Goal: Task Accomplishment & Management: Manage account settings

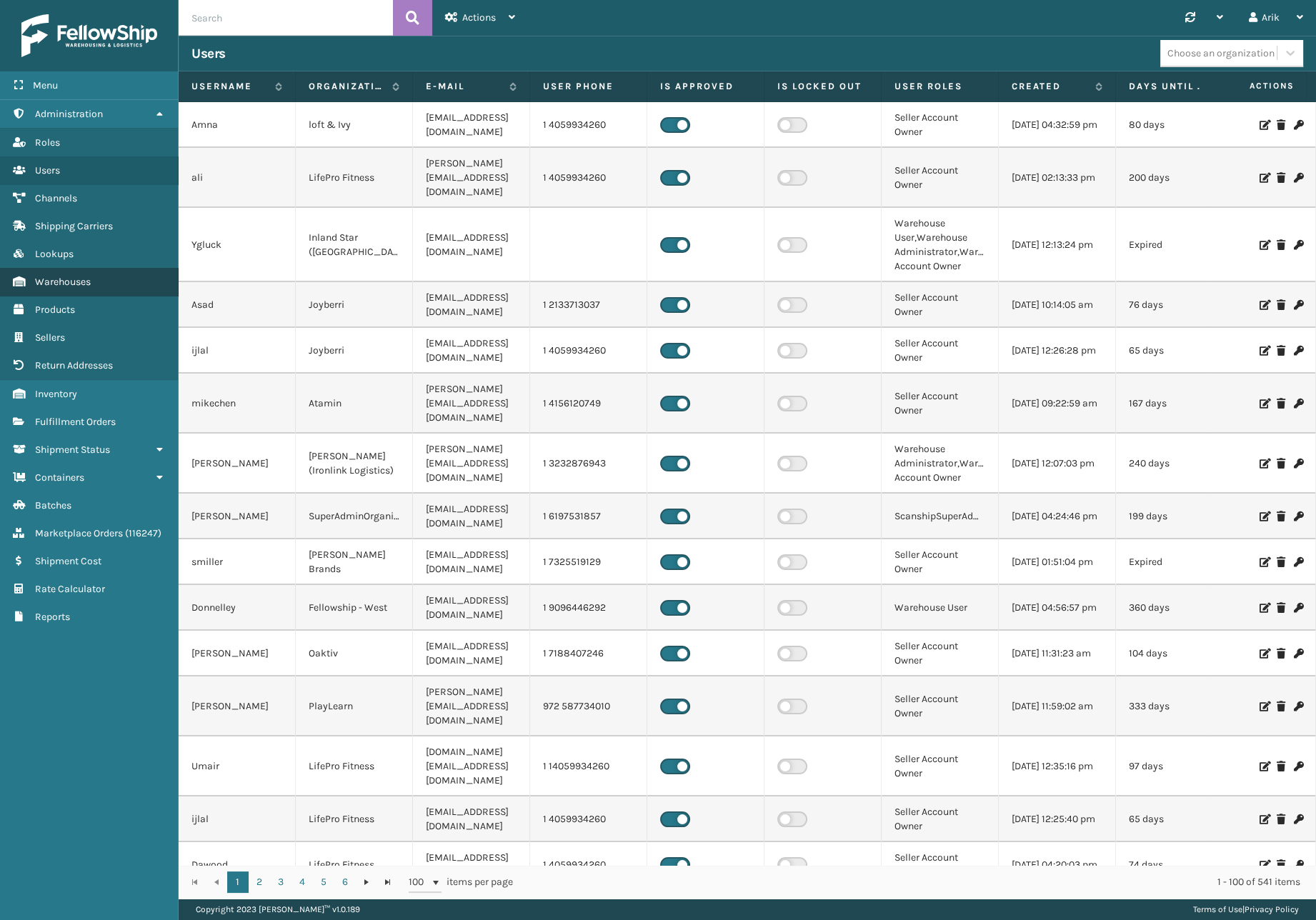
click at [78, 282] on span "Warehouses" at bounding box center [62, 282] width 55 height 12
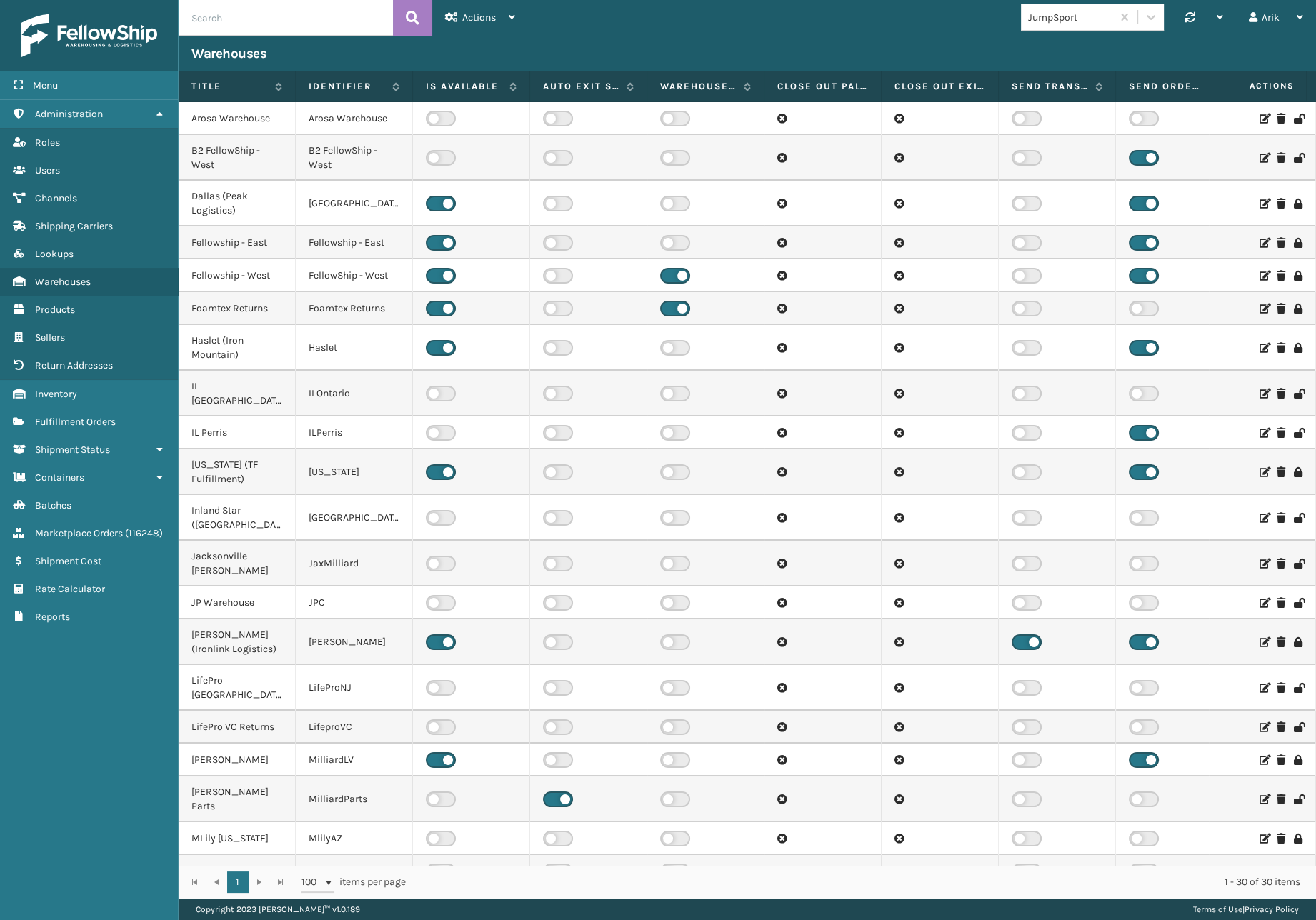
click at [1259, 156] on icon at bounding box center [1263, 158] width 8 height 10
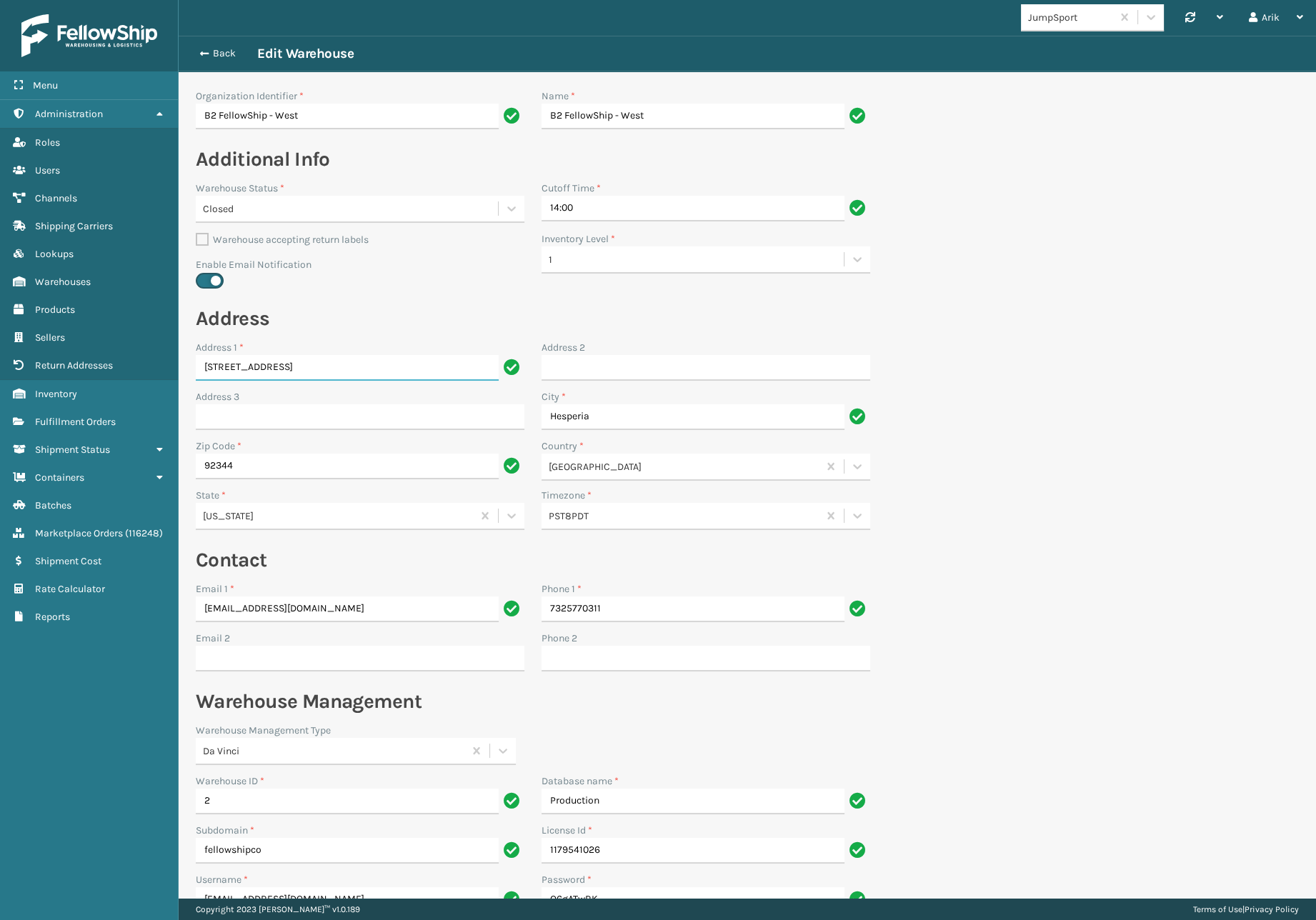
click at [242, 366] on input "[STREET_ADDRESS]" at bounding box center [347, 368] width 303 height 26
click at [203, 56] on span "button" at bounding box center [202, 54] width 8 height 10
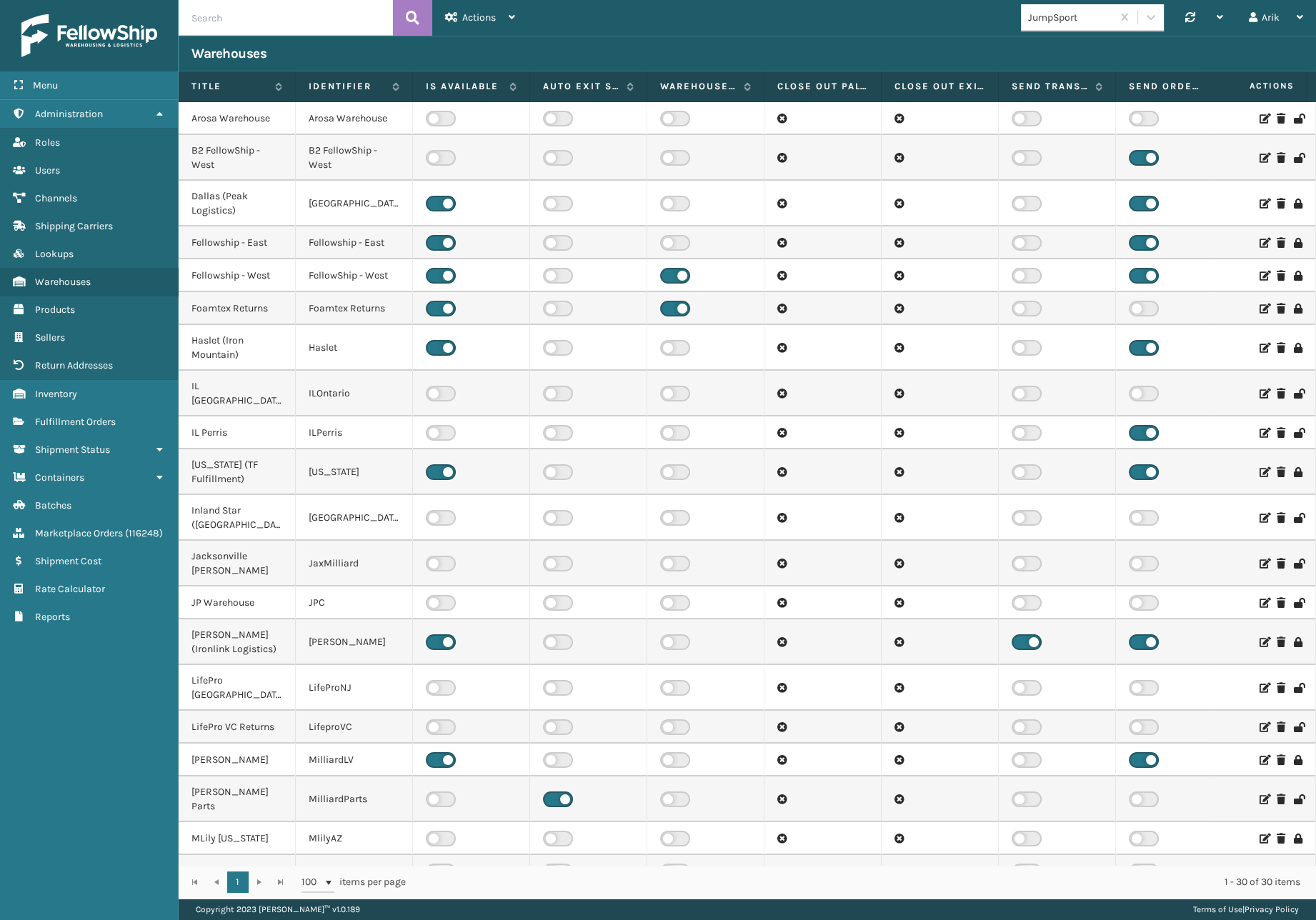
click at [1259, 241] on icon at bounding box center [1263, 243] width 8 height 10
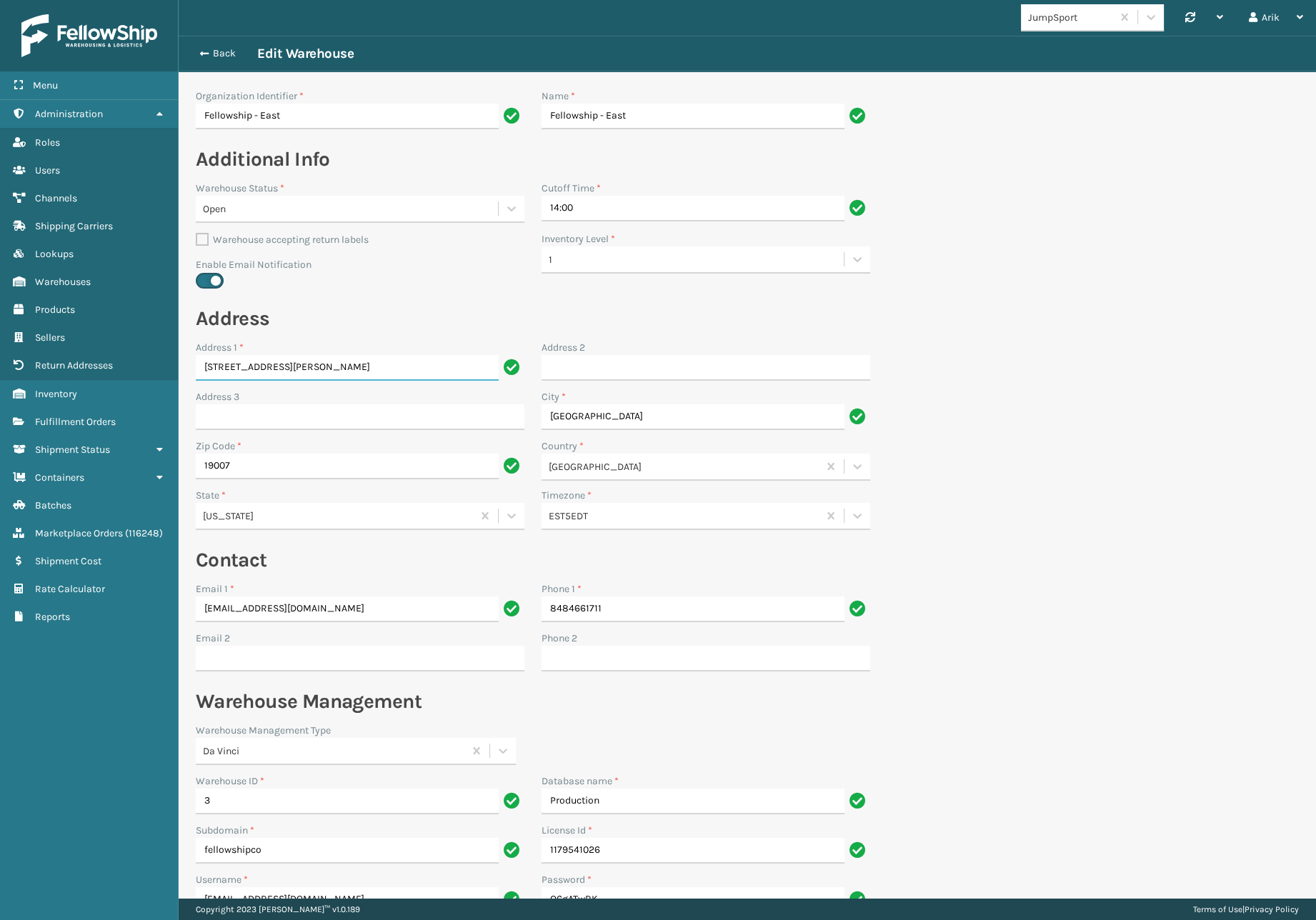
click at [244, 360] on input "[STREET_ADDRESS][PERSON_NAME]" at bounding box center [347, 368] width 303 height 26
click at [206, 52] on span "button" at bounding box center [202, 54] width 8 height 10
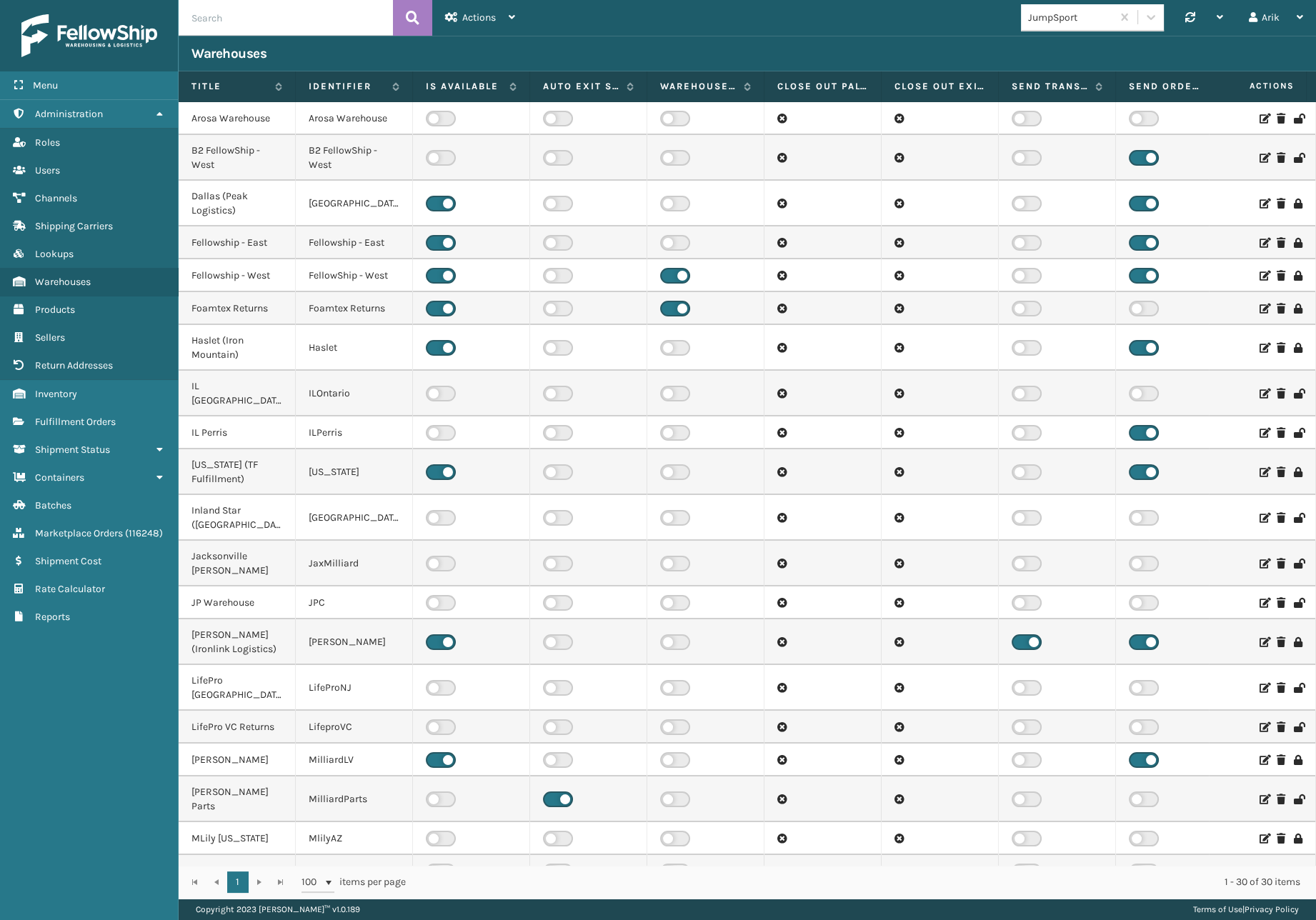
click at [242, 344] on td "Haslet (Iron Mountain)" at bounding box center [237, 347] width 117 height 45
click at [1259, 346] on icon at bounding box center [1263, 348] width 8 height 10
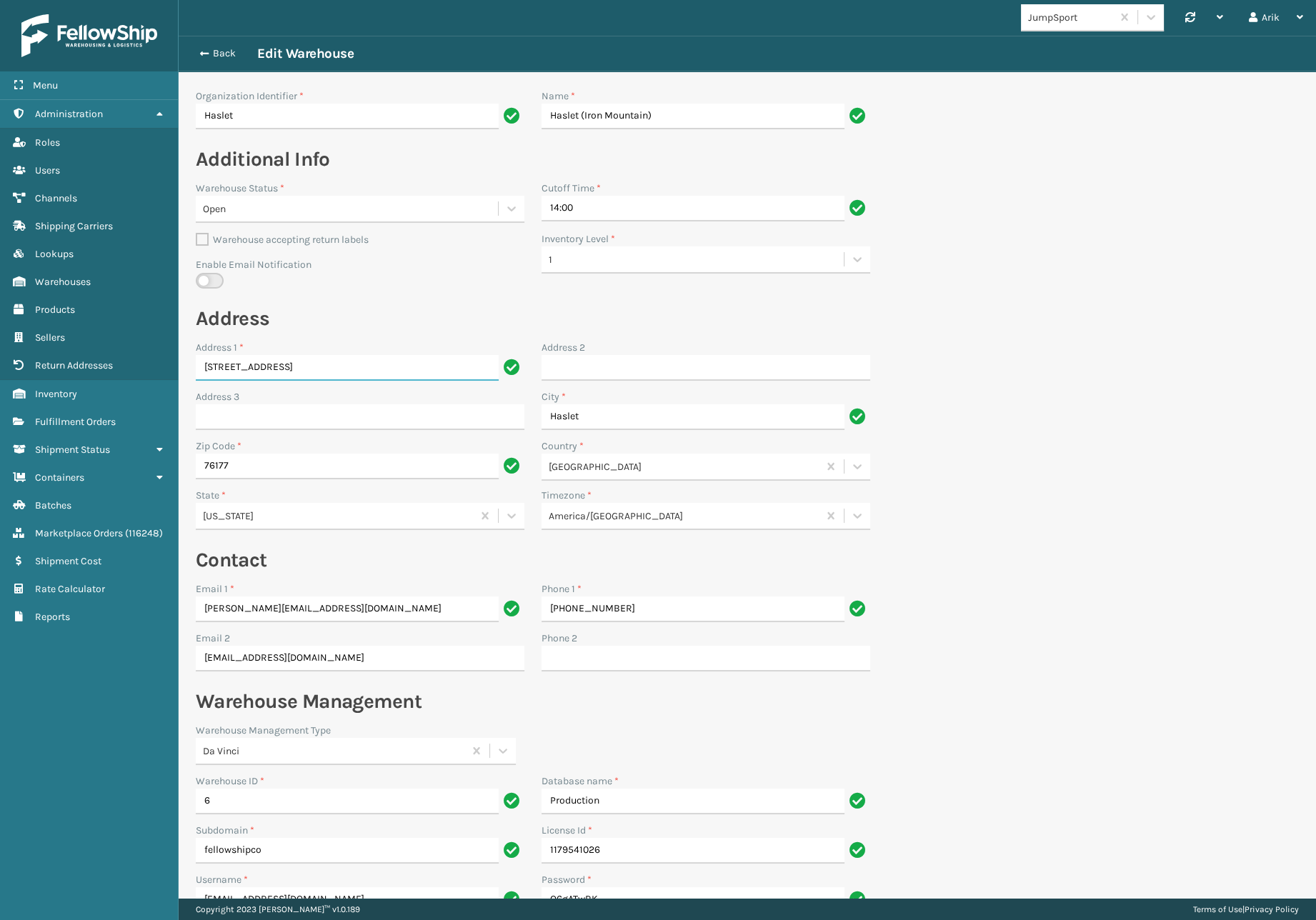
click at [293, 367] on input "[STREET_ADDRESS]" at bounding box center [347, 368] width 303 height 26
click at [207, 47] on button "Back" at bounding box center [225, 54] width 66 height 13
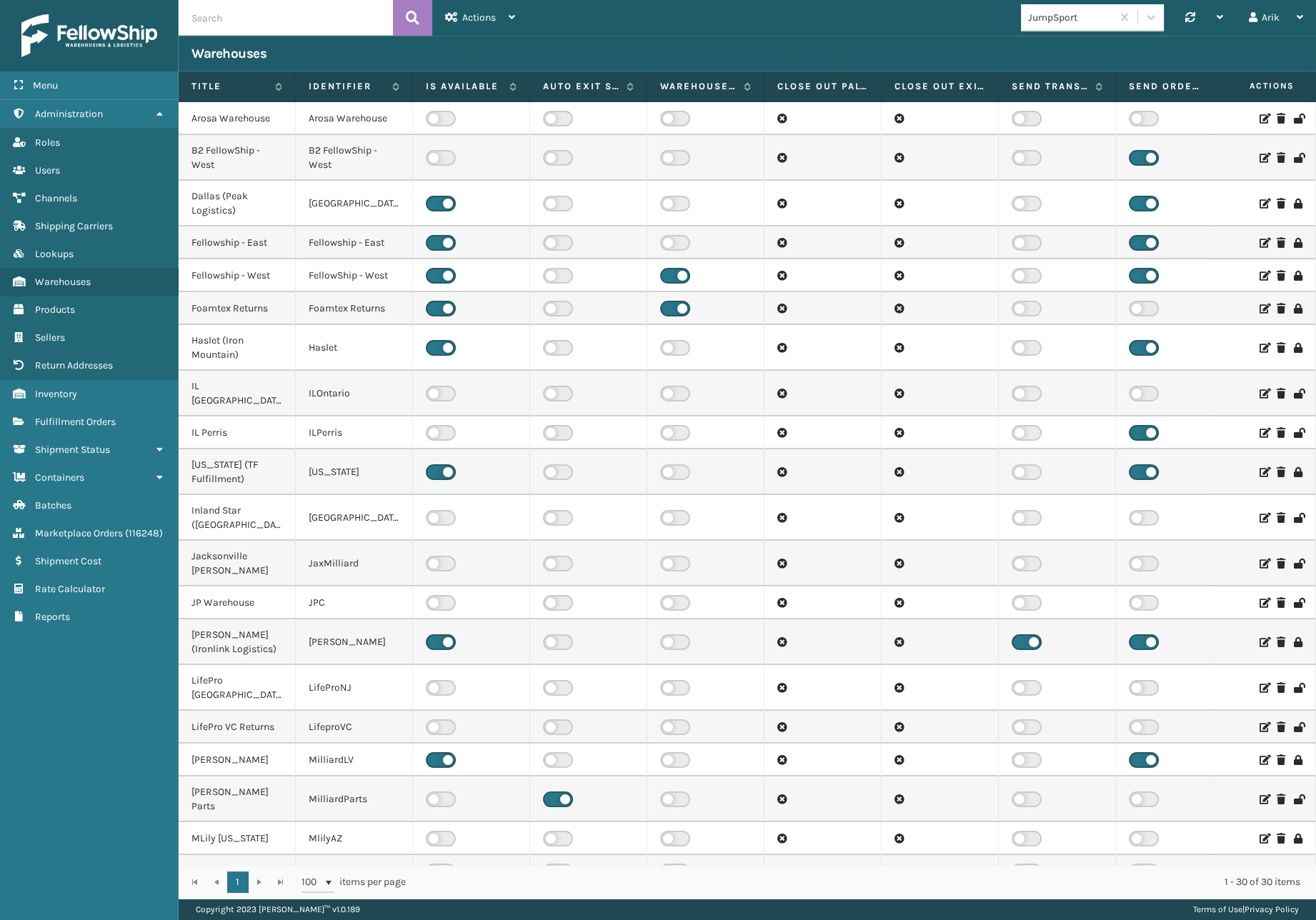
click at [1259, 467] on icon at bounding box center [1263, 472] width 8 height 10
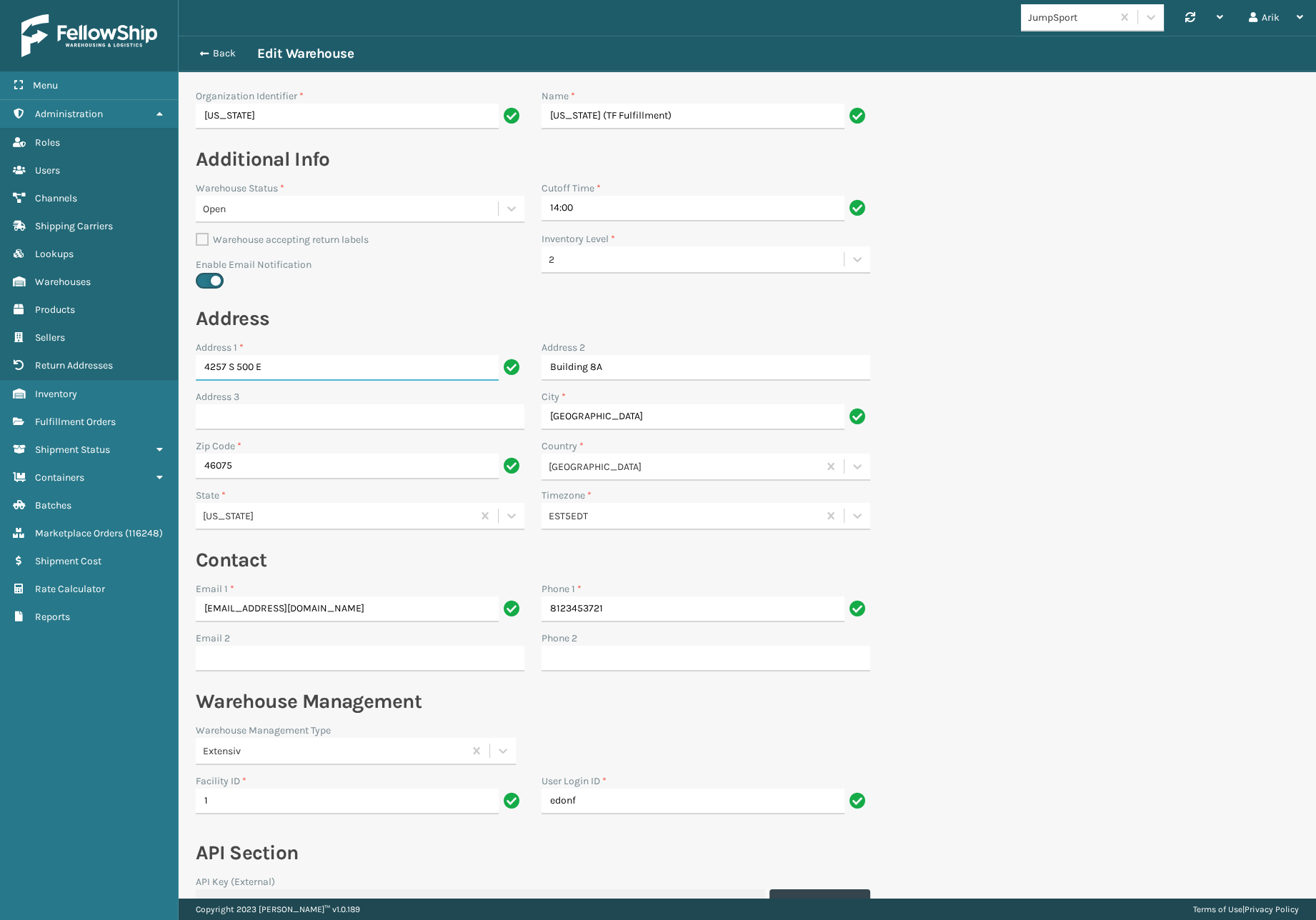
click at [224, 369] on input "4257 S 500 E" at bounding box center [347, 368] width 303 height 26
click at [588, 359] on input "Building 8A" at bounding box center [706, 368] width 329 height 26
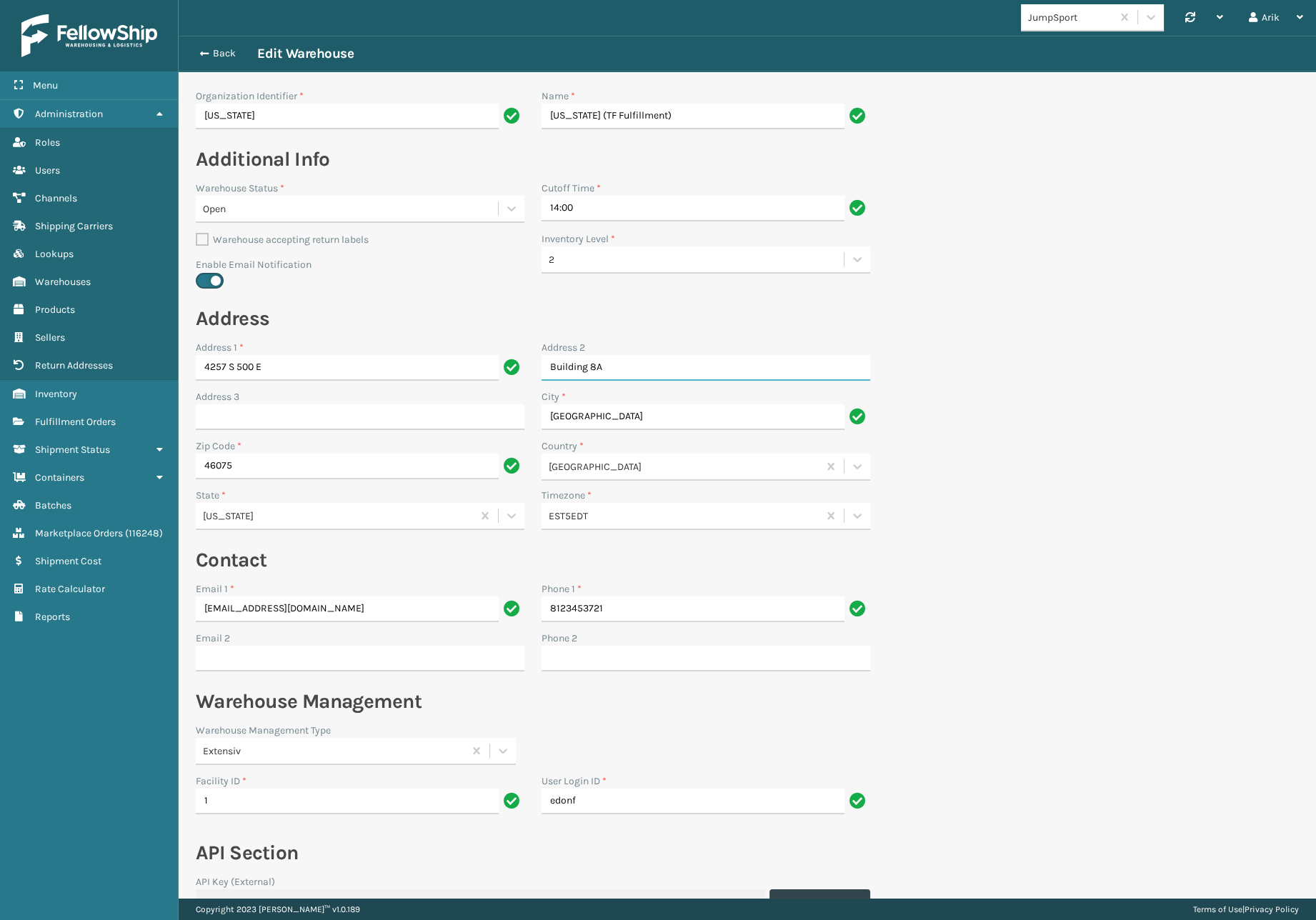
click at [588, 359] on input "Building 8A" at bounding box center [706, 368] width 329 height 26
click at [211, 50] on button "Back" at bounding box center [225, 54] width 66 height 13
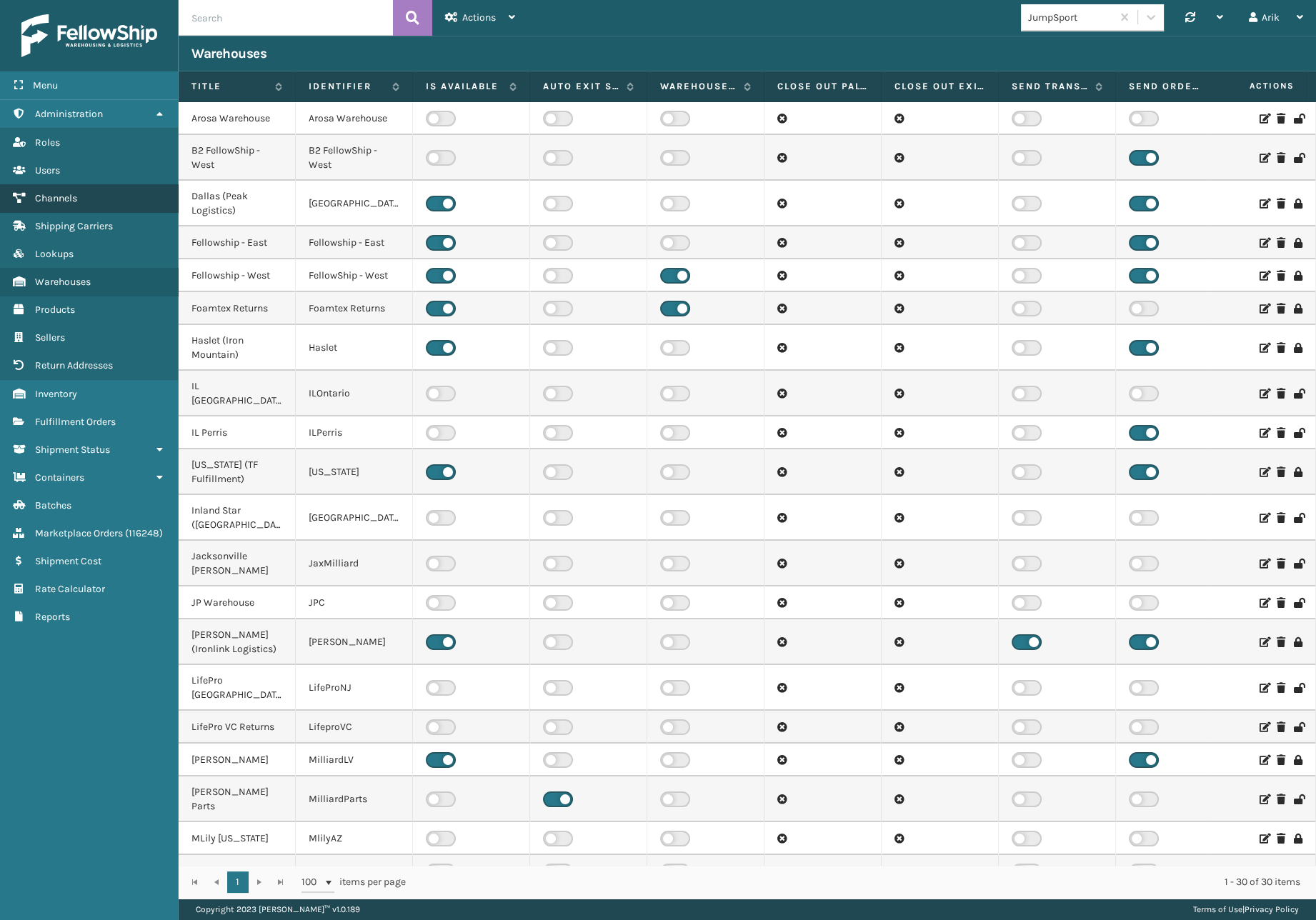
click at [57, 200] on span "Channels" at bounding box center [55, 198] width 42 height 12
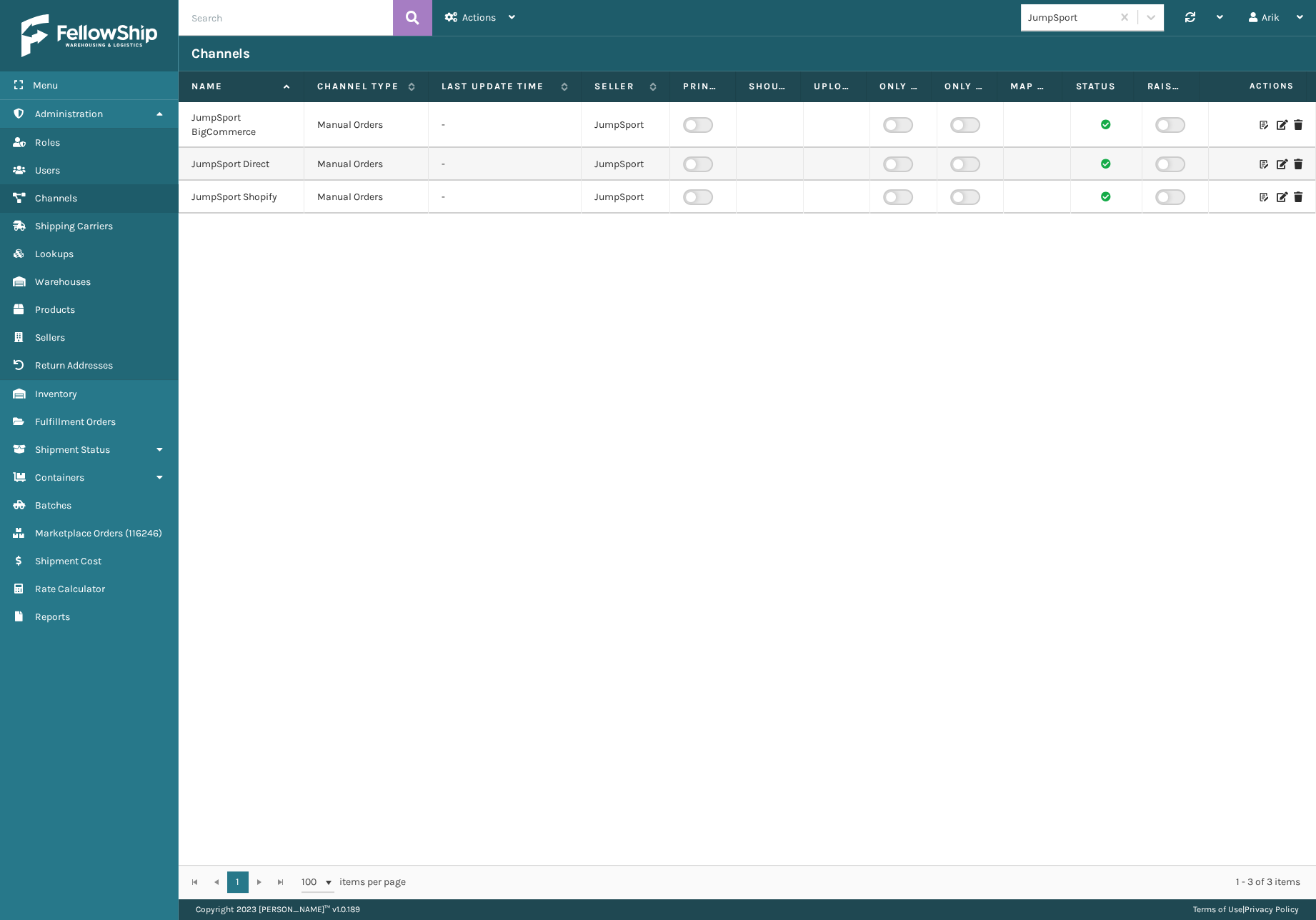
click at [1079, 29] on div "JumpSport" at bounding box center [1092, 17] width 143 height 27
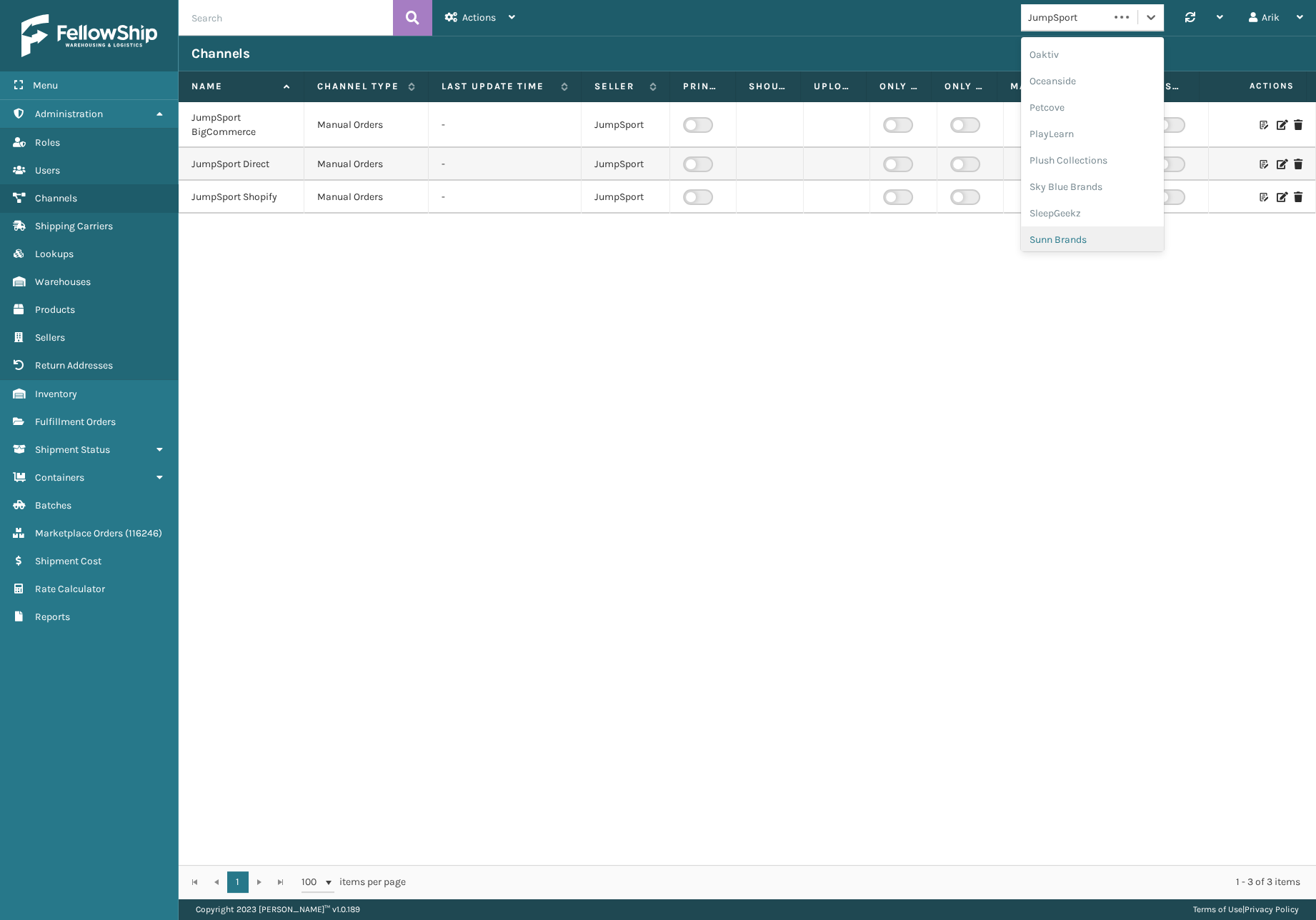
scroll to position [715, 0]
click at [1068, 209] on div "SleepGeekz" at bounding box center [1092, 210] width 143 height 26
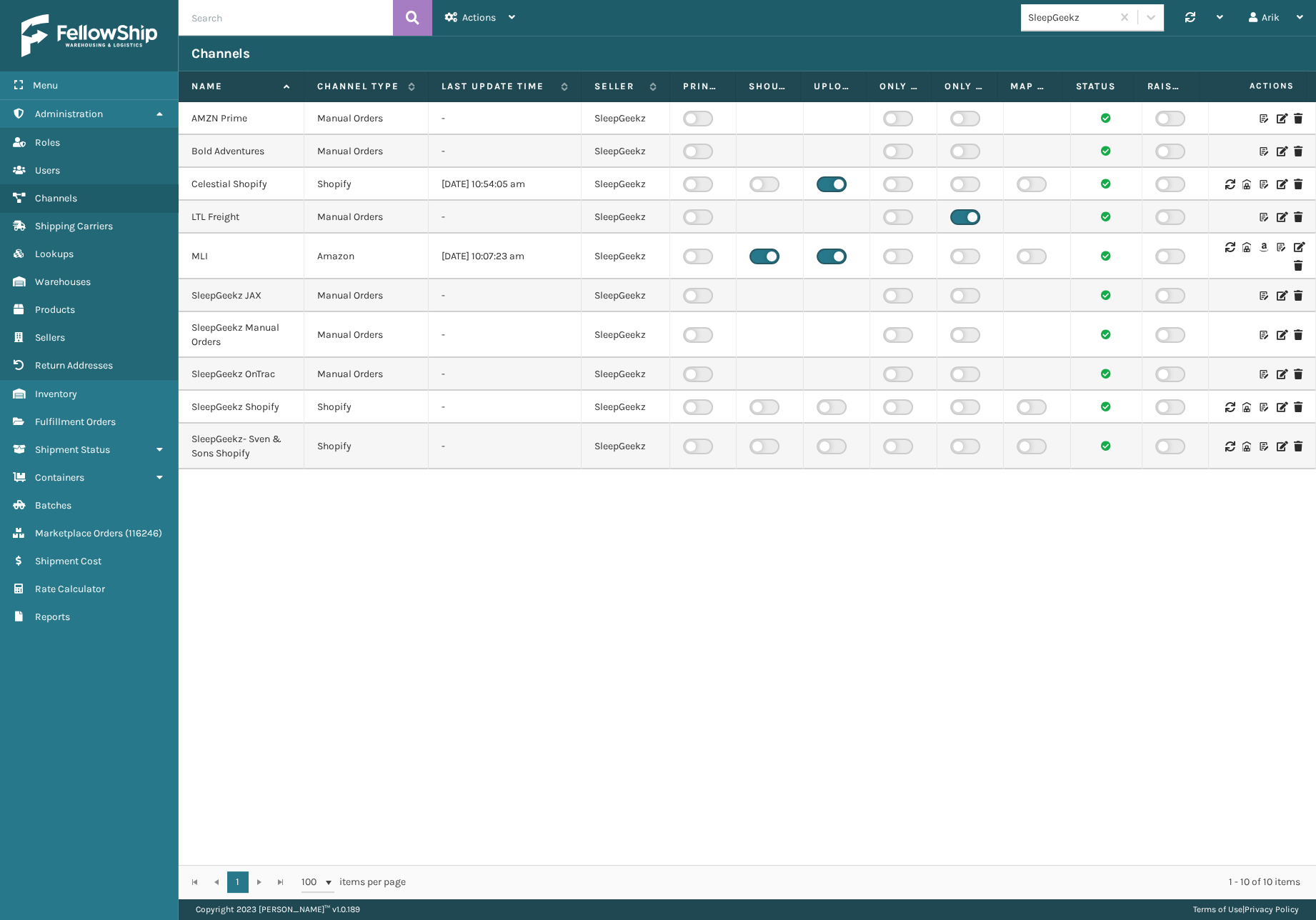
click at [1276, 123] on icon at bounding box center [1280, 118] width 8 height 10
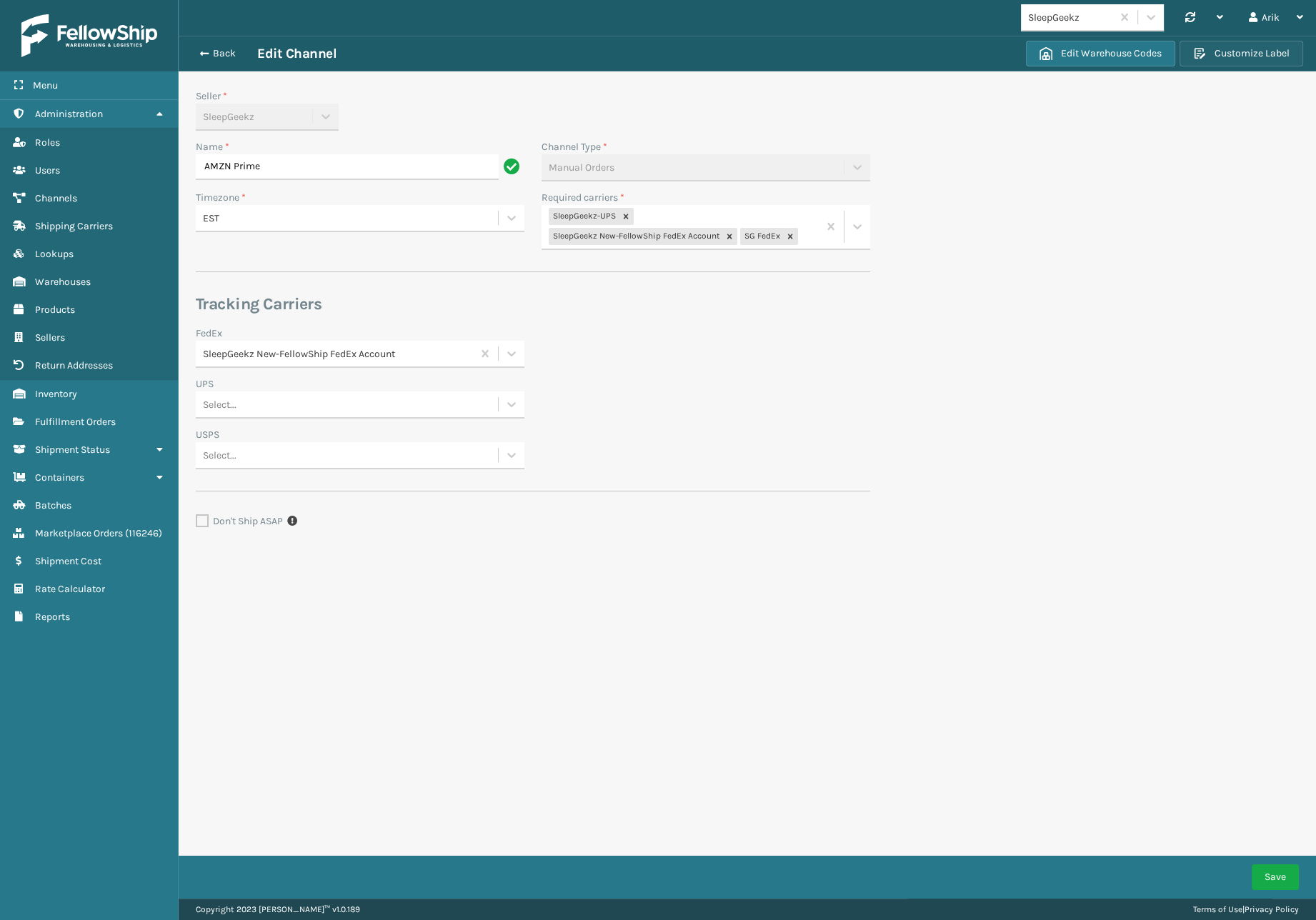
click at [1240, 53] on button "Customize Label" at bounding box center [1241, 53] width 124 height 26
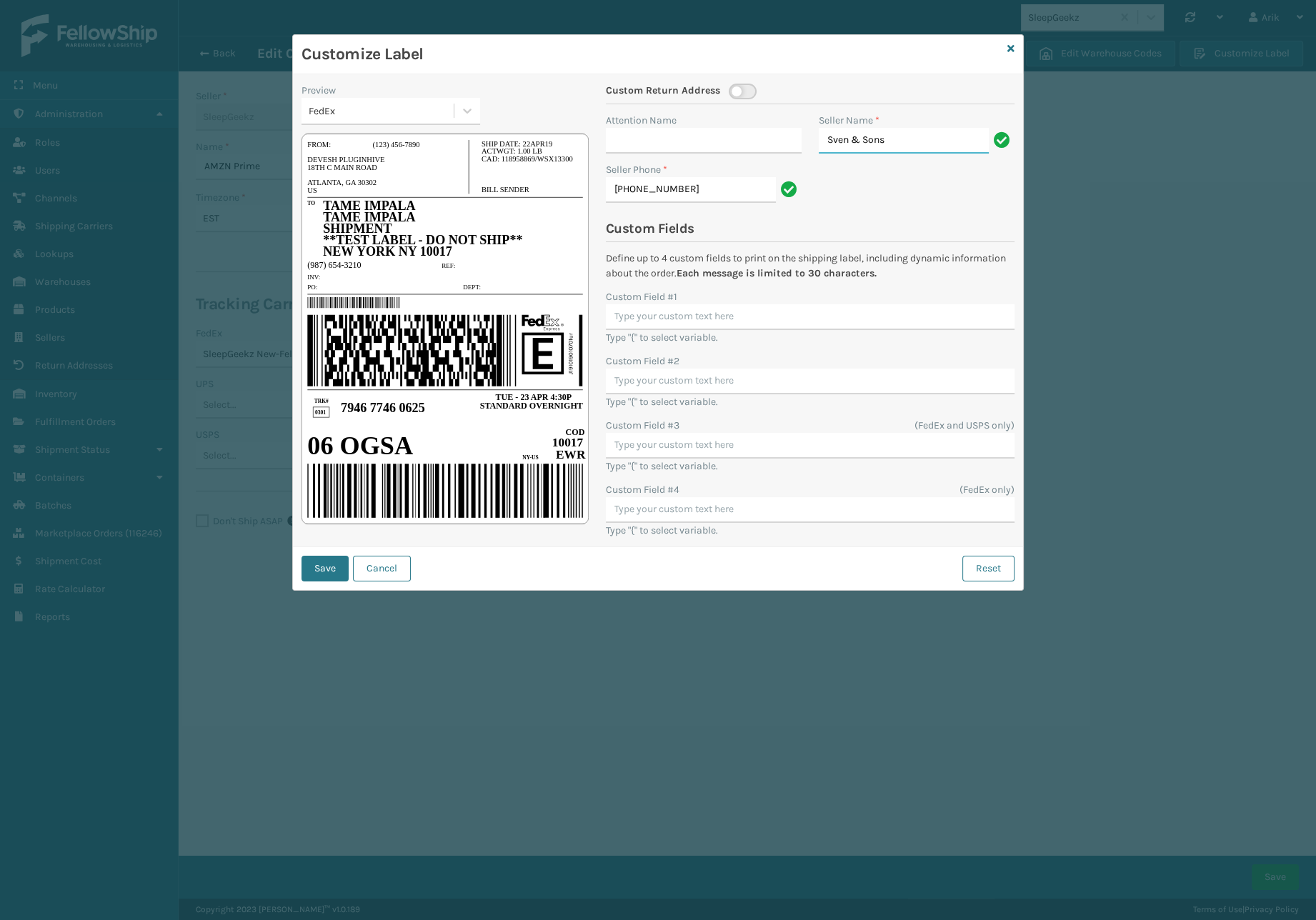
drag, startPoint x: 918, startPoint y: 135, endPoint x: 775, endPoint y: 135, distance: 143.0
click at [775, 135] on div "Attention Name Seller Name * [PERSON_NAME] & Sons Seller Phone * [PHONE_NUMBER]" at bounding box center [810, 162] width 425 height 98
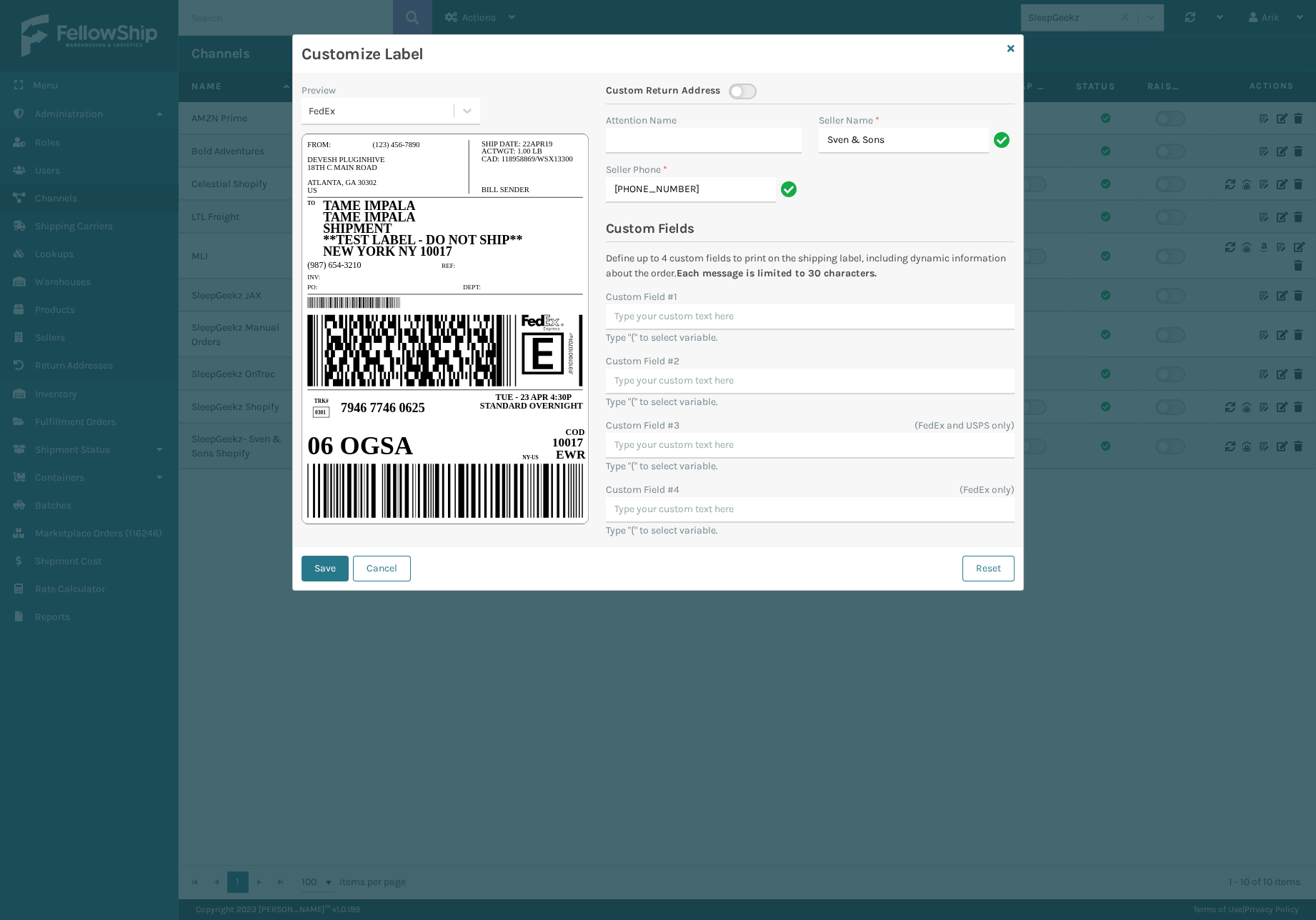
click at [276, 182] on div "Customize Label Preview FedEx Custom Return Address Attention Name Seller Name …" at bounding box center [658, 460] width 1316 height 920
click at [1010, 45] on icon at bounding box center [1010, 49] width 7 height 10
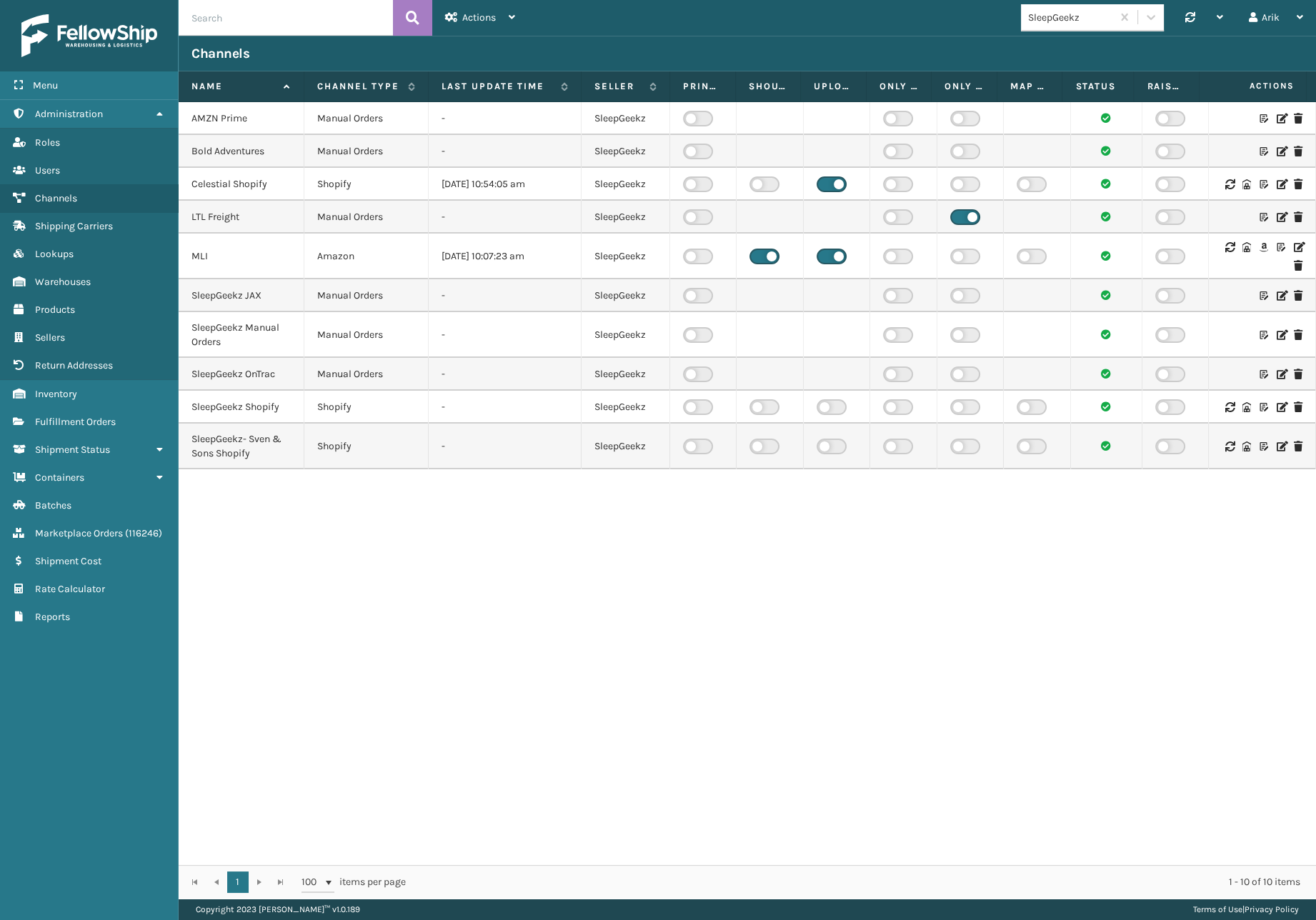
click at [1276, 407] on icon at bounding box center [1280, 407] width 8 height 10
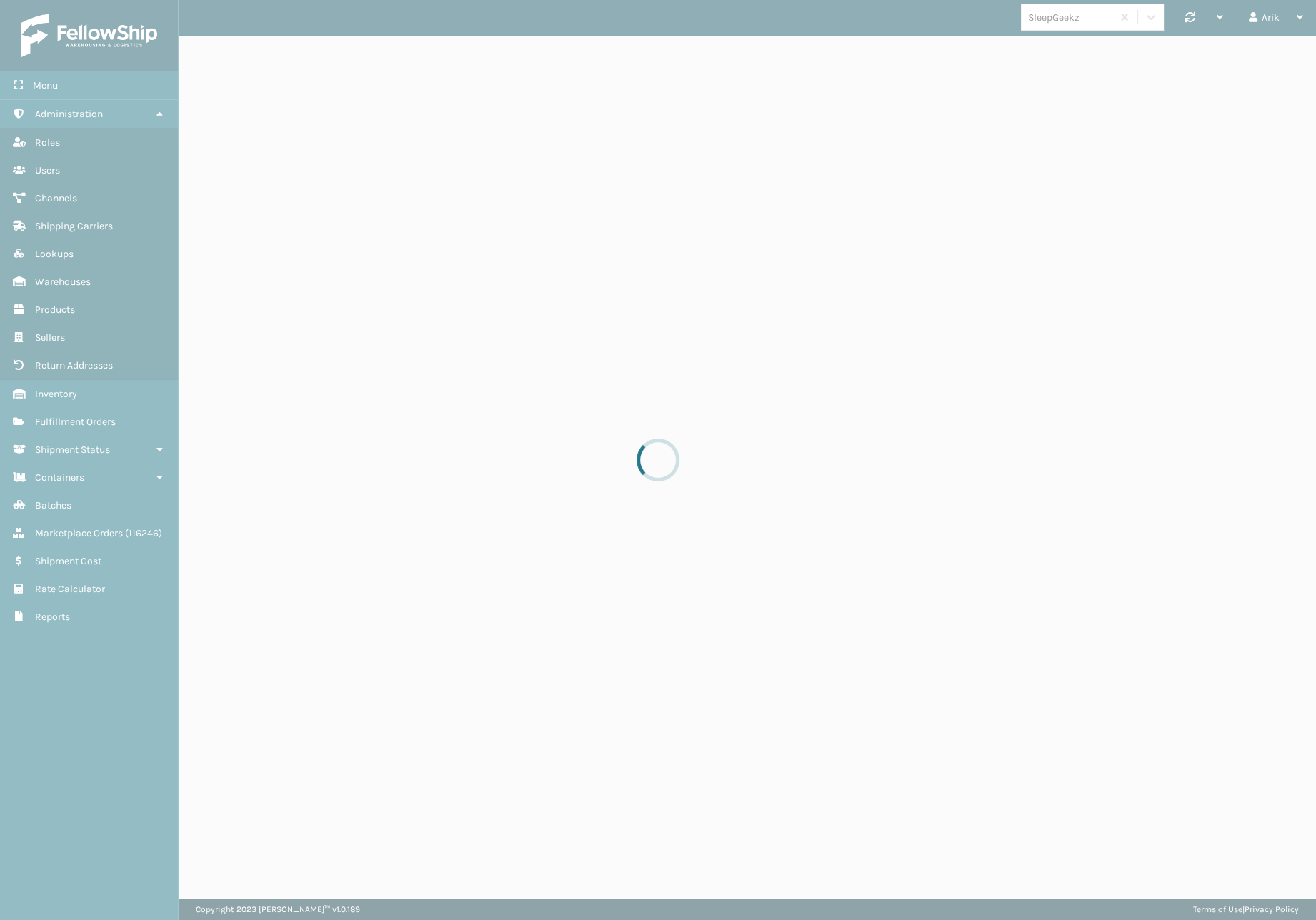
select select "pm"
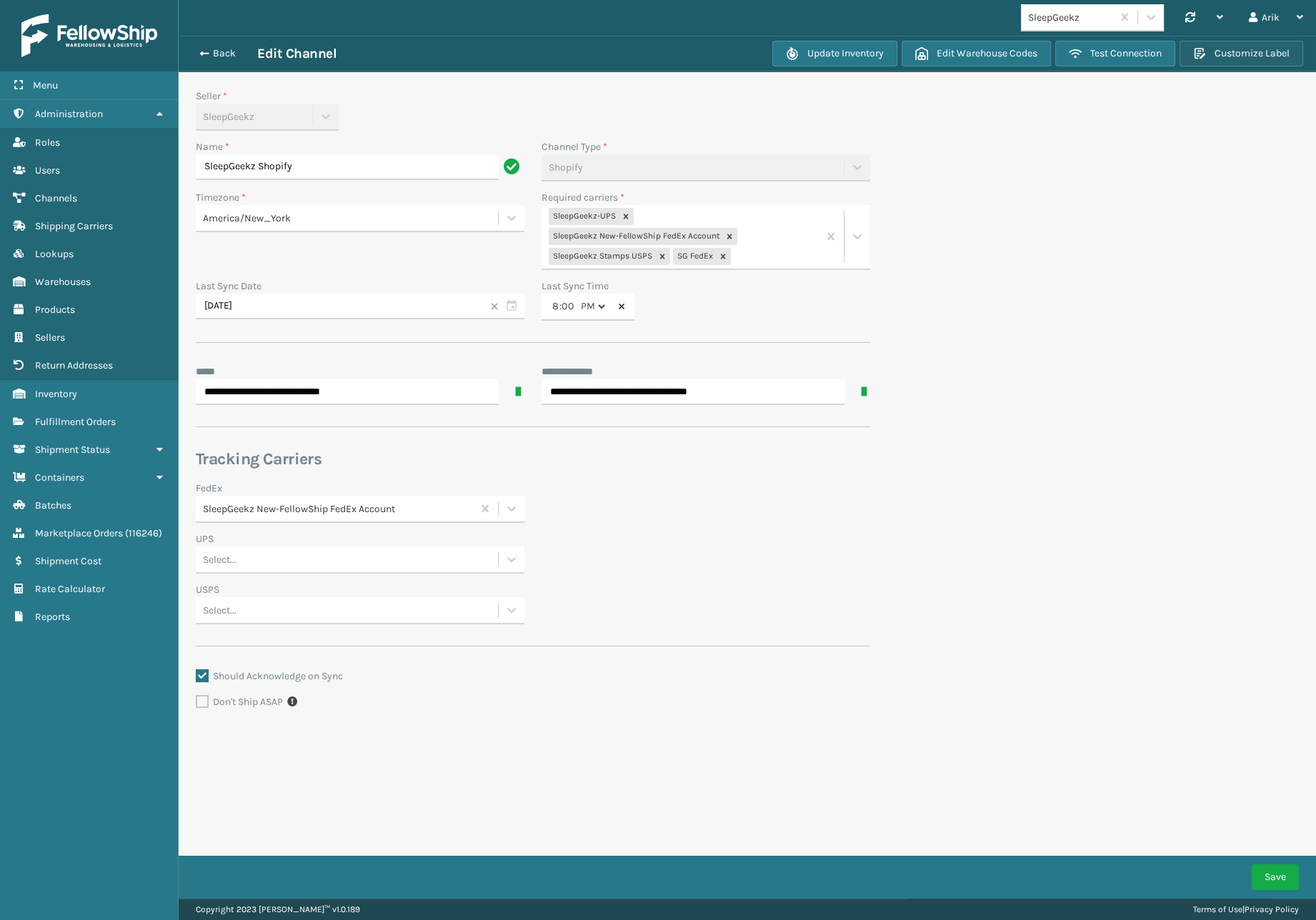
click at [1256, 56] on button "Customize Label" at bounding box center [1241, 53] width 124 height 26
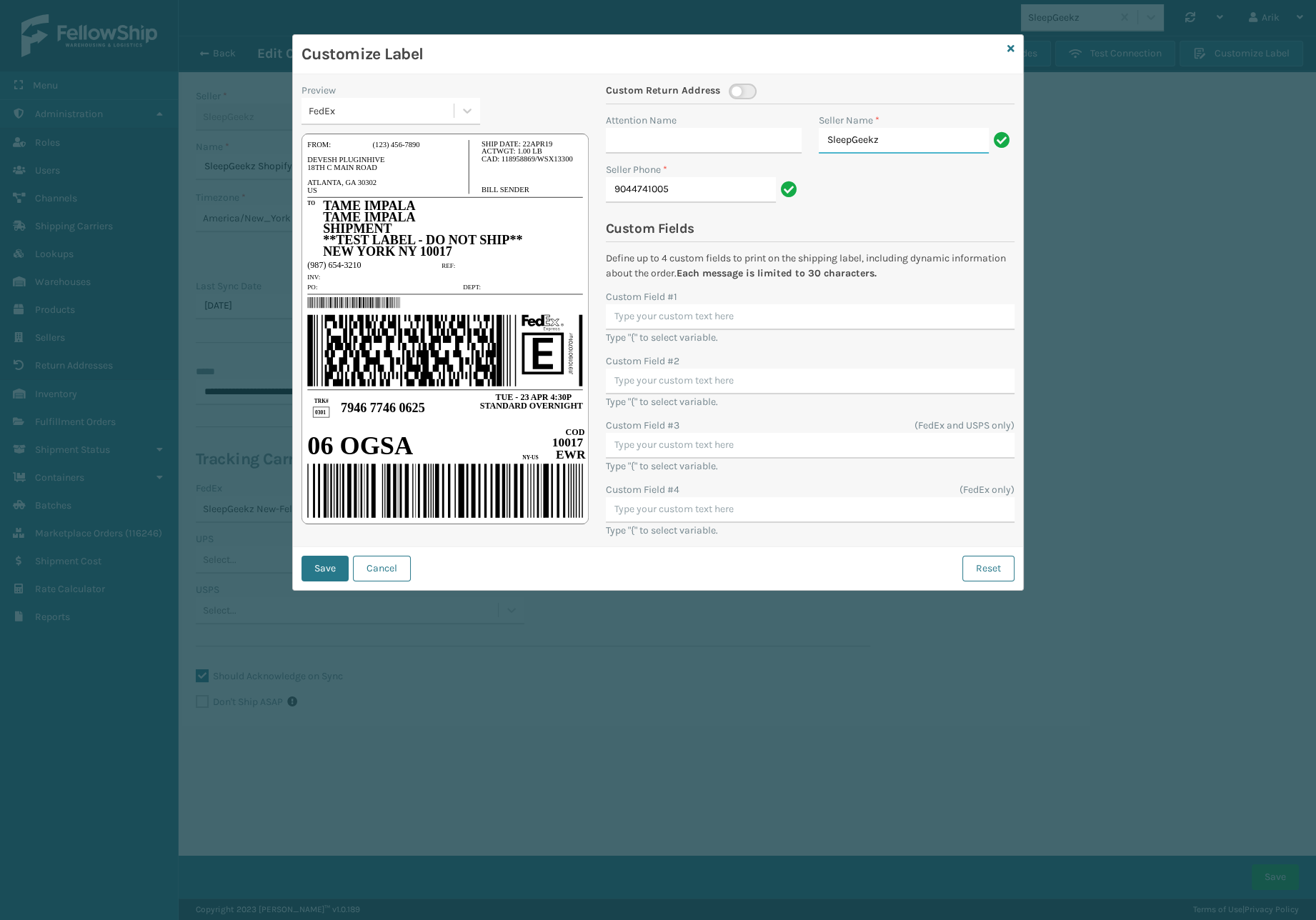
click at [890, 143] on input "SleepGeekz" at bounding box center [904, 140] width 170 height 26
click at [907, 143] on input "Shipping Department" at bounding box center [904, 140] width 170 height 26
type input "Shipping Department"
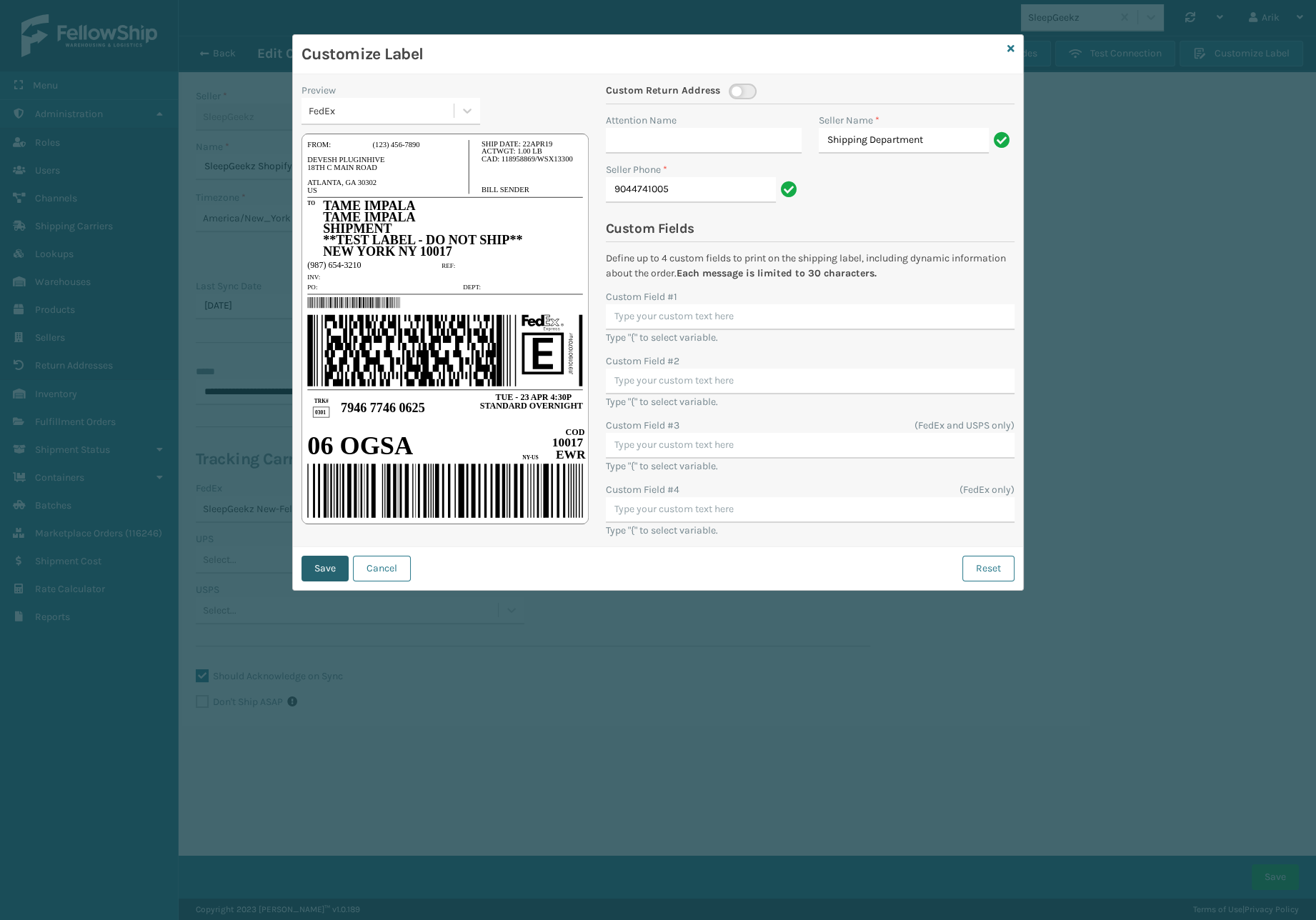
click at [321, 567] on button "Save" at bounding box center [325, 568] width 47 height 26
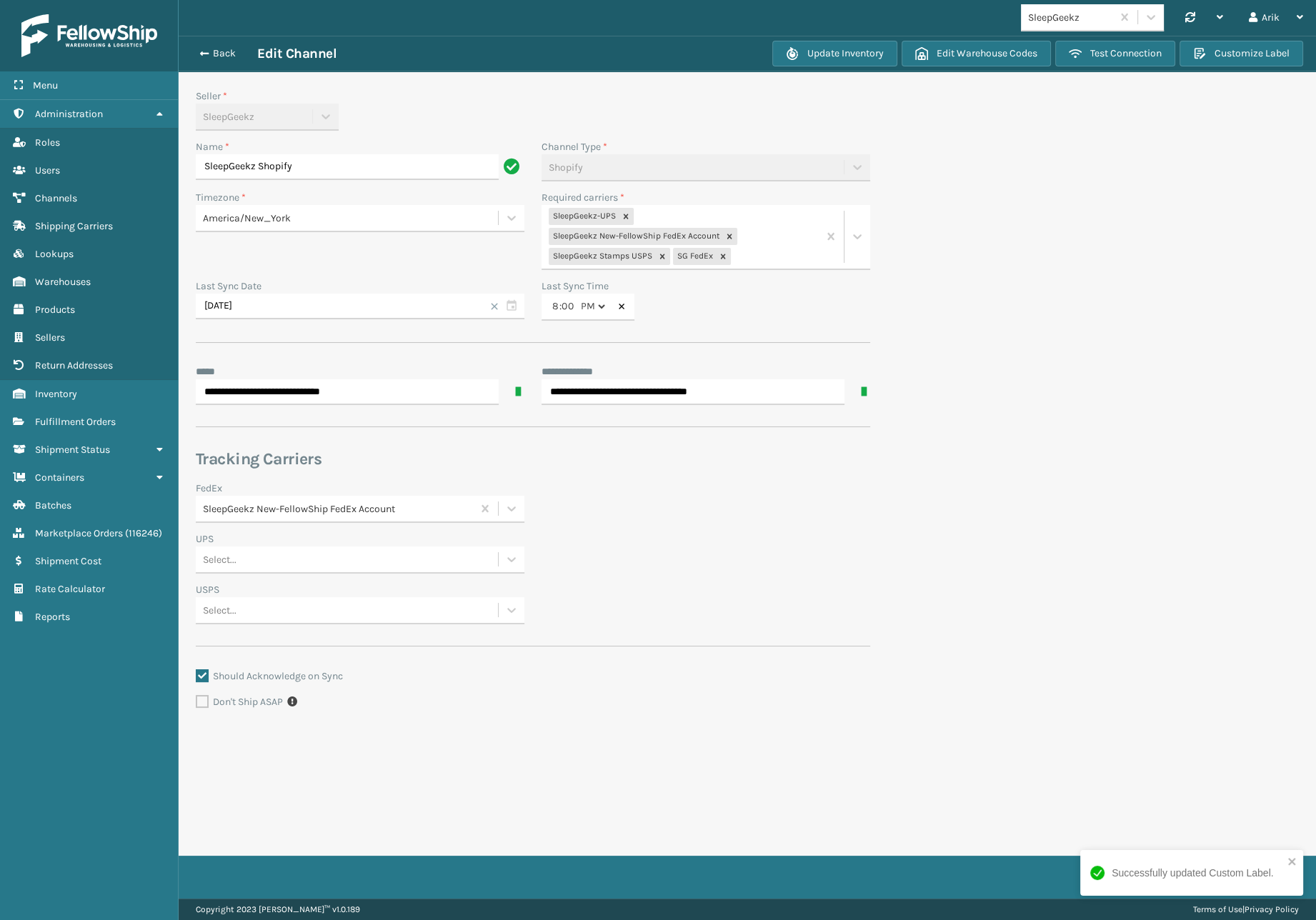
click at [1216, 195] on section "**********" at bounding box center [747, 414] width 1137 height 756
click at [207, 50] on button "Back" at bounding box center [225, 54] width 66 height 13
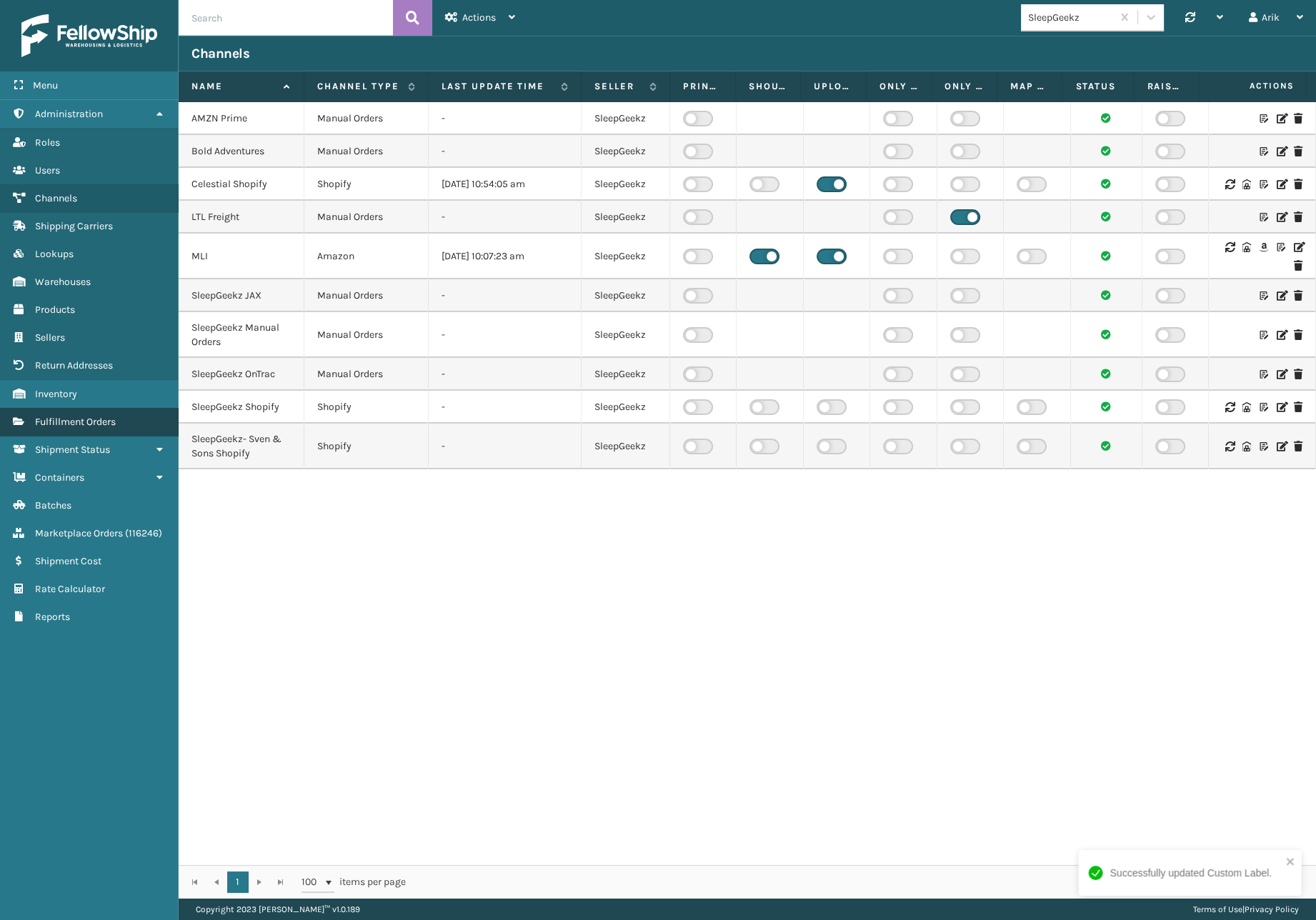
click at [74, 423] on span "Fulfillment Orders" at bounding box center [75, 421] width 81 height 12
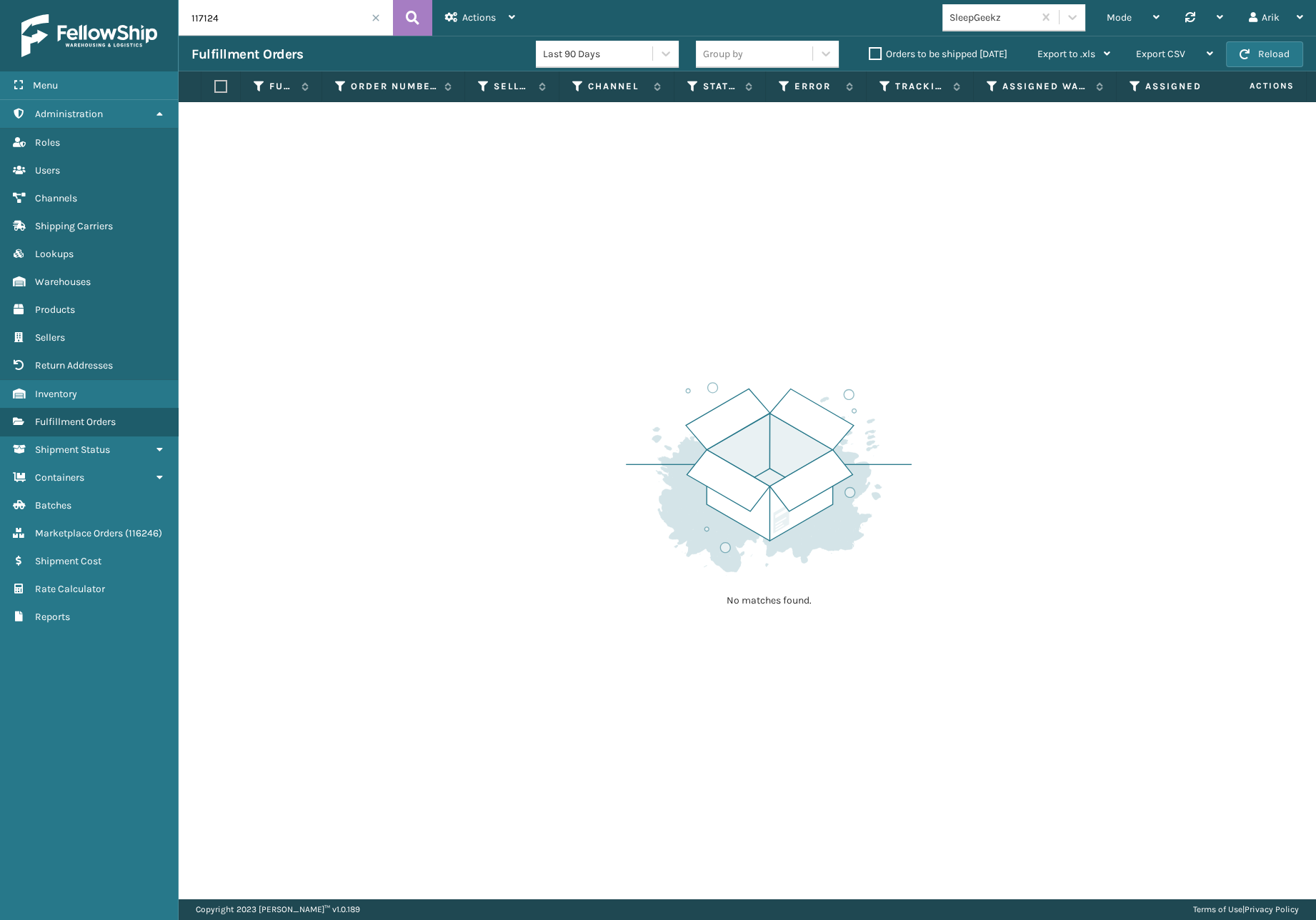
click at [377, 14] on span at bounding box center [376, 17] width 8 height 8
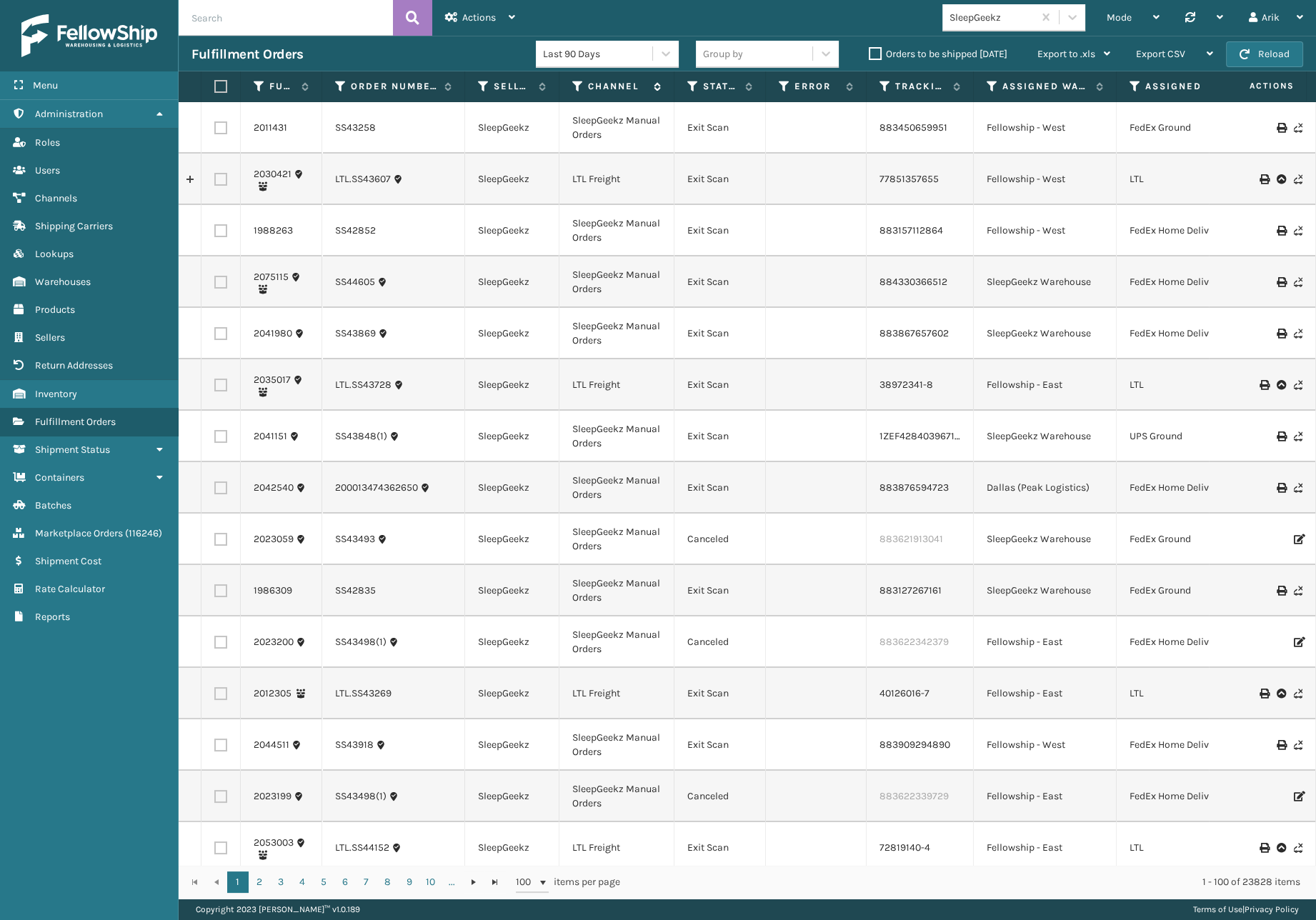
click at [577, 82] on icon at bounding box center [578, 87] width 12 height 13
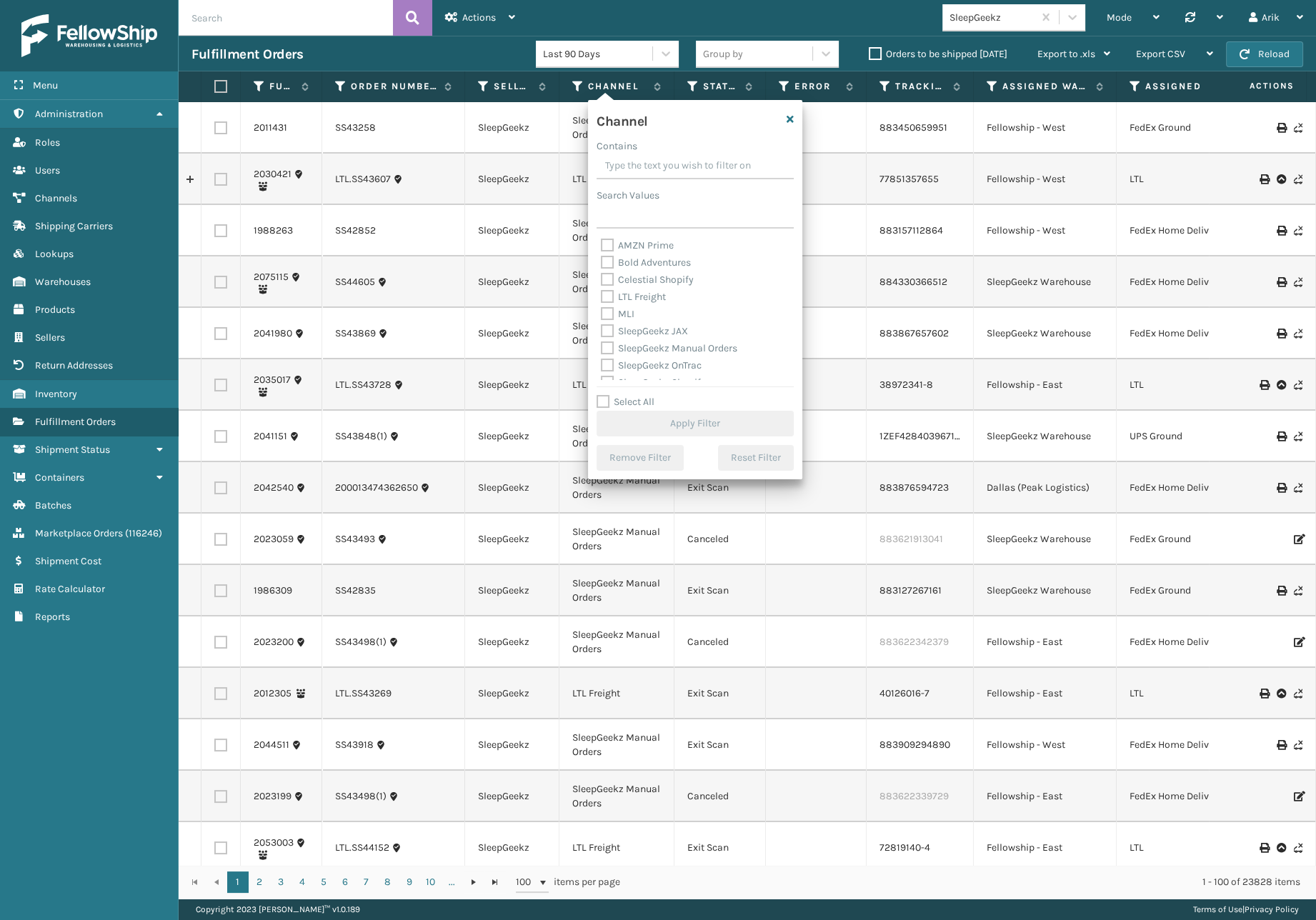
click at [612, 277] on label "Celestial Shopify" at bounding box center [647, 279] width 93 height 12
click at [601, 277] on input "Celestial Shopify" at bounding box center [601, 276] width 1 height 9
checkbox input "true"
click at [632, 417] on button "Apply Filter" at bounding box center [695, 423] width 197 height 26
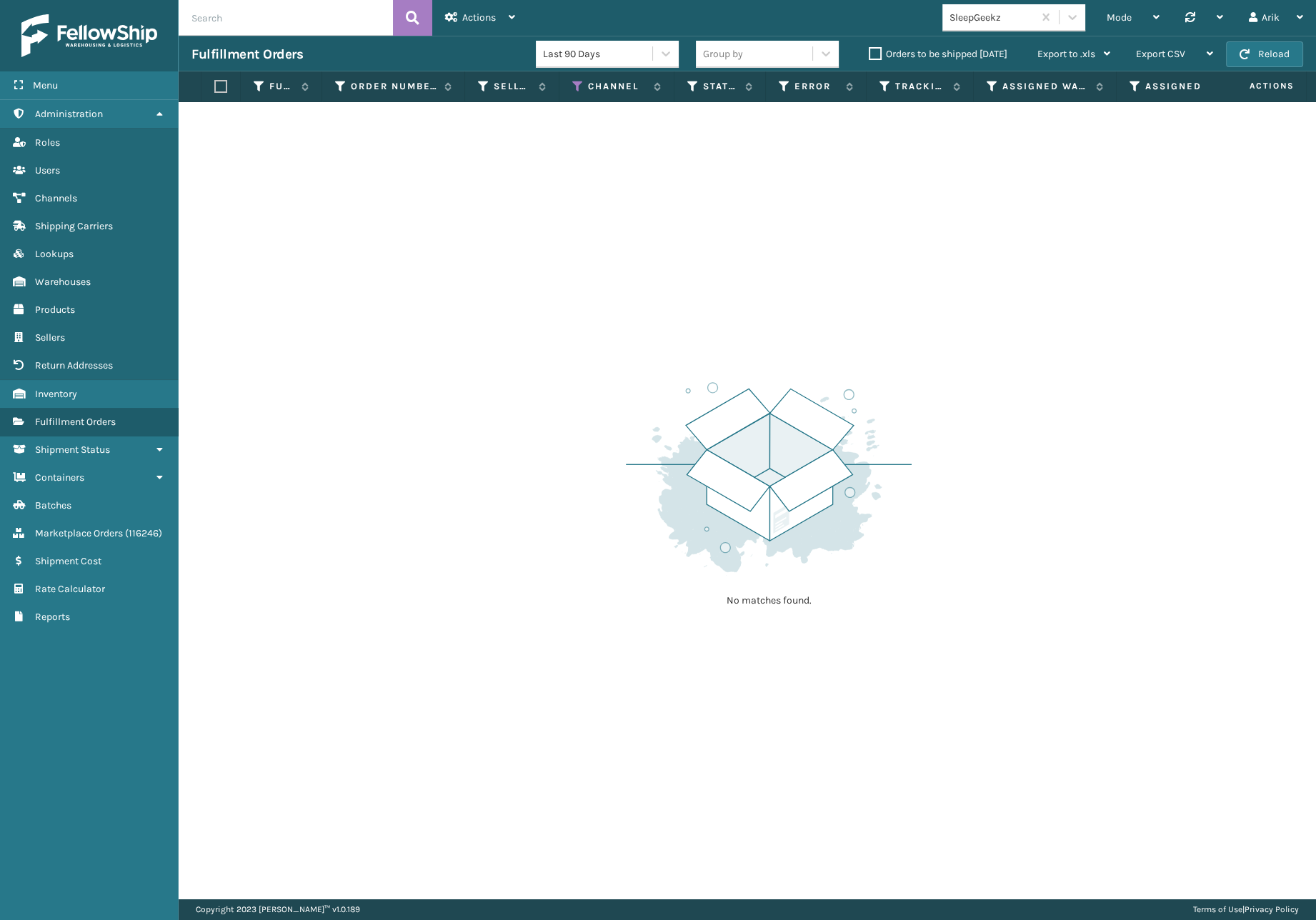
click at [340, 857] on div "No matches found." at bounding box center [747, 500] width 1137 height 796
click at [57, 194] on span "Channels" at bounding box center [55, 198] width 42 height 12
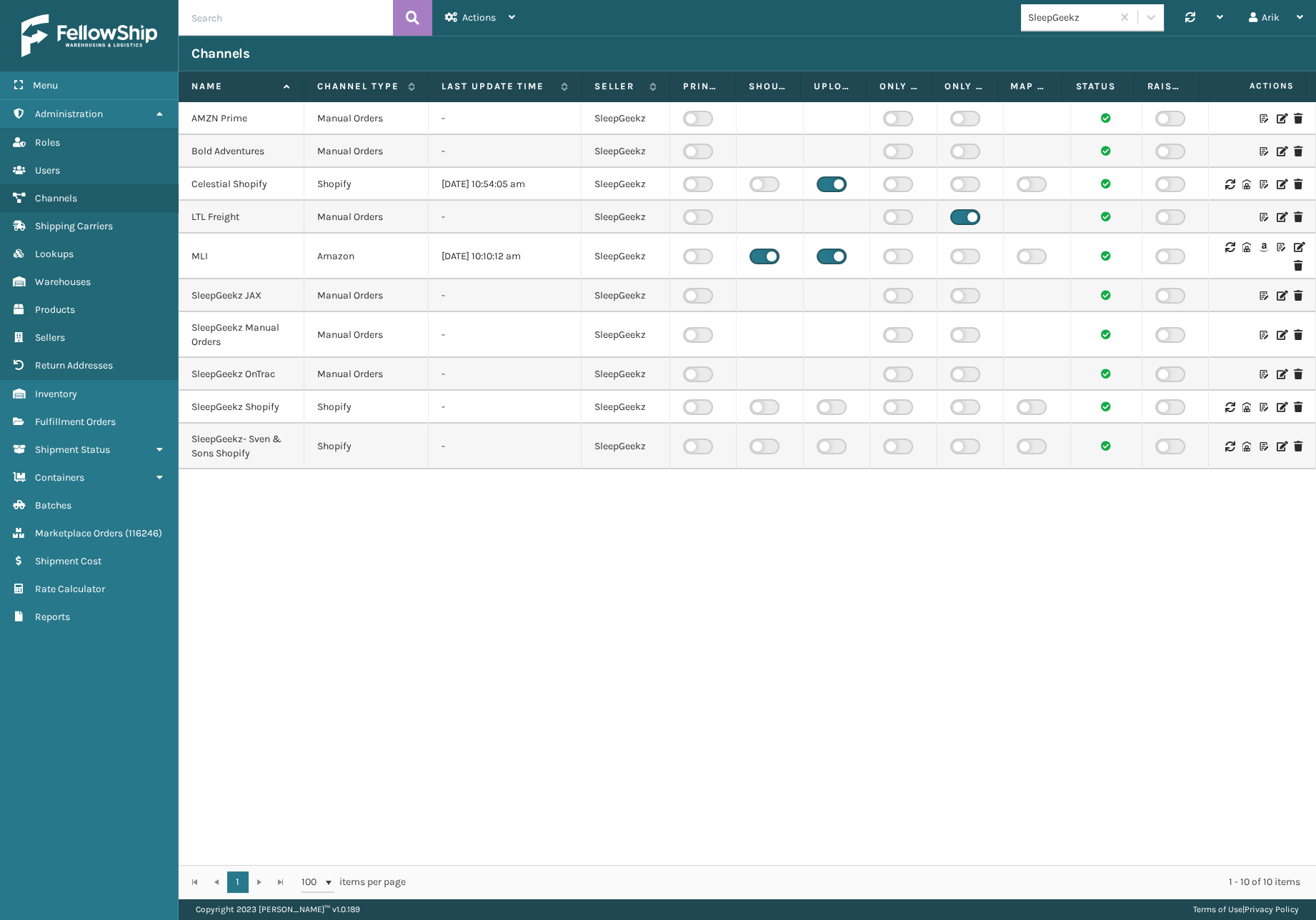
click at [1276, 117] on icon at bounding box center [1280, 118] width 8 height 10
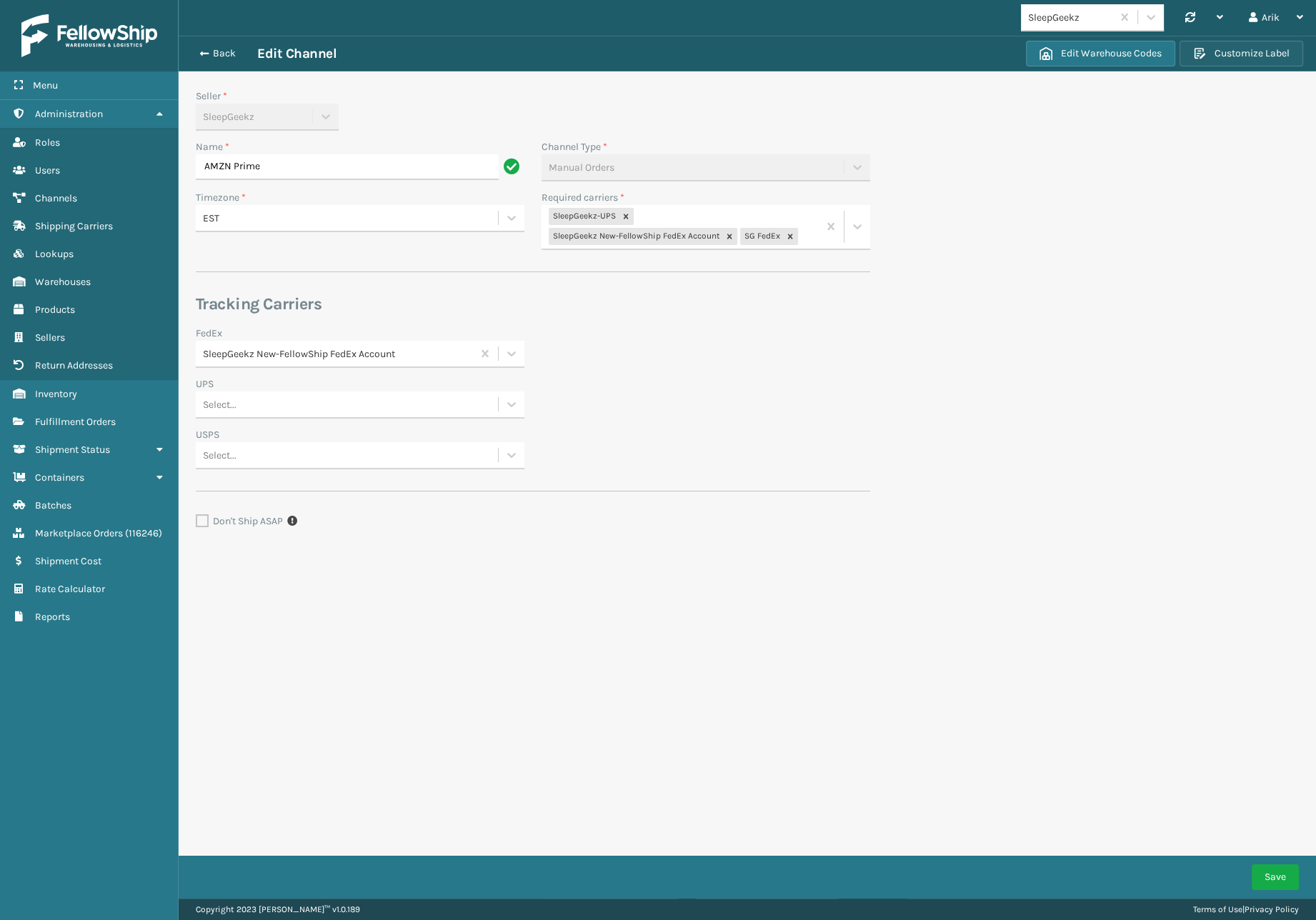
click at [1261, 59] on button "Customize Label" at bounding box center [1241, 53] width 124 height 26
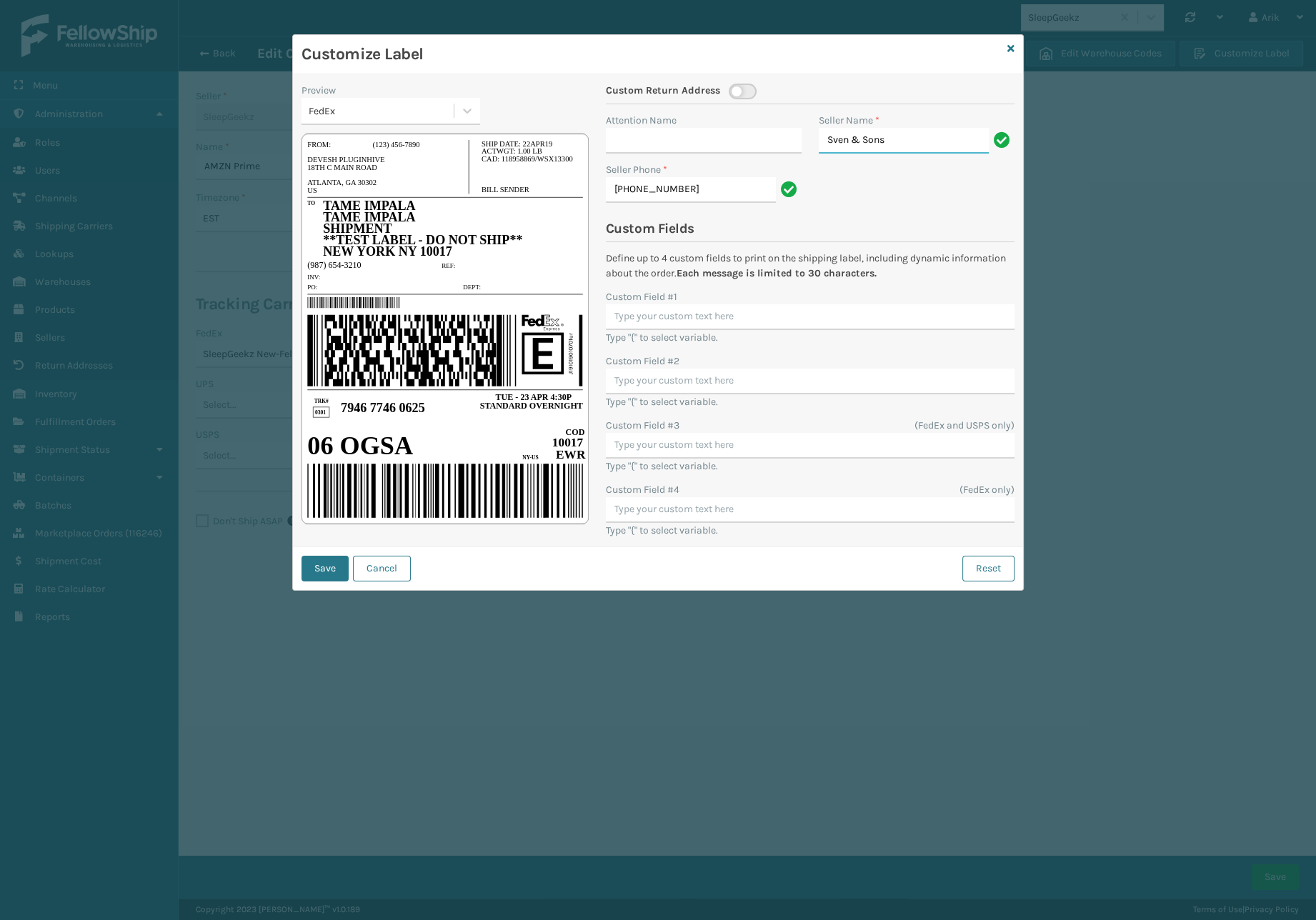
click at [884, 140] on input "Sven & Sons" at bounding box center [904, 140] width 170 height 26
click at [884, 141] on input "Sven & Sons" at bounding box center [904, 140] width 170 height 26
type input "Shipping Department"
click at [891, 133] on input "Shipping Department" at bounding box center [904, 140] width 170 height 26
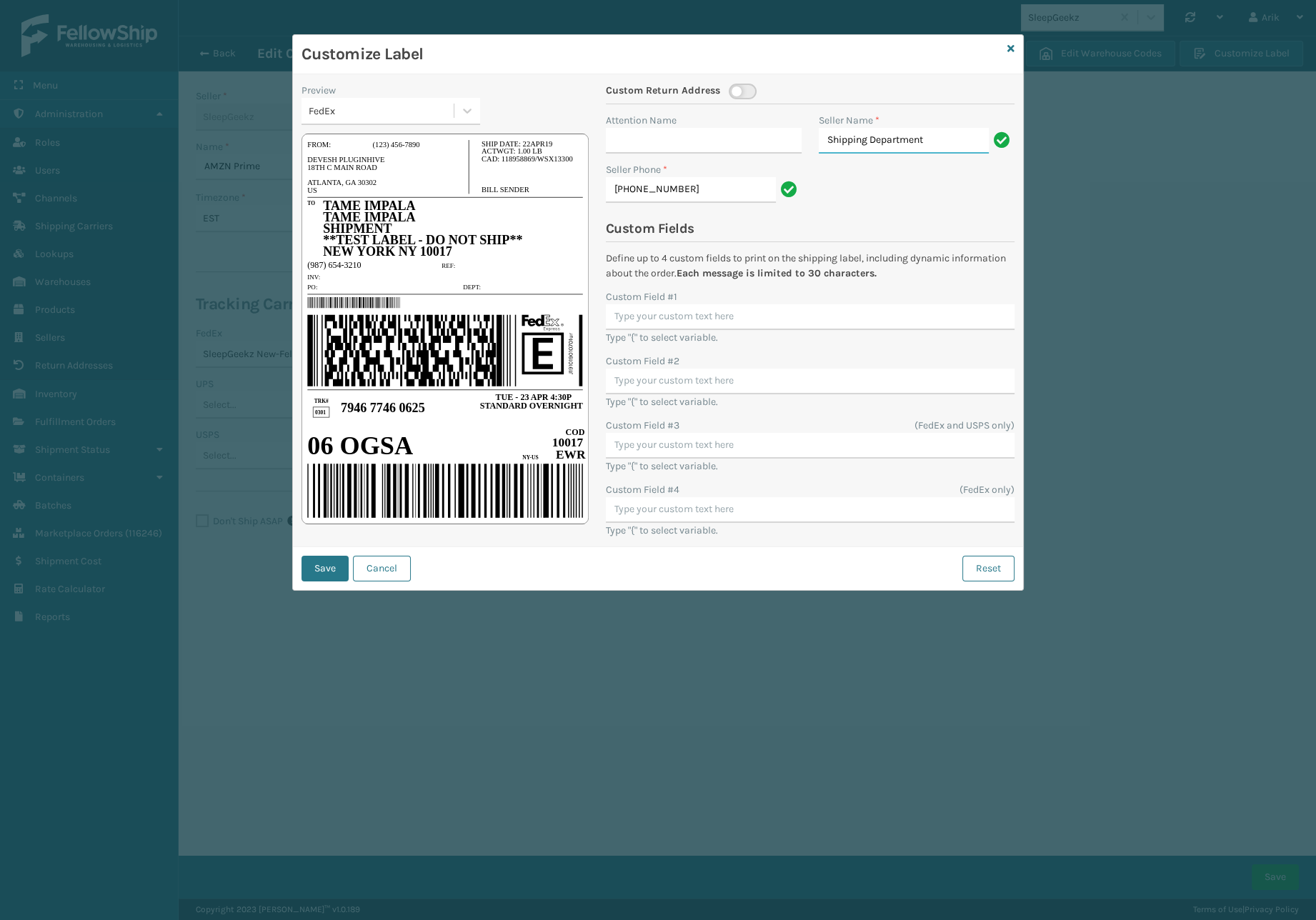
click at [891, 133] on input "Shipping Department" at bounding box center [904, 140] width 170 height 26
click at [335, 564] on button "Save" at bounding box center [325, 568] width 47 height 26
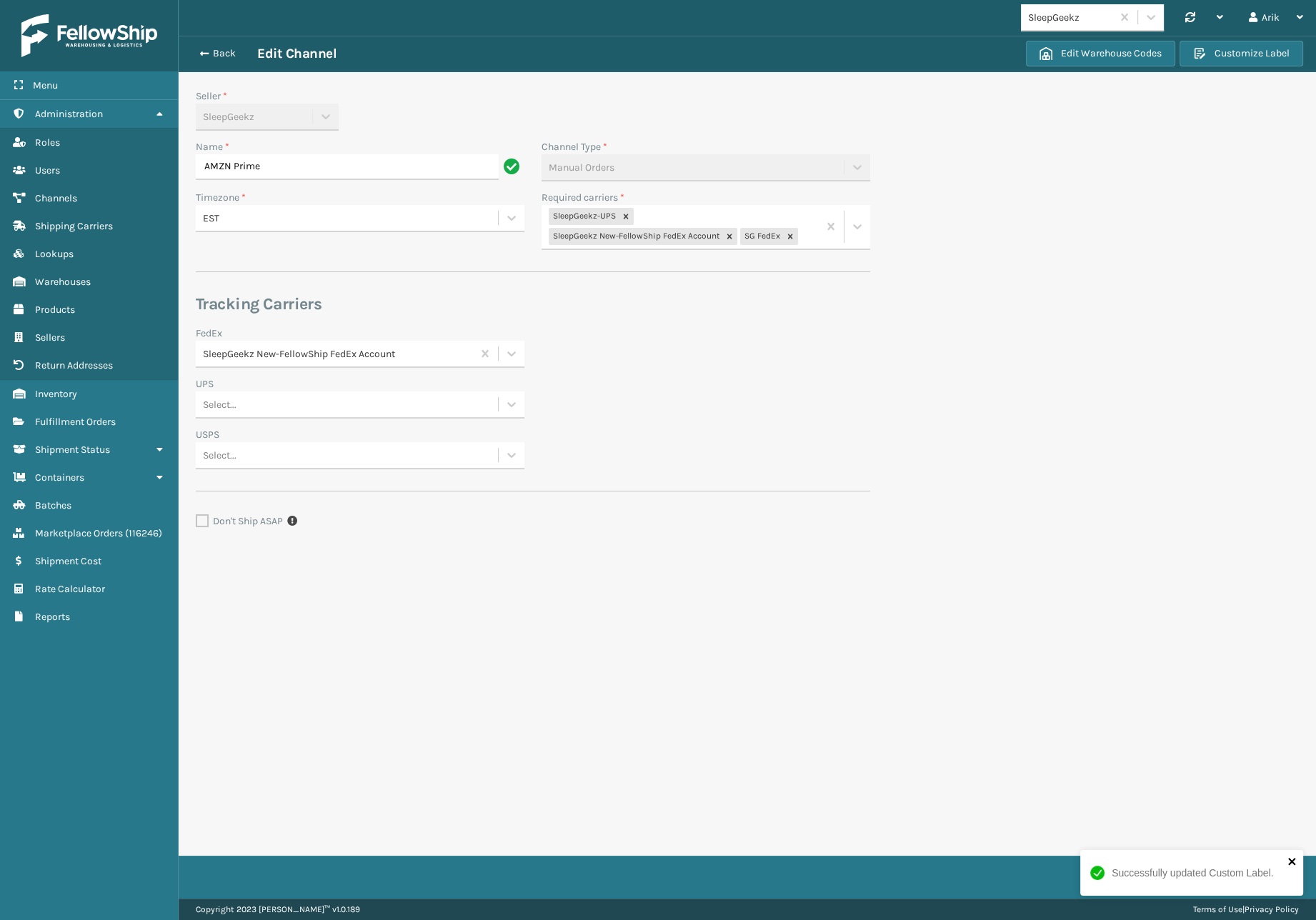
click at [1290, 861] on icon "close" at bounding box center [1291, 861] width 7 height 7
click at [1270, 880] on div "Successfully updated Custom Label." at bounding box center [1191, 878] width 229 height 63
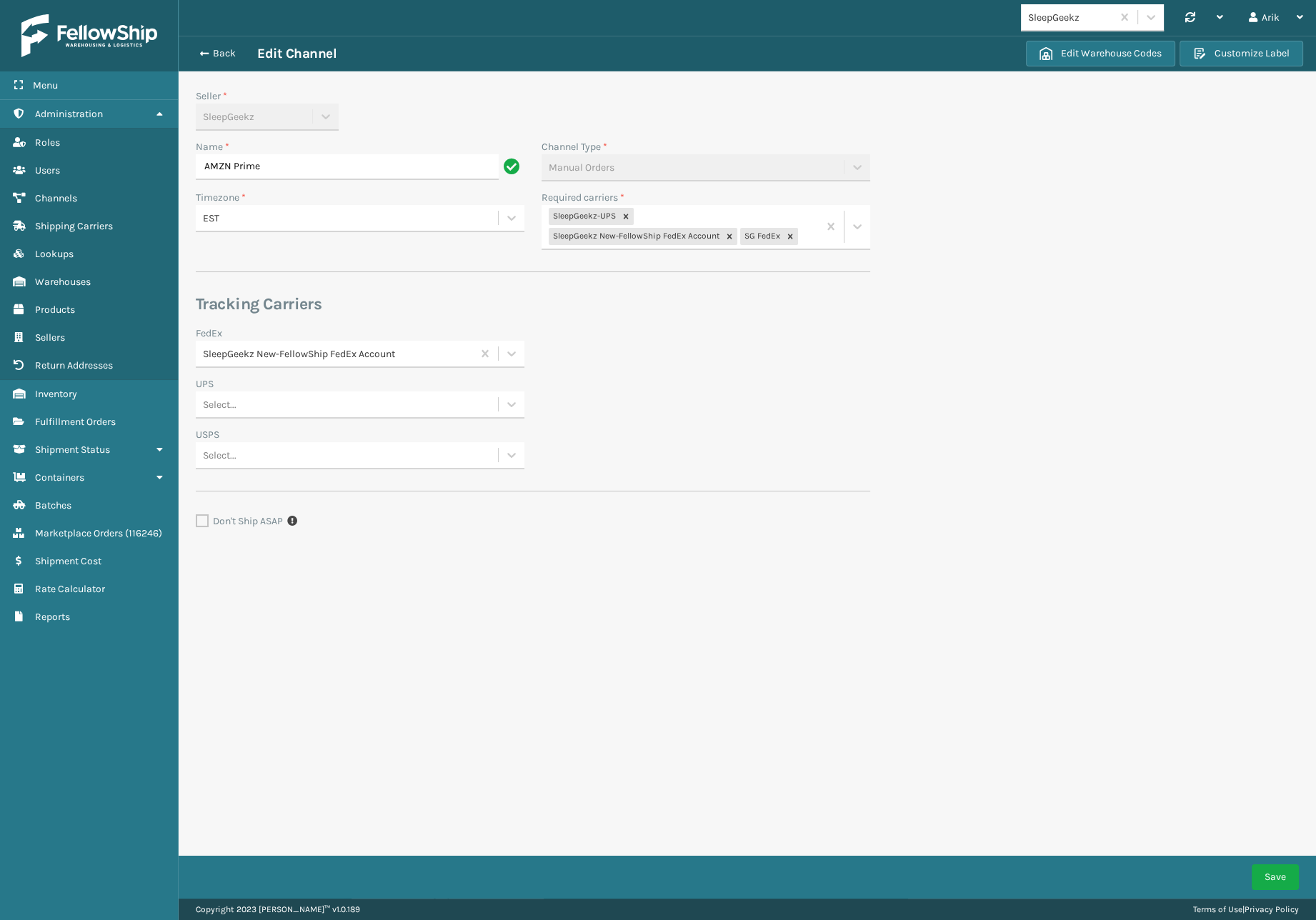
click at [188, 45] on div "Back Edit Channel Edit Warehouse Codes Customize Label" at bounding box center [747, 53] width 1137 height 36
click at [199, 50] on span "button" at bounding box center [202, 54] width 8 height 10
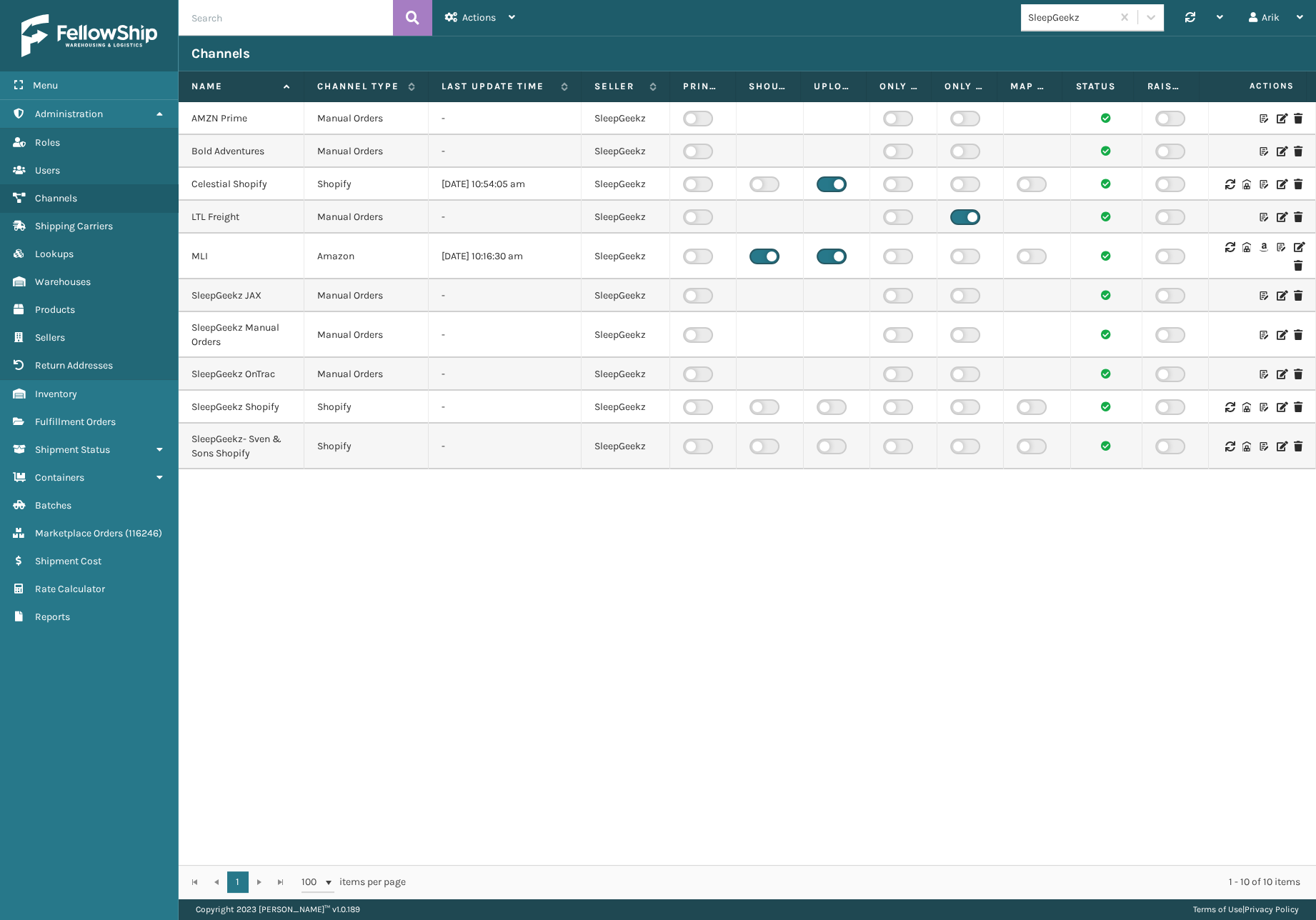
click at [1276, 150] on icon at bounding box center [1280, 151] width 8 height 10
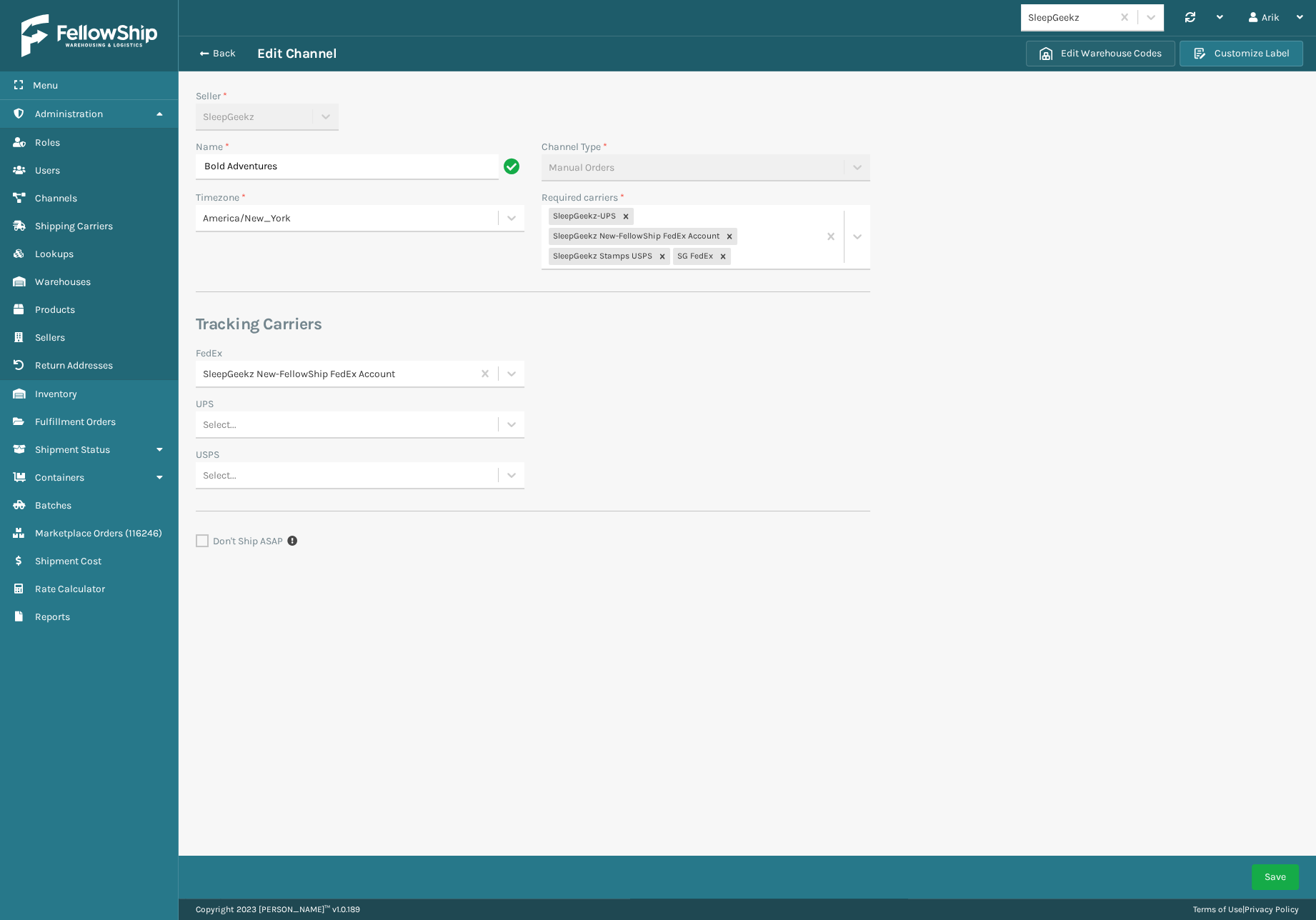
click at [1128, 55] on button "Edit Warehouse Codes" at bounding box center [1100, 53] width 150 height 26
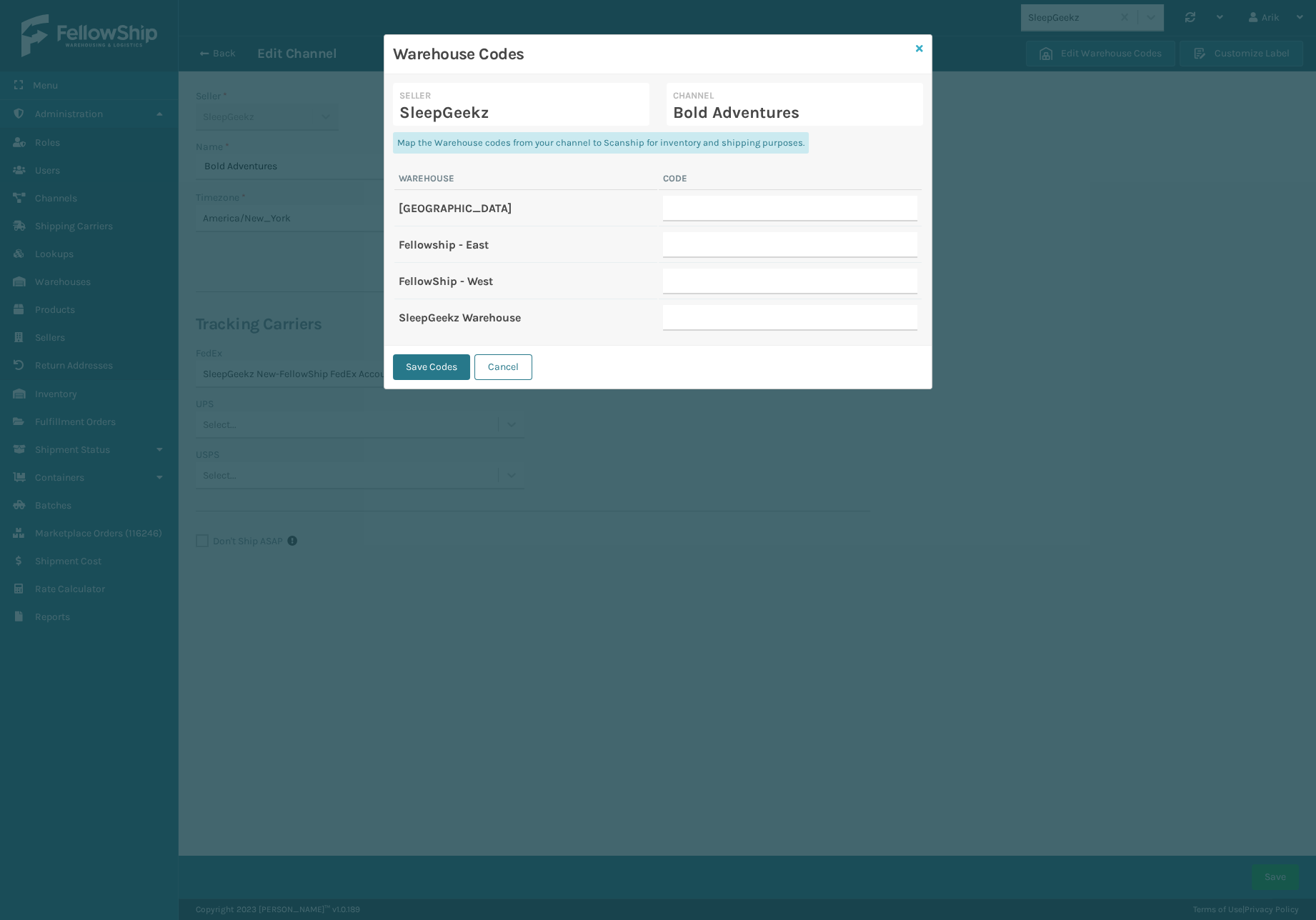
click at [916, 50] on icon at bounding box center [919, 49] width 7 height 10
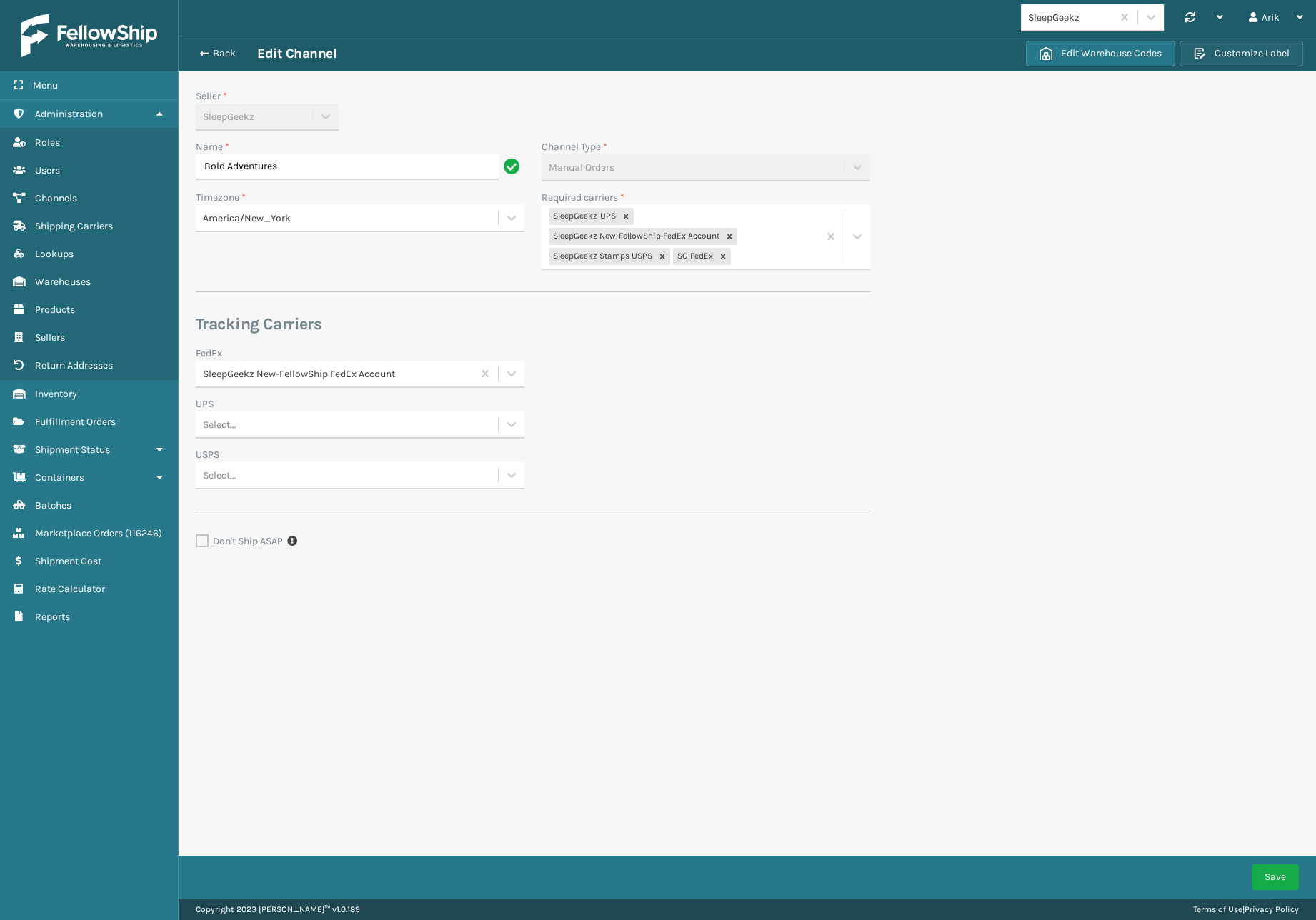
click at [1269, 55] on button "Customize Label" at bounding box center [1241, 53] width 124 height 26
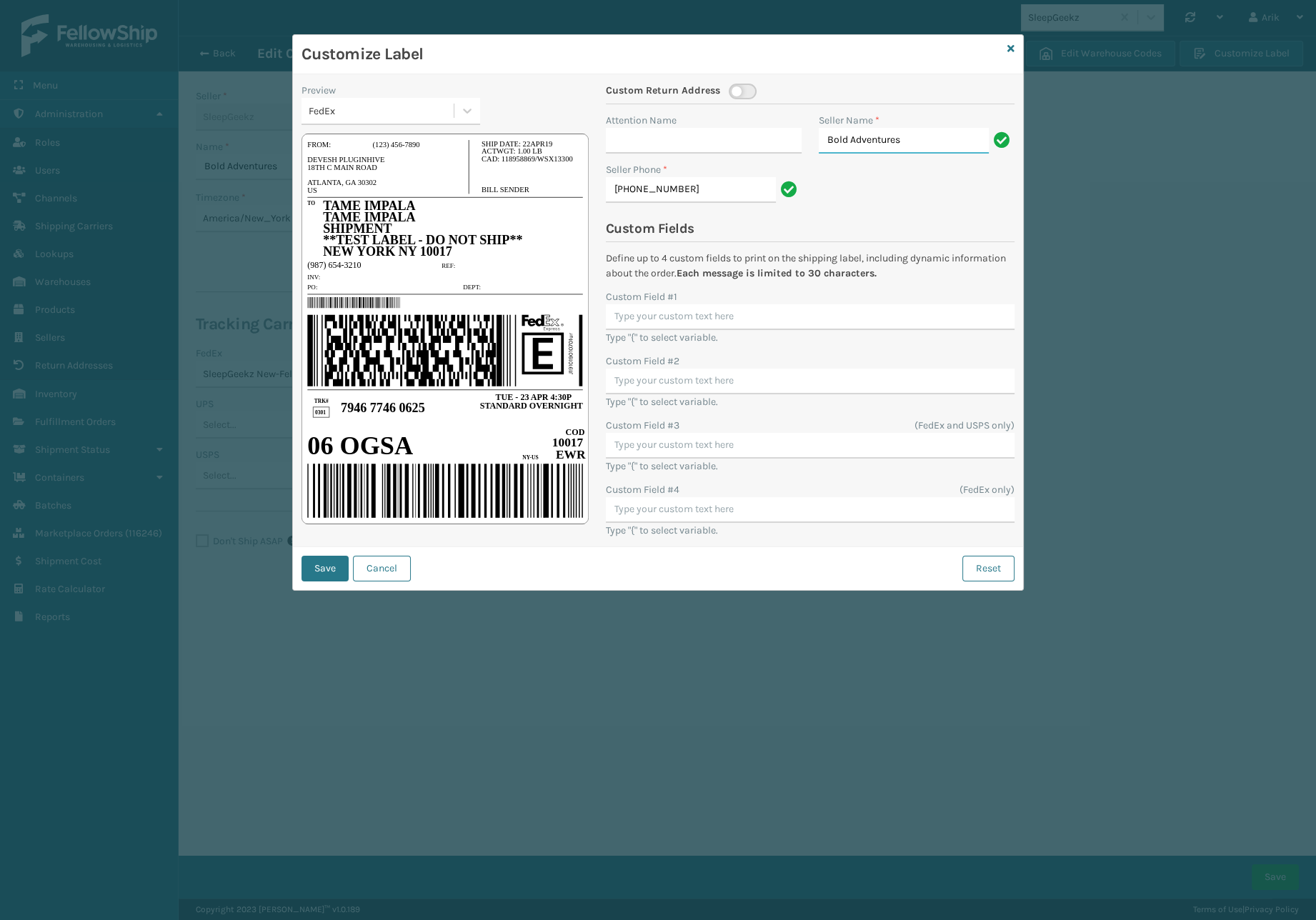
click at [873, 135] on input "Bold Adventures" at bounding box center [904, 140] width 170 height 26
paste input "Shipping Department"
type input "Shipping Department"
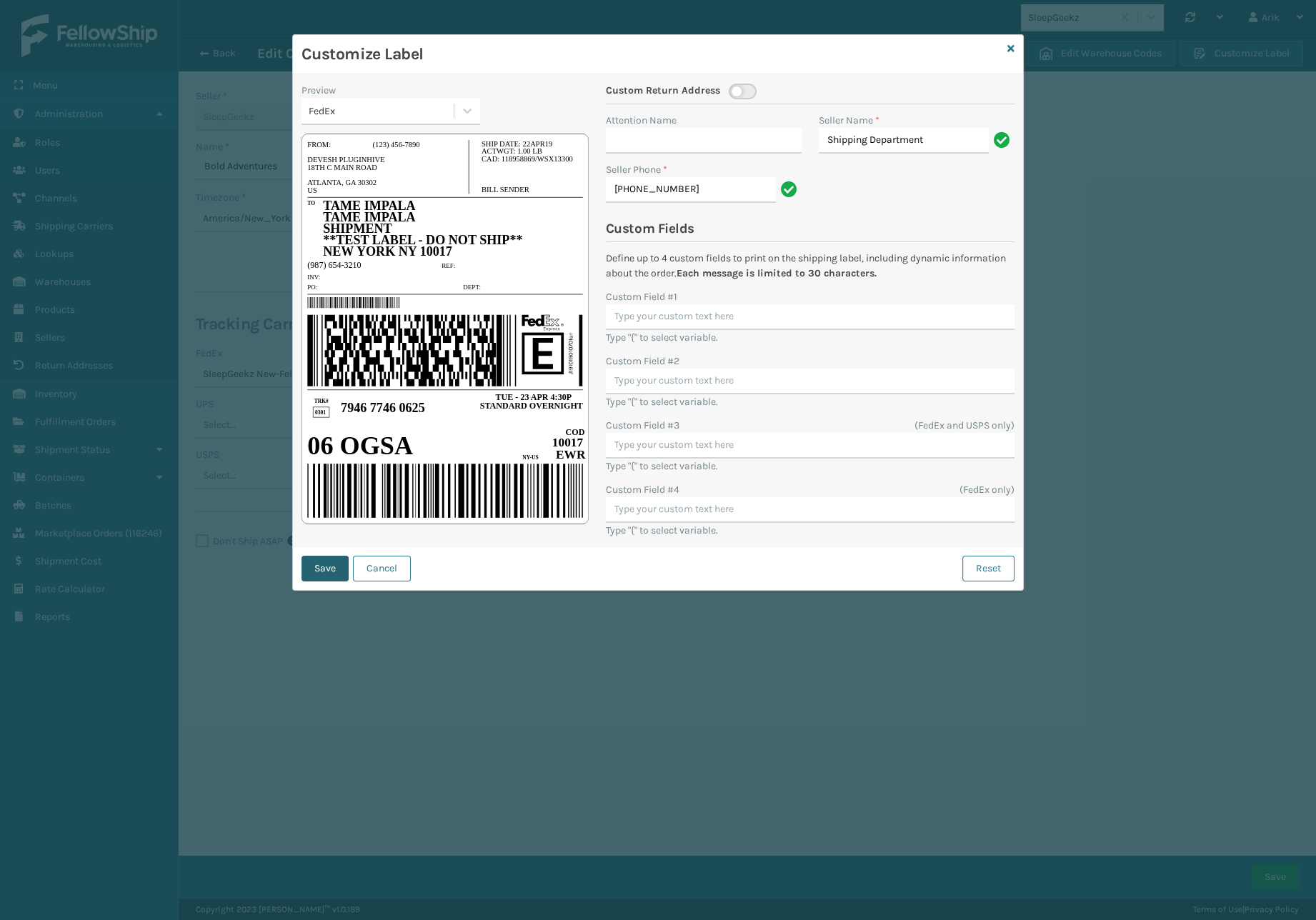
click at [328, 564] on button "Save" at bounding box center [325, 568] width 47 height 26
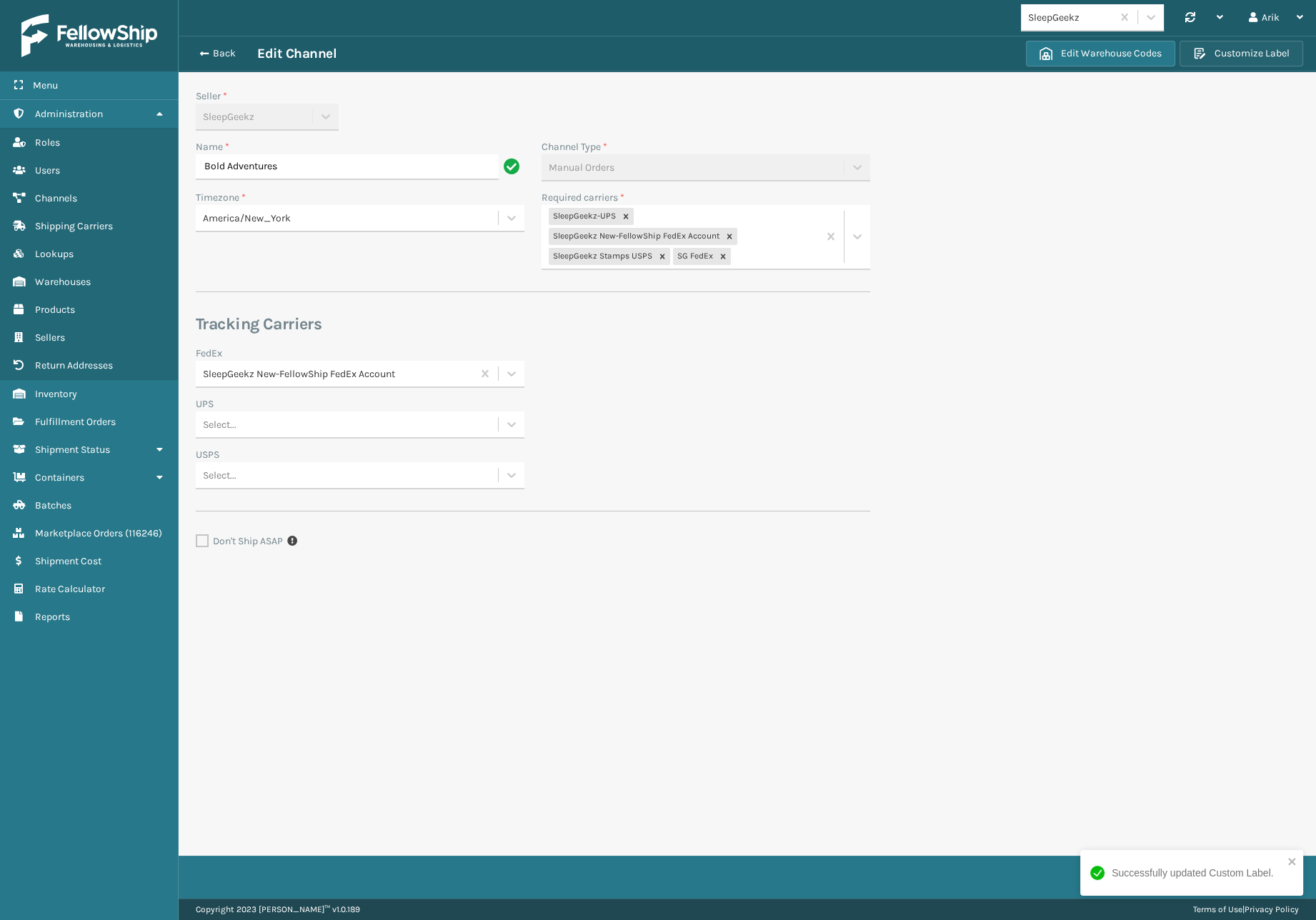
click at [1258, 64] on button "Customize Label" at bounding box center [1241, 53] width 124 height 26
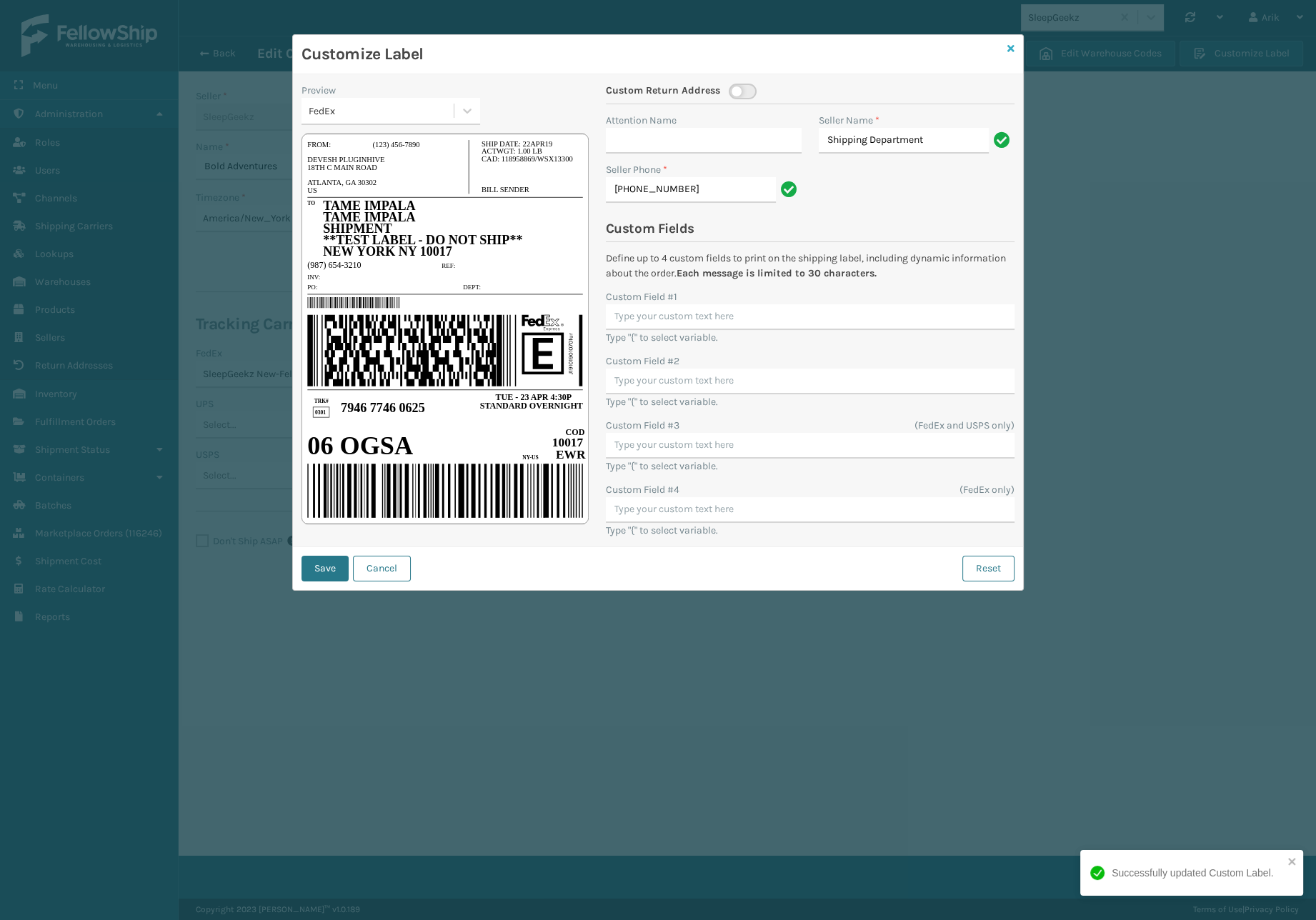
click at [1007, 50] on icon at bounding box center [1010, 49] width 7 height 10
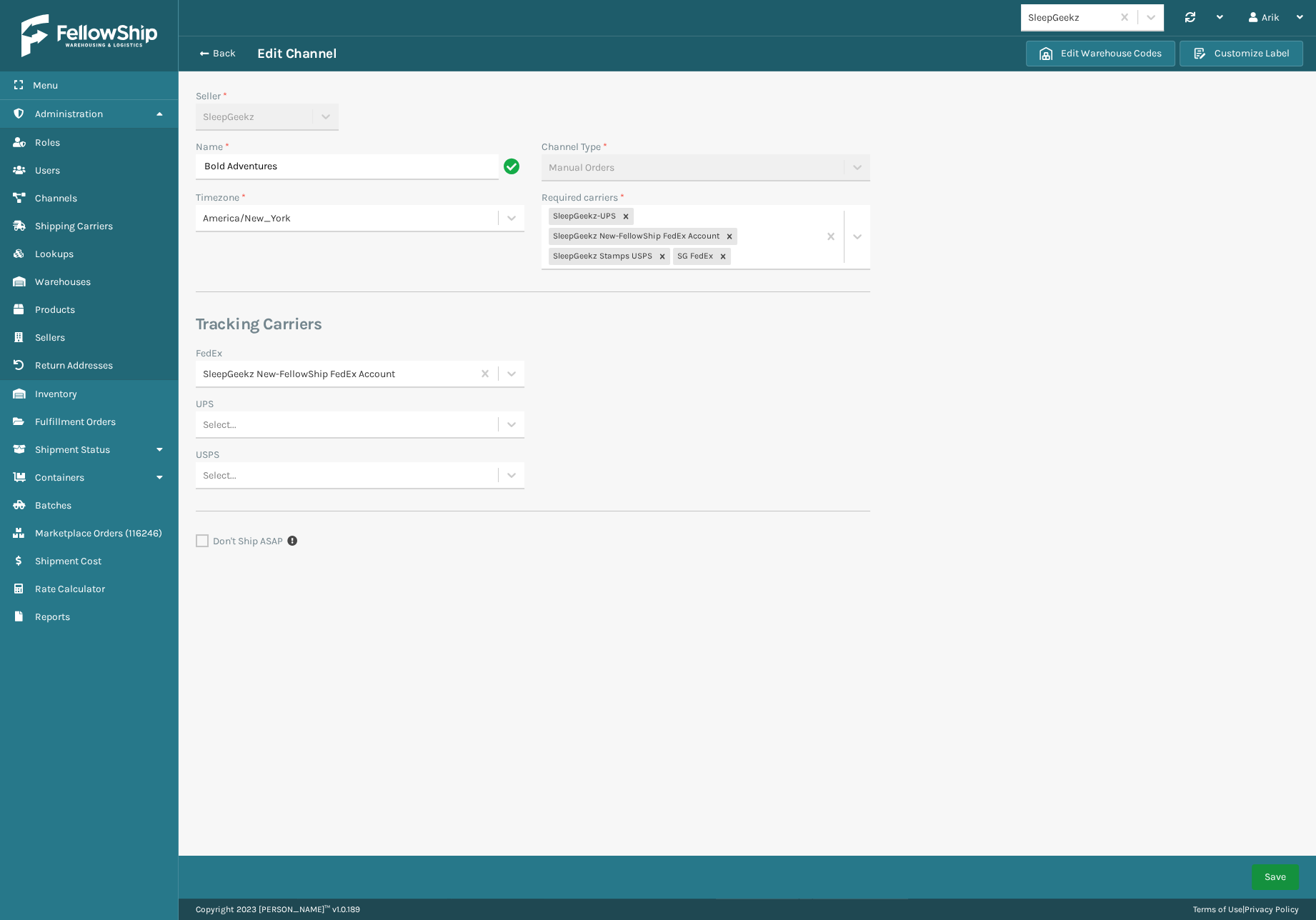
click at [1265, 878] on button "Save" at bounding box center [1275, 876] width 47 height 26
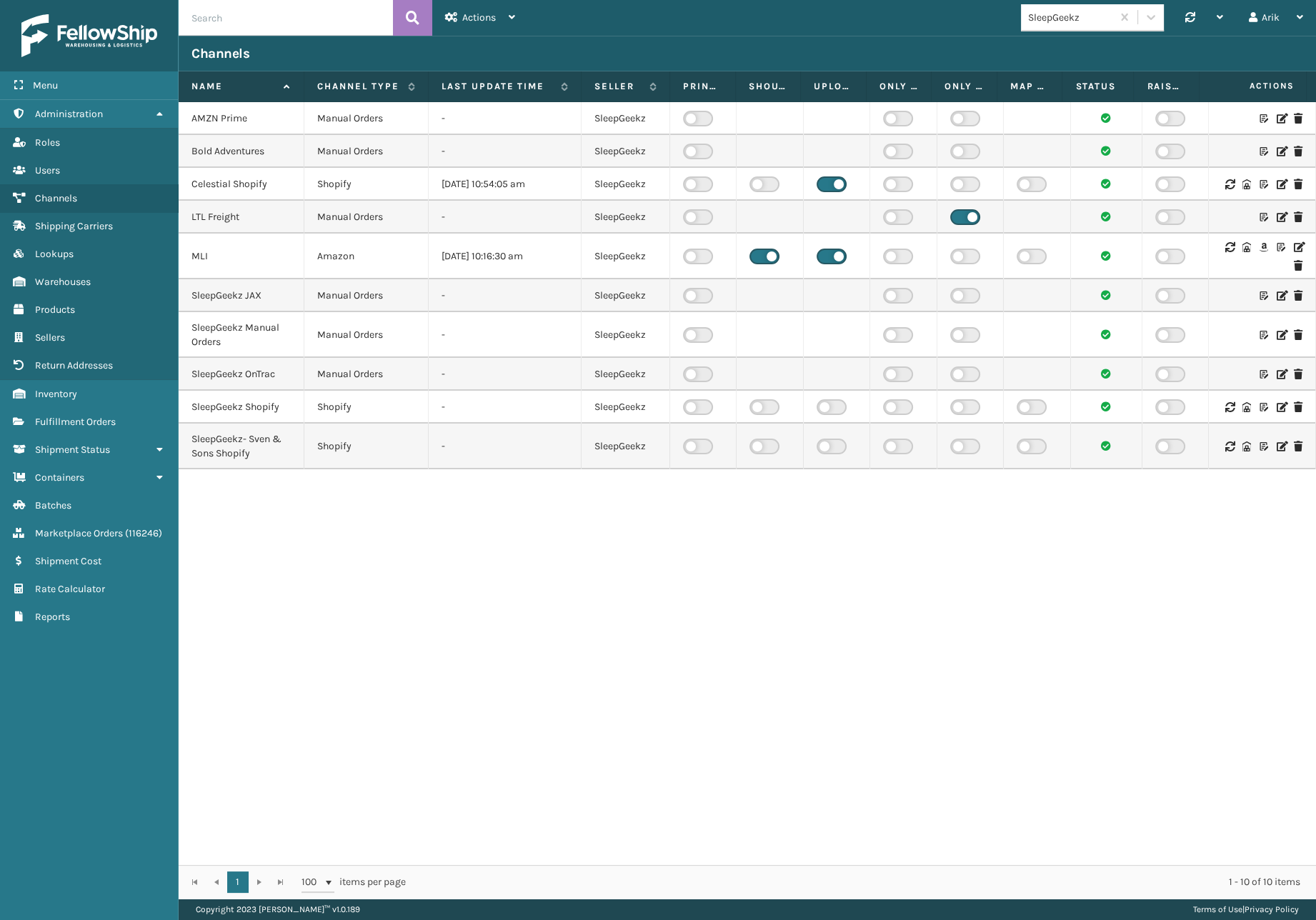
click at [1276, 185] on icon at bounding box center [1280, 184] width 8 height 10
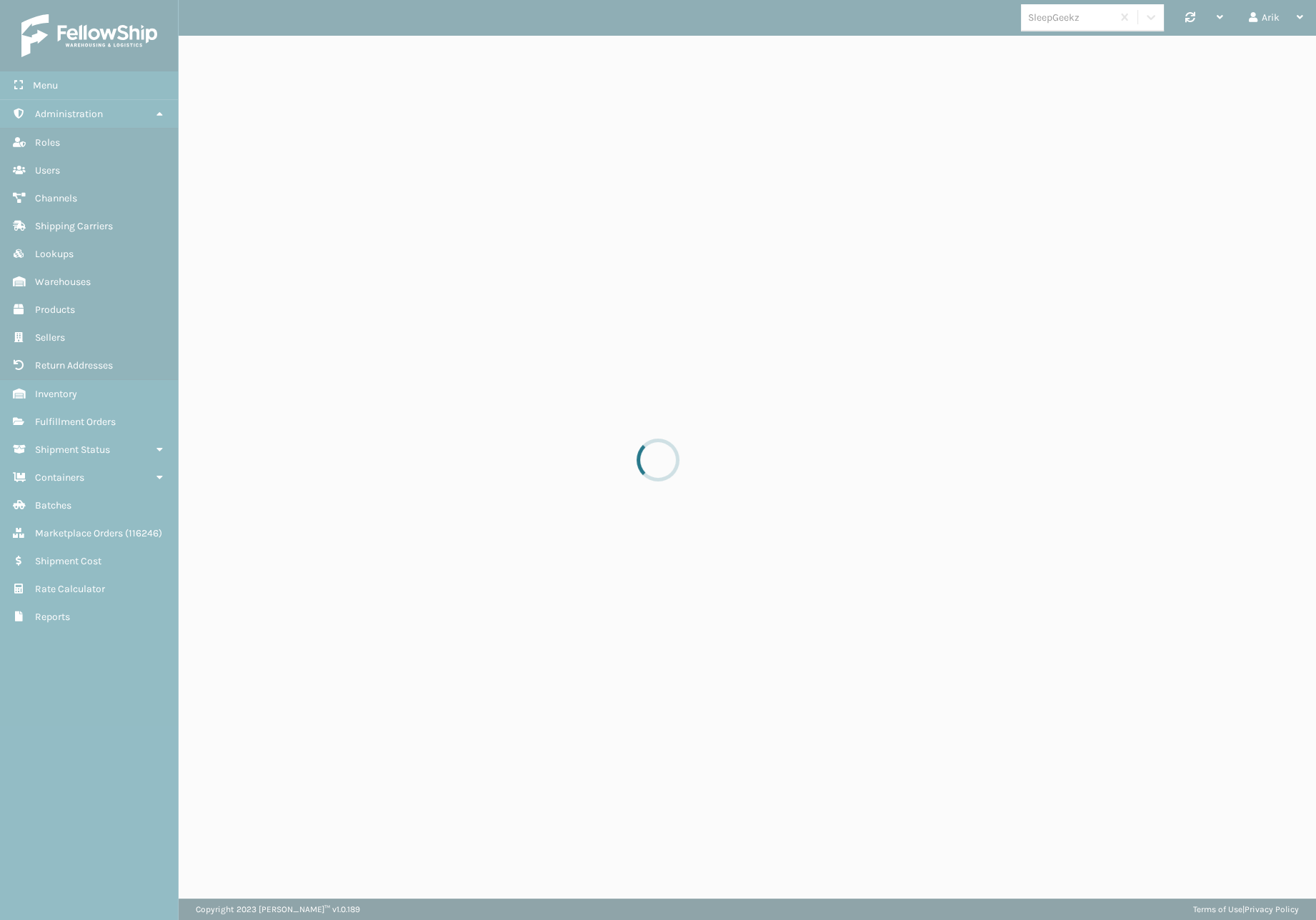
select select "pm"
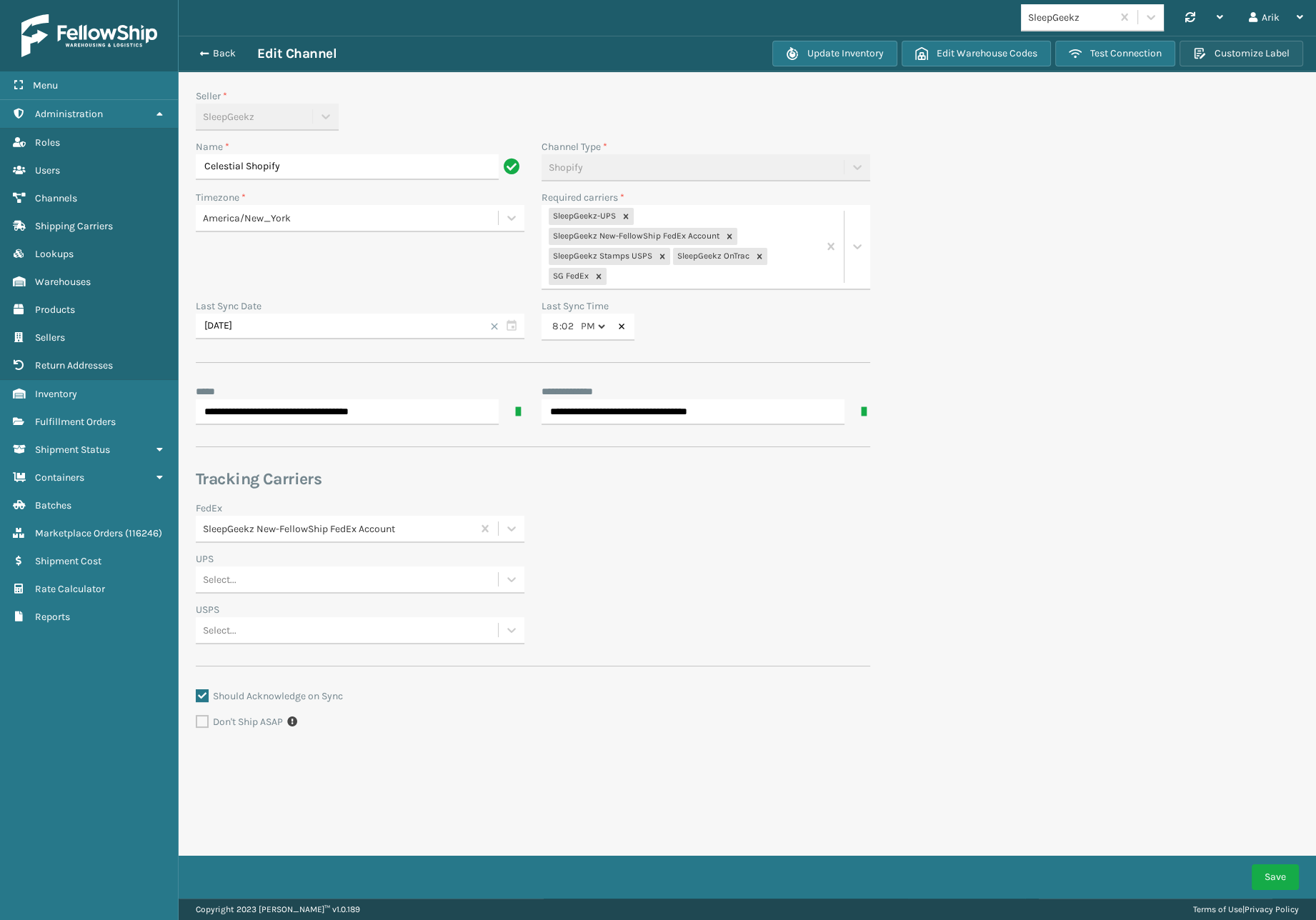
click at [1255, 45] on button "Customize Label" at bounding box center [1241, 53] width 124 height 26
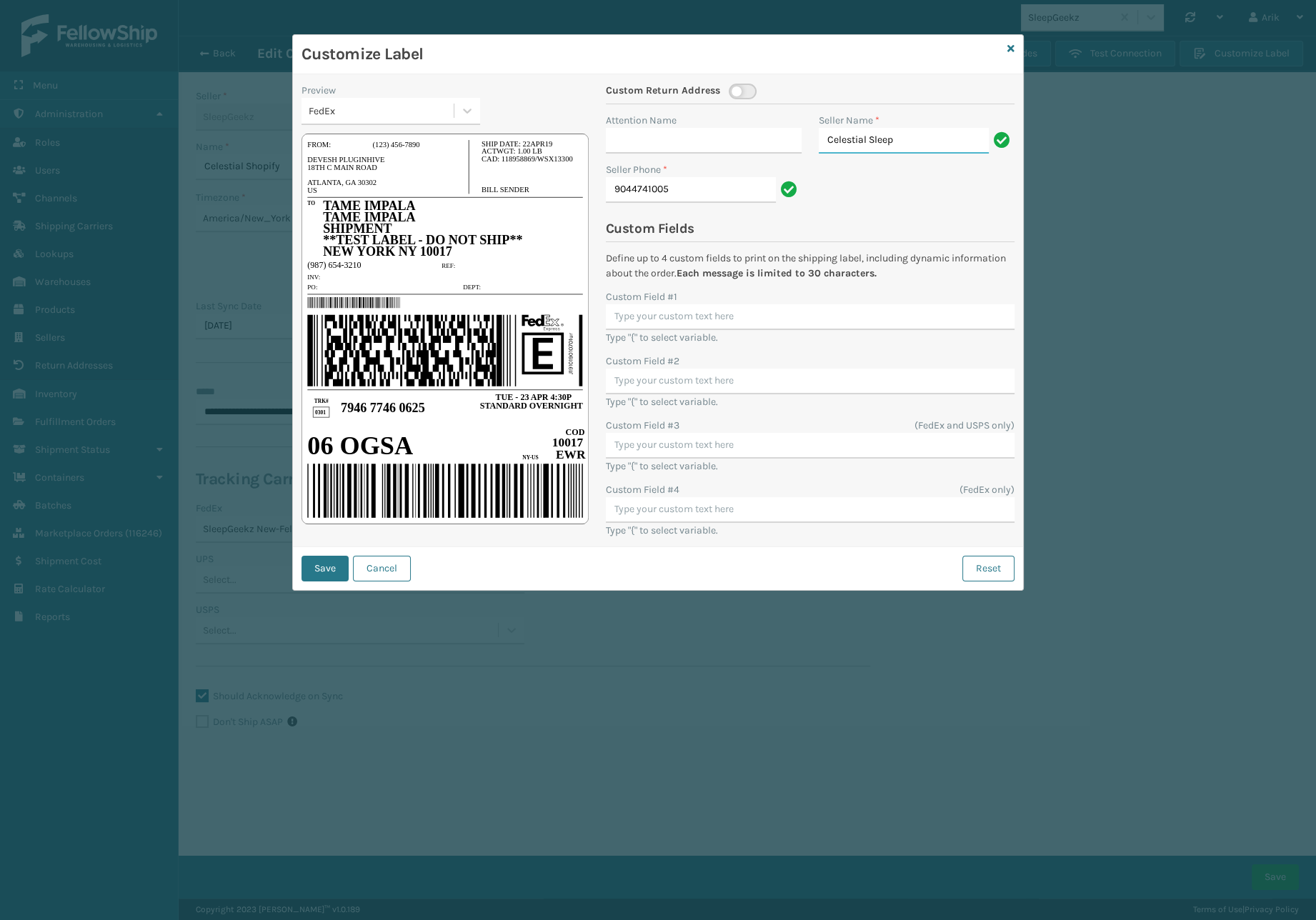
click at [887, 135] on input "Celestial Sleep" at bounding box center [904, 140] width 170 height 26
paste input "Shipping Department"
type input "Shipping Department"
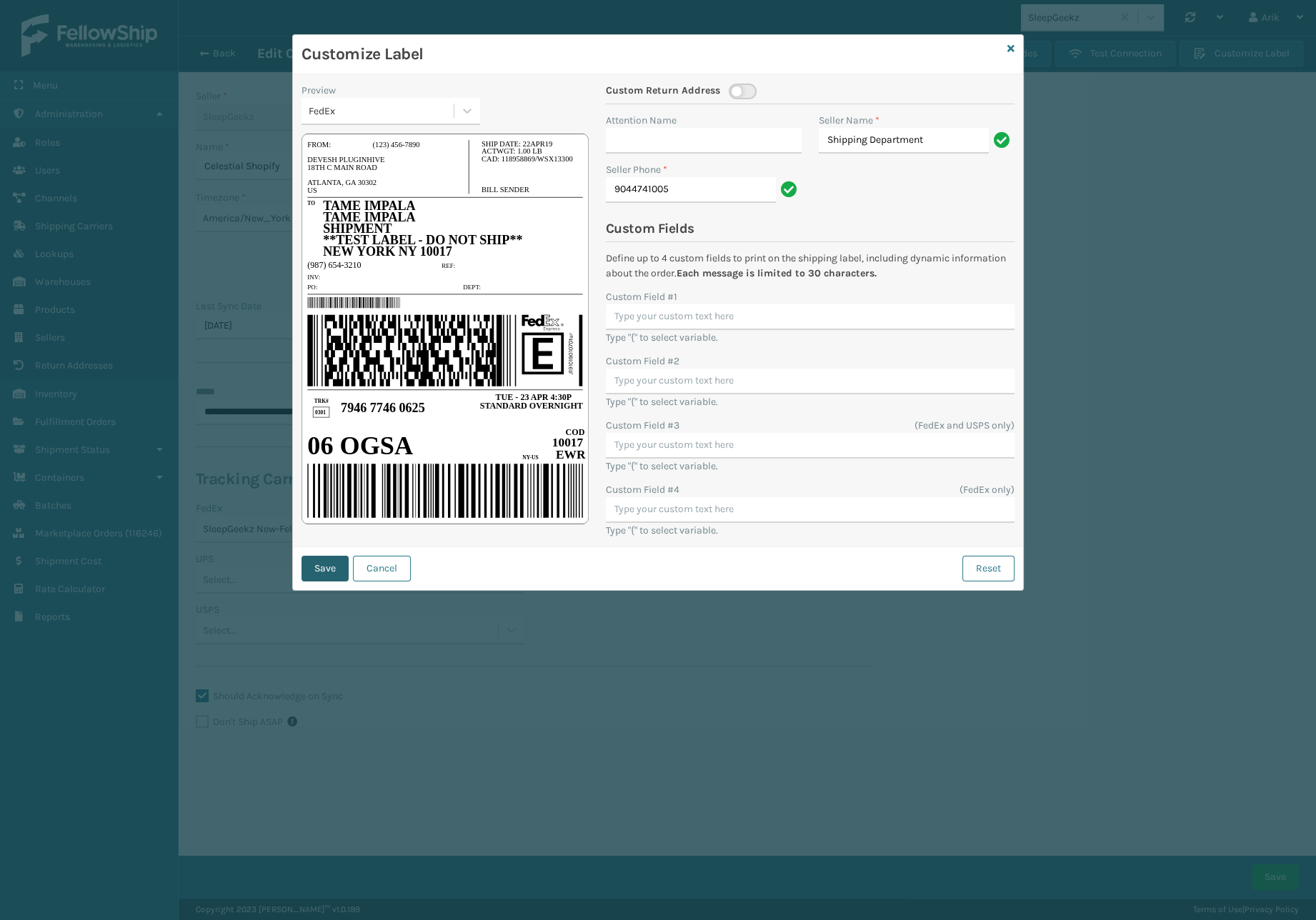
click at [302, 560] on button "Save" at bounding box center [325, 568] width 47 height 26
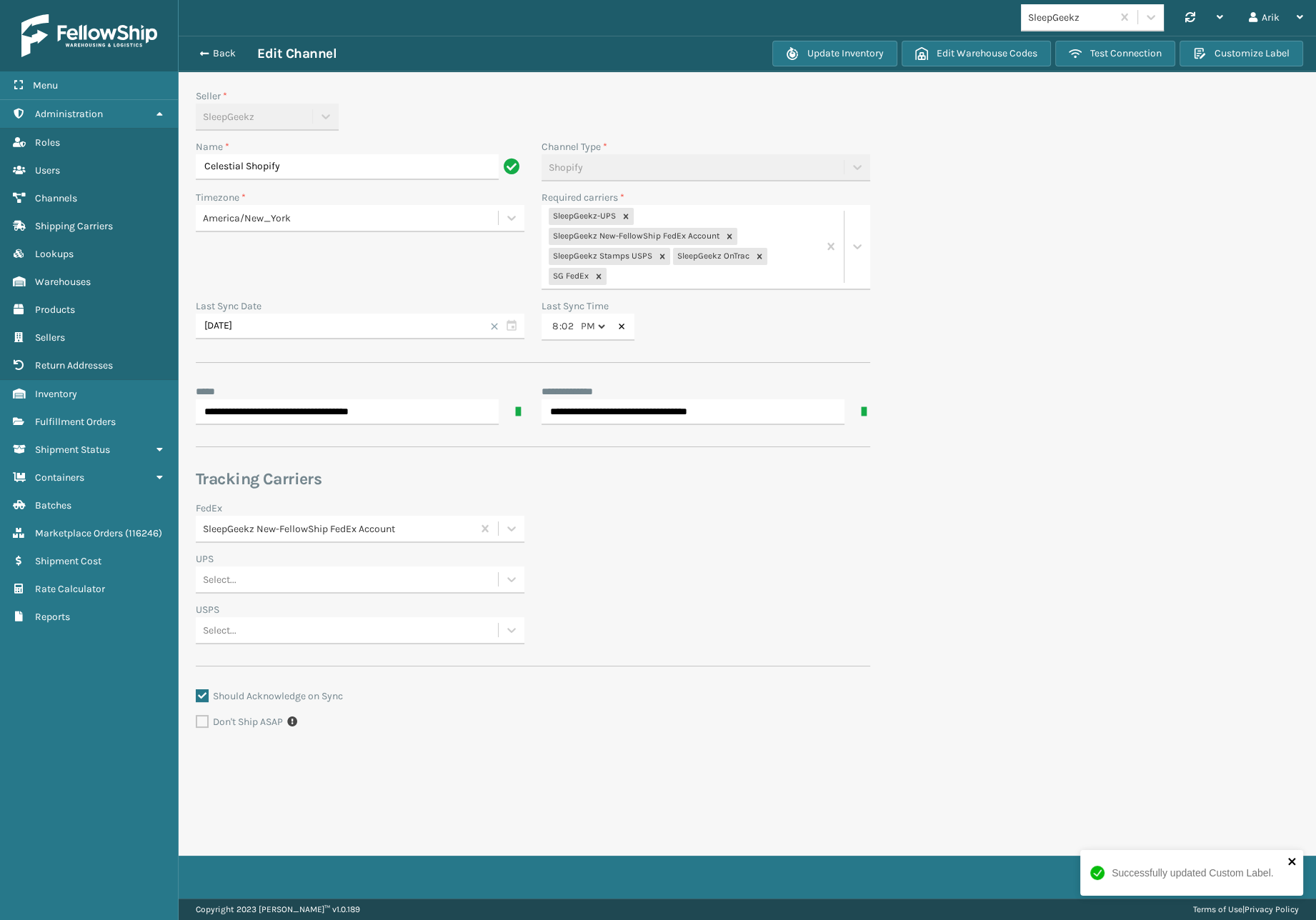
click at [1292, 857] on icon "close" at bounding box center [1292, 861] width 10 height 12
click at [1284, 878] on div "Successfully updated Custom Label." at bounding box center [1191, 878] width 229 height 63
click at [1278, 870] on button "Save" at bounding box center [1275, 876] width 47 height 26
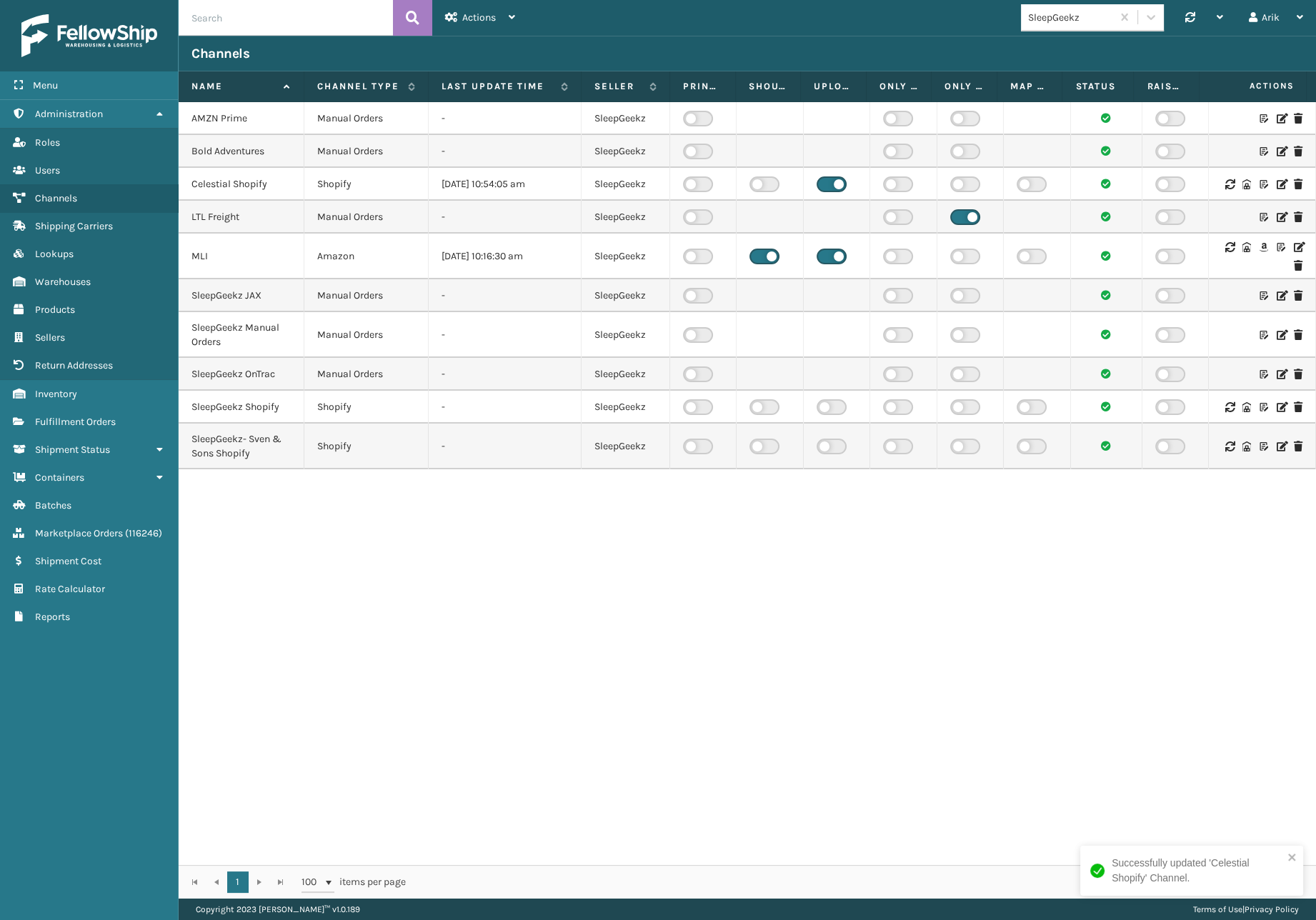
click at [1276, 214] on icon at bounding box center [1280, 217] width 8 height 10
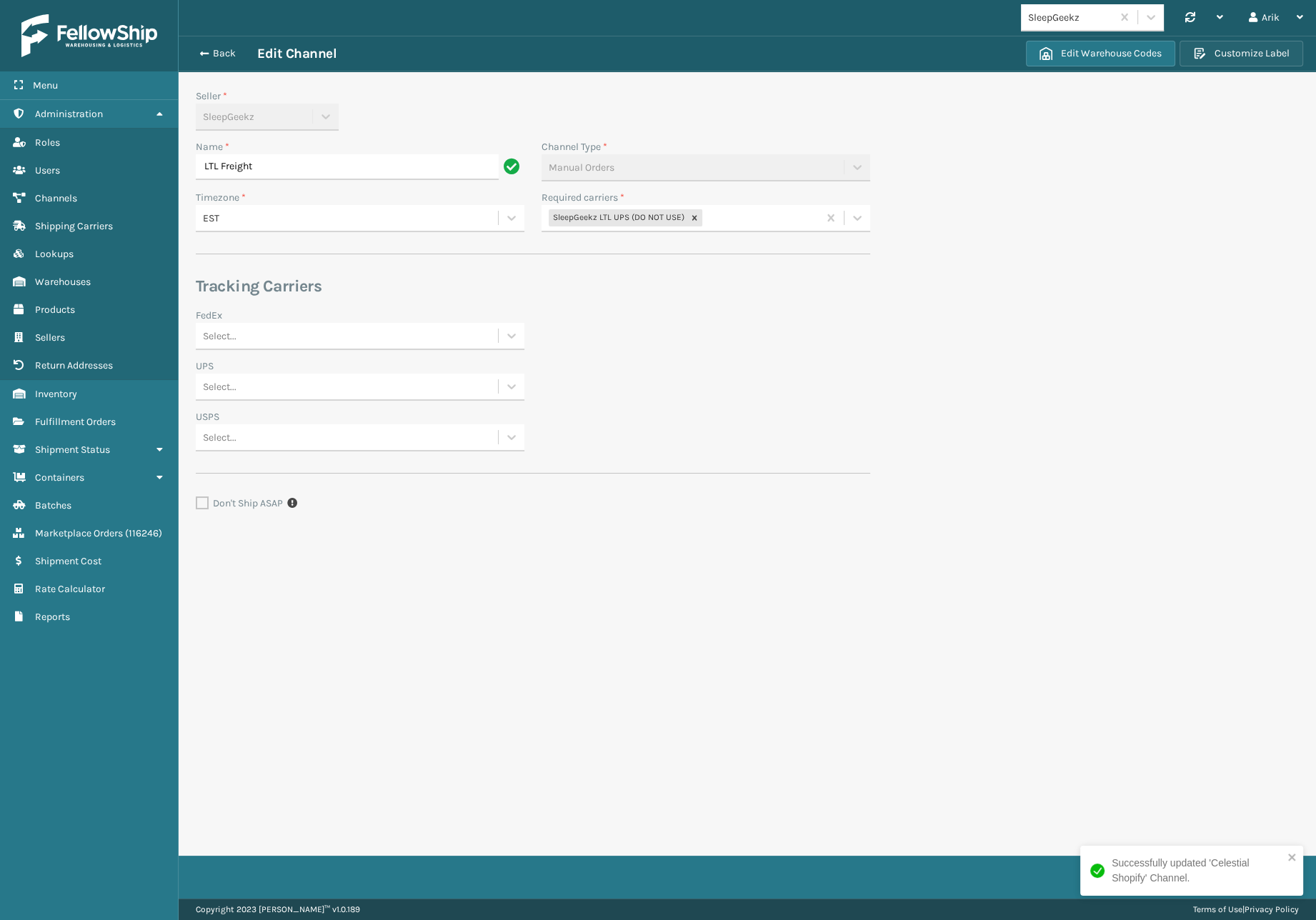
click at [1247, 64] on button "Customize Label" at bounding box center [1241, 53] width 124 height 26
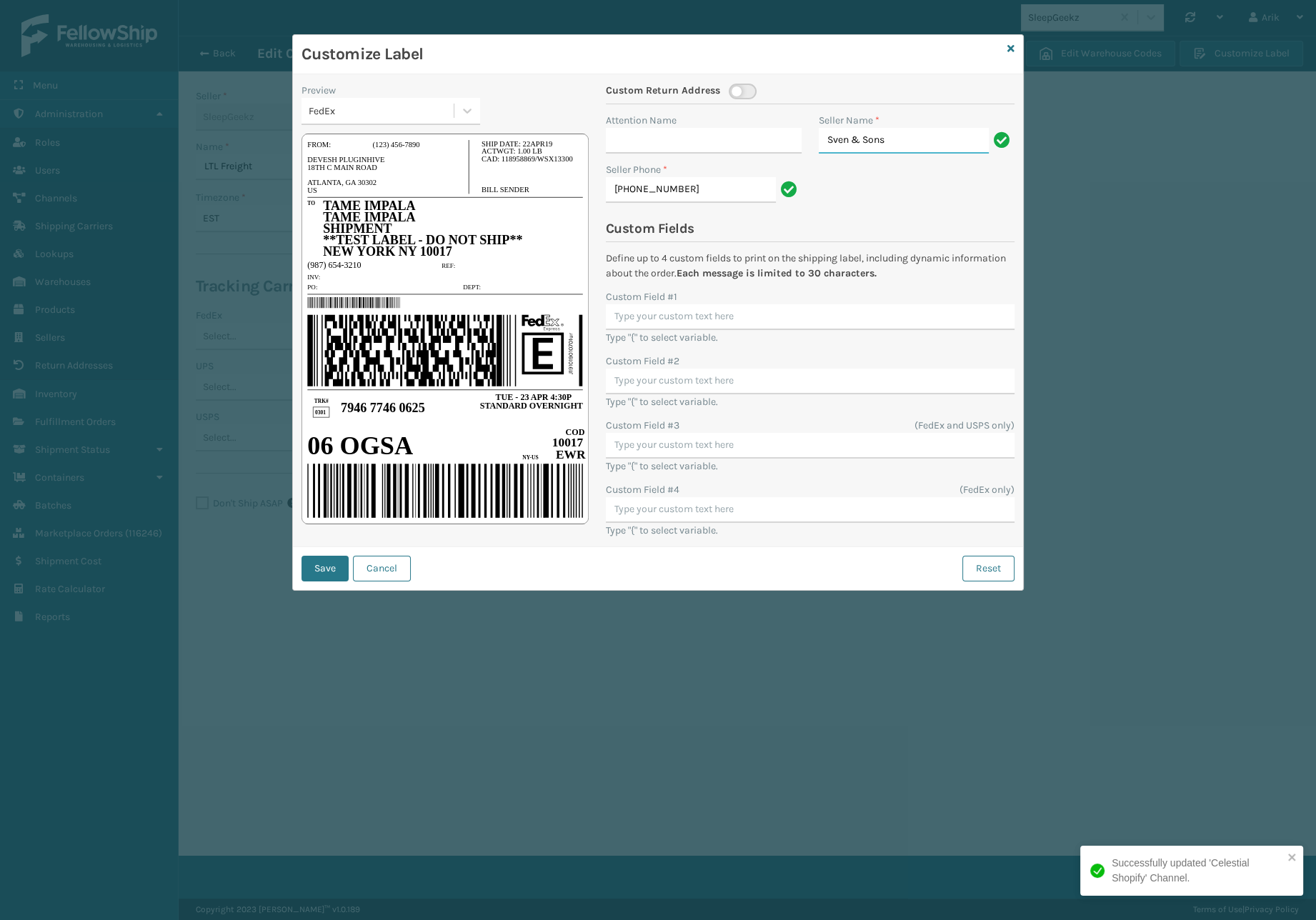
click at [865, 135] on input "Sven & Sons" at bounding box center [904, 140] width 170 height 26
drag, startPoint x: 874, startPoint y: 140, endPoint x: 849, endPoint y: 130, distance: 26.9
click at [849, 130] on input "Sven & Sons" at bounding box center [904, 140] width 170 height 26
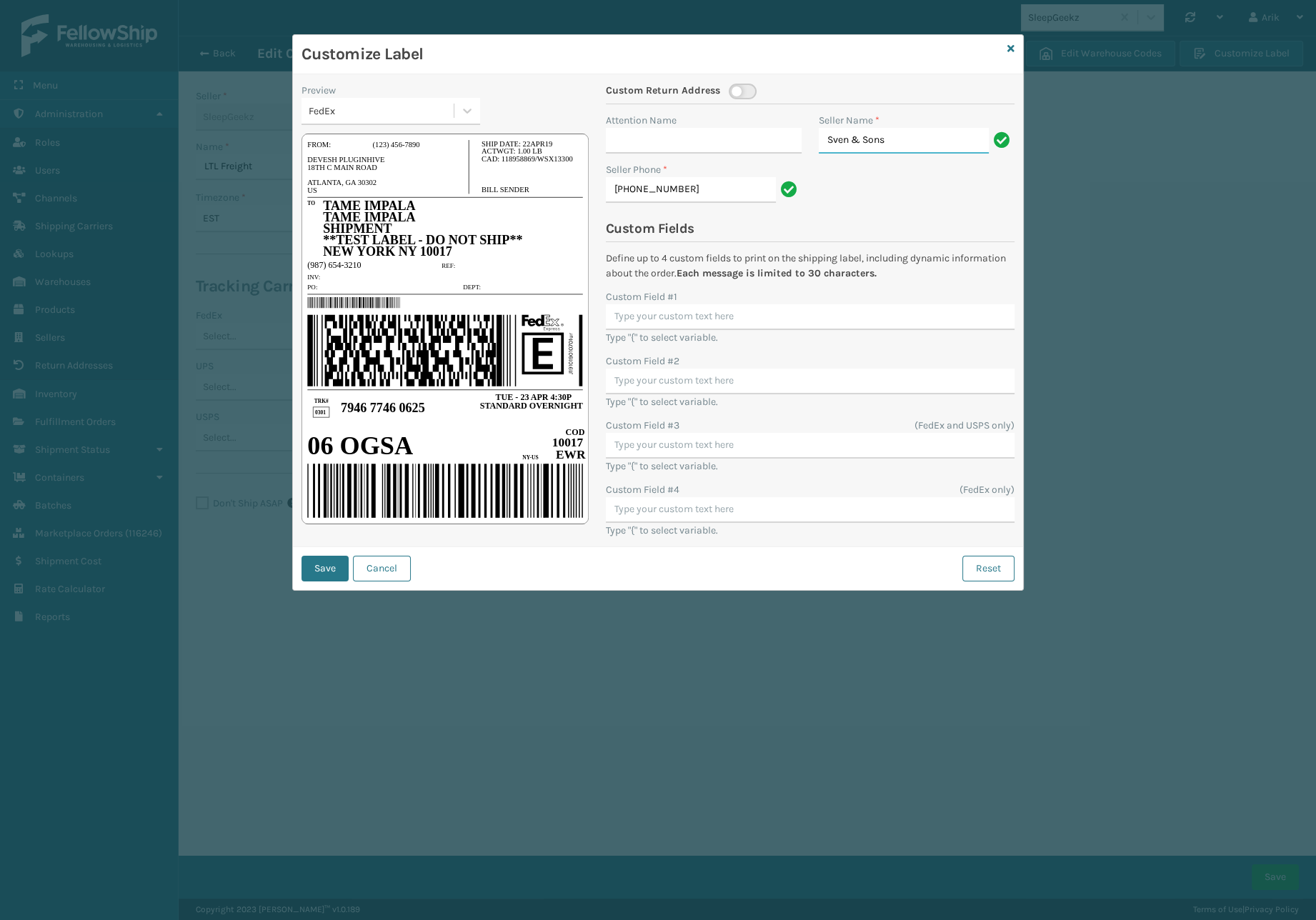
click at [849, 130] on input "Sven & Sons" at bounding box center [904, 140] width 170 height 26
click at [849, 135] on input "Sven & Sons" at bounding box center [904, 140] width 170 height 26
click at [849, 137] on input "Sven & Sons" at bounding box center [904, 140] width 170 height 26
paste input "hipping Department"
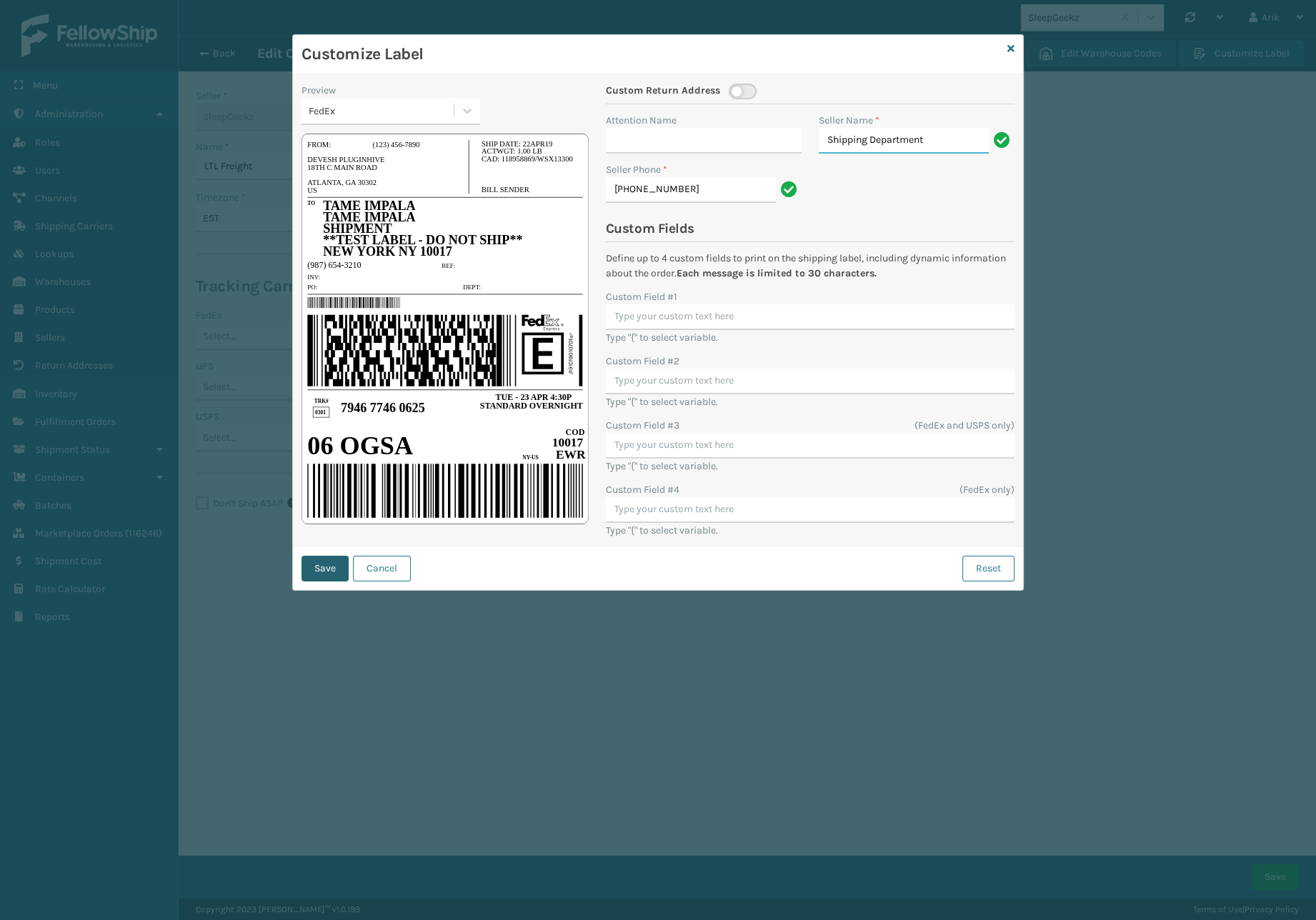
type input "Shipping Department"
click at [313, 570] on button "Save" at bounding box center [325, 568] width 47 height 26
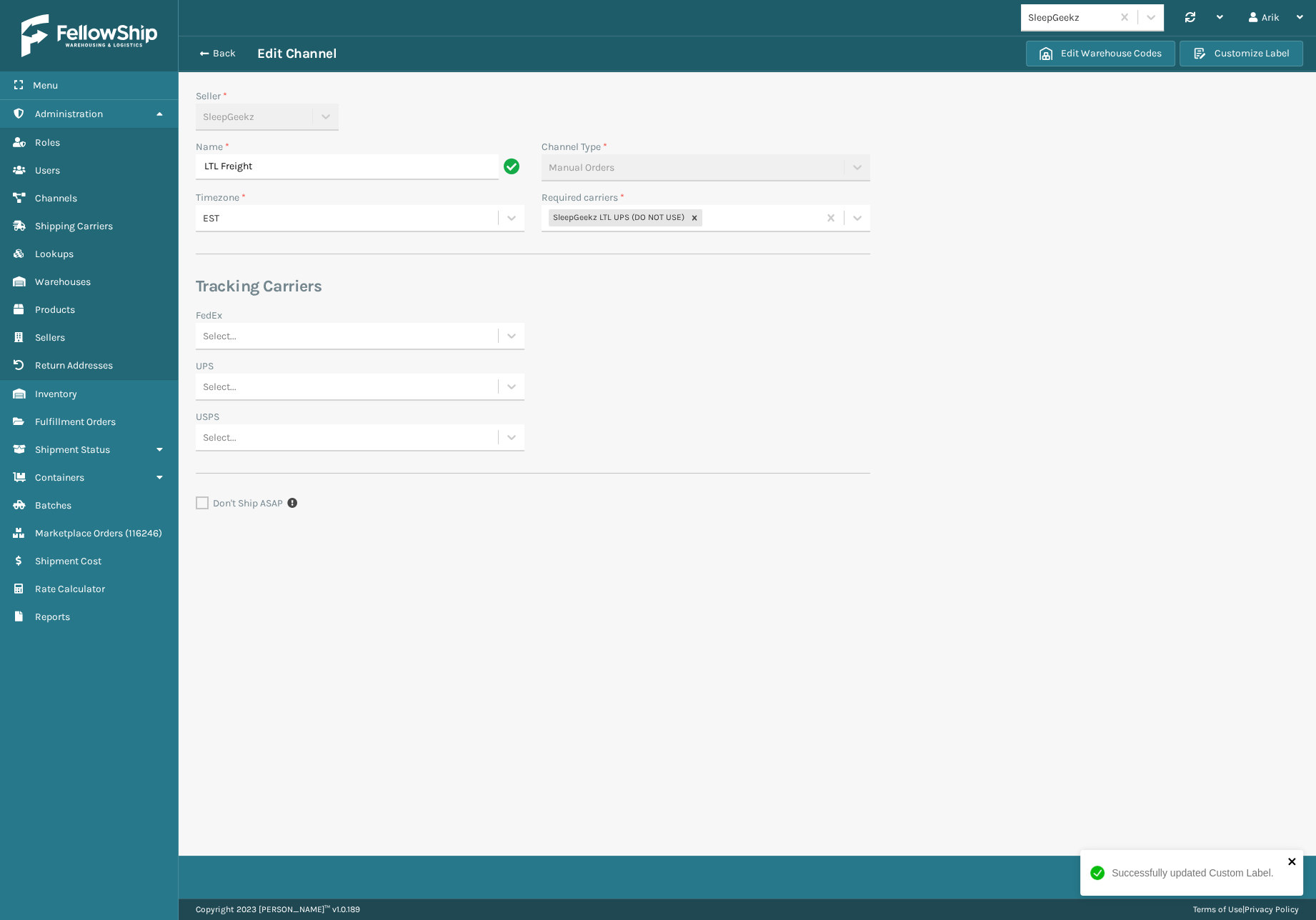
click at [1296, 858] on icon "close" at bounding box center [1292, 861] width 10 height 12
click at [1280, 867] on div "Successfully updated Custom Label." at bounding box center [1191, 878] width 229 height 63
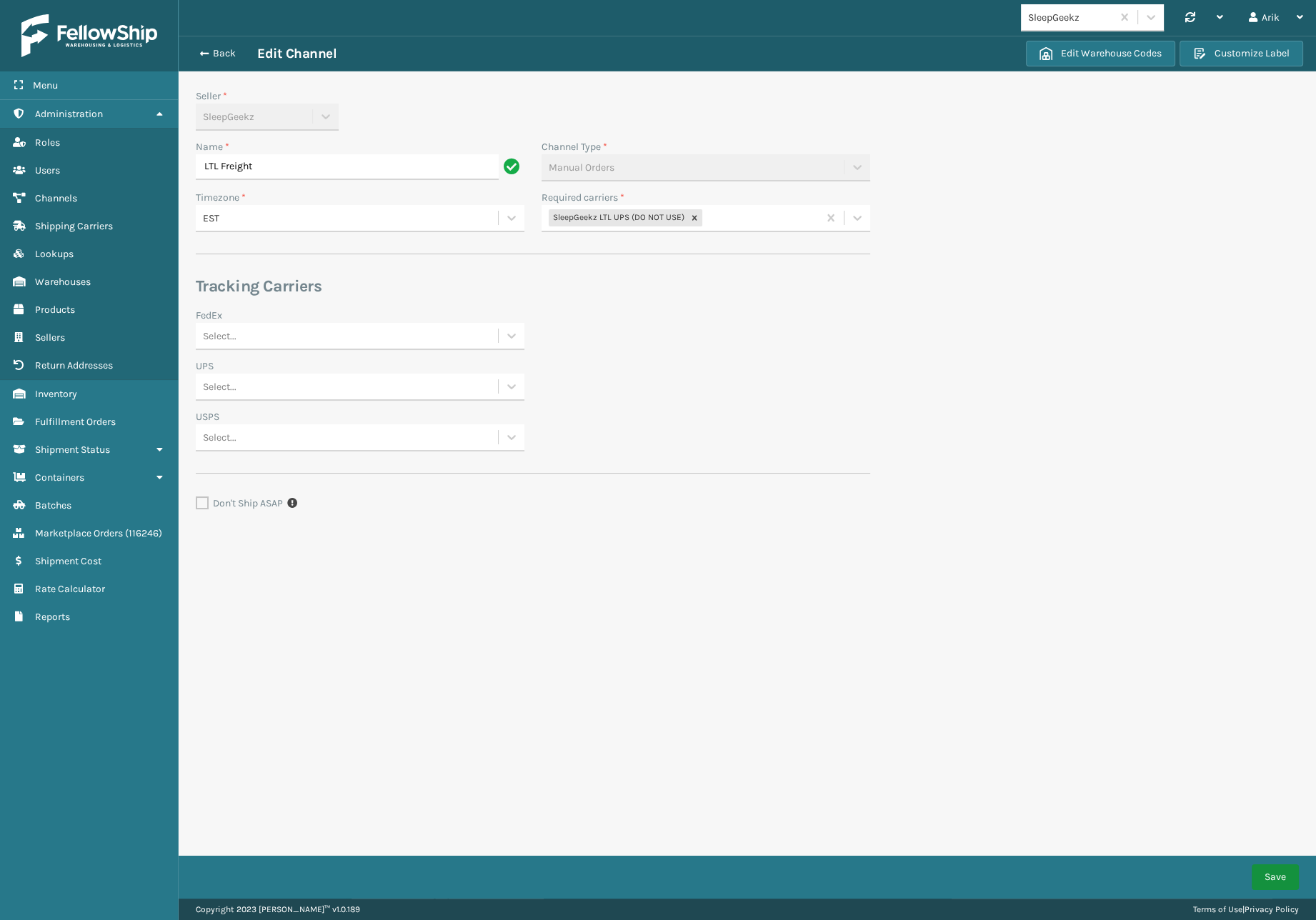
click at [1266, 868] on button "Save" at bounding box center [1275, 876] width 47 height 26
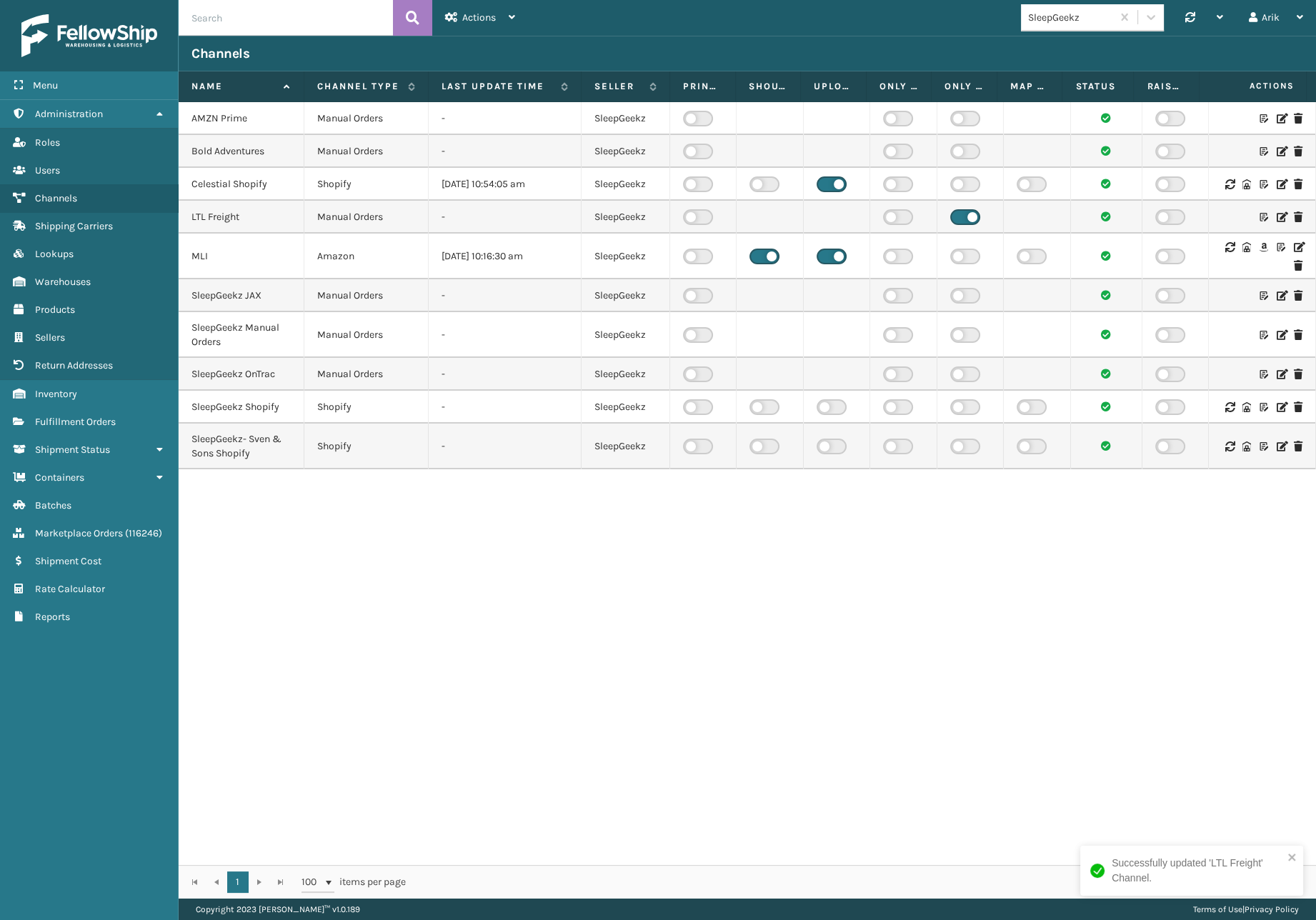
click at [1294, 245] on icon at bounding box center [1298, 247] width 8 height 10
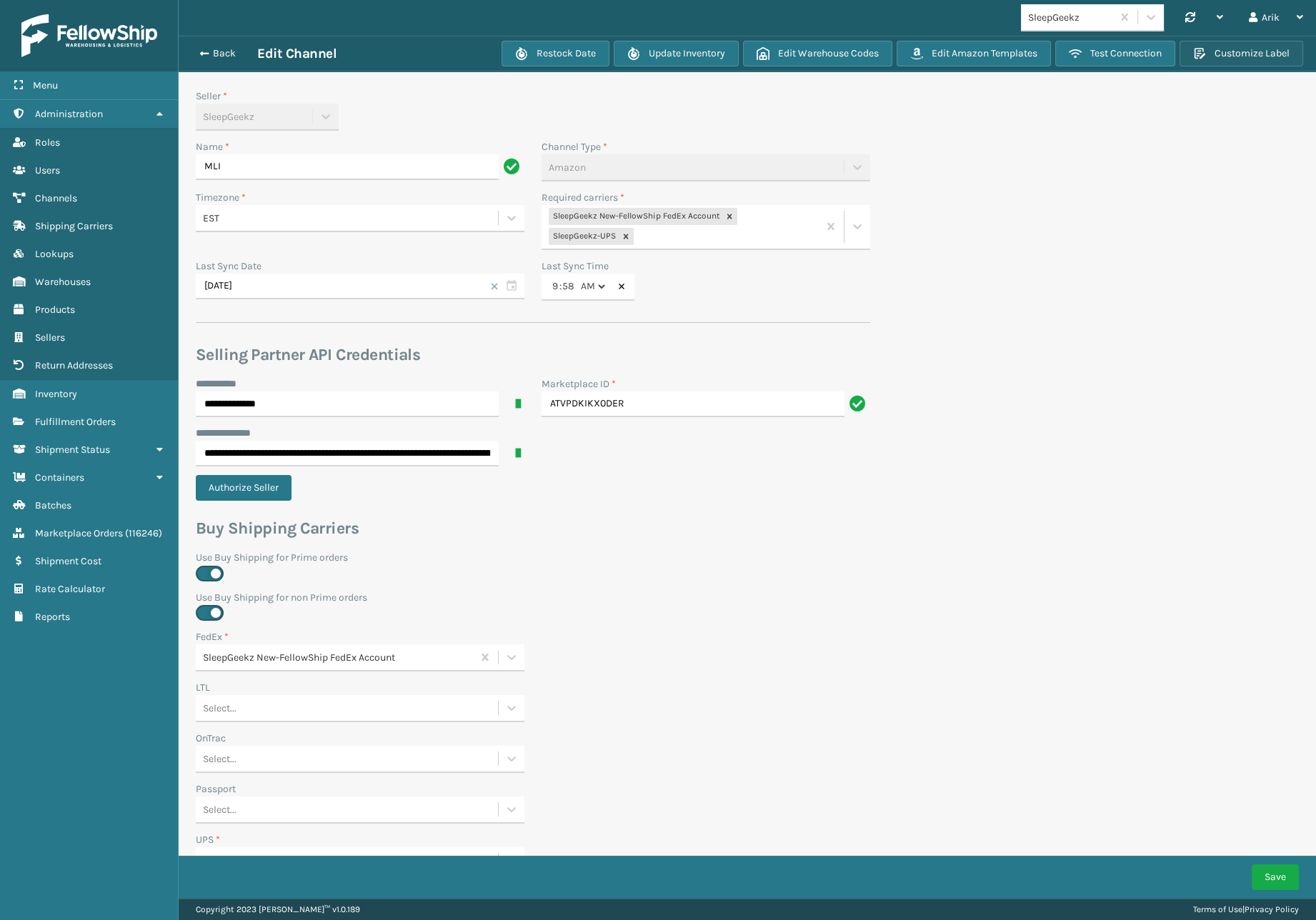
click at [1226, 50] on button "Customize Label" at bounding box center [1241, 53] width 124 height 26
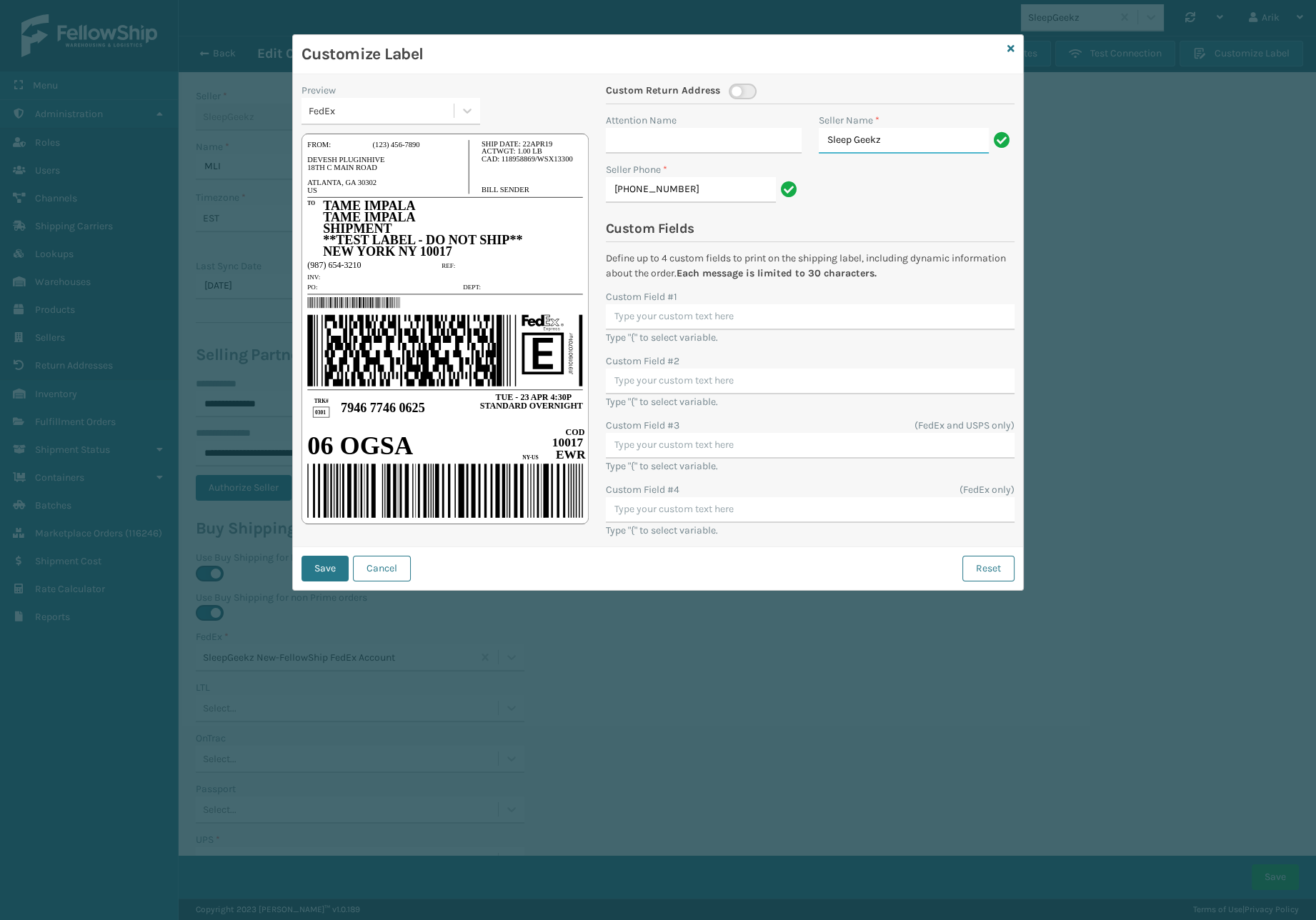
click at [867, 135] on input "Sleep Geekz" at bounding box center [904, 140] width 170 height 26
paste input "hipping Department"
click at [977, 570] on button "Reset" at bounding box center [988, 568] width 52 height 26
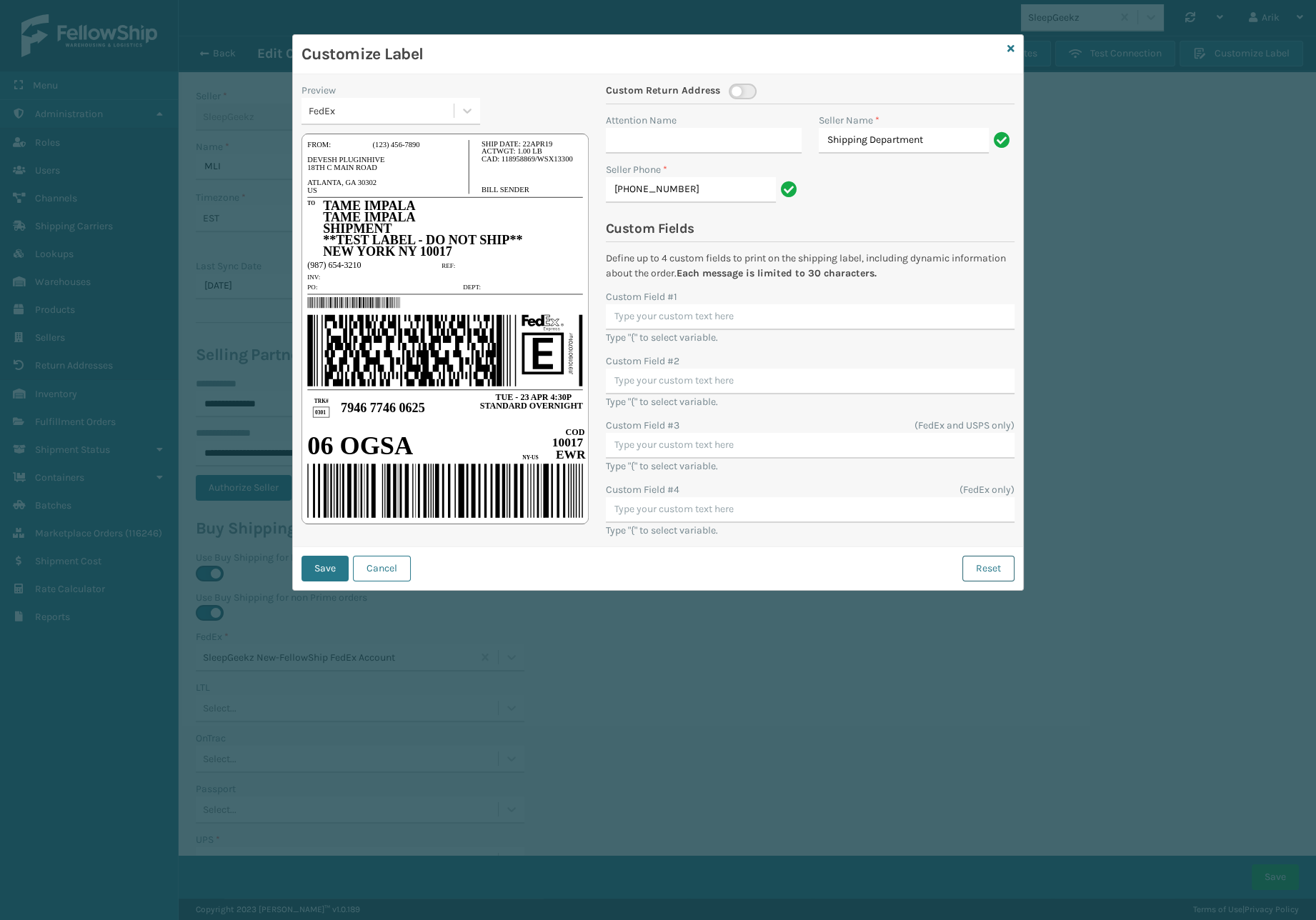
type input "Sleep Geekz"
click at [404, 566] on button "Cancel" at bounding box center [382, 568] width 58 height 26
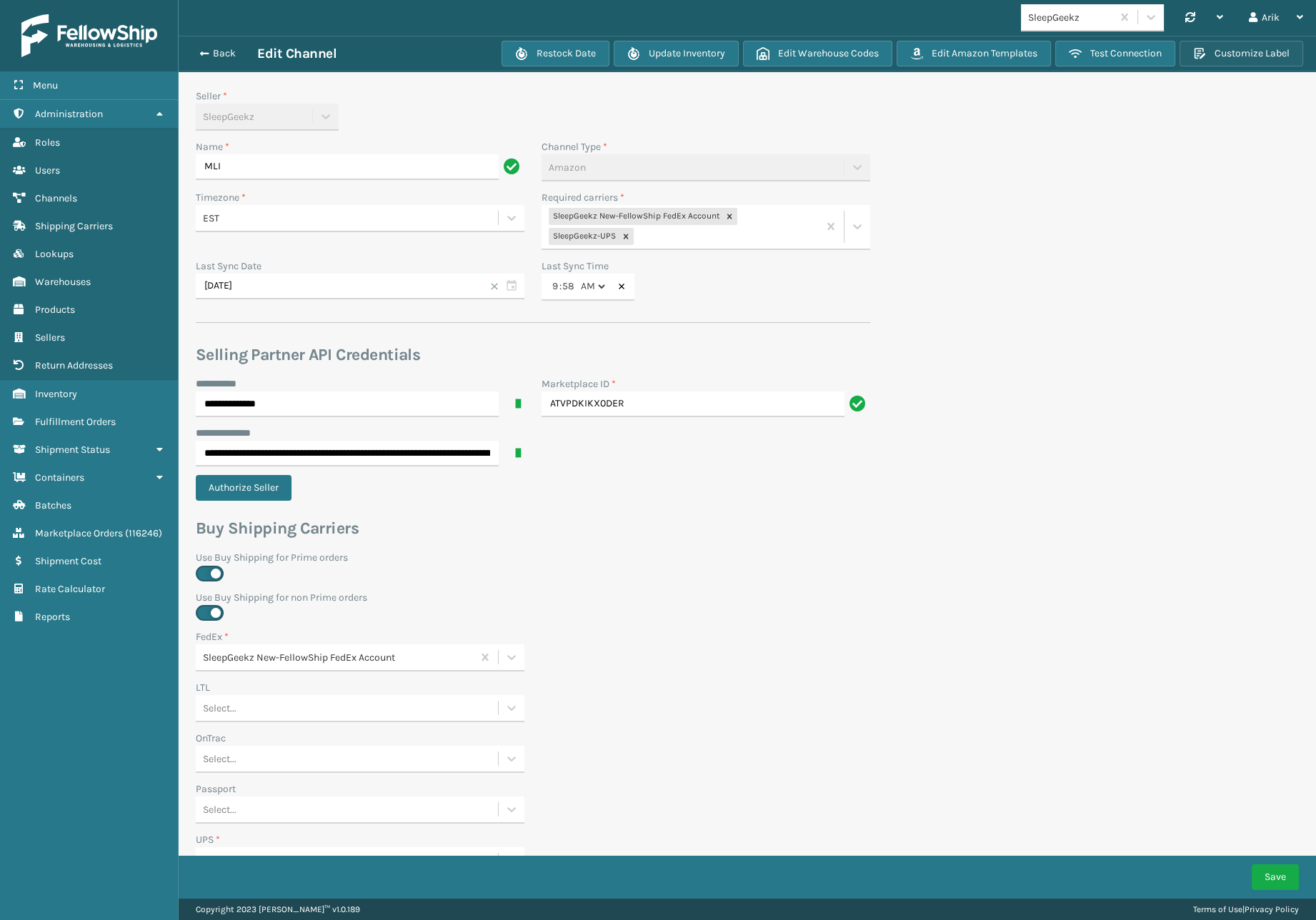
click at [1241, 53] on button "Customize Label" at bounding box center [1241, 53] width 124 height 26
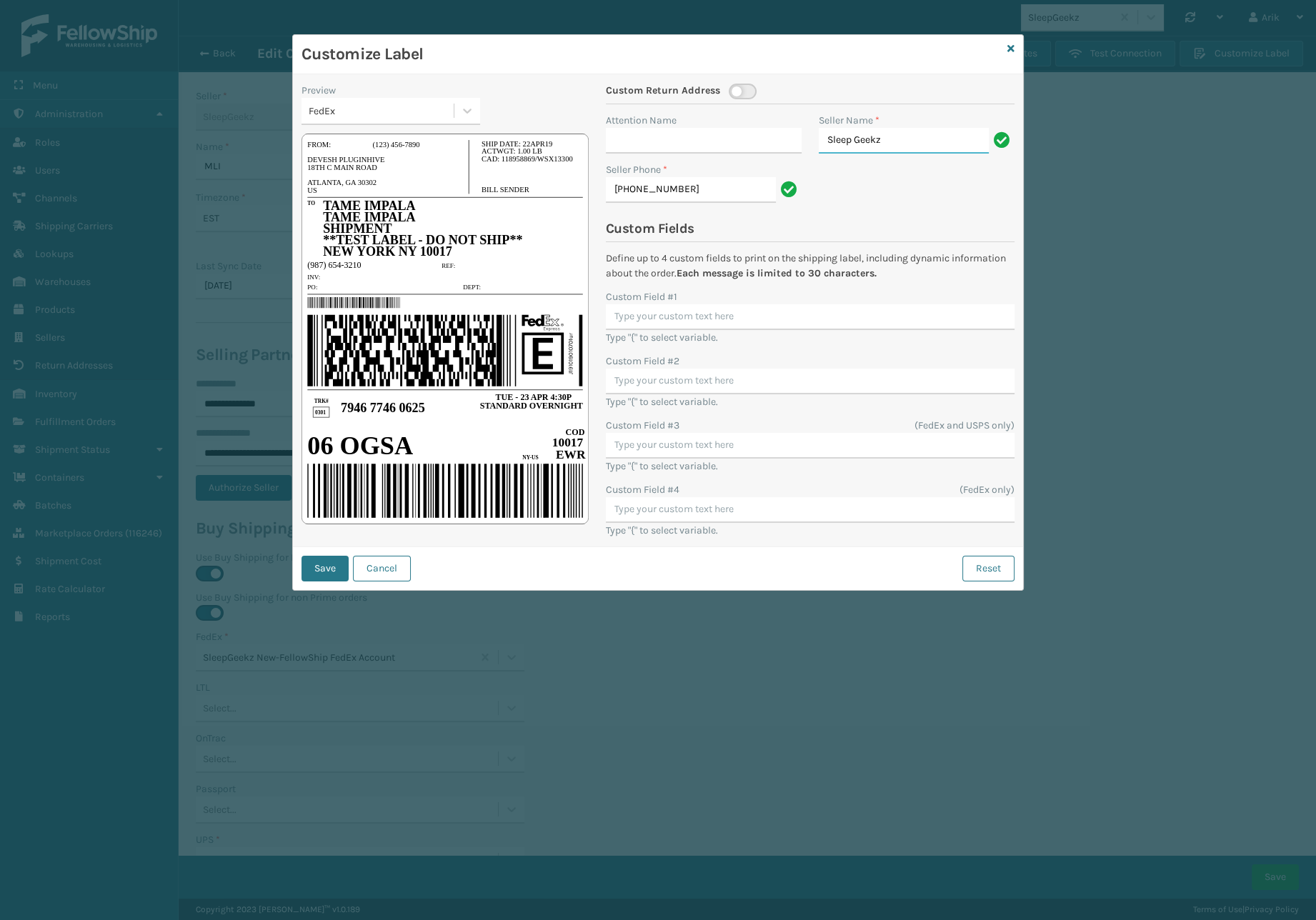
click at [872, 129] on input "Sleep Geekz" at bounding box center [904, 140] width 170 height 26
paste input "hipping Department"
type input "Shipping Department"
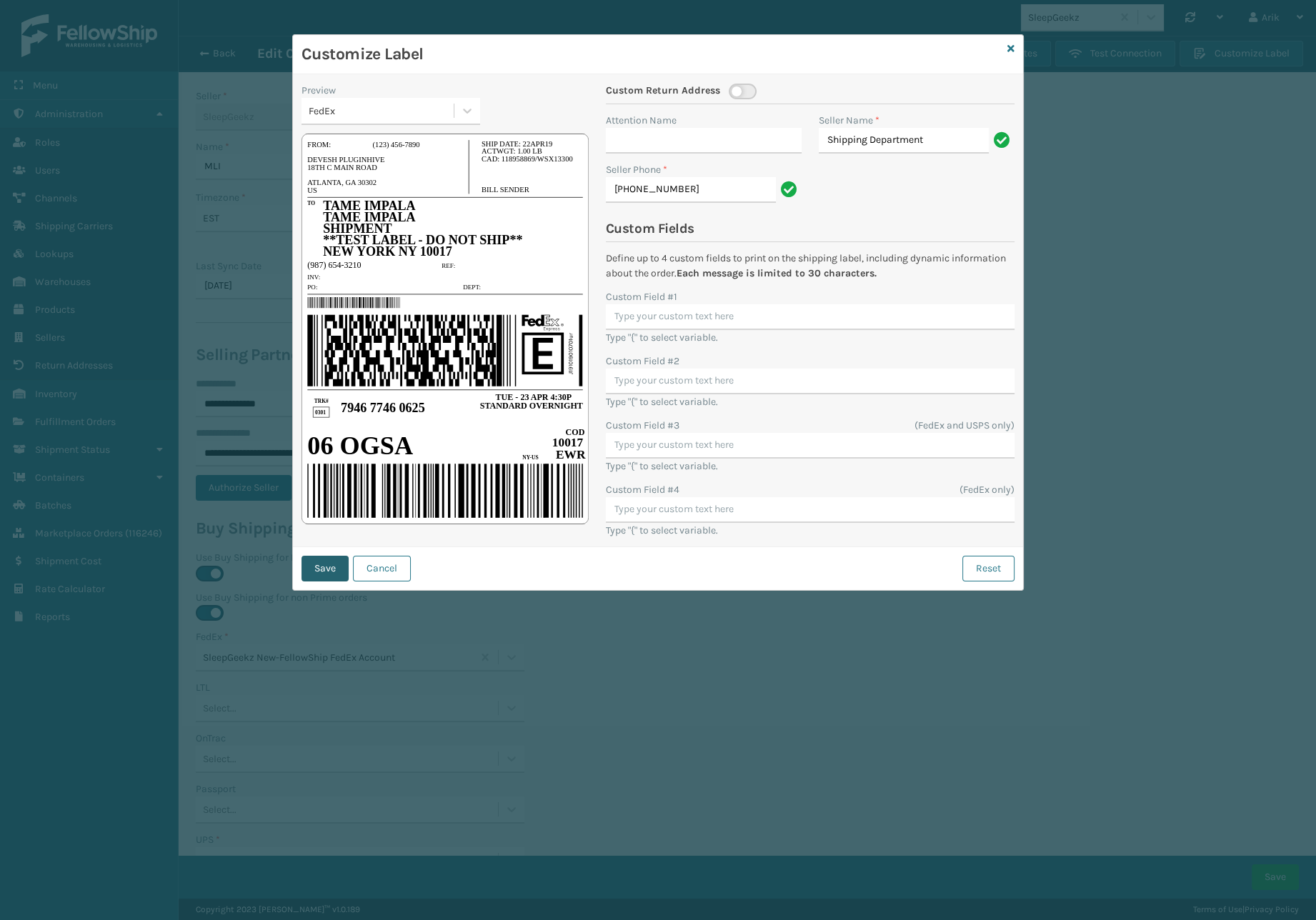
click at [330, 562] on button "Save" at bounding box center [325, 568] width 47 height 26
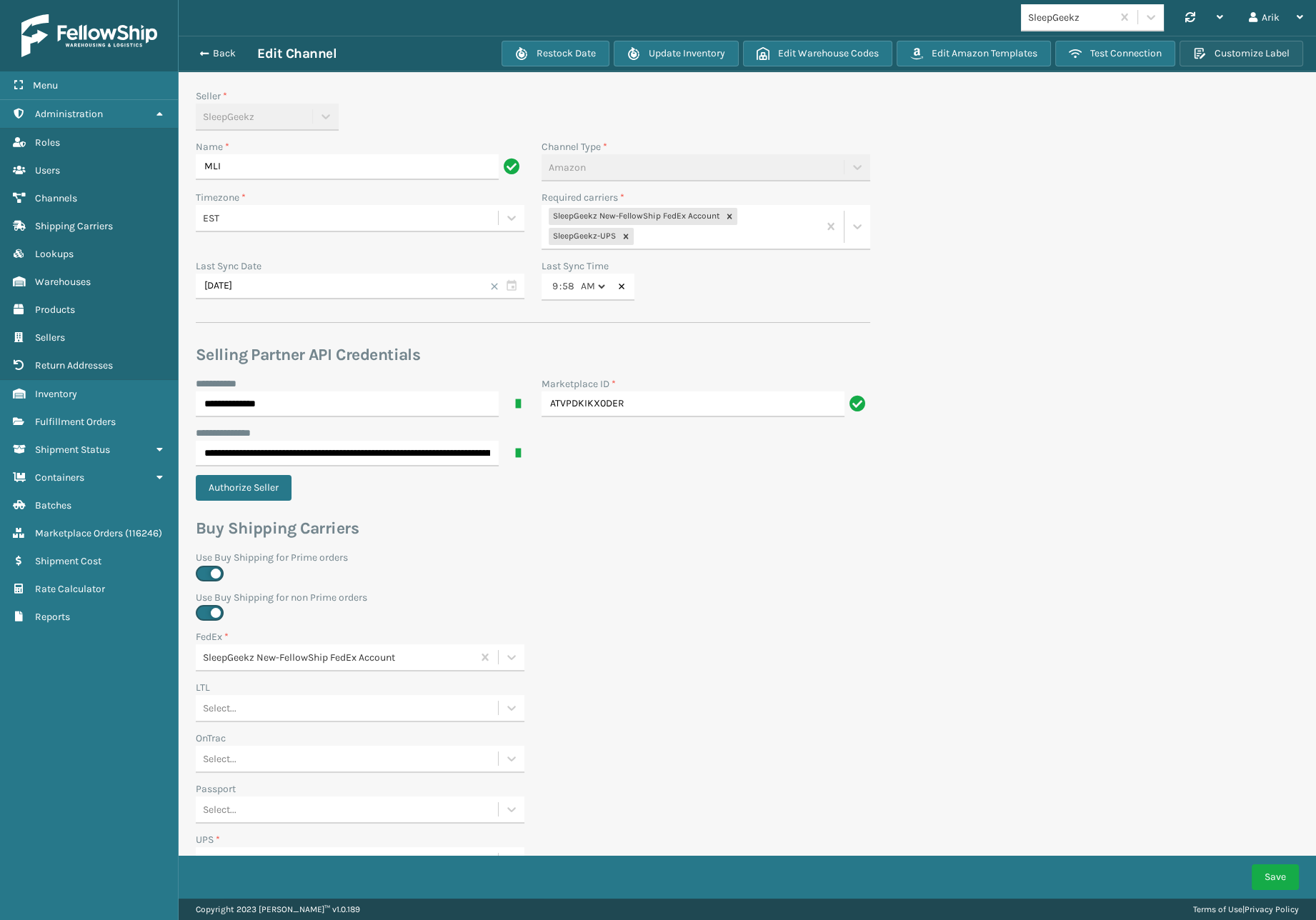
click at [1226, 53] on button "Customize Label" at bounding box center [1241, 53] width 124 height 26
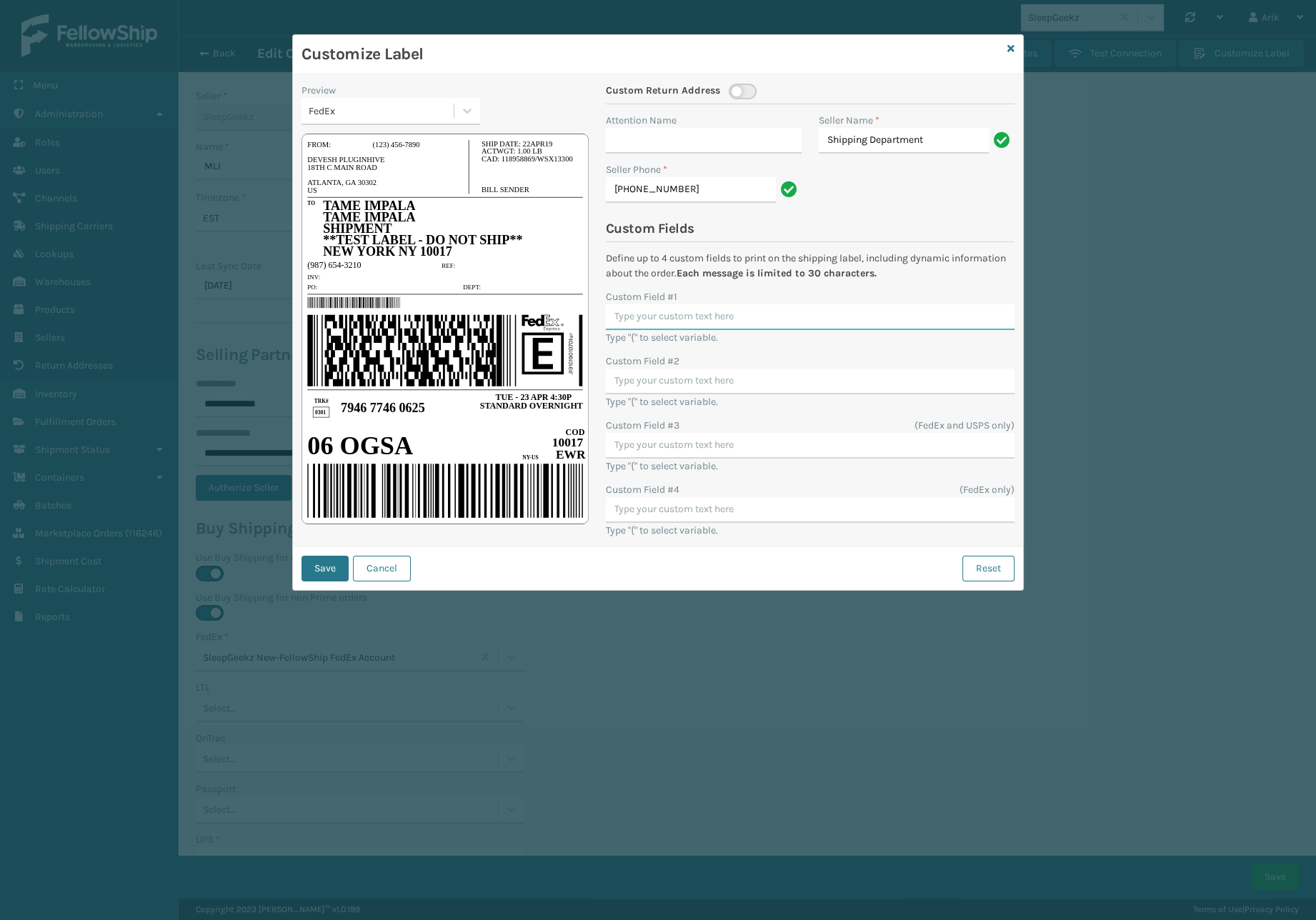
click at [649, 324] on input "Custom Field #1" at bounding box center [810, 316] width 409 height 26
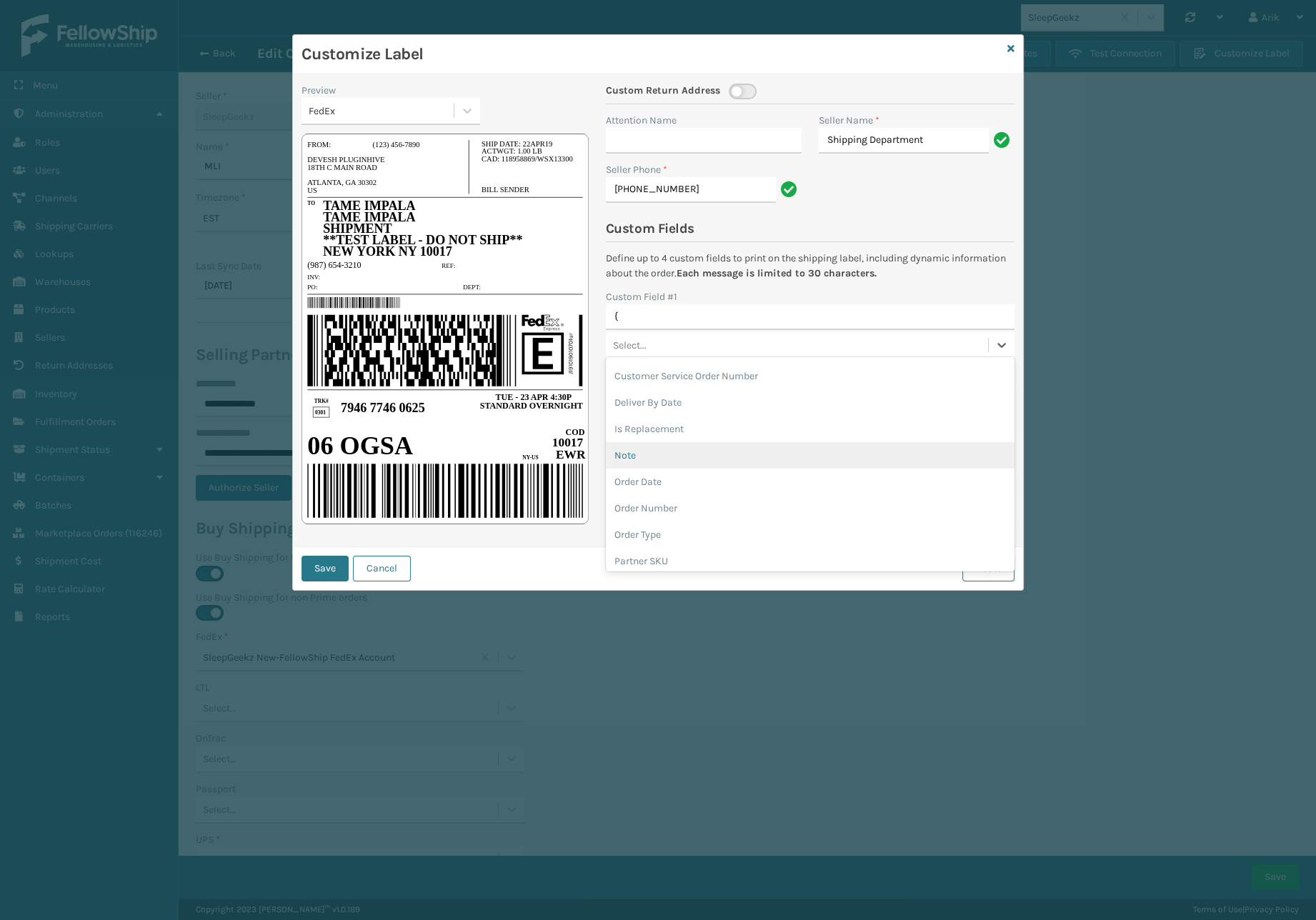
scroll to position [259, 0]
click at [653, 461] on div "Order Number" at bounding box center [810, 458] width 409 height 26
type input "{{order_Number}}"
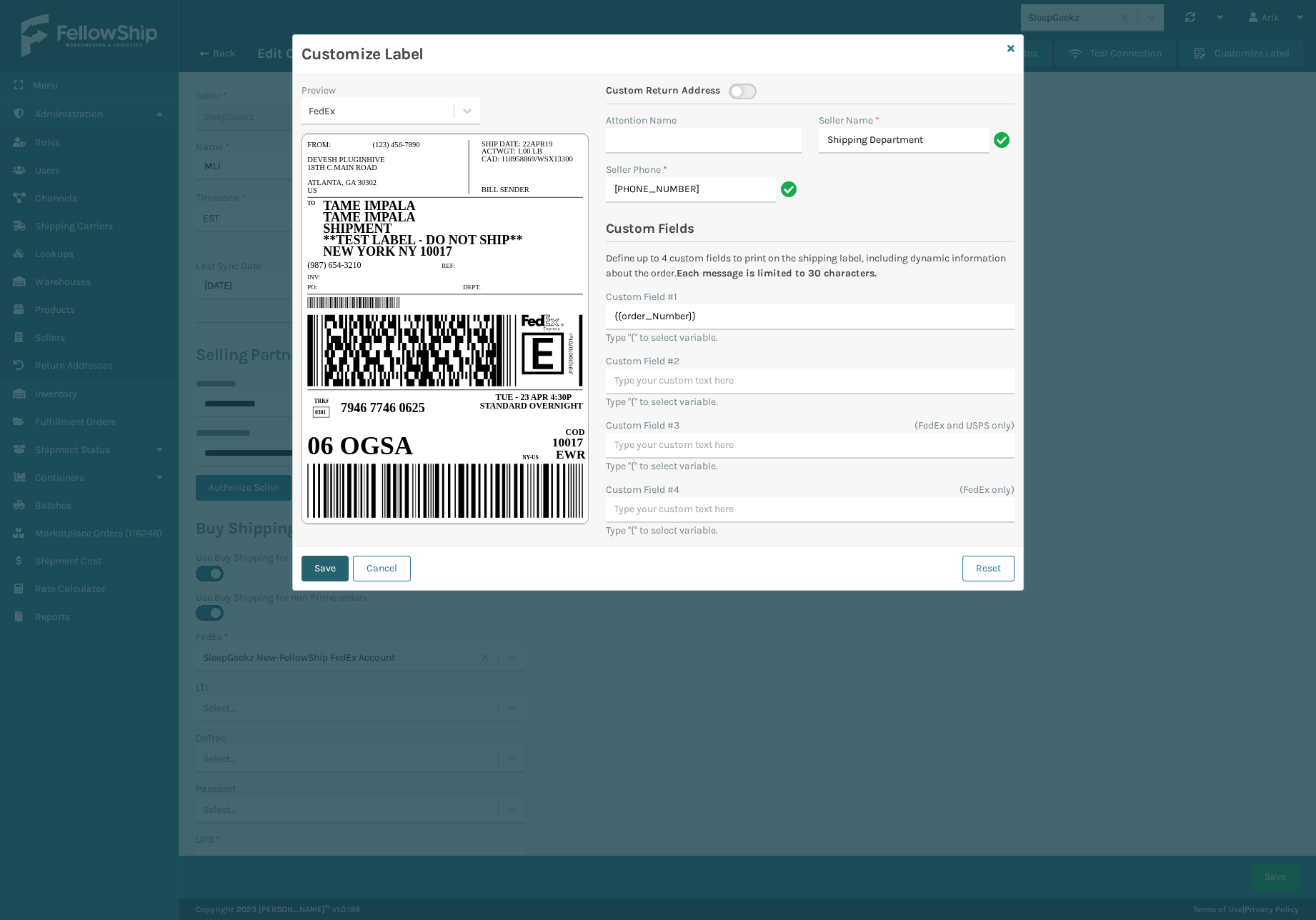
click at [326, 567] on button "Save" at bounding box center [325, 568] width 47 height 26
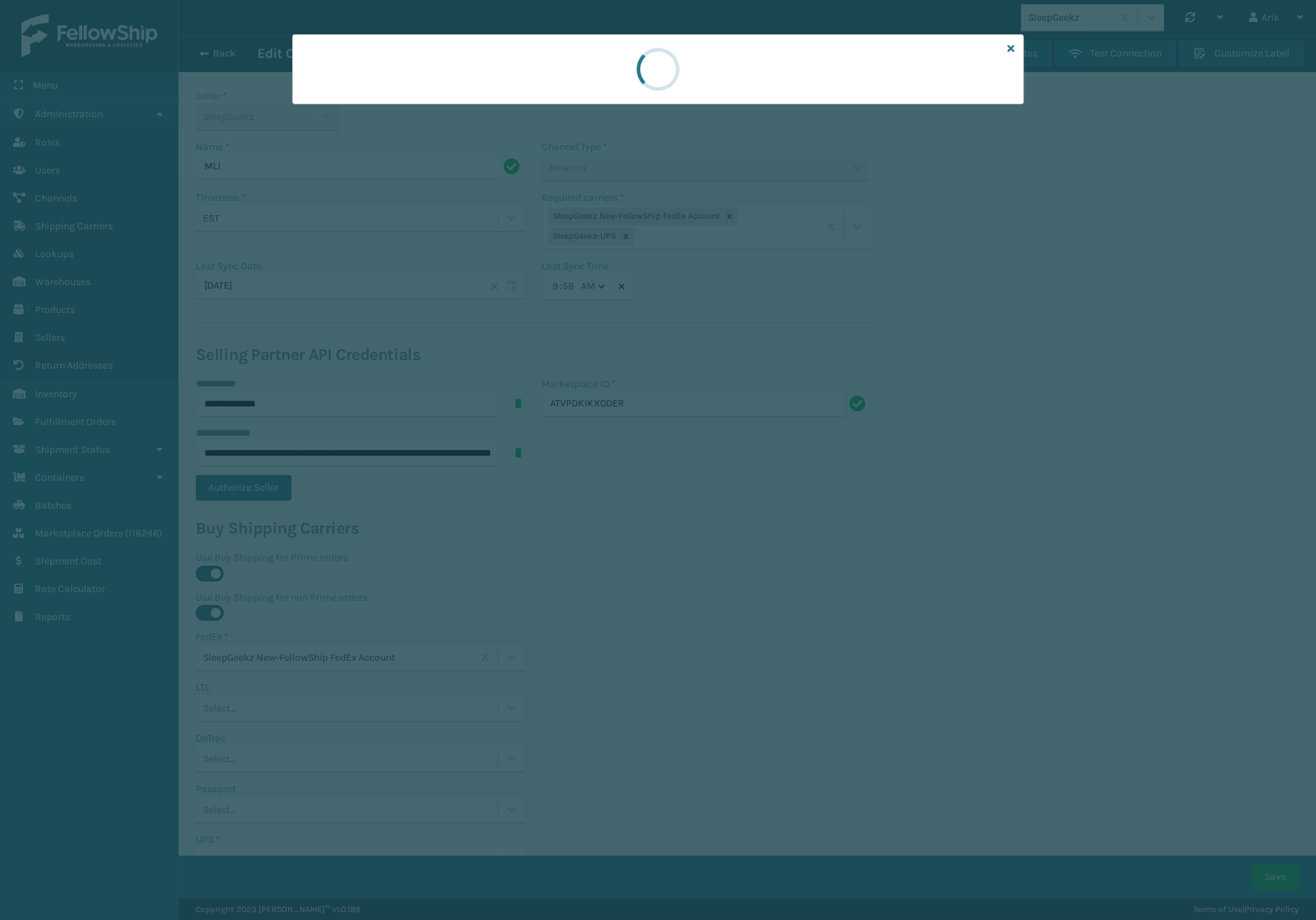
type input "10"
type input "15"
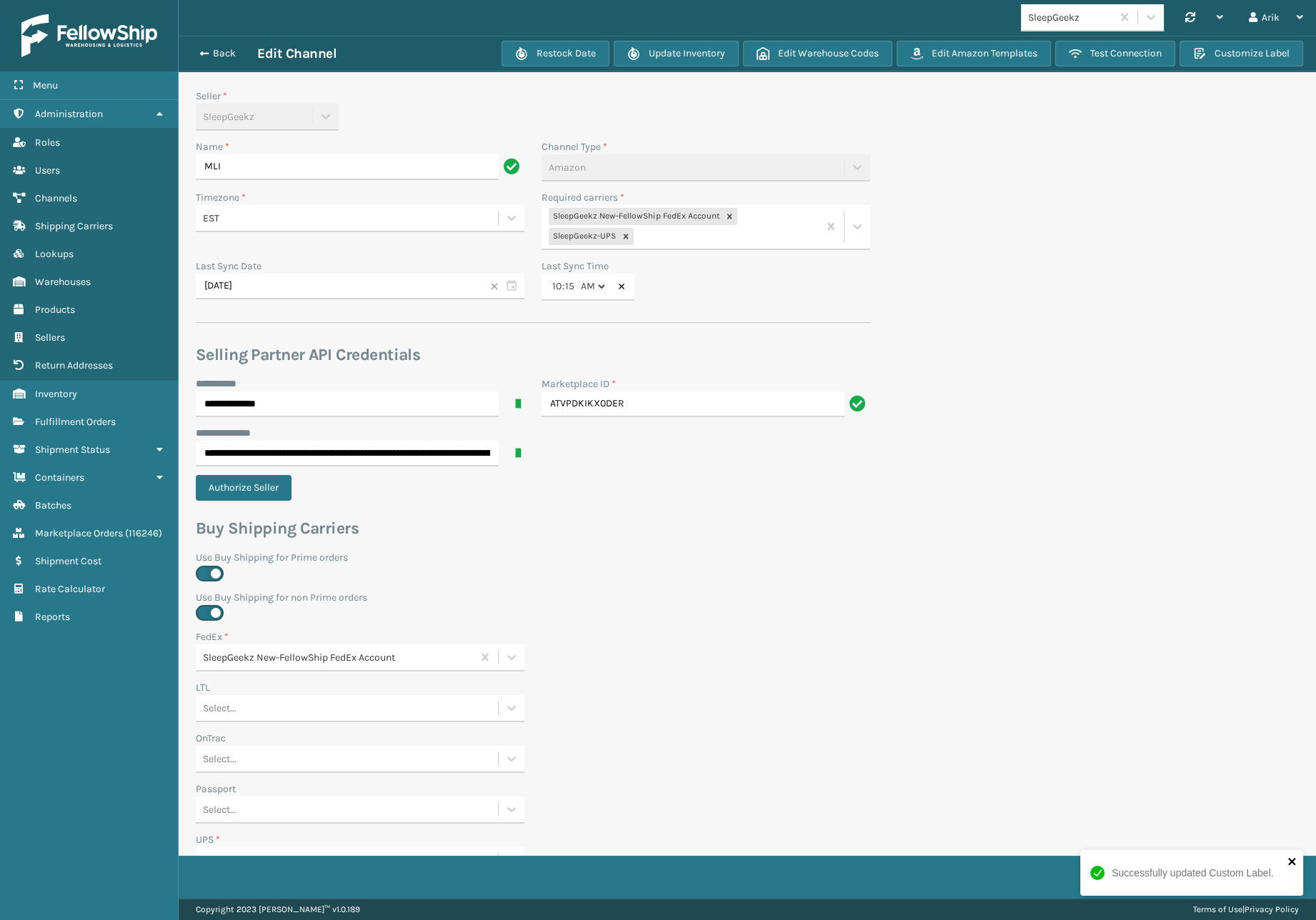
click at [1295, 861] on icon "close" at bounding box center [1292, 861] width 10 height 12
click at [1280, 870] on div "Successfully updated Custom Label." at bounding box center [1191, 878] width 229 height 63
click at [1280, 865] on button "Save" at bounding box center [1275, 876] width 47 height 26
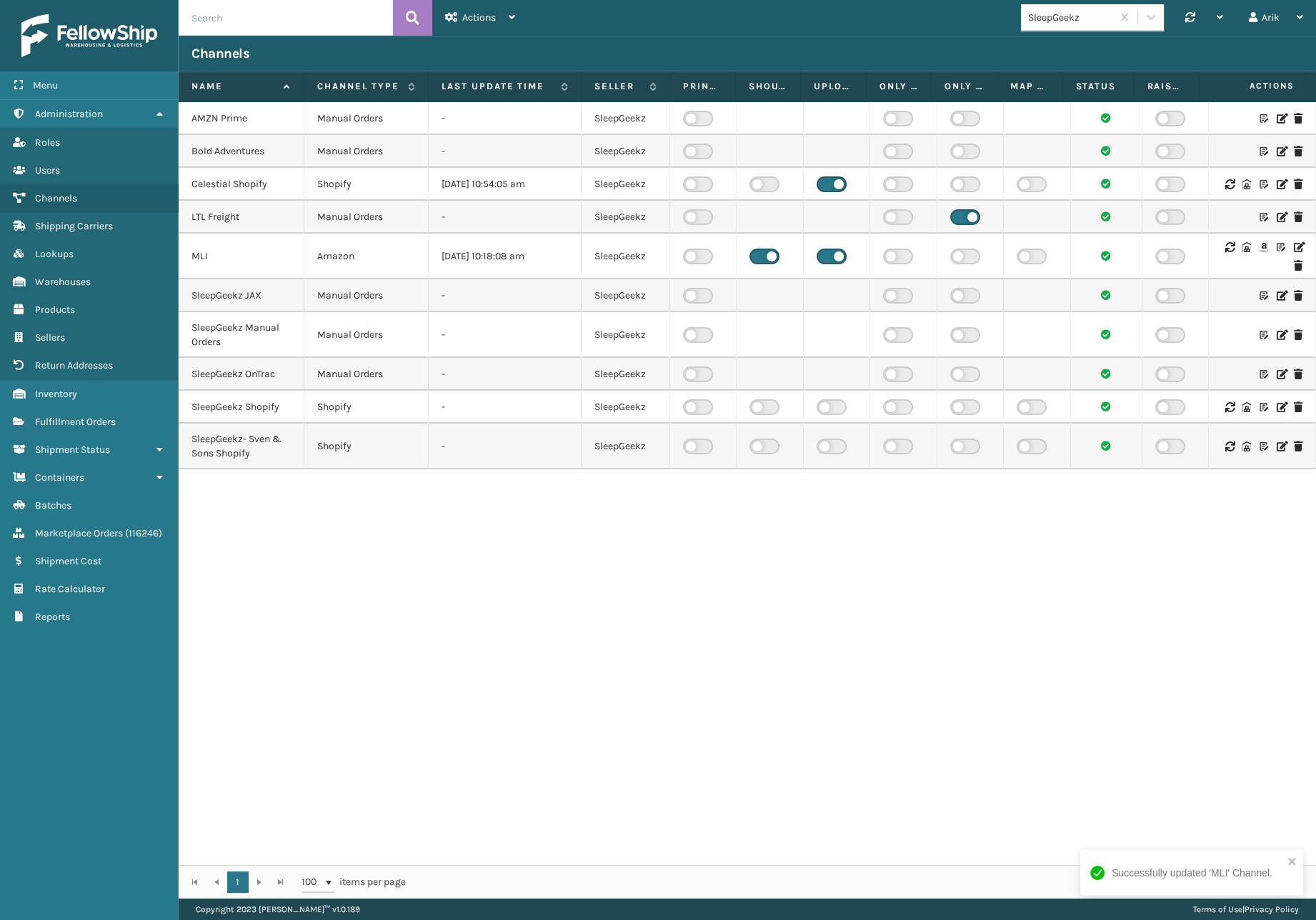
click at [1276, 449] on icon at bounding box center [1280, 446] width 8 height 10
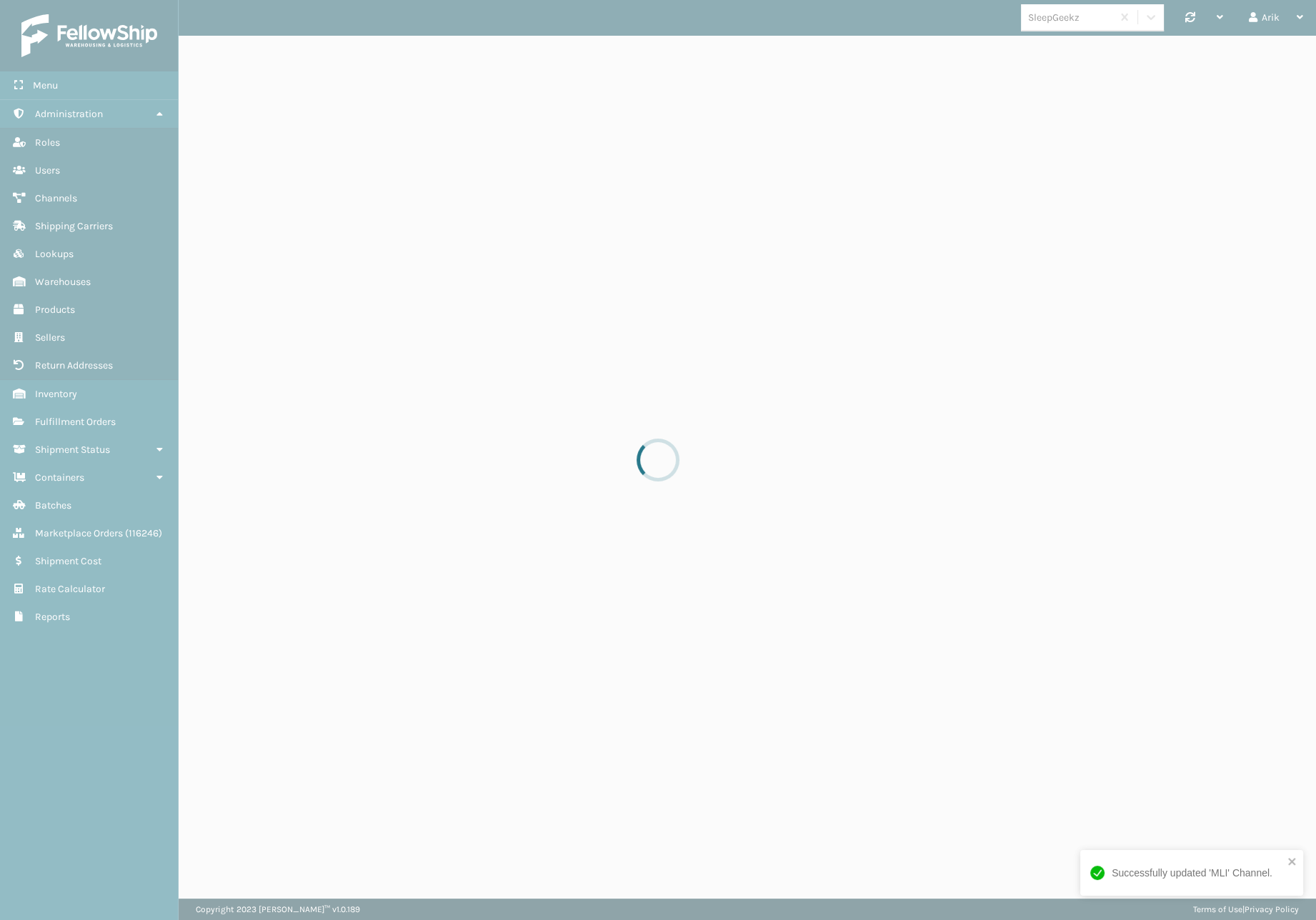
select select "pm"
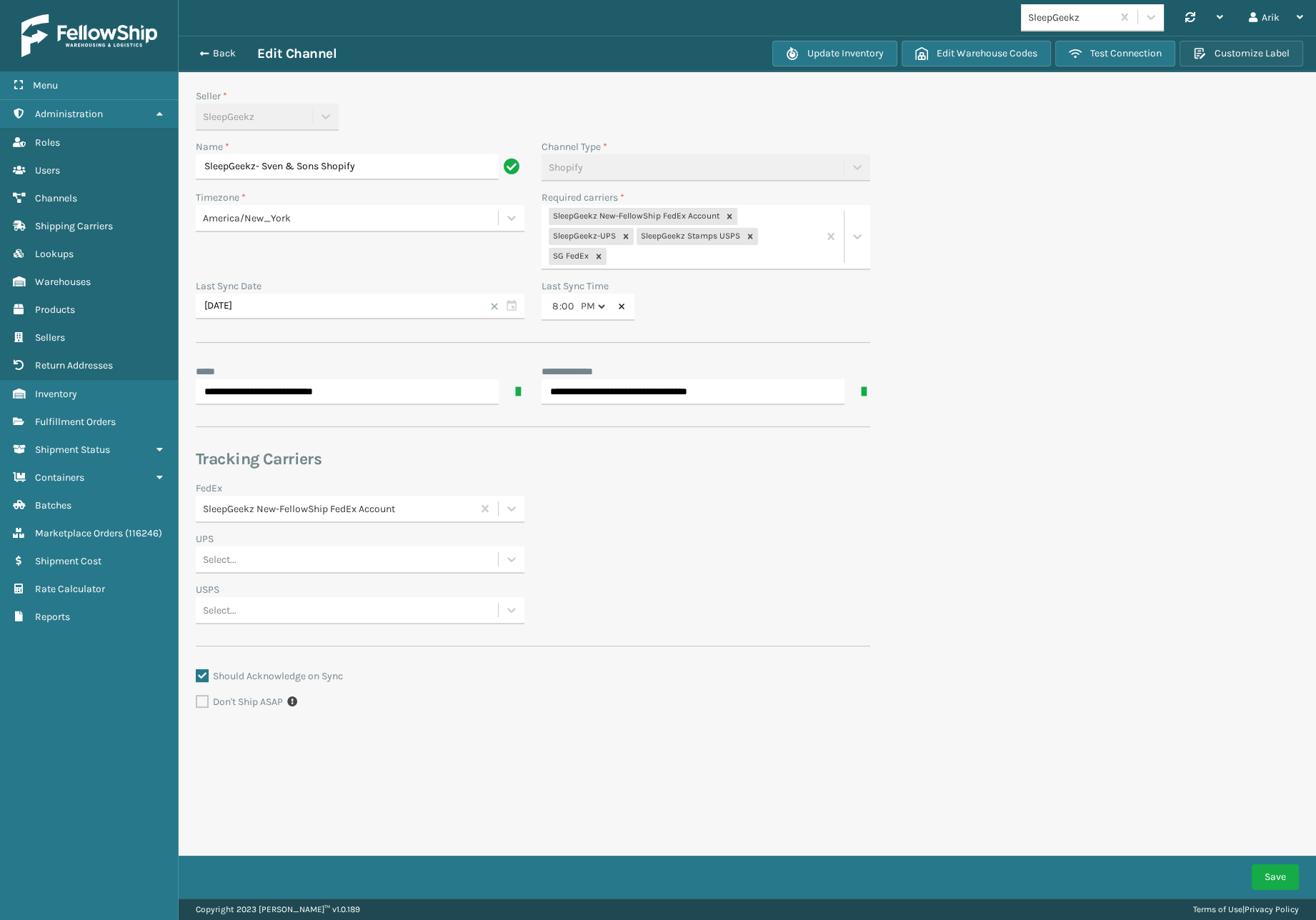
click at [1279, 59] on button "Customize Label" at bounding box center [1241, 53] width 124 height 26
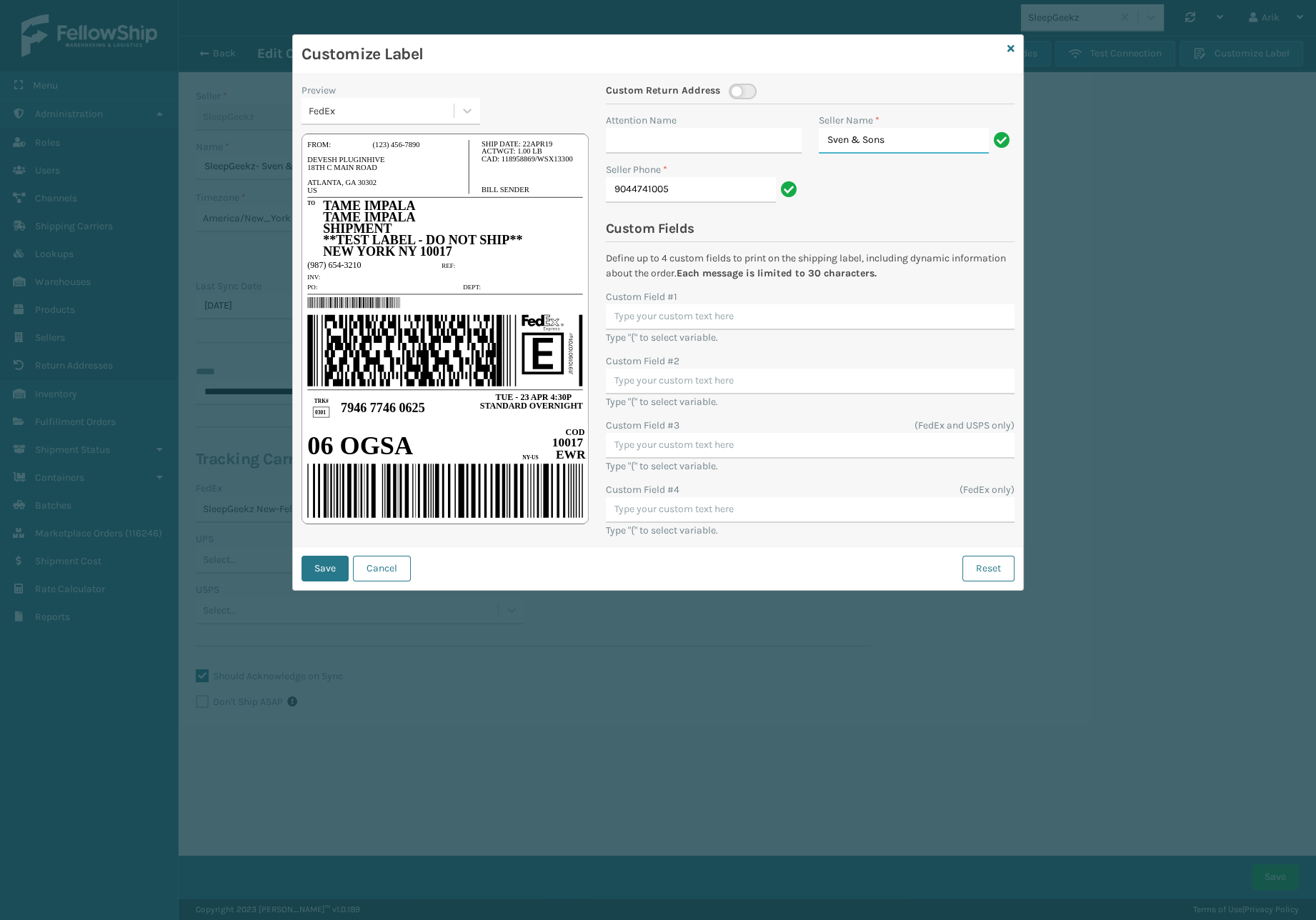
click at [912, 131] on input "Sven & Sons" at bounding box center [904, 140] width 170 height 26
paste input "hipping Department"
paste input "text"
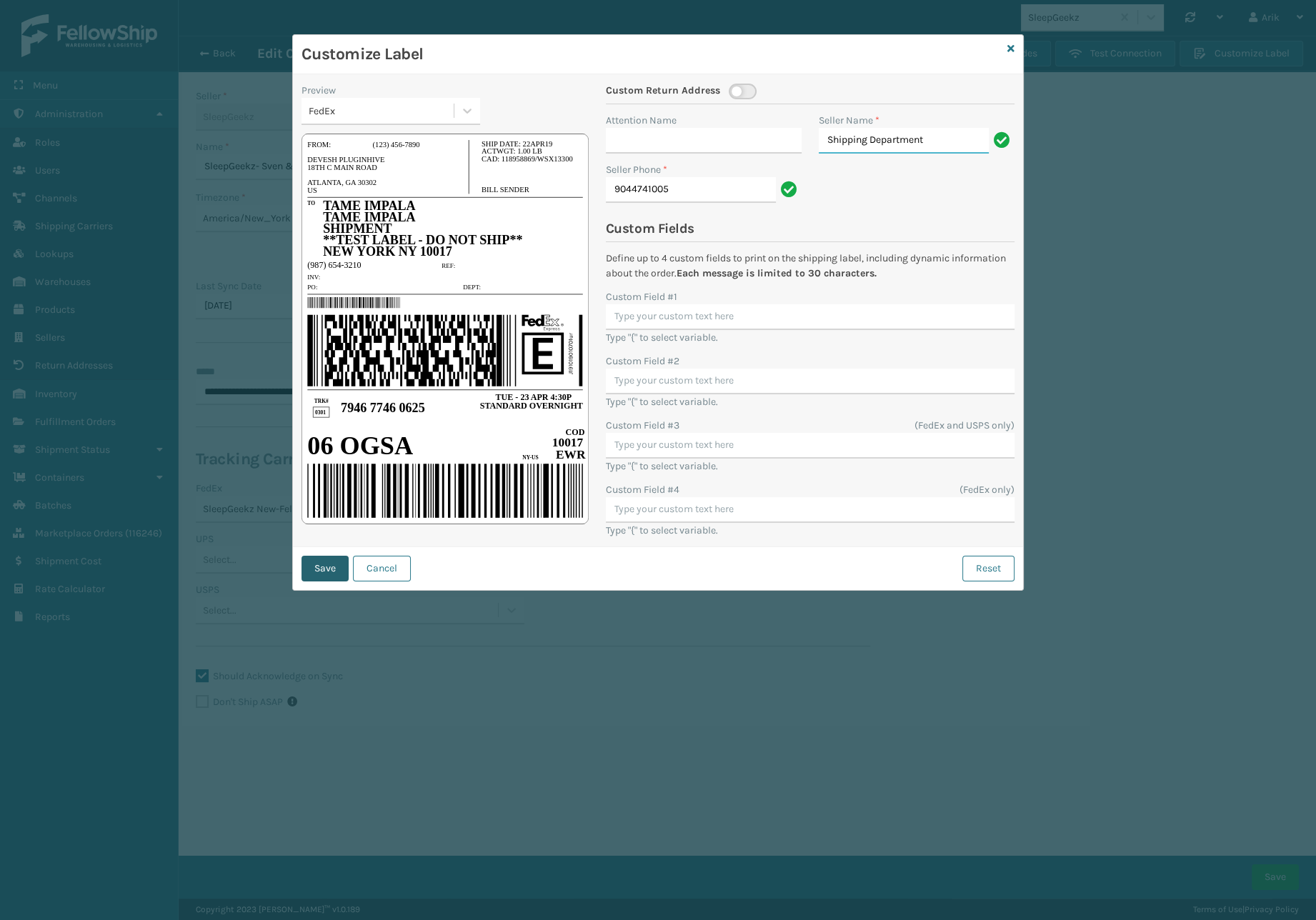
type input "Shipping Department"
click at [330, 562] on button "Save" at bounding box center [325, 568] width 47 height 26
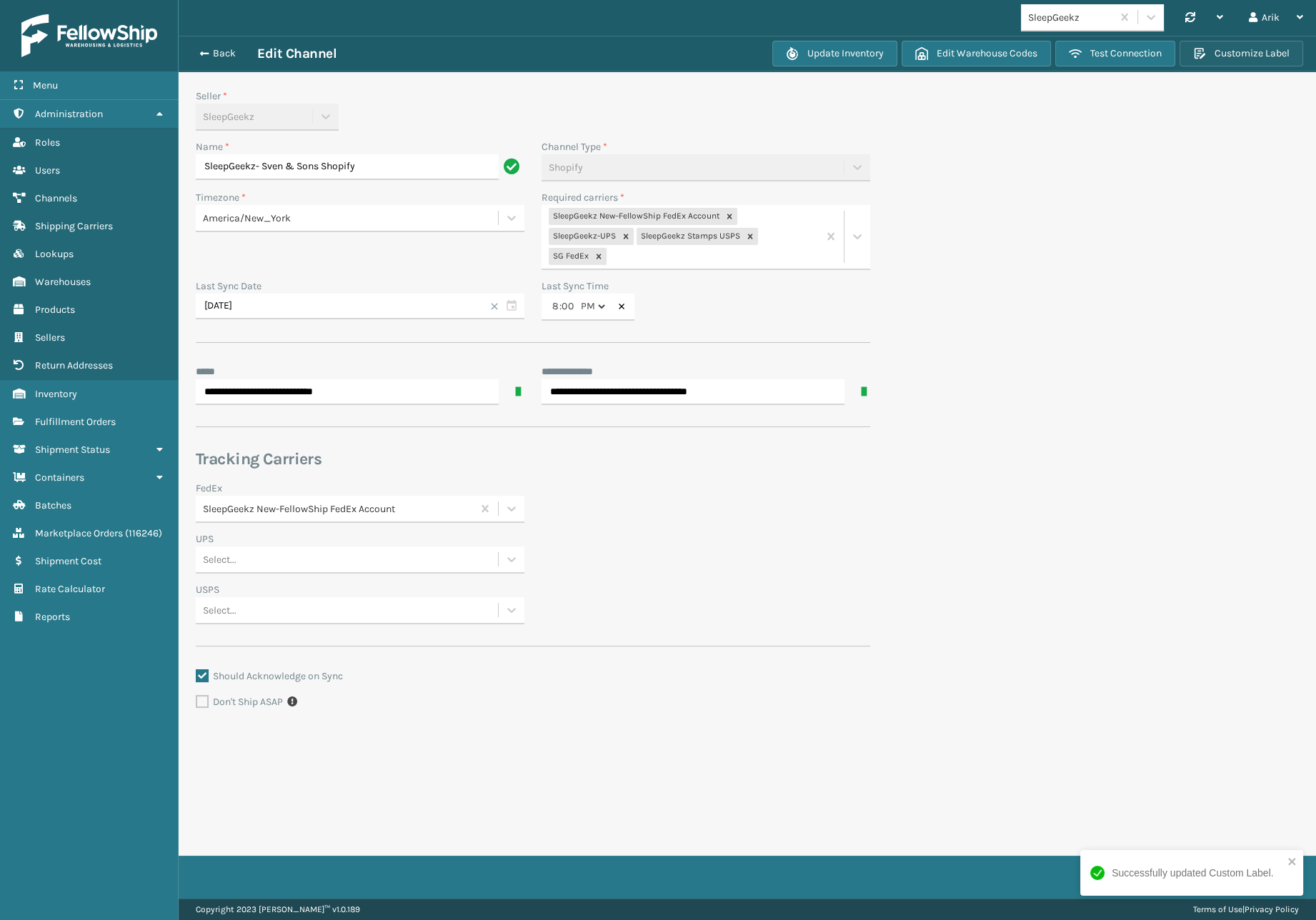
click at [1247, 50] on button "Customize Label" at bounding box center [1241, 53] width 124 height 26
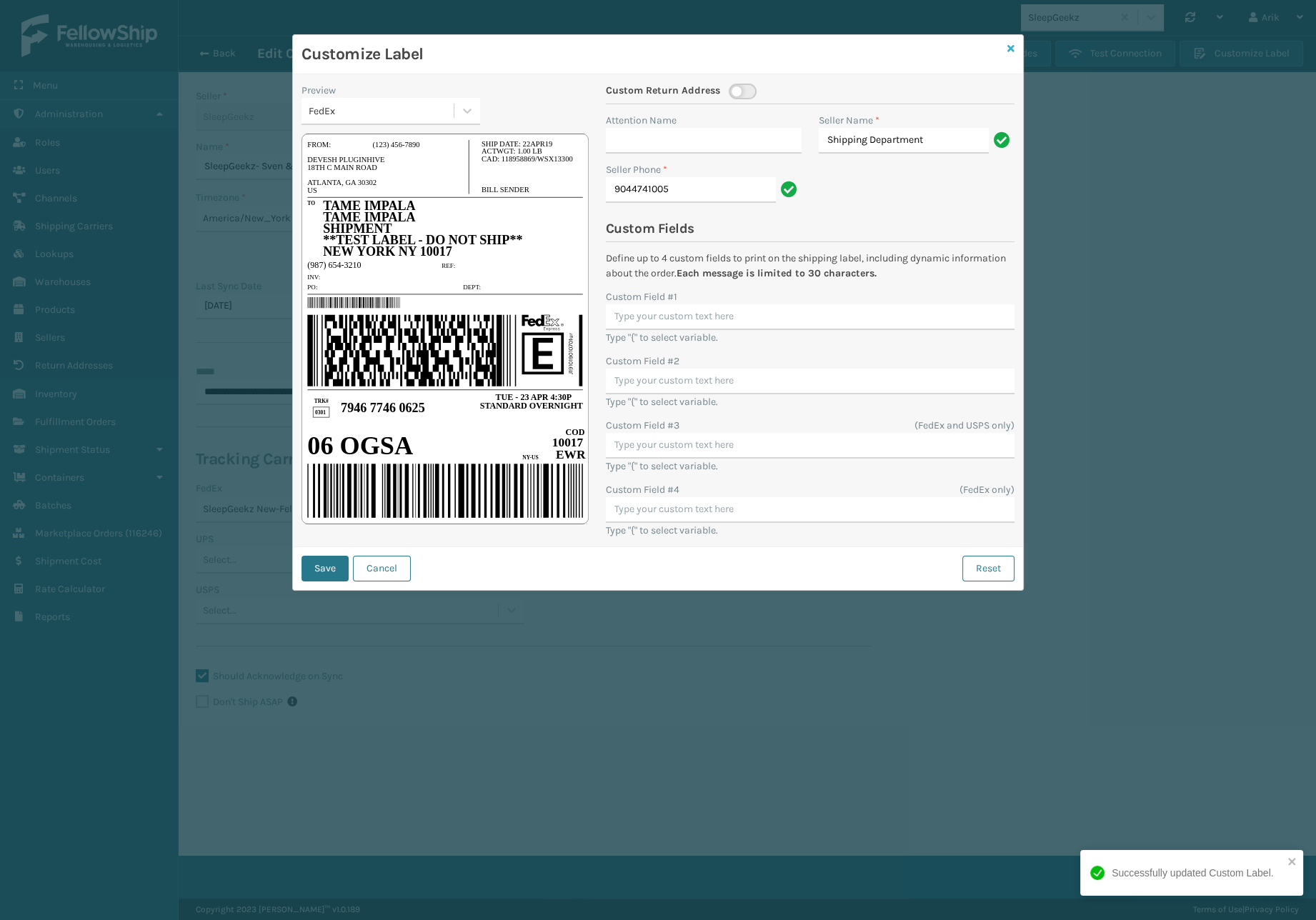
click at [1010, 48] on icon at bounding box center [1010, 49] width 7 height 10
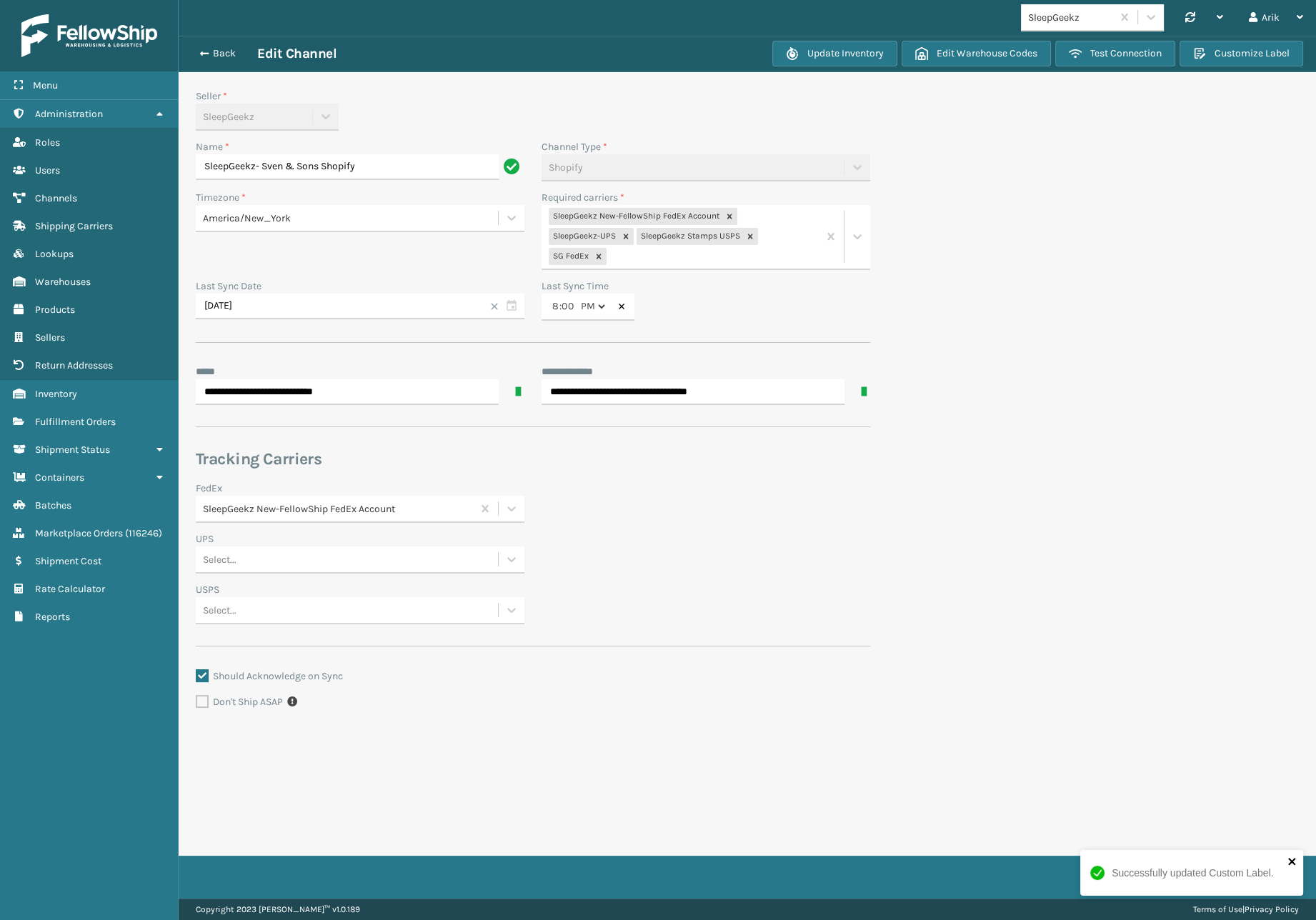
click at [1291, 857] on icon "close" at bounding box center [1292, 861] width 10 height 12
click at [1271, 875] on div "Successfully updated Custom Label." at bounding box center [1191, 878] width 229 height 63
click at [1273, 873] on button "Save" at bounding box center [1275, 876] width 47 height 26
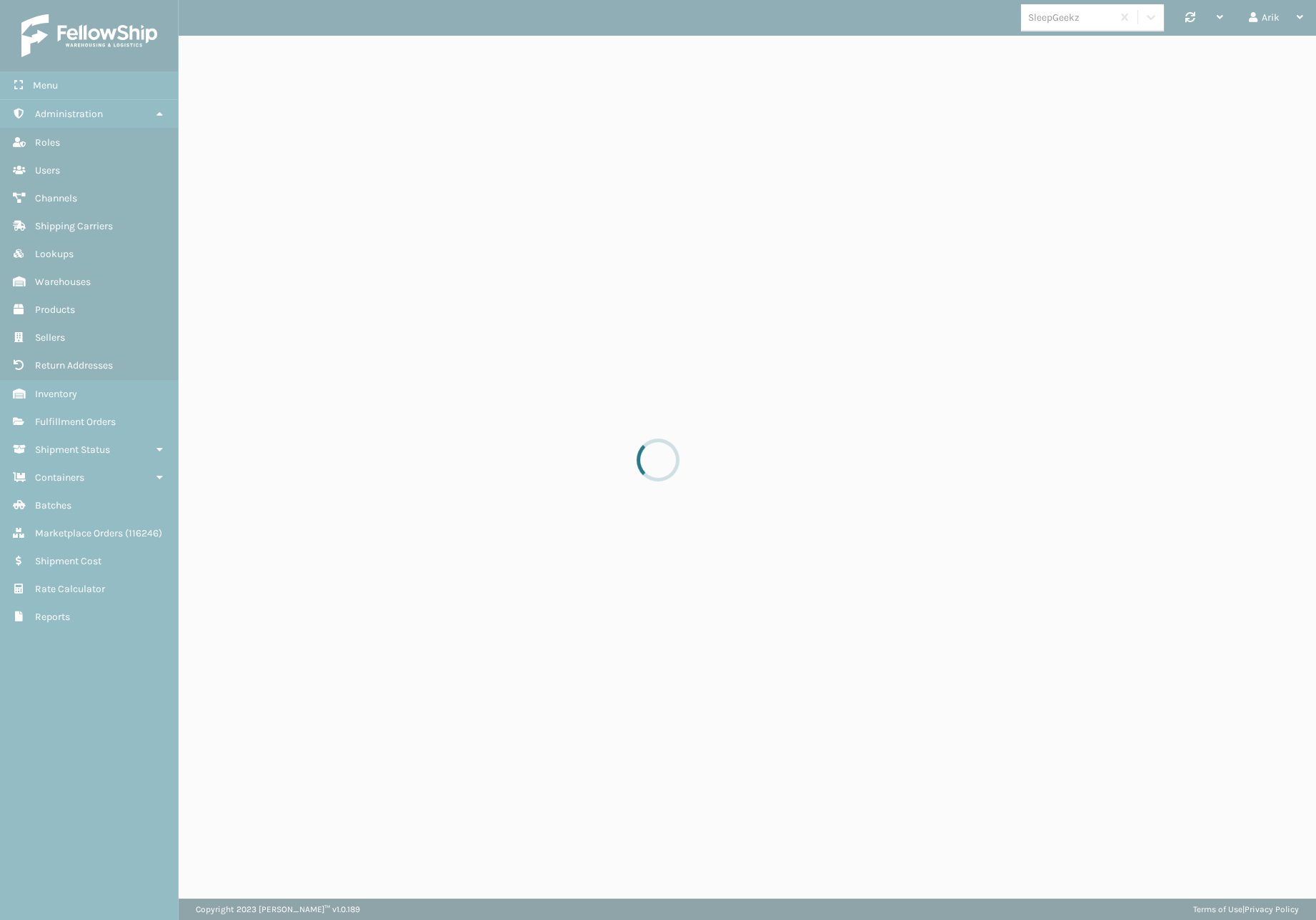
select select "pm"
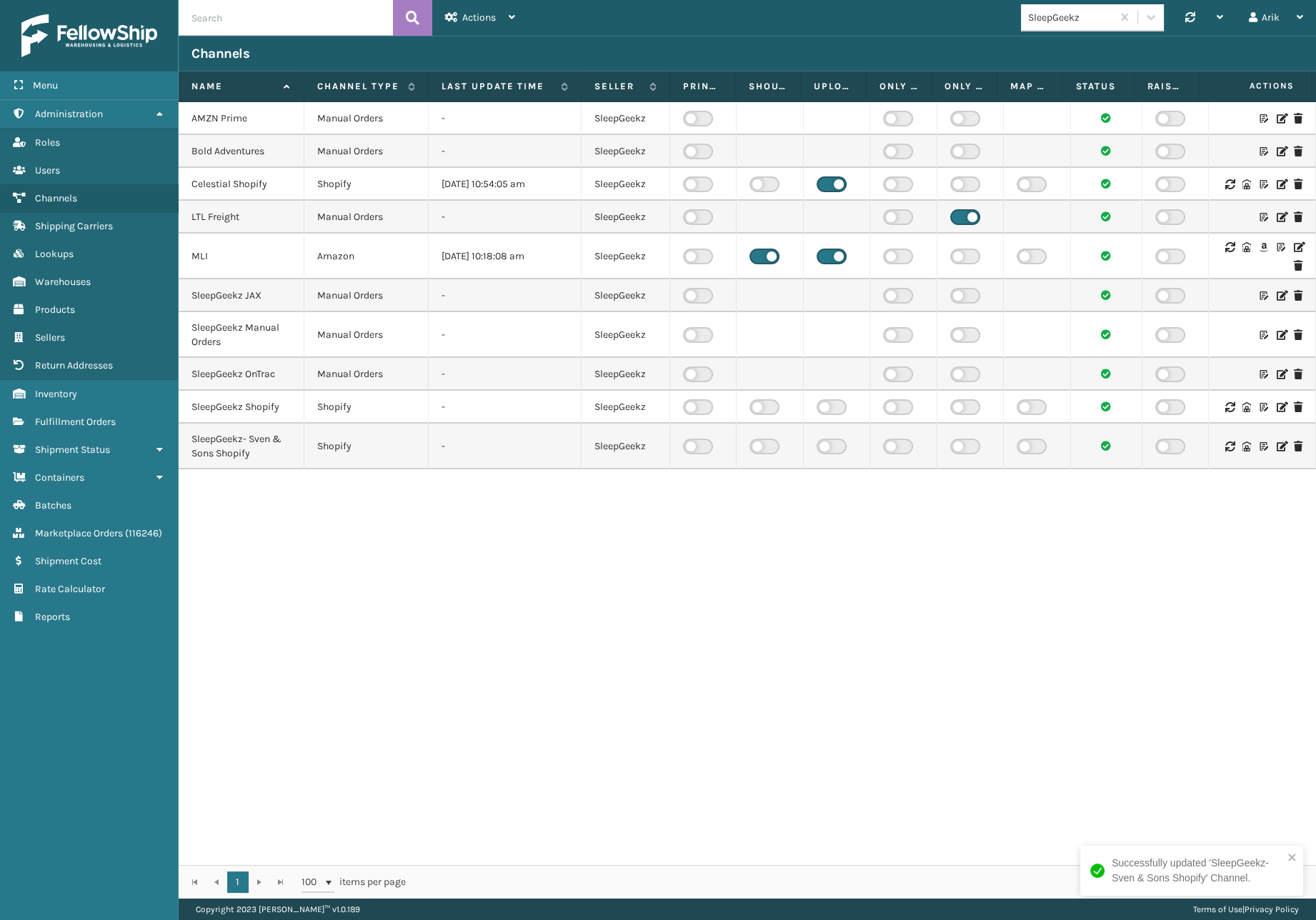
click at [1276, 408] on icon at bounding box center [1280, 407] width 8 height 10
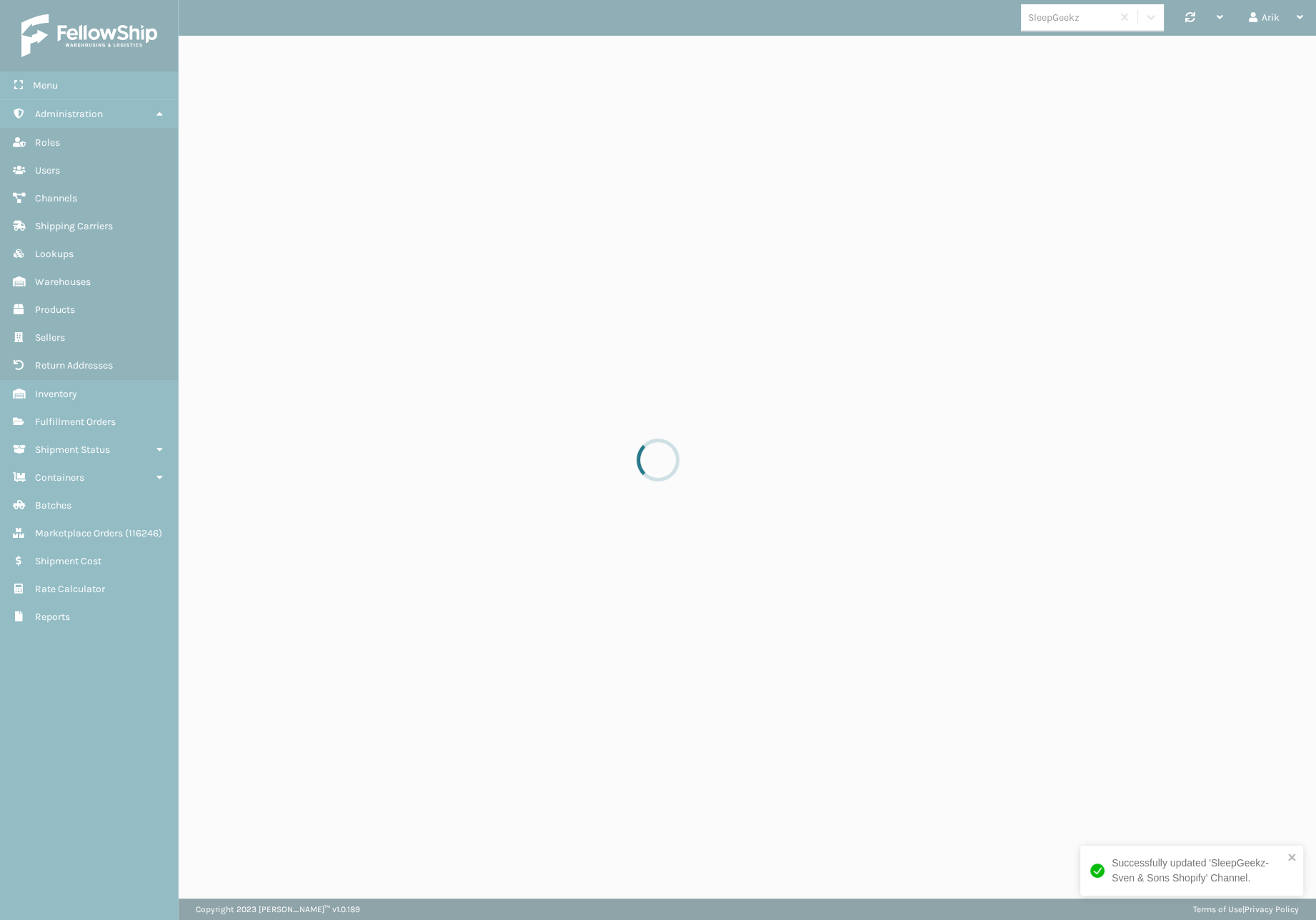
select select "pm"
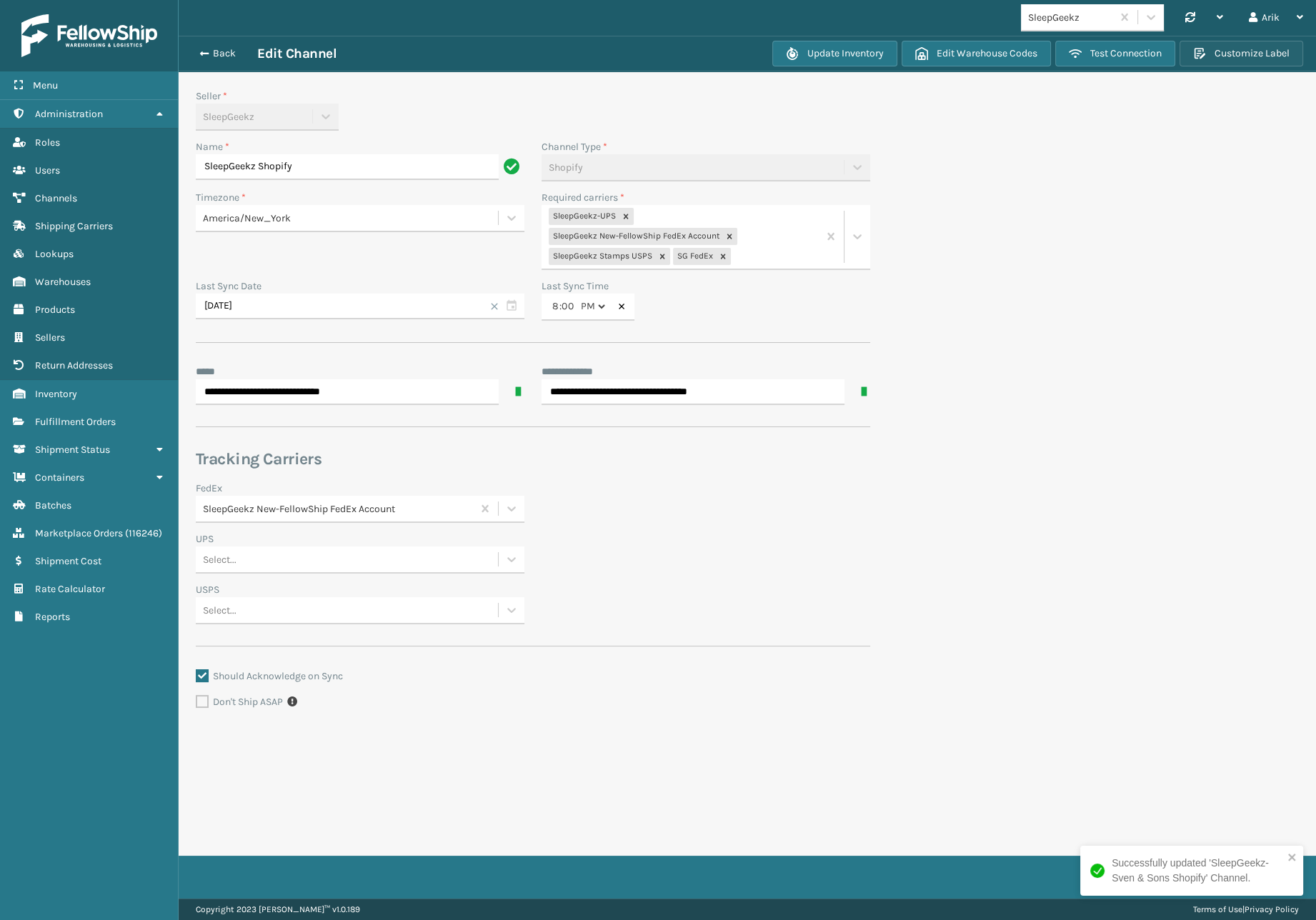
click at [1275, 55] on button "Customize Label" at bounding box center [1241, 53] width 124 height 26
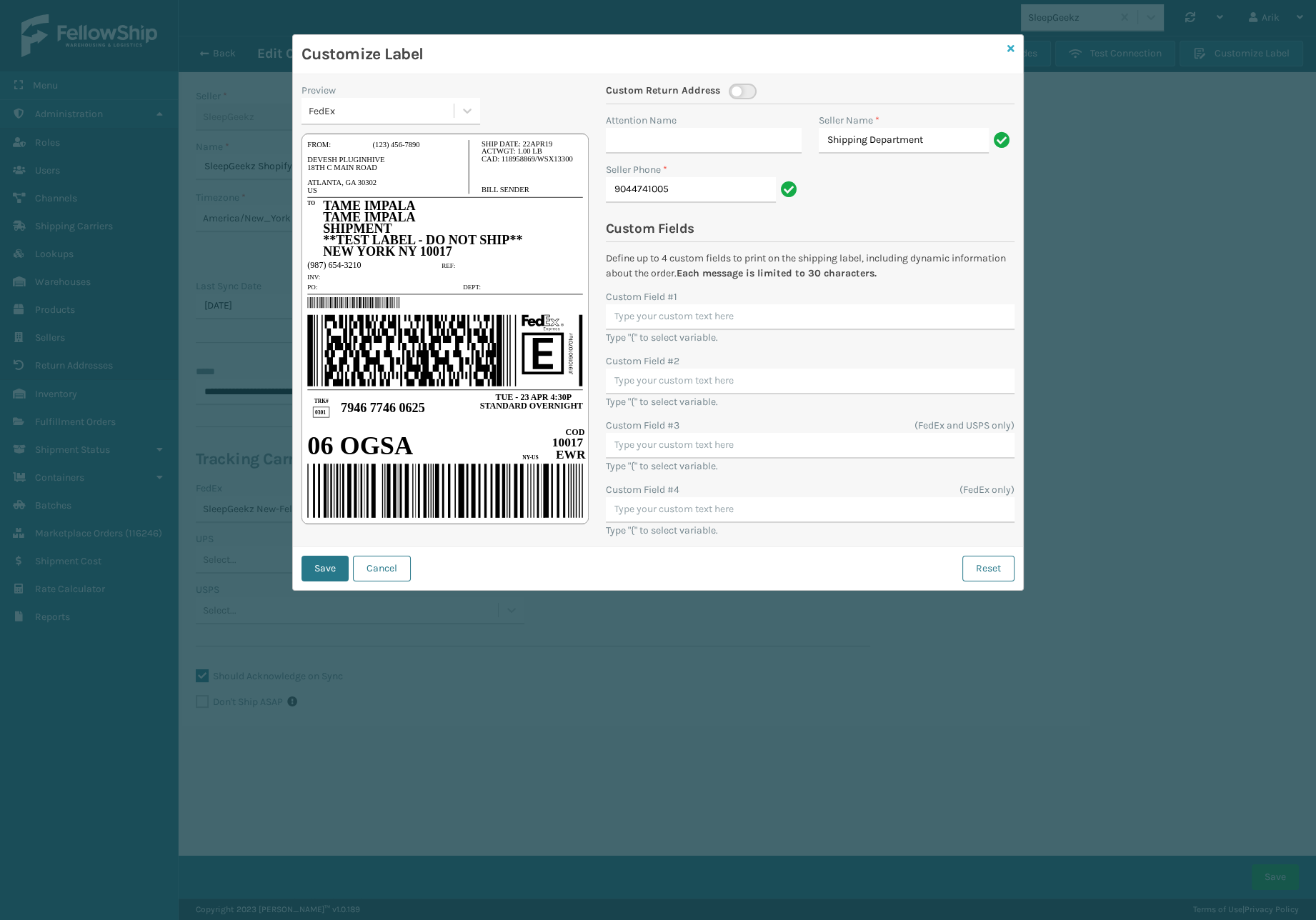
click at [1013, 46] on icon at bounding box center [1010, 49] width 7 height 10
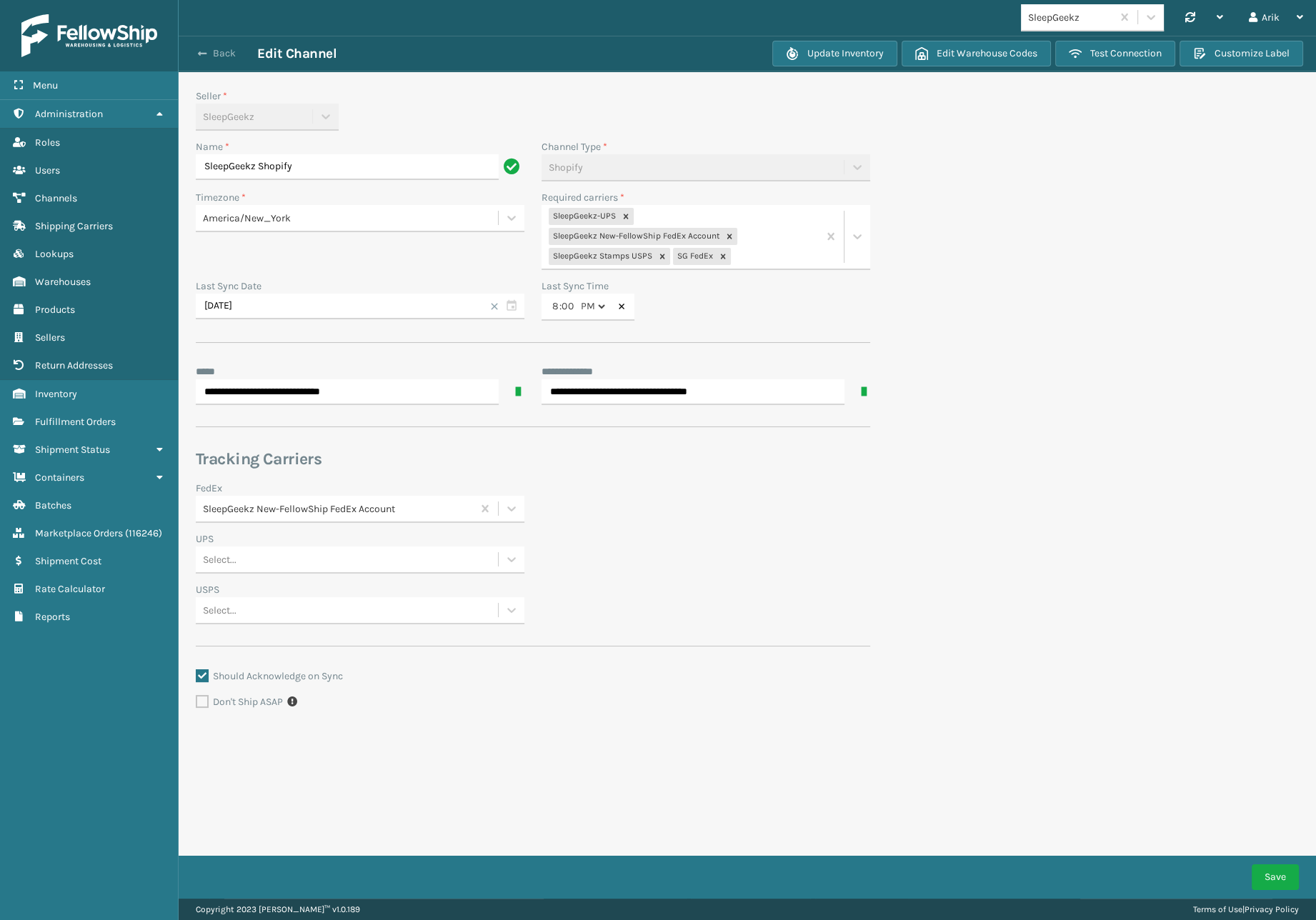
click at [200, 49] on span "button" at bounding box center [202, 54] width 8 height 10
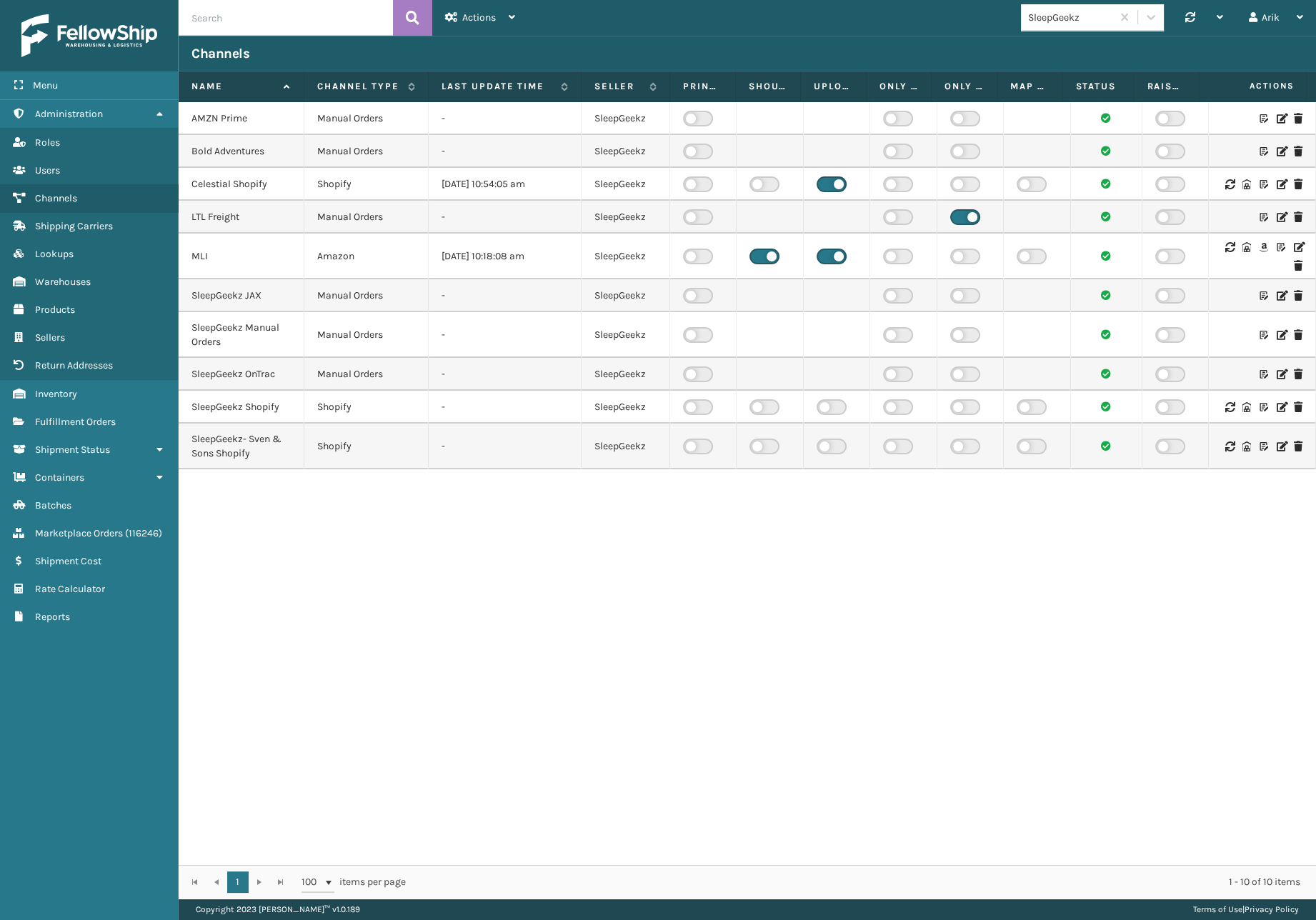
click at [1276, 374] on icon at bounding box center [1280, 374] width 8 height 10
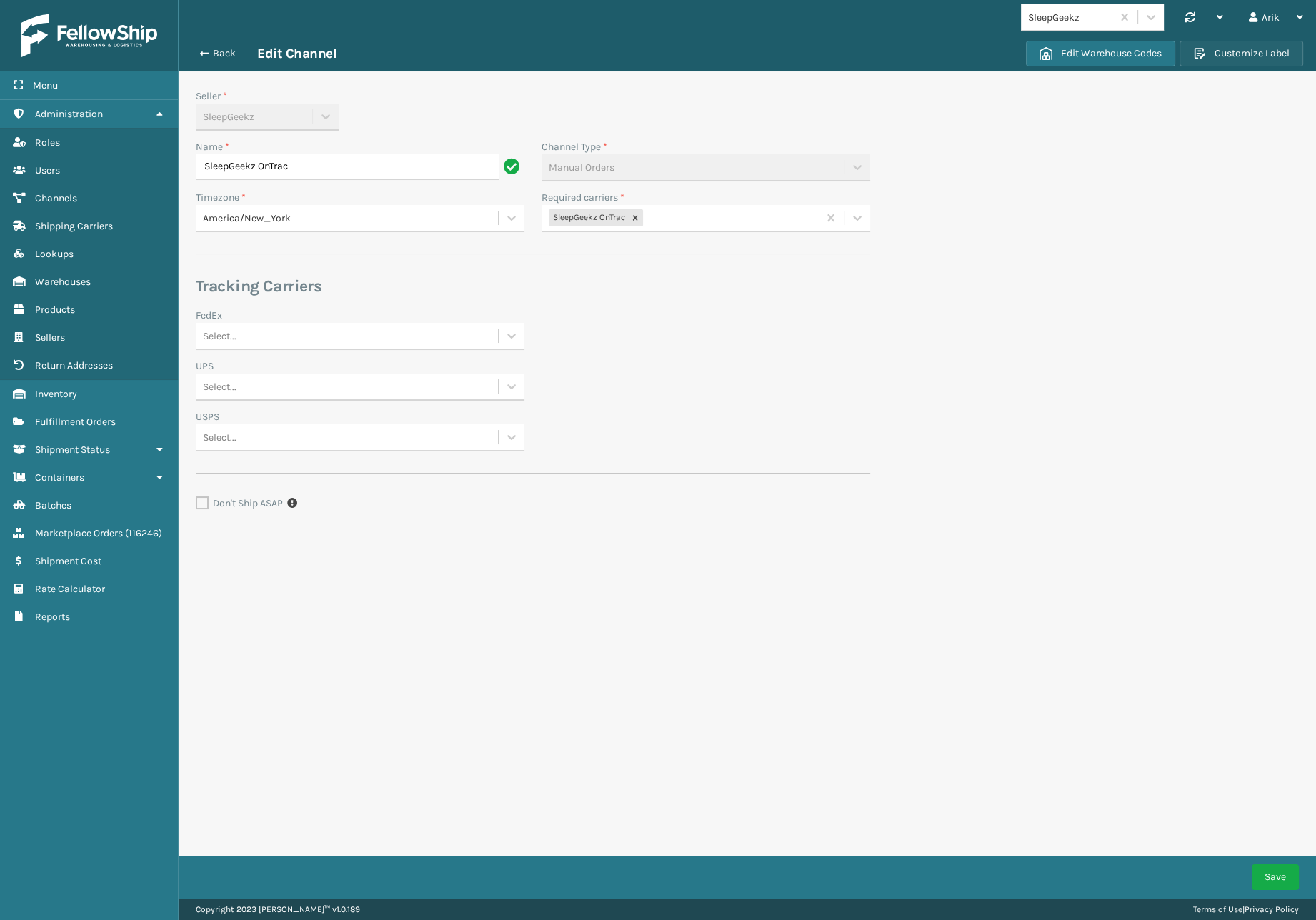
click at [1279, 42] on button "Customize Label" at bounding box center [1241, 53] width 124 height 26
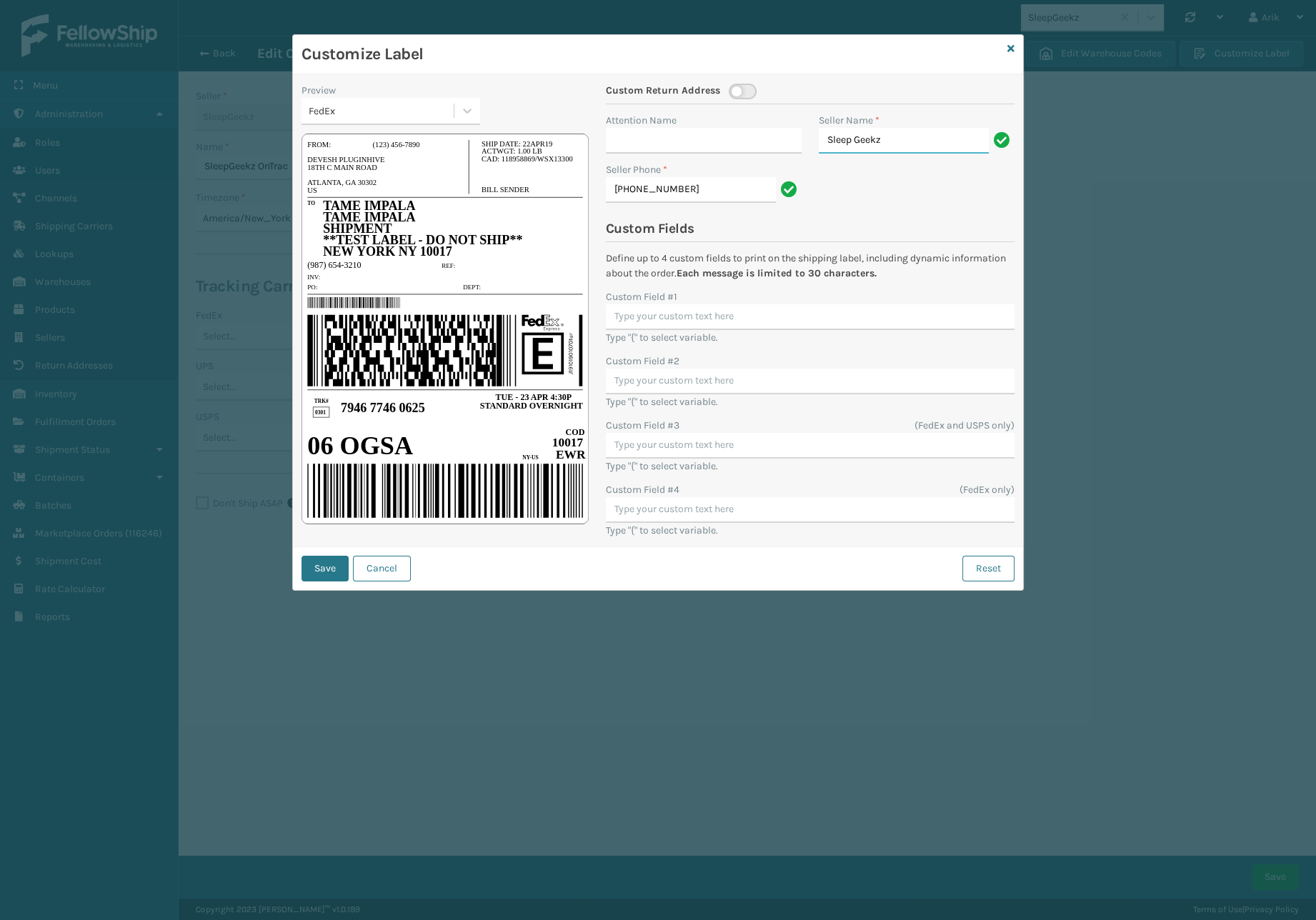
click at [861, 140] on input "Sleep Geekz" at bounding box center [904, 140] width 170 height 26
click at [859, 140] on input "Sleep Geekz" at bounding box center [904, 140] width 170 height 26
click at [858, 140] on input "Sleep Geekz" at bounding box center [904, 140] width 170 height 26
paste input "hipping Department"
click at [994, 568] on button "Reset" at bounding box center [988, 568] width 52 height 26
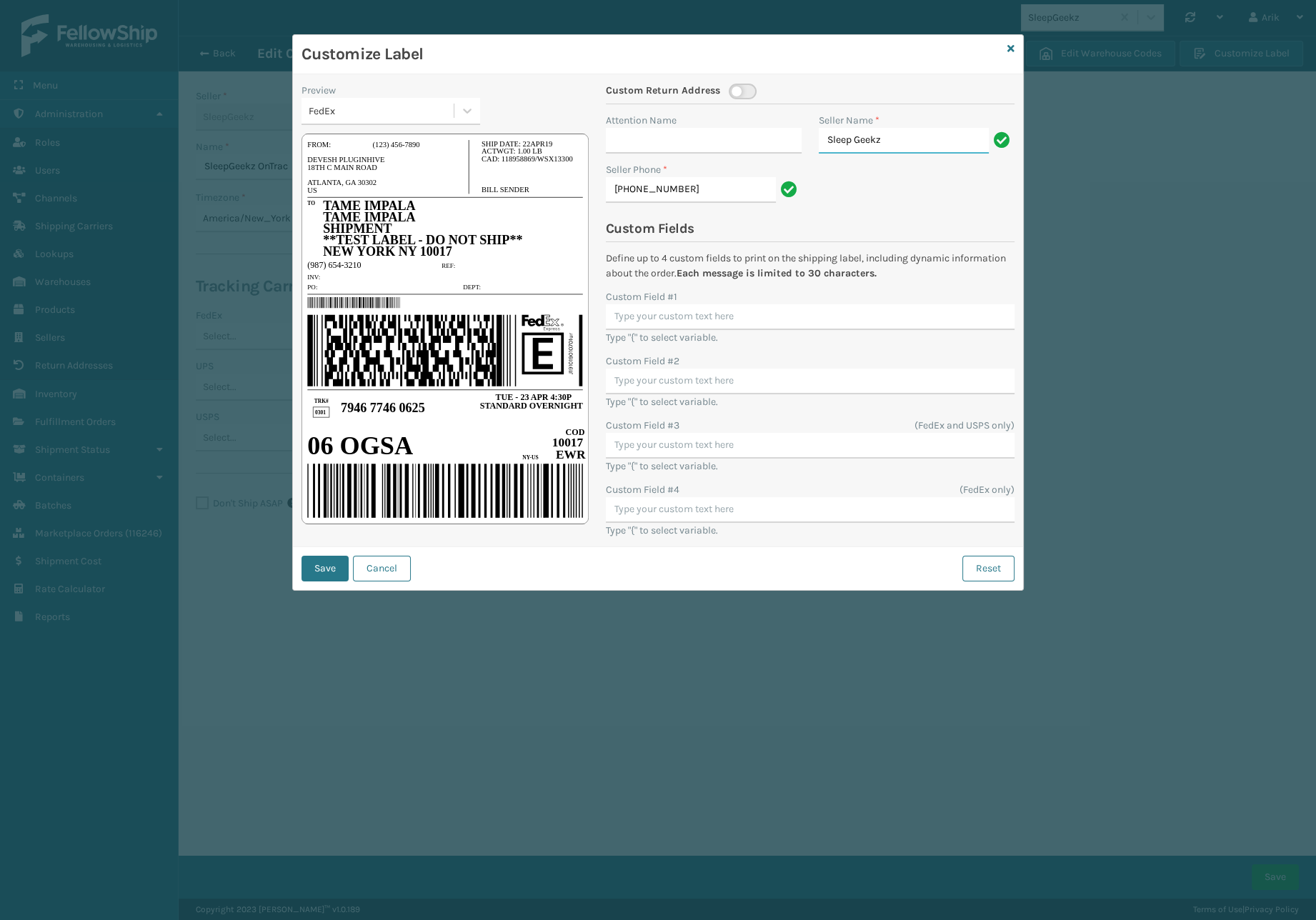
click at [912, 138] on input "Sleep Geekz" at bounding box center [904, 140] width 170 height 26
paste input "hipping Department"
type input "Shipping Department"
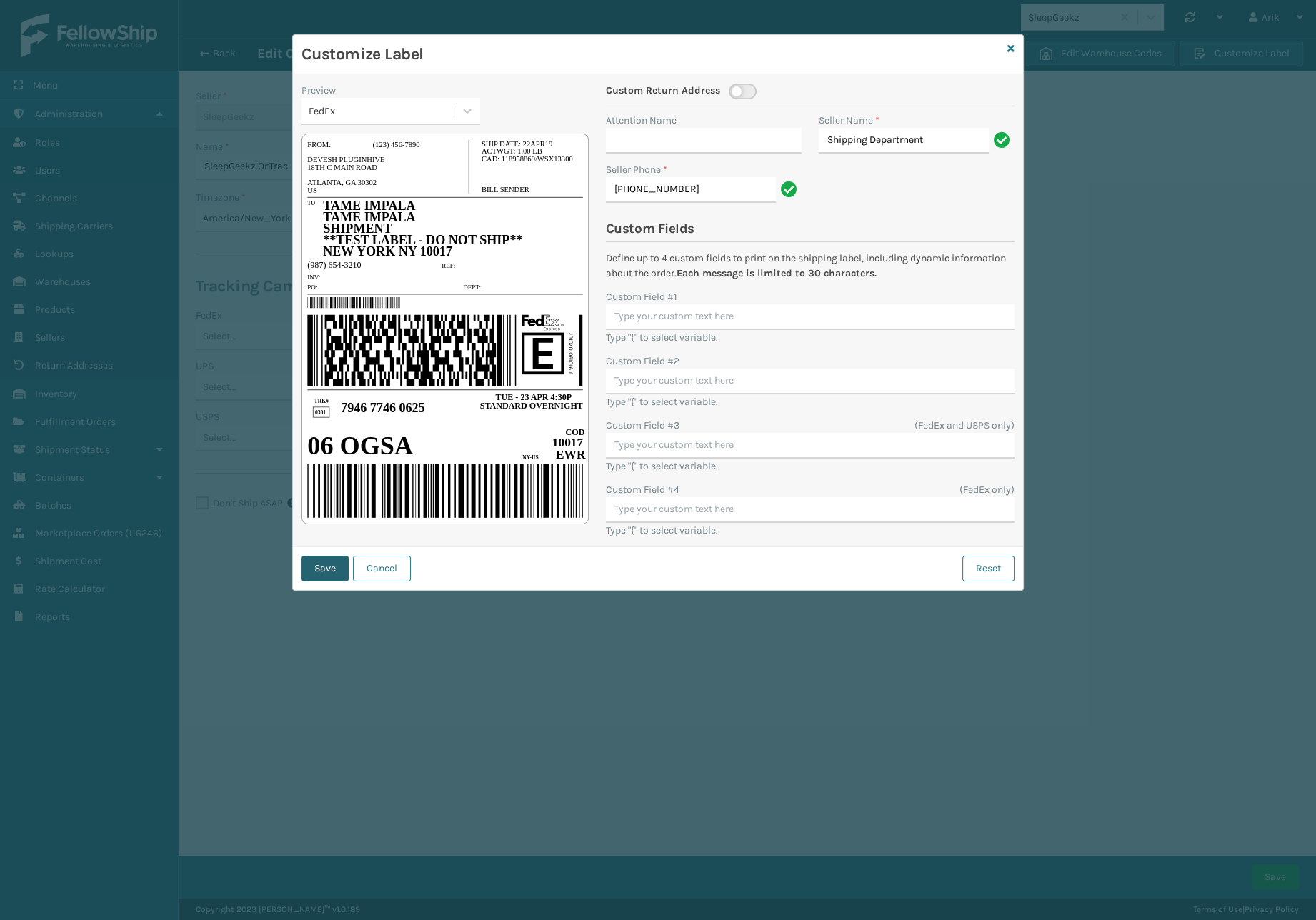
click at [328, 571] on button "Save" at bounding box center [325, 568] width 47 height 26
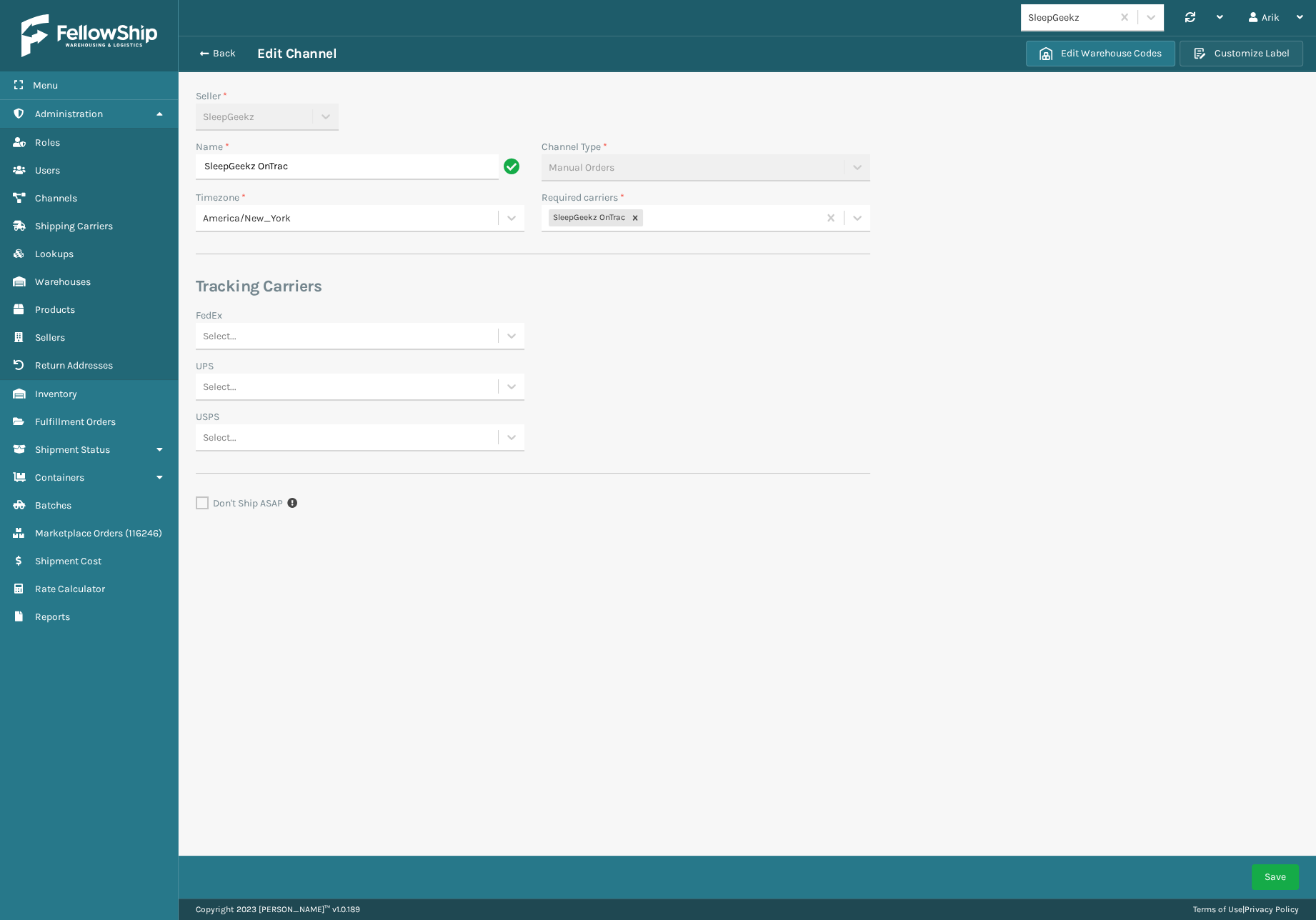
click at [1255, 50] on button "Customize Label" at bounding box center [1241, 53] width 124 height 26
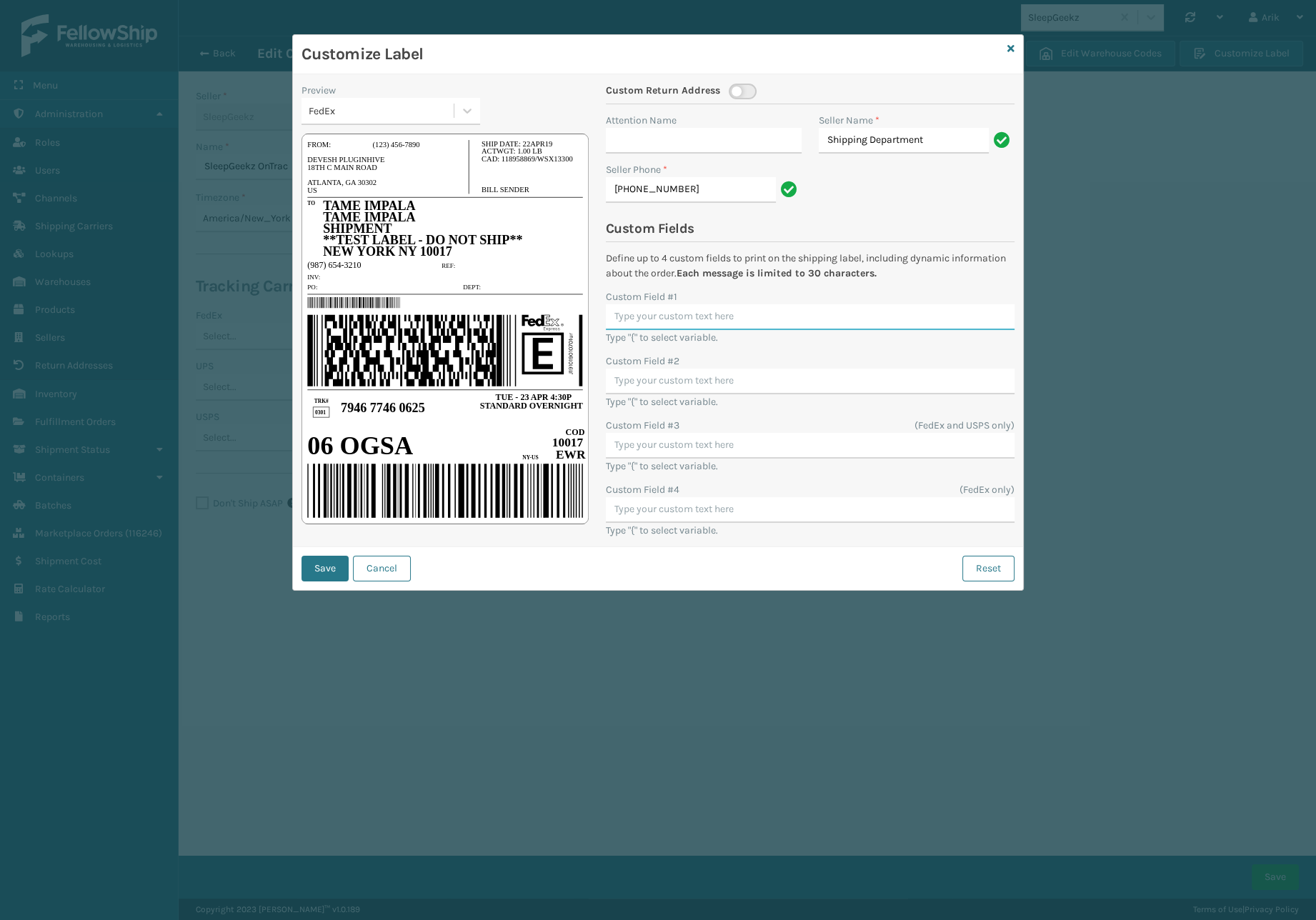
click at [680, 314] on input "Custom Field #1" at bounding box center [810, 316] width 409 height 26
type input "{"
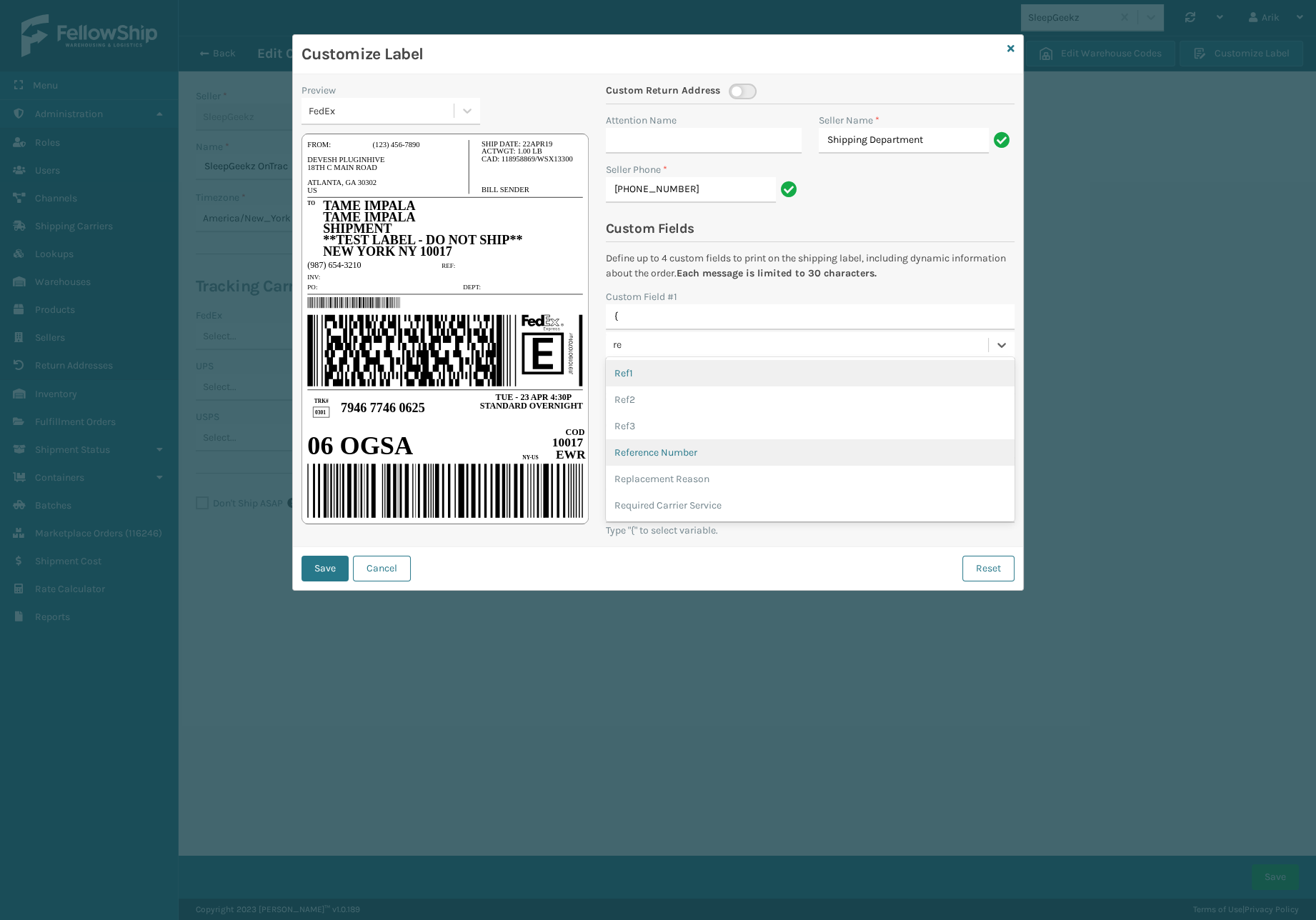
type input "r"
type input "ord"
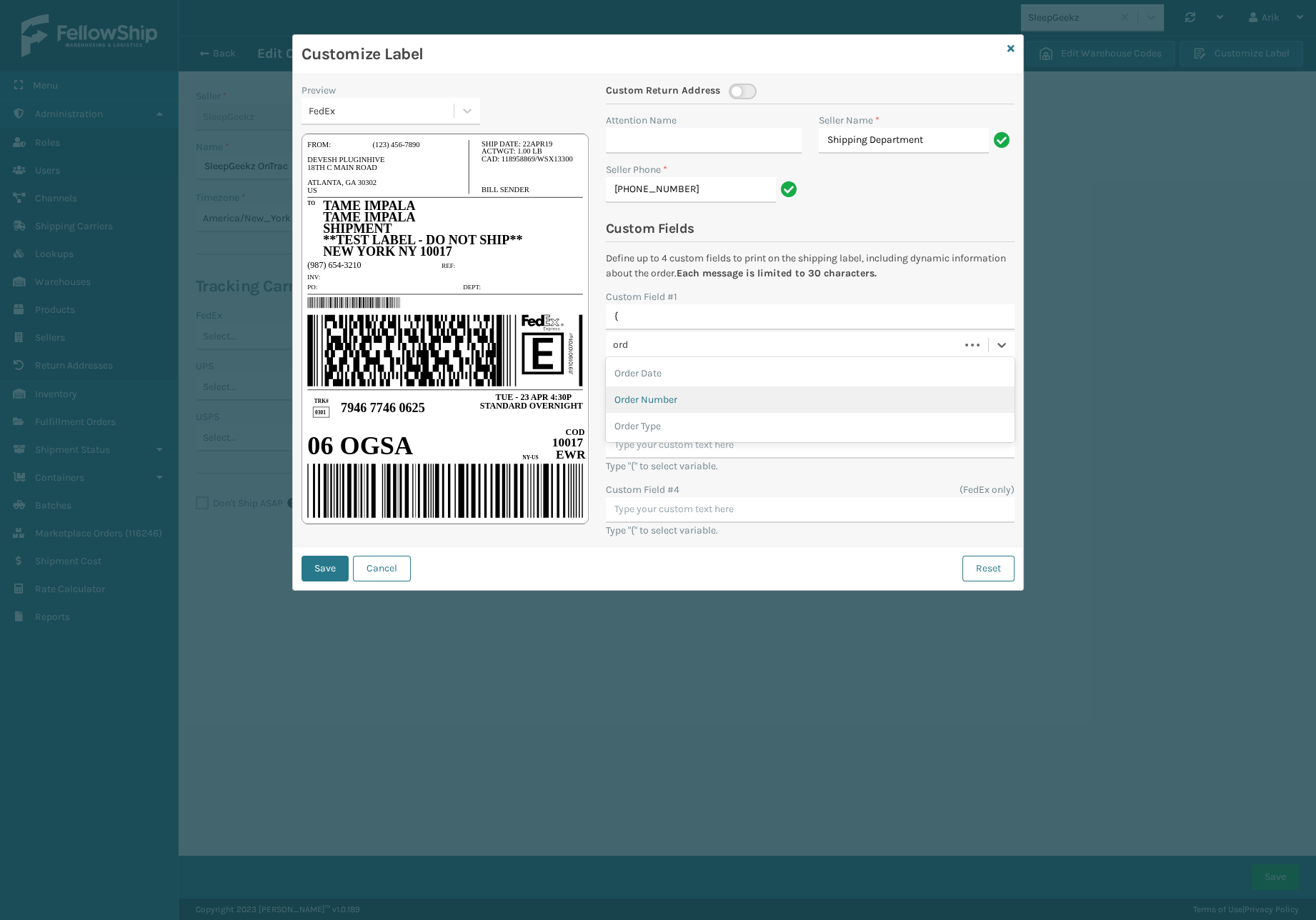
click at [668, 397] on div "Order Number" at bounding box center [810, 400] width 409 height 26
type input "{{order_Number}}"
click at [330, 567] on button "Save" at bounding box center [325, 568] width 47 height 26
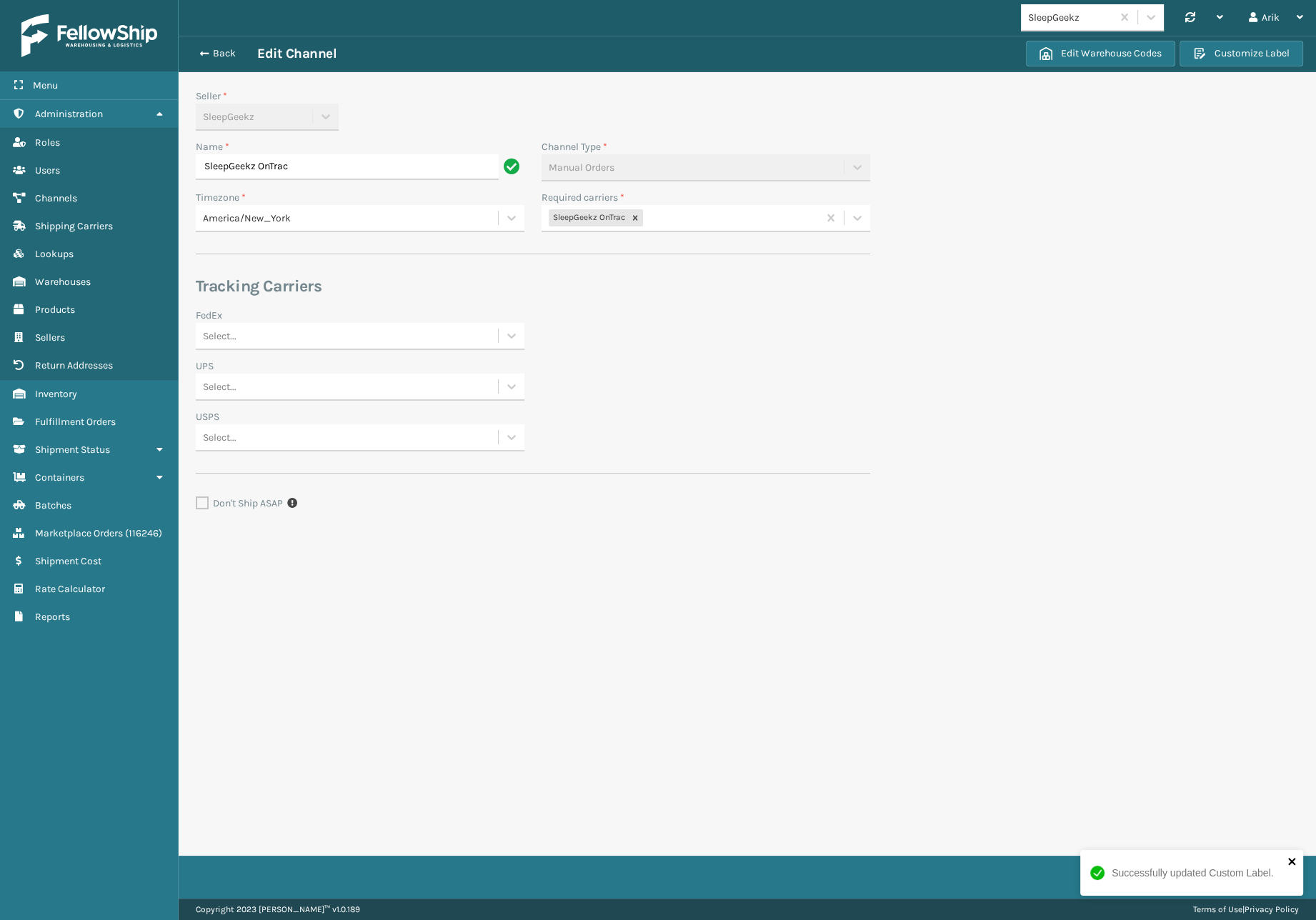
click at [1290, 863] on icon "close" at bounding box center [1291, 861] width 7 height 7
click at [1280, 904] on div "Successfully updated Custom Label." at bounding box center [1191, 907] width 229 height 6
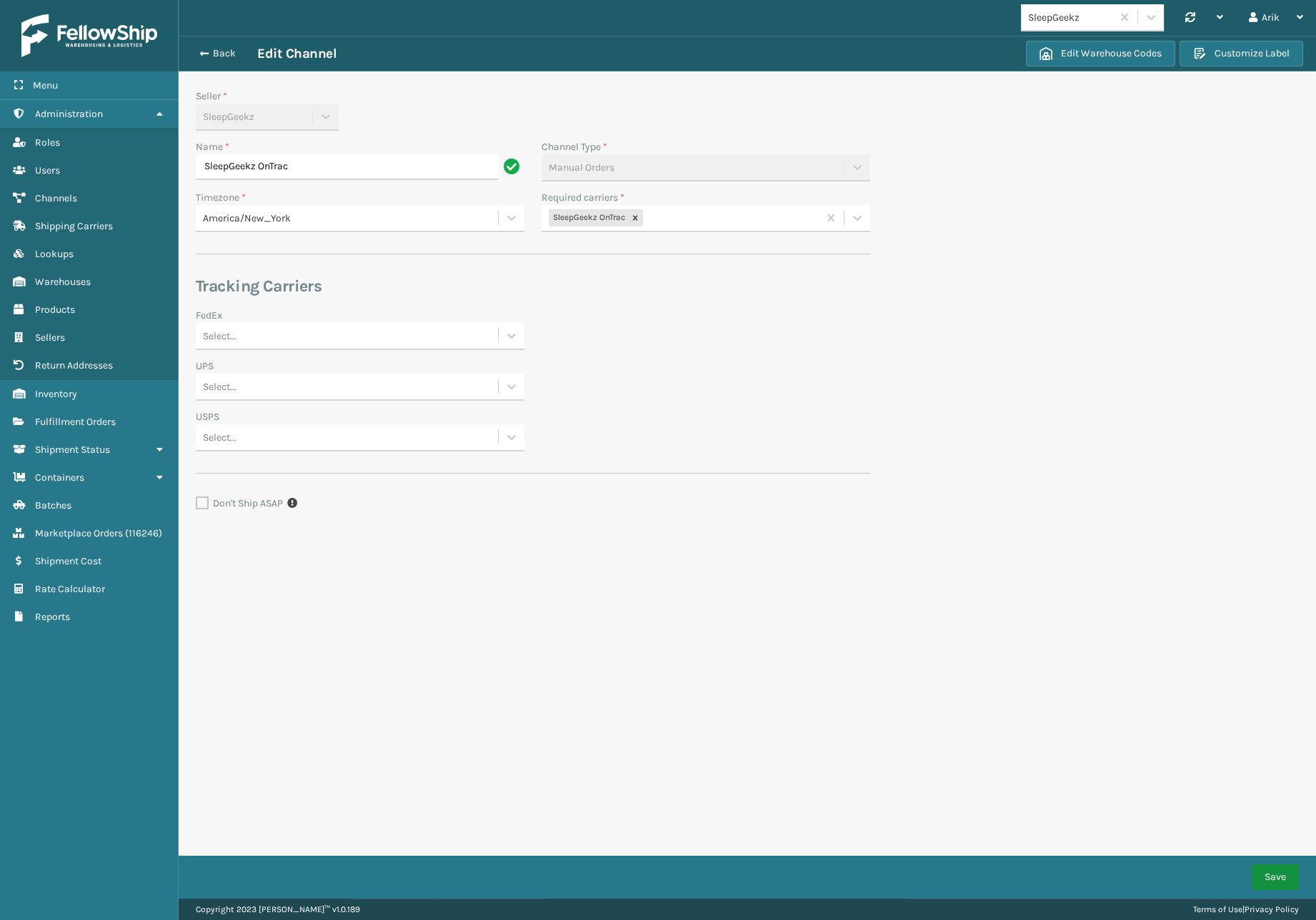
click at [1279, 869] on button "Save" at bounding box center [1275, 876] width 47 height 26
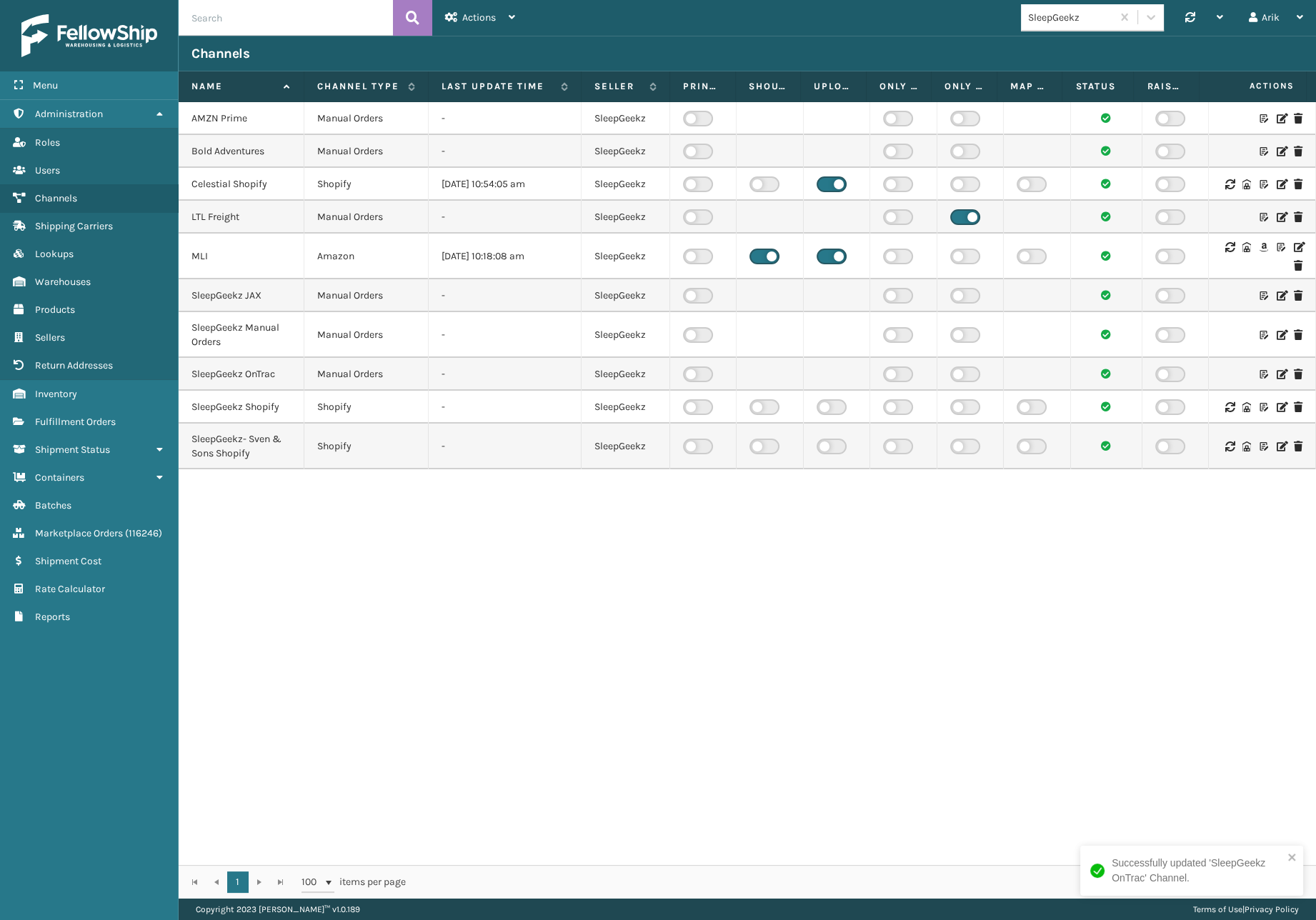
click at [1276, 333] on icon at bounding box center [1280, 334] width 8 height 10
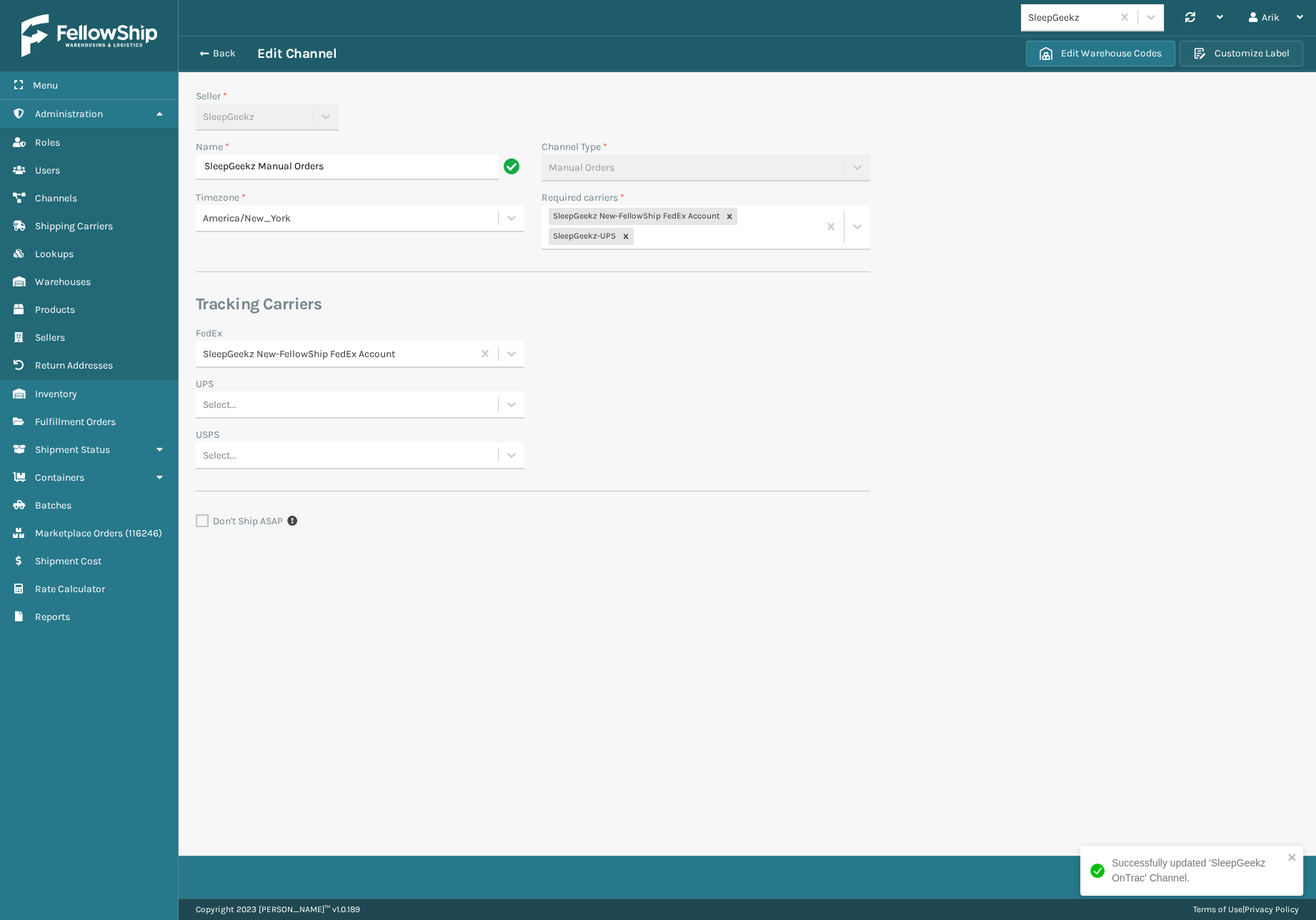
click at [1232, 47] on button "Customize Label" at bounding box center [1241, 53] width 124 height 26
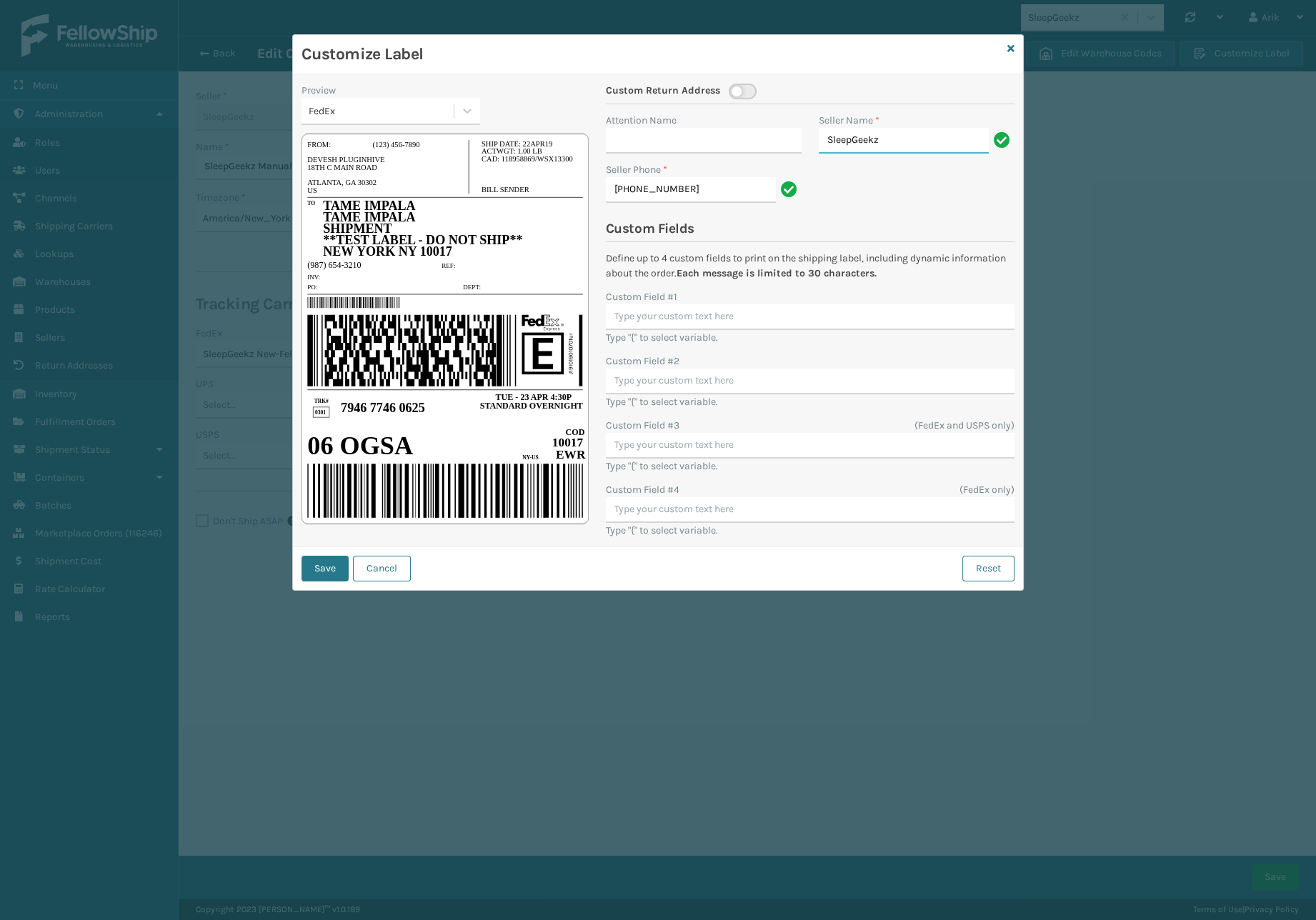
click at [866, 135] on input "SleepGeekz" at bounding box center [904, 140] width 170 height 26
paste input "hipping Department"
type input "Shipping Department"
click at [661, 317] on input "Custom Field #1" at bounding box center [810, 316] width 409 height 26
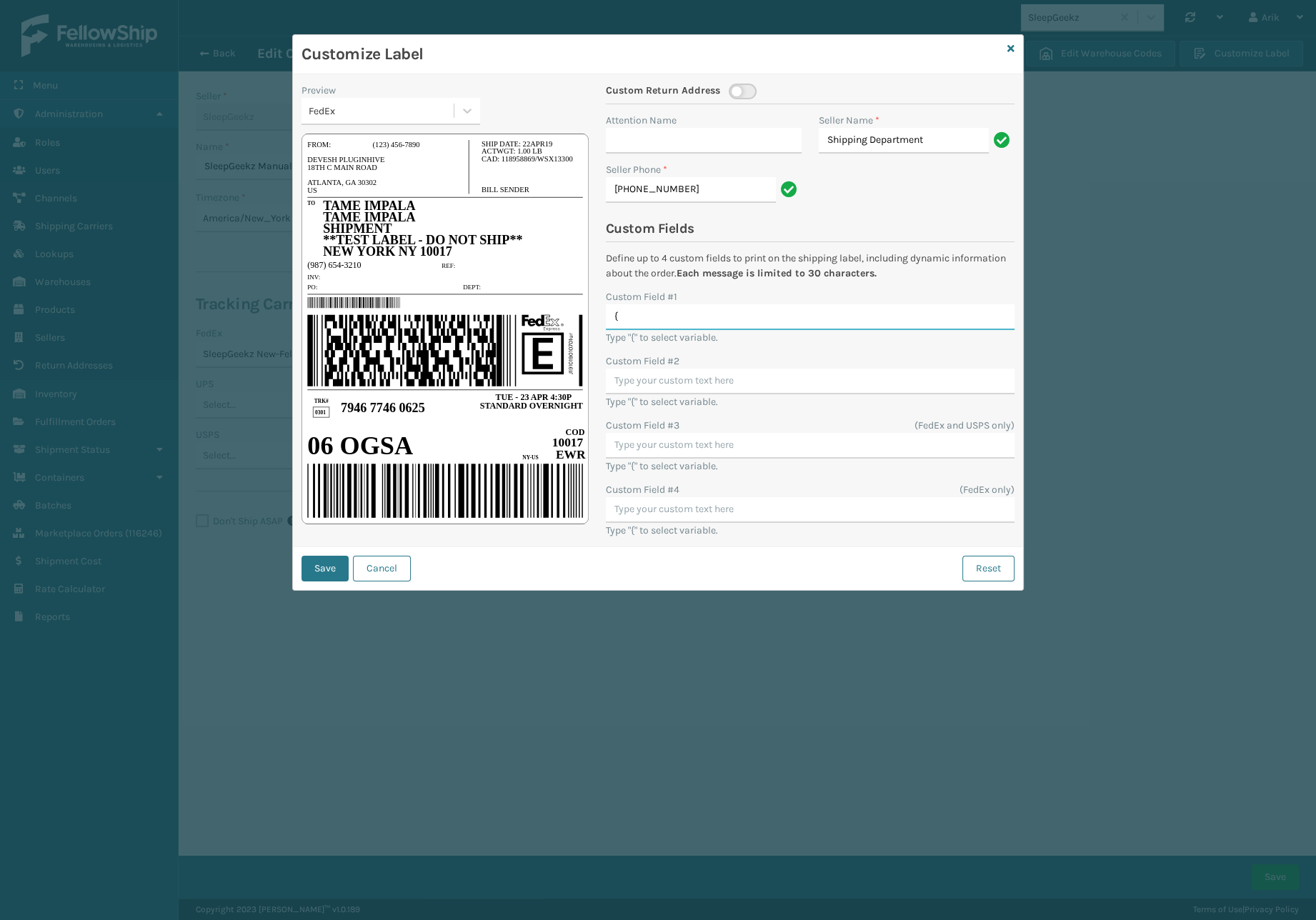
type input "{"
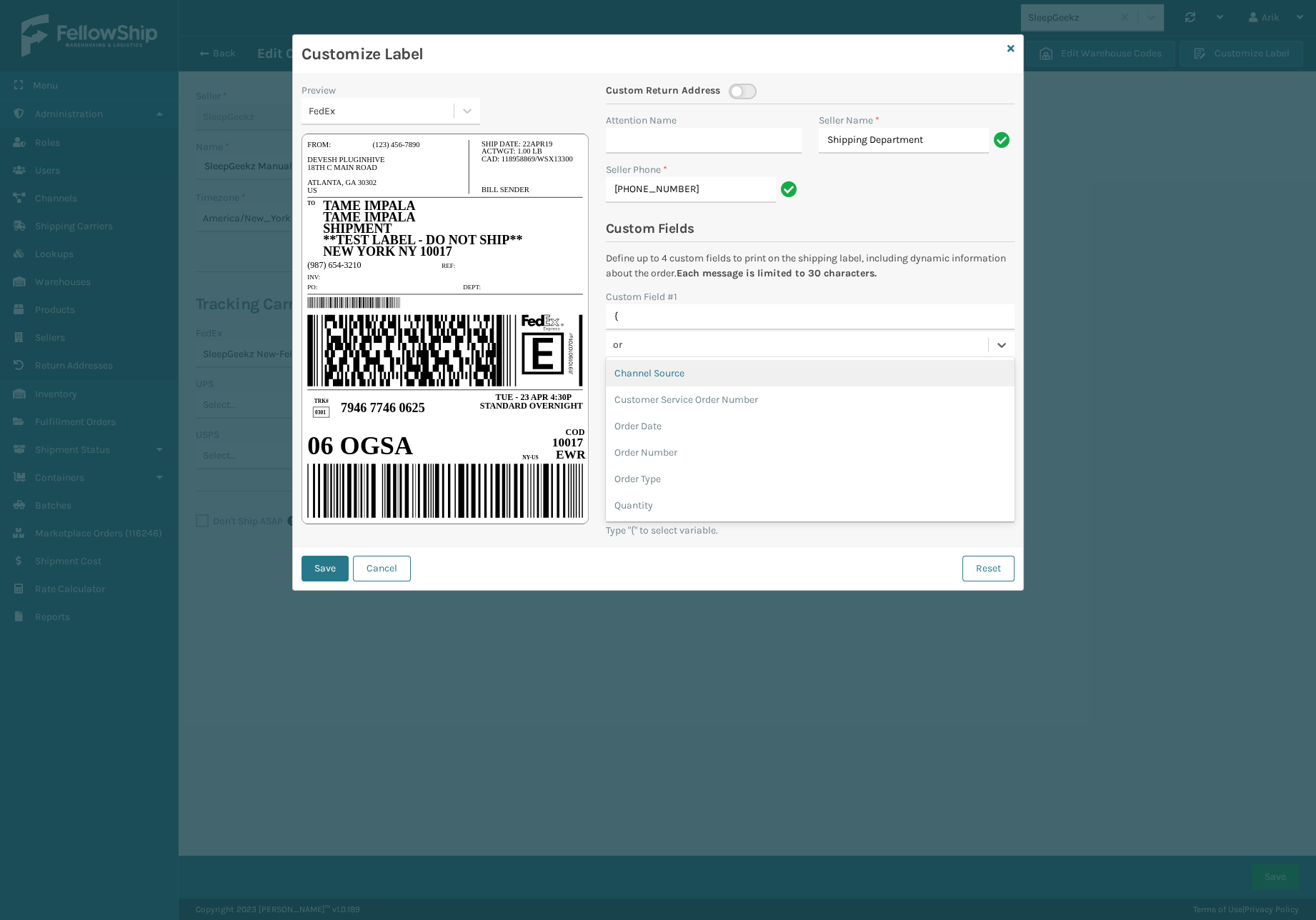
type input "ord"
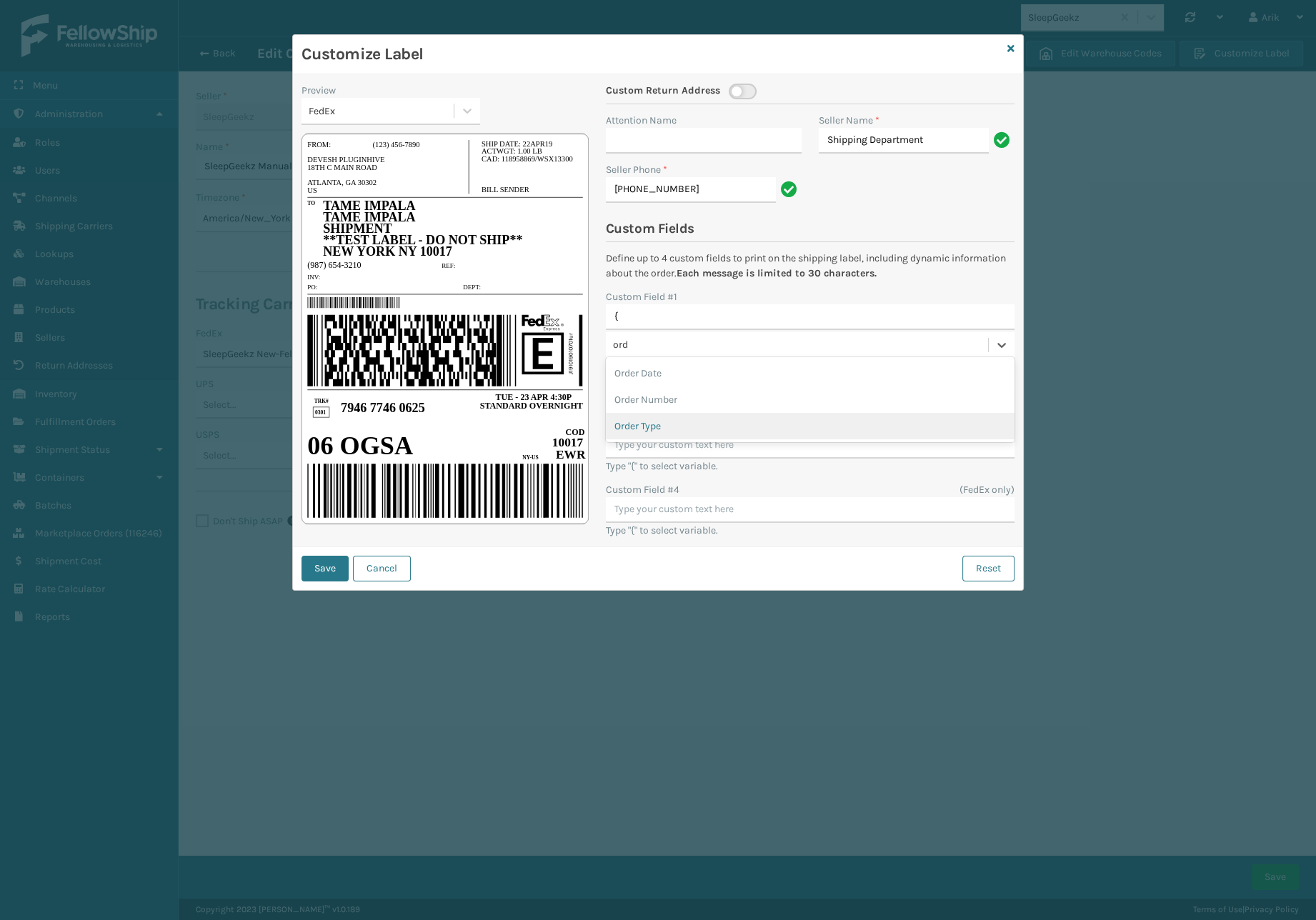
click at [663, 420] on div "Order Type" at bounding box center [810, 426] width 409 height 26
type input "{"
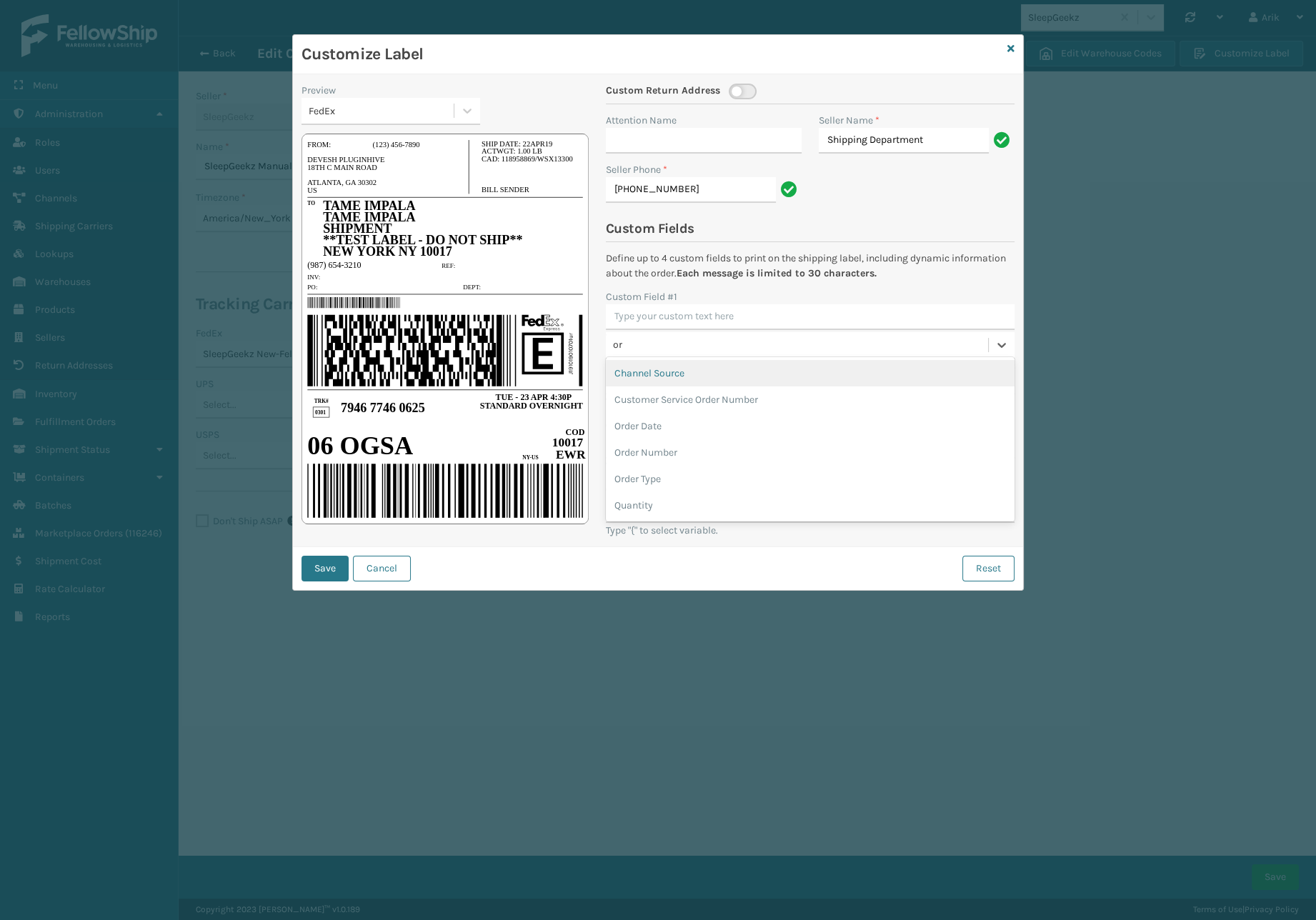
type input "ord"
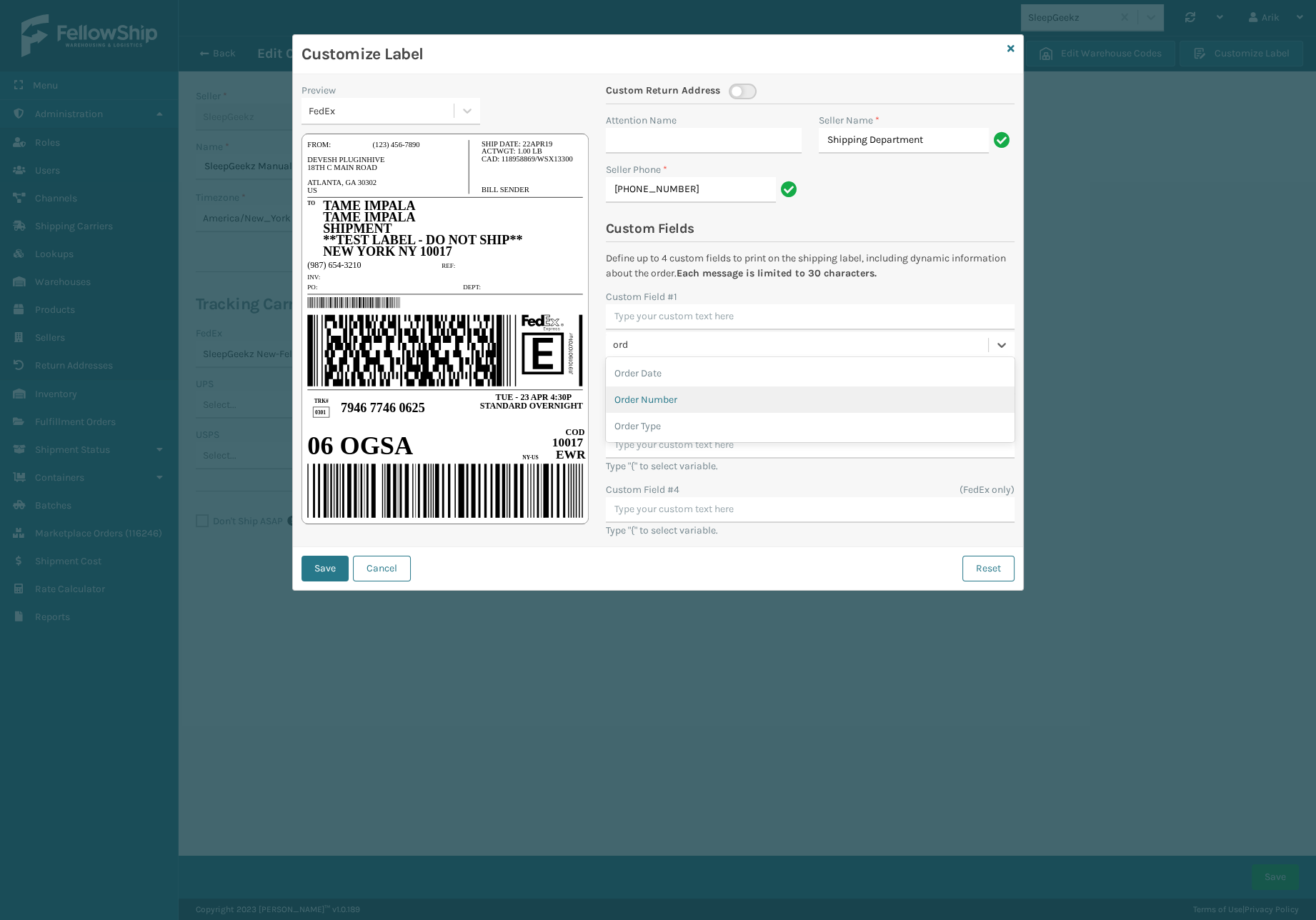
click at [668, 403] on div "Order Number" at bounding box center [810, 400] width 409 height 26
type input "{{order_Number}}"
click at [319, 562] on button "Save" at bounding box center [325, 568] width 47 height 26
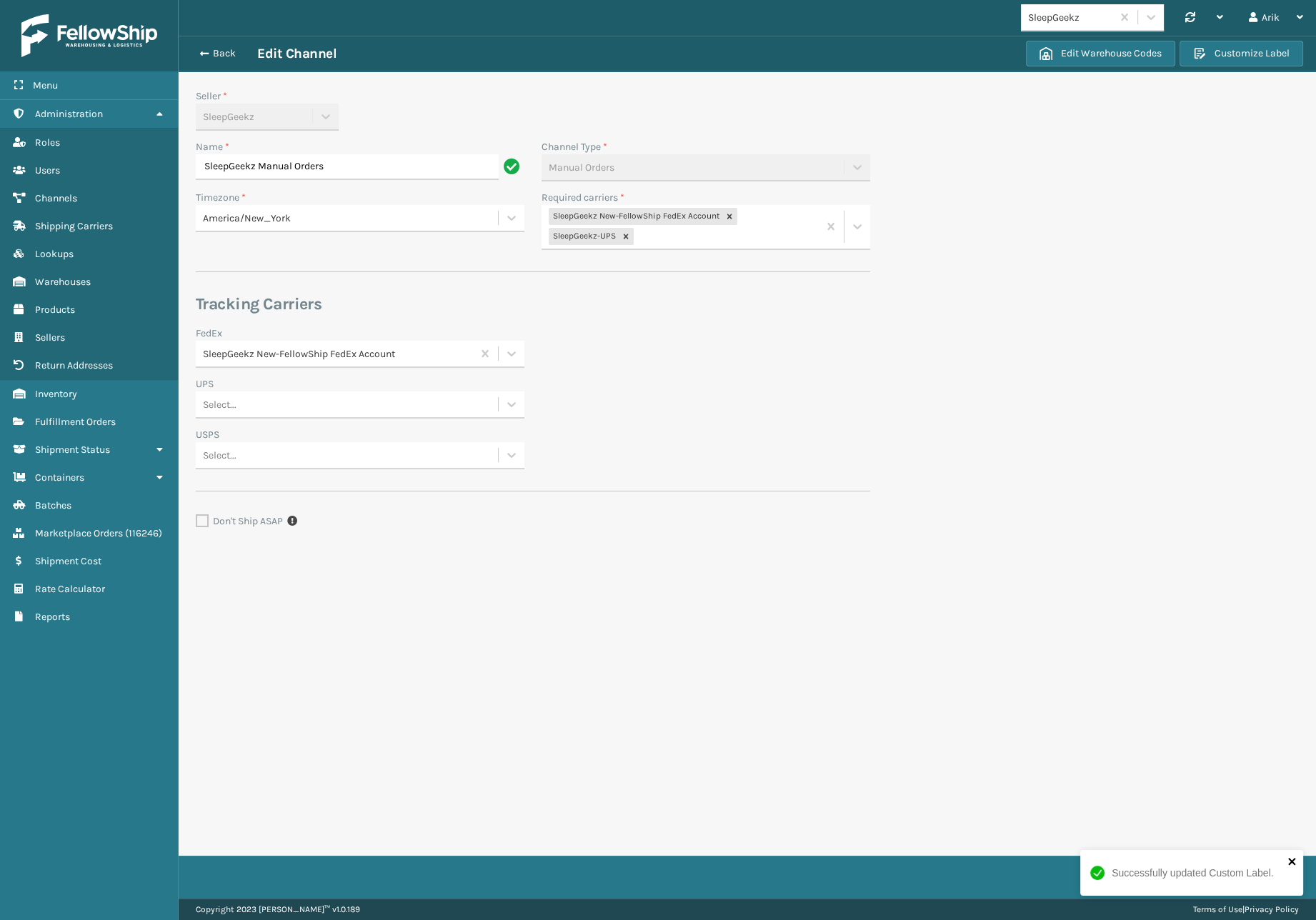
click at [1290, 863] on icon "close" at bounding box center [1291, 861] width 7 height 7
click at [1278, 0] on div "Successfully updated Custom Label. Menu Administration Roles Users Channels Shi…" at bounding box center [658, 0] width 1316 height 0
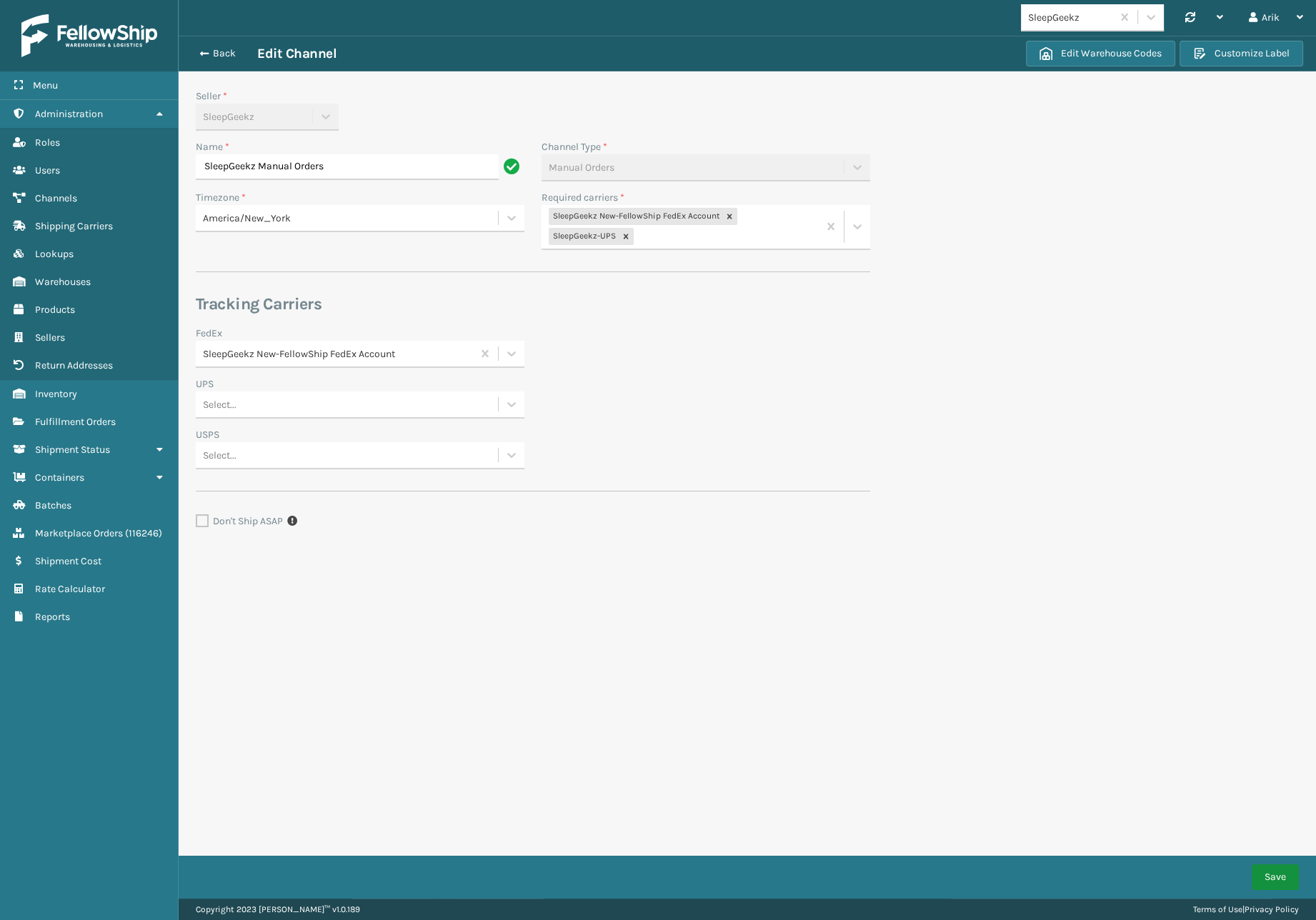
click at [1278, 867] on button "Save" at bounding box center [1275, 876] width 47 height 26
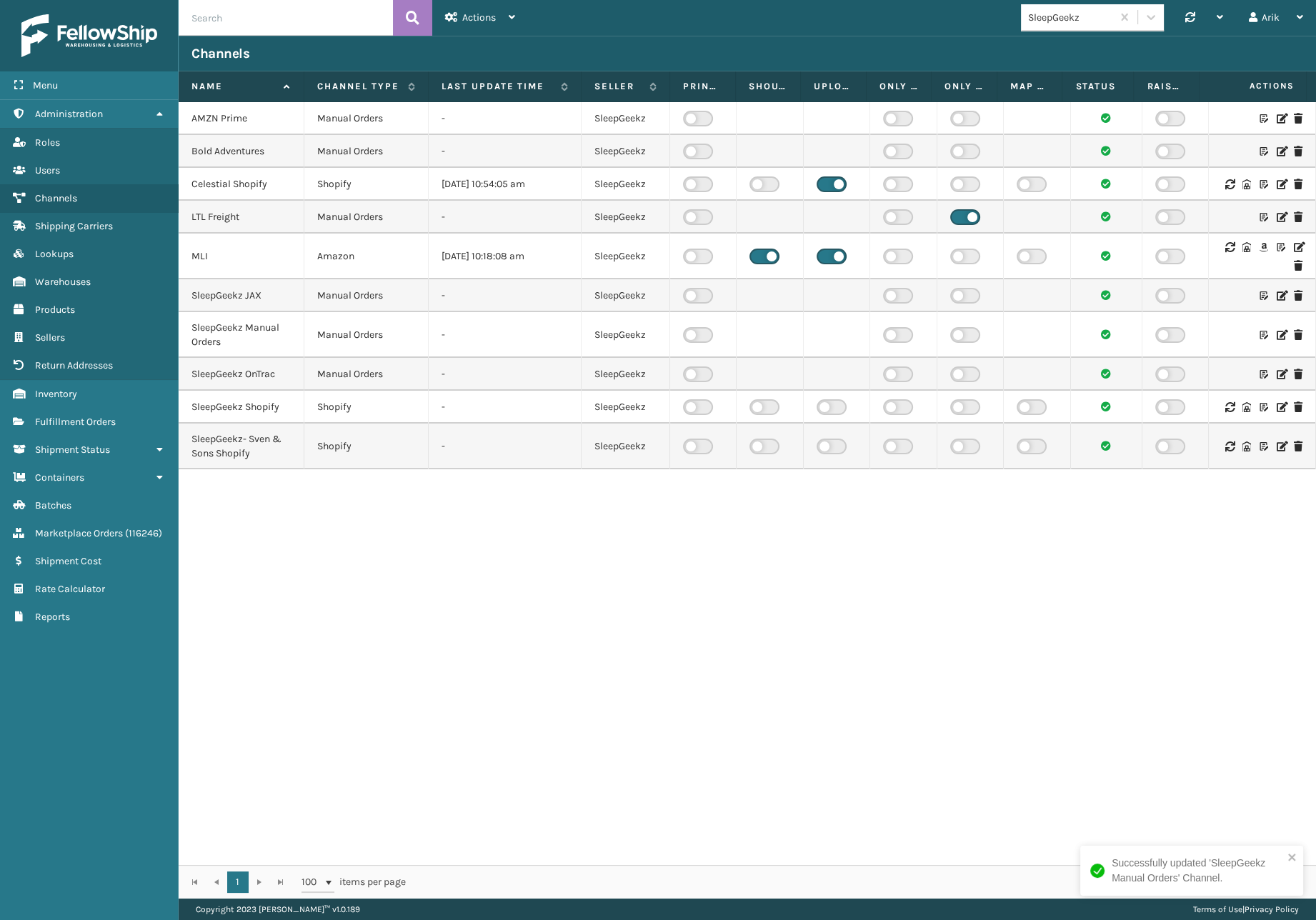
click at [1276, 297] on icon at bounding box center [1280, 296] width 8 height 10
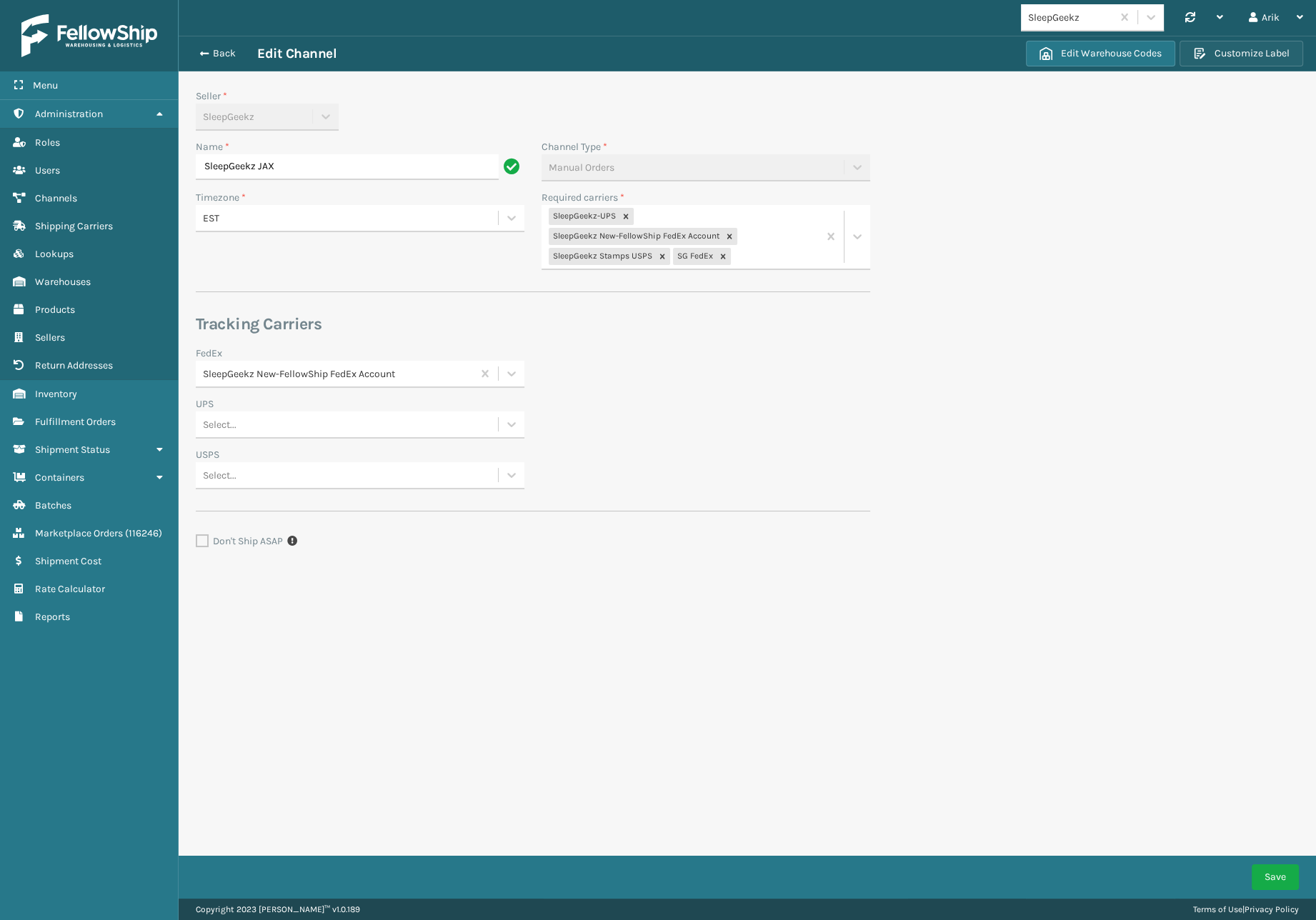
click at [1231, 49] on button "Customize Label" at bounding box center [1241, 53] width 124 height 26
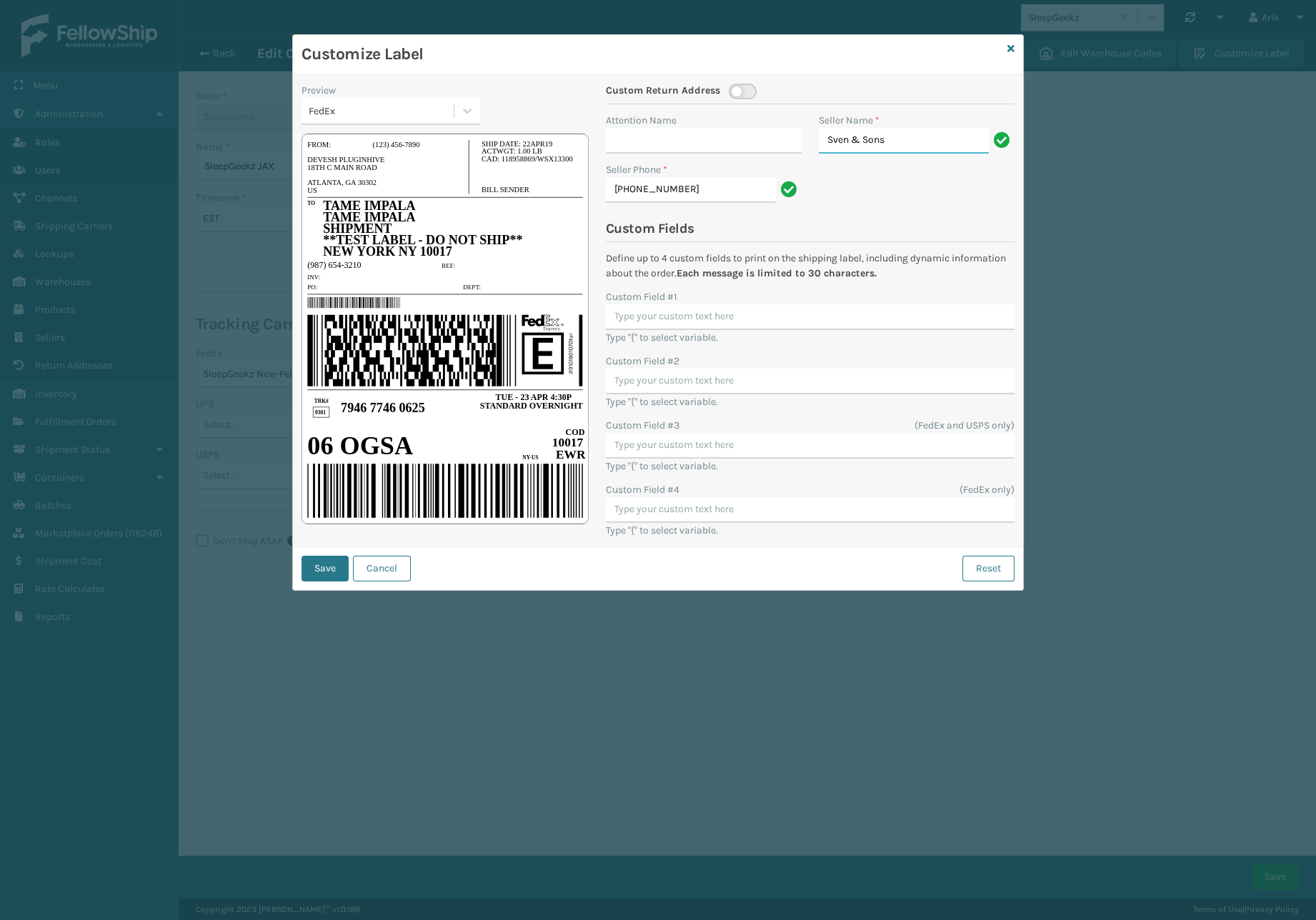
click at [898, 149] on input "Sven & Sons" at bounding box center [904, 140] width 170 height 26
paste input "hipping Department"
type input "Shipping Department"
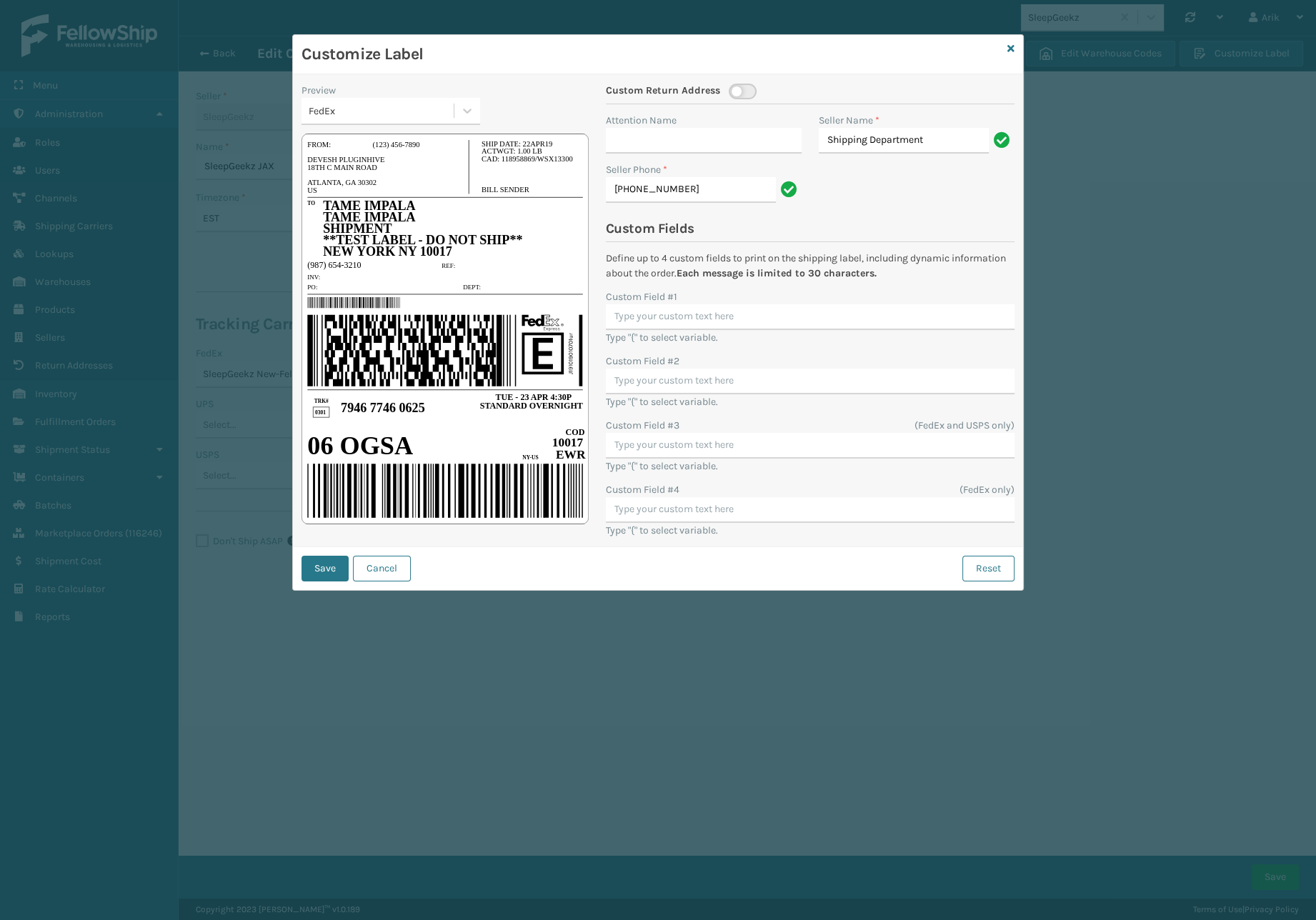
click at [665, 296] on label "Custom Field #1" at bounding box center [641, 296] width 71 height 15
click at [665, 304] on input "Custom Field #1" at bounding box center [810, 316] width 409 height 26
type input "{"
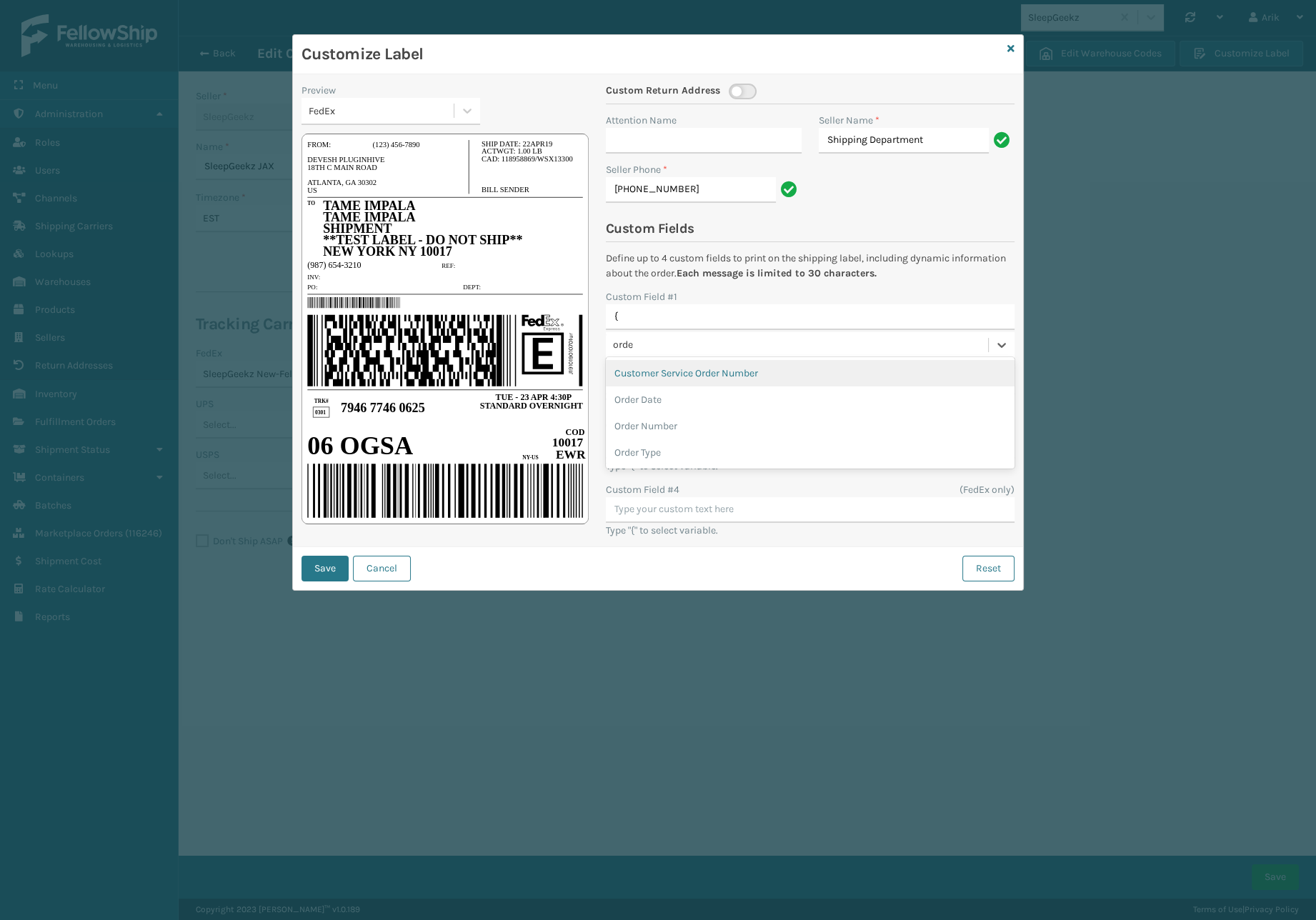
type input "order"
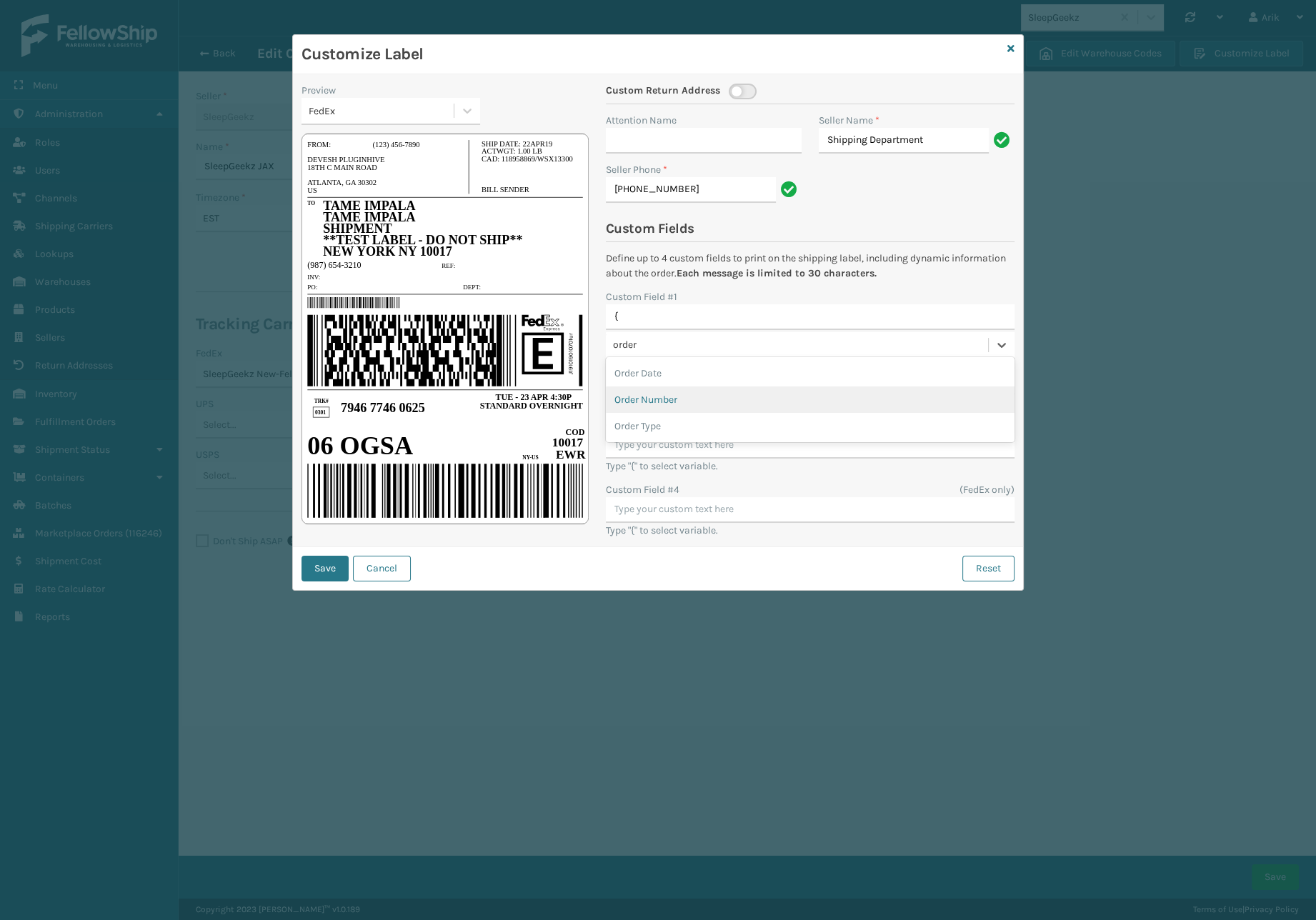
click at [663, 397] on div "Order Number" at bounding box center [810, 400] width 409 height 26
type input "{{order_Number}}"
click at [314, 562] on button "Save" at bounding box center [325, 568] width 47 height 26
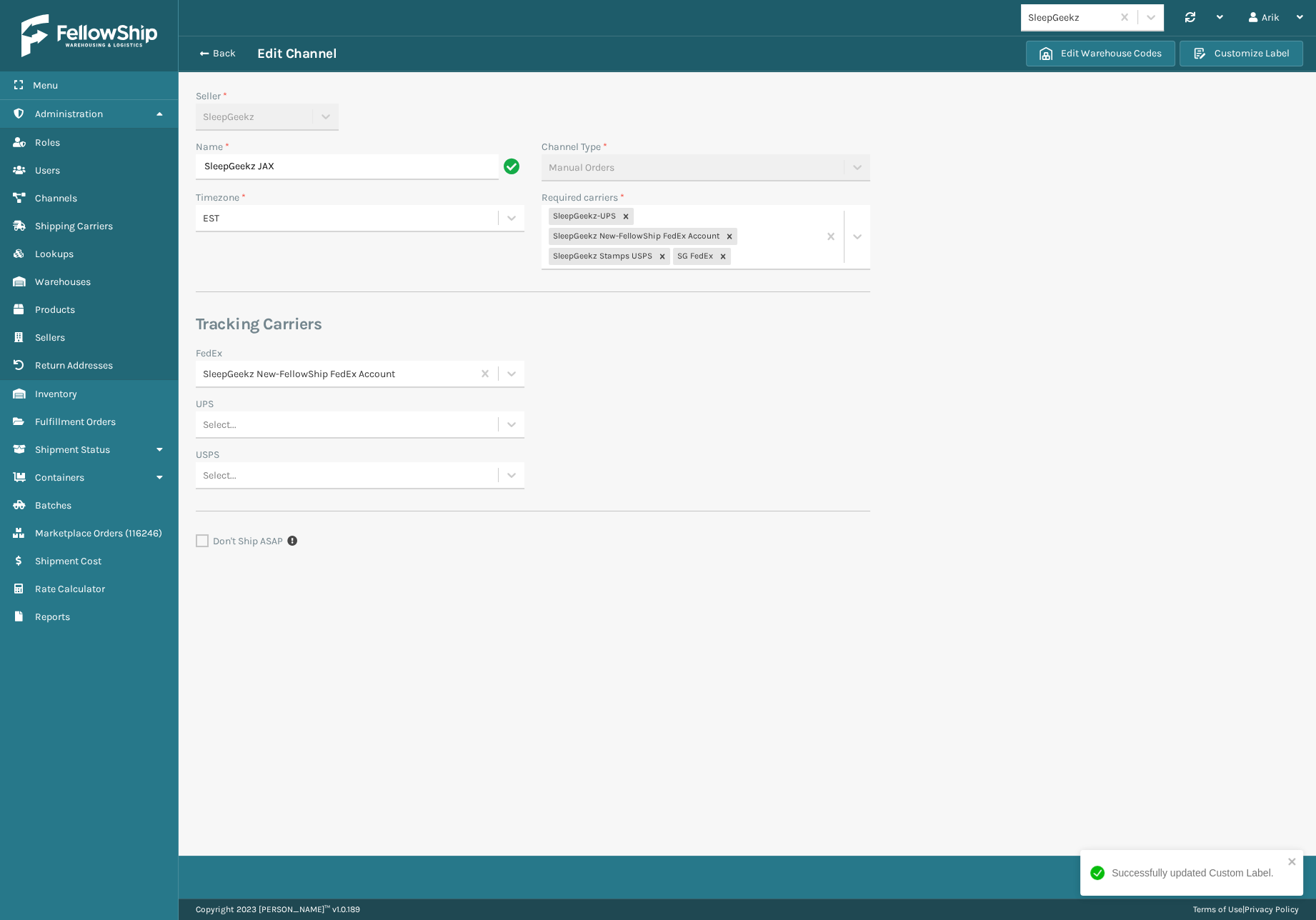
click at [1292, 853] on div "Successfully updated Custom Label." at bounding box center [1191, 872] width 223 height 45
click at [1278, 878] on div "Successfully updated Custom Label." at bounding box center [1191, 878] width 229 height 63
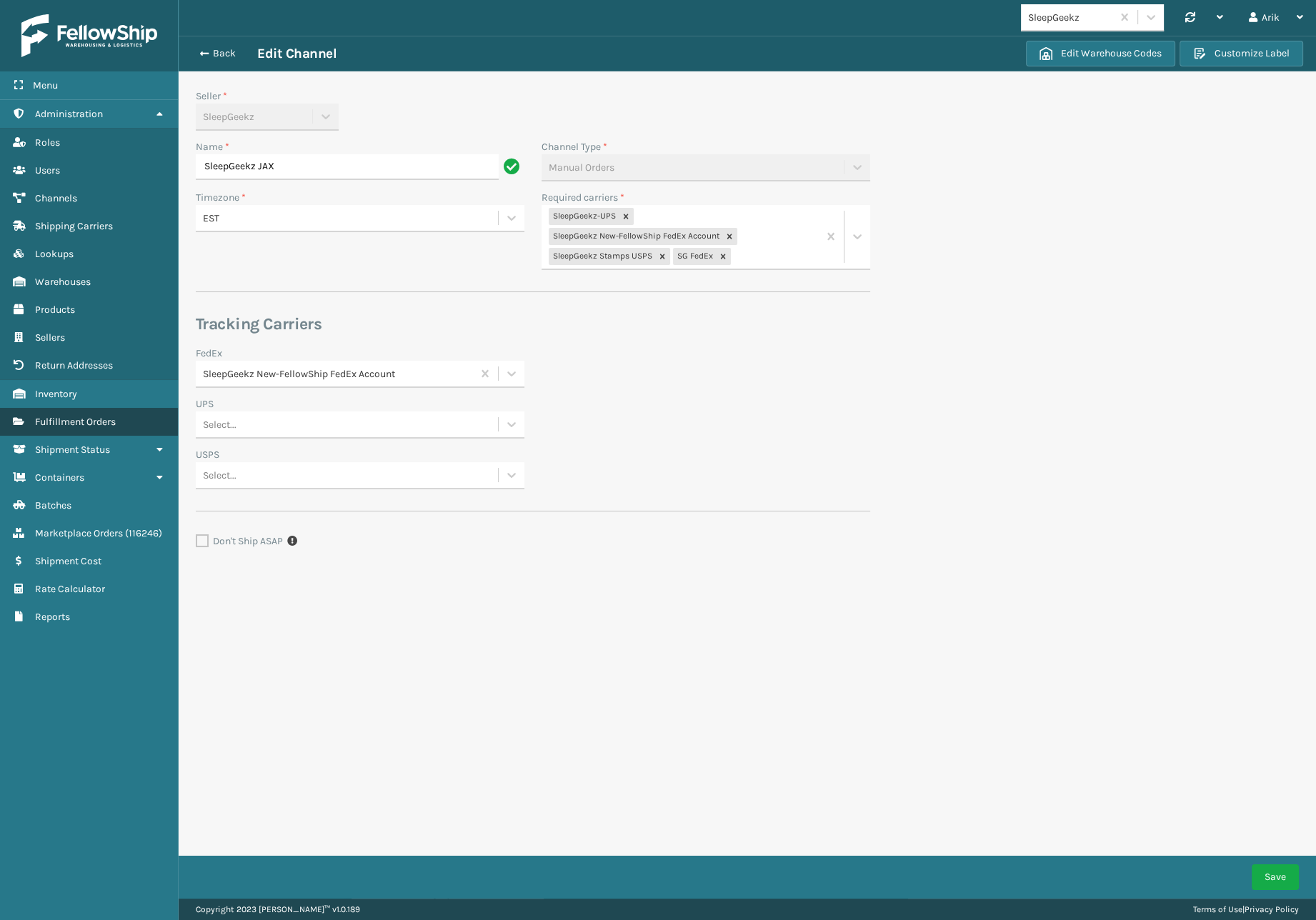
click at [68, 417] on span "Fulfillment Orders" at bounding box center [75, 421] width 81 height 12
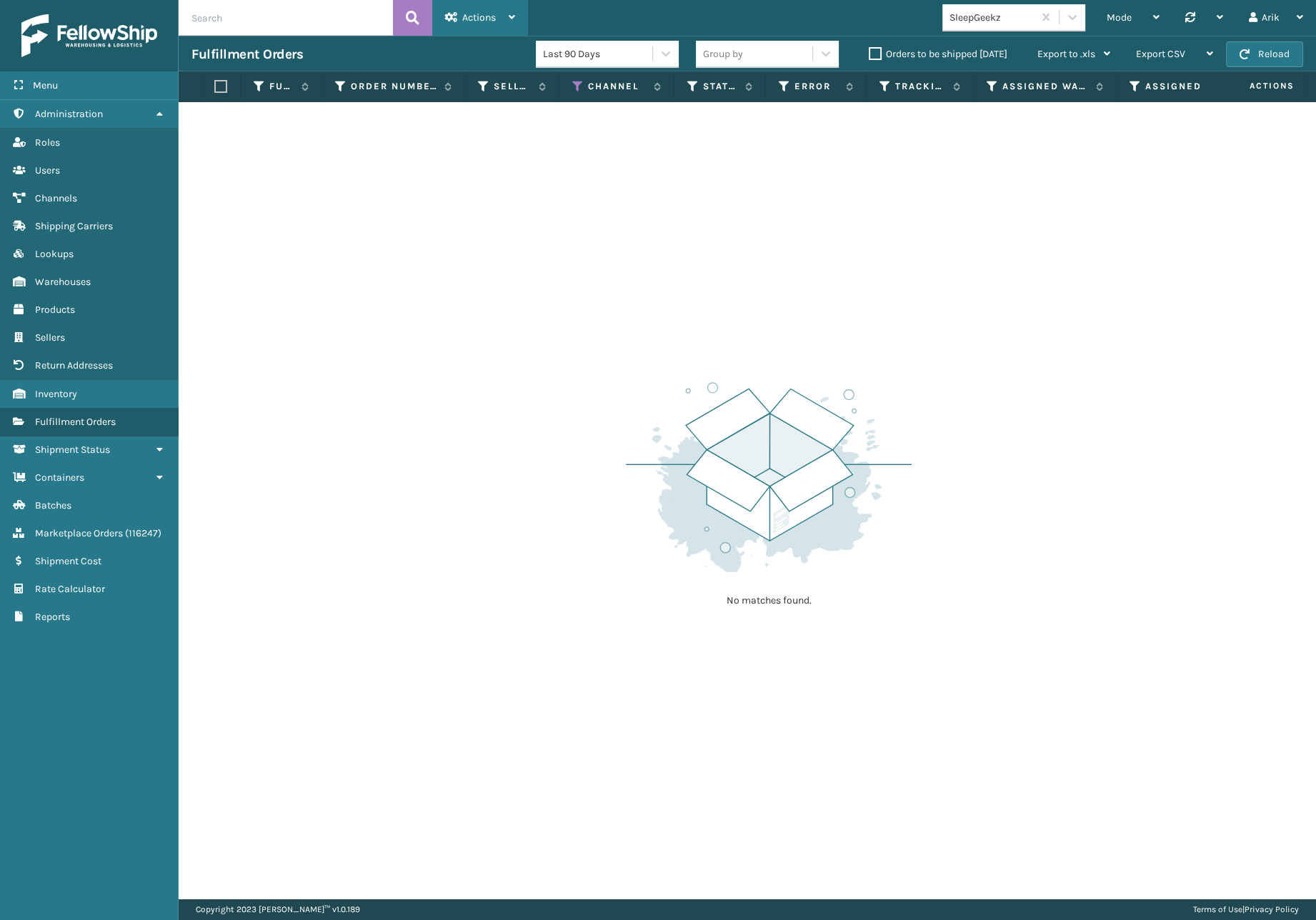
click at [488, 21] on span "Actions" at bounding box center [478, 17] width 34 height 12
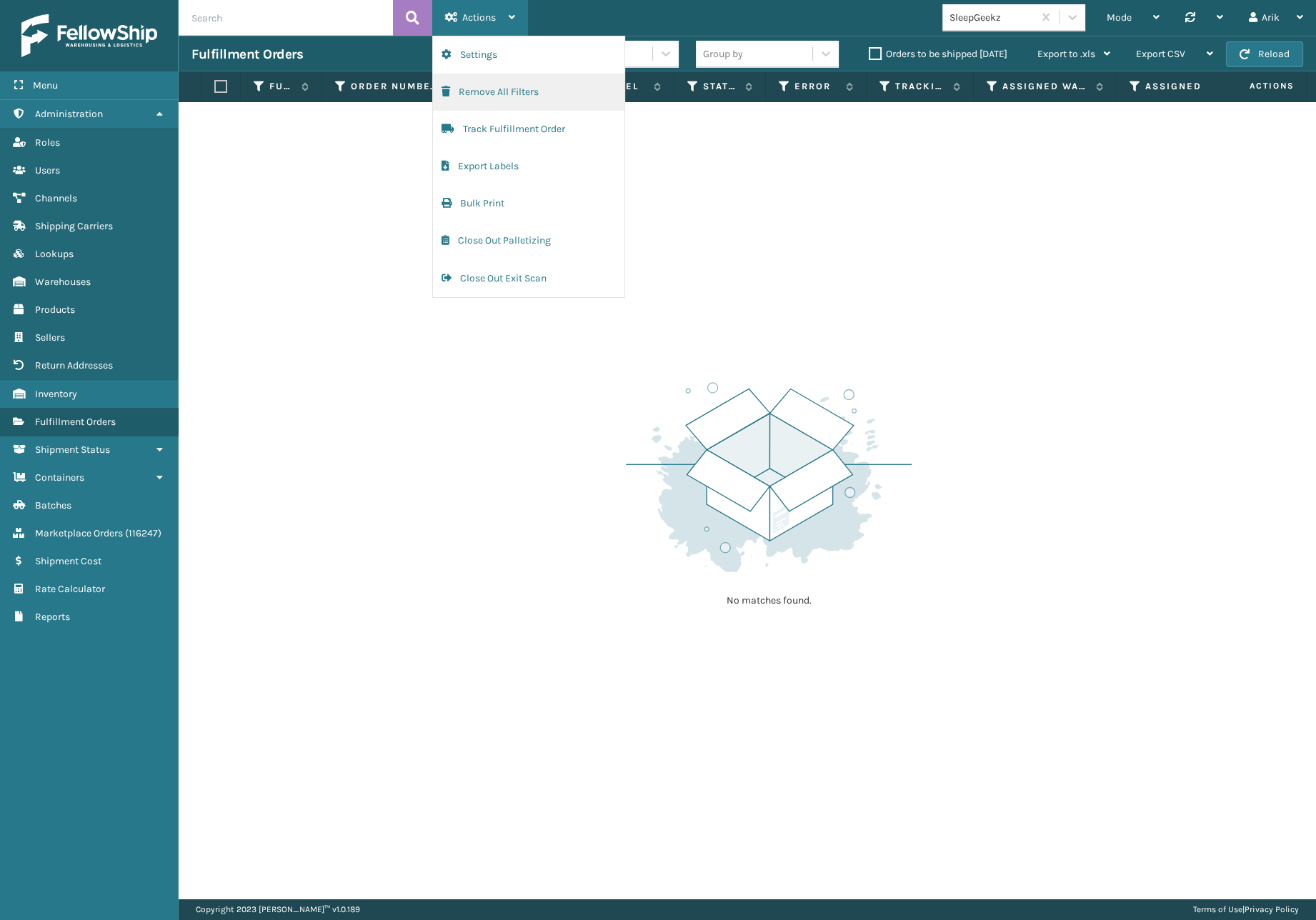
click at [486, 93] on button "Remove All Filters" at bounding box center [529, 92] width 192 height 37
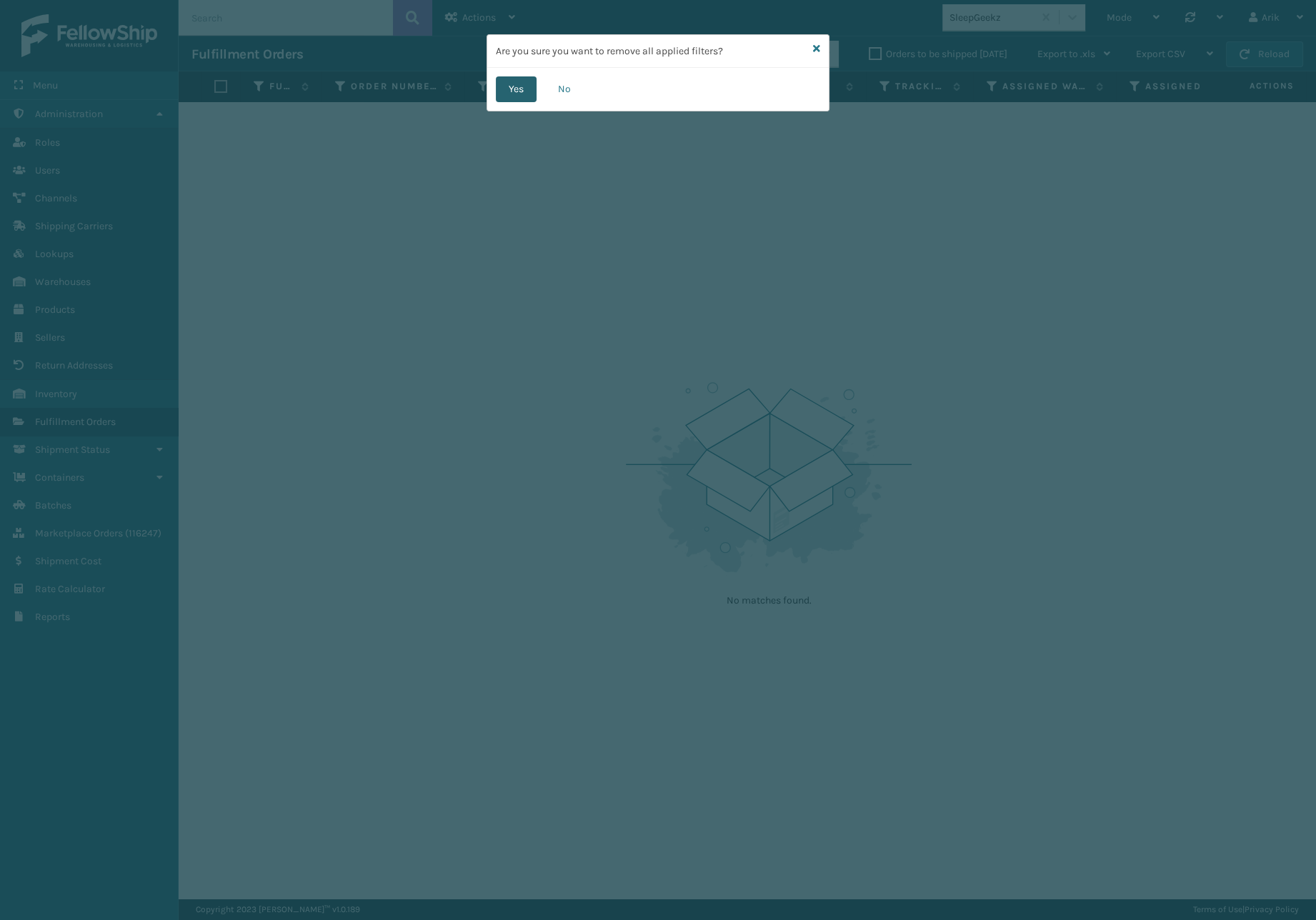
click at [511, 91] on button "Yes" at bounding box center [515, 89] width 40 height 26
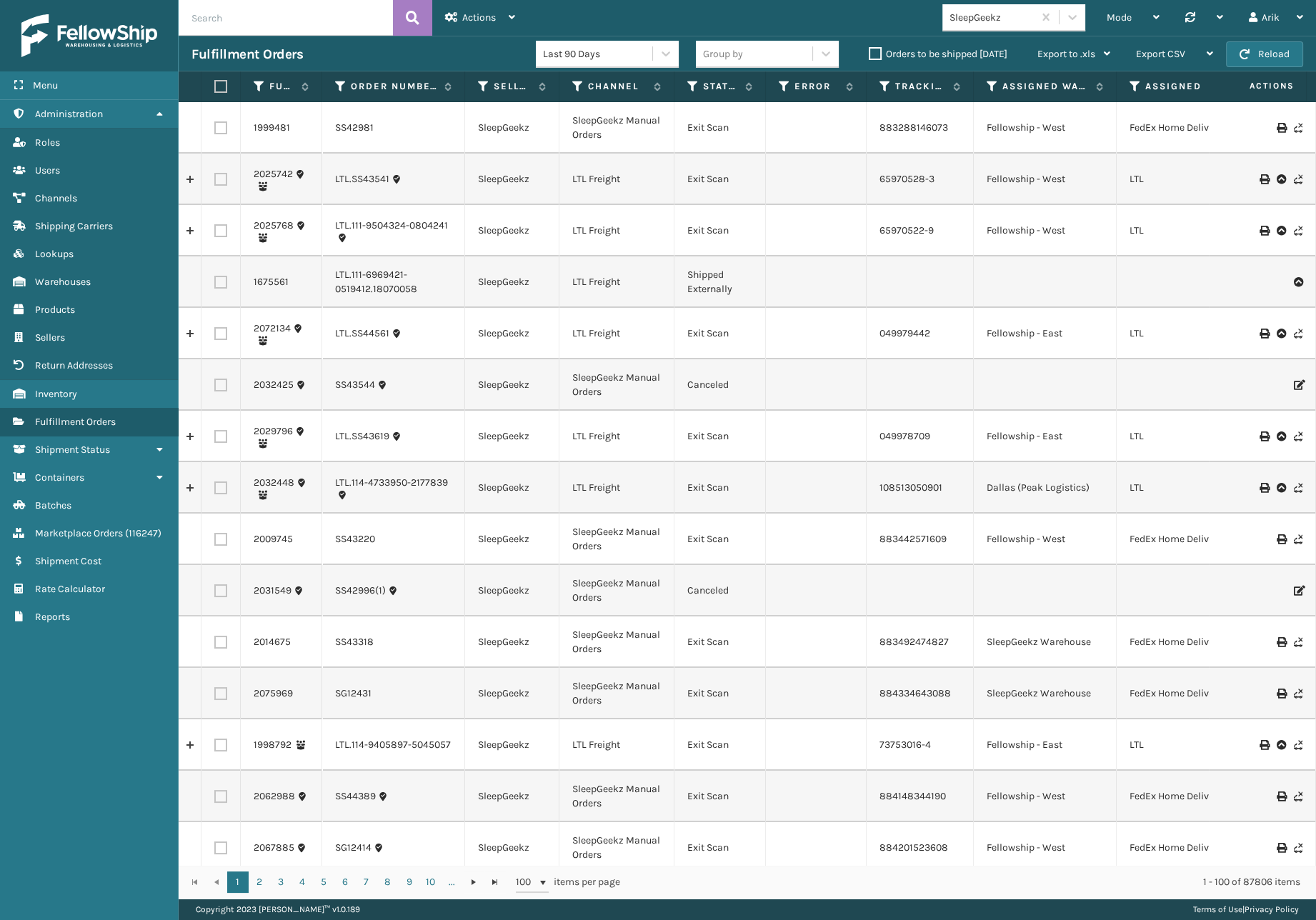
click at [880, 50] on label "Orders to be shipped [DATE]" at bounding box center [938, 54] width 139 height 12
click at [869, 50] on input "Orders to be shipped [DATE]" at bounding box center [868, 50] width 1 height 9
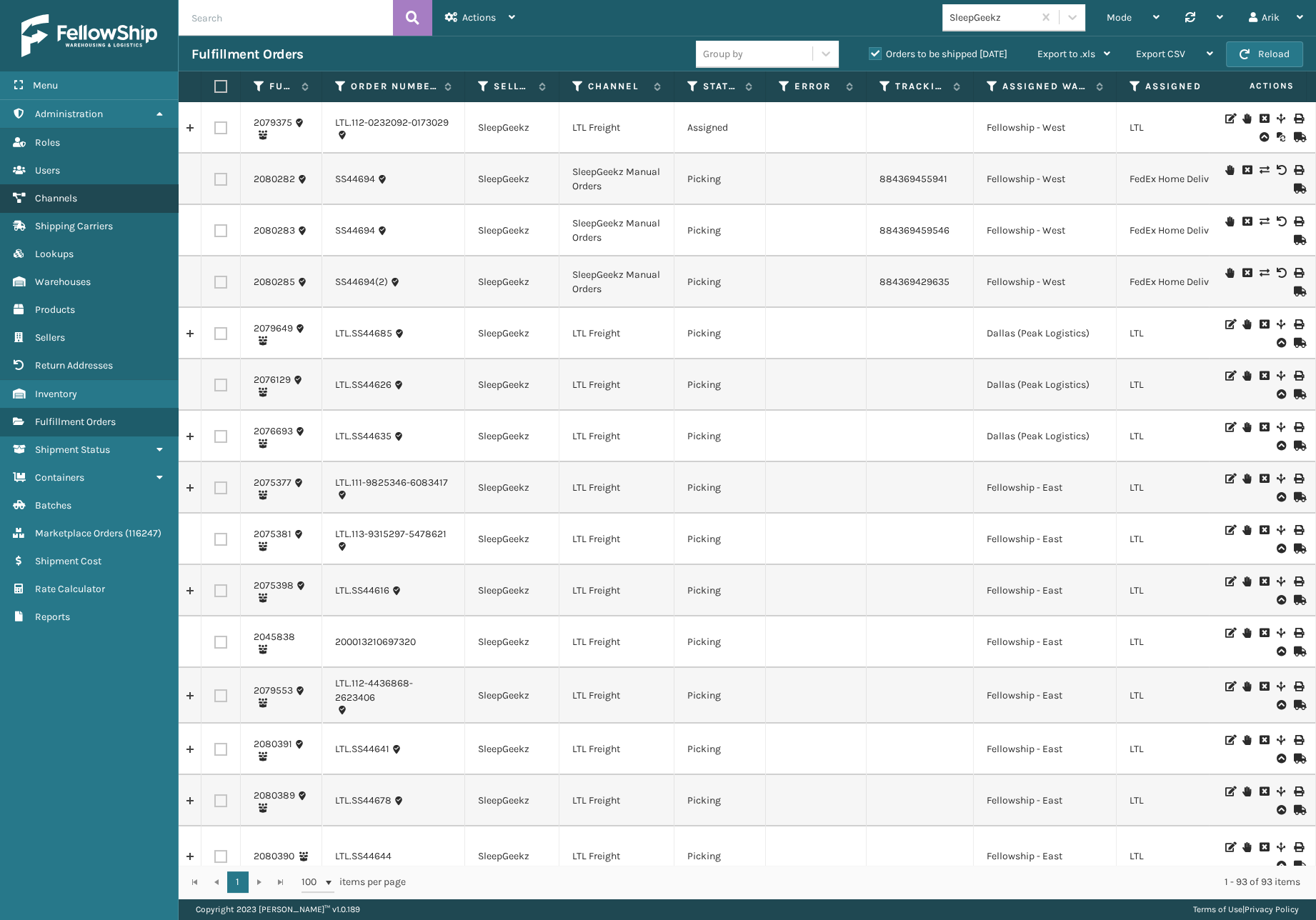
click at [69, 194] on span "Channels" at bounding box center [55, 198] width 42 height 12
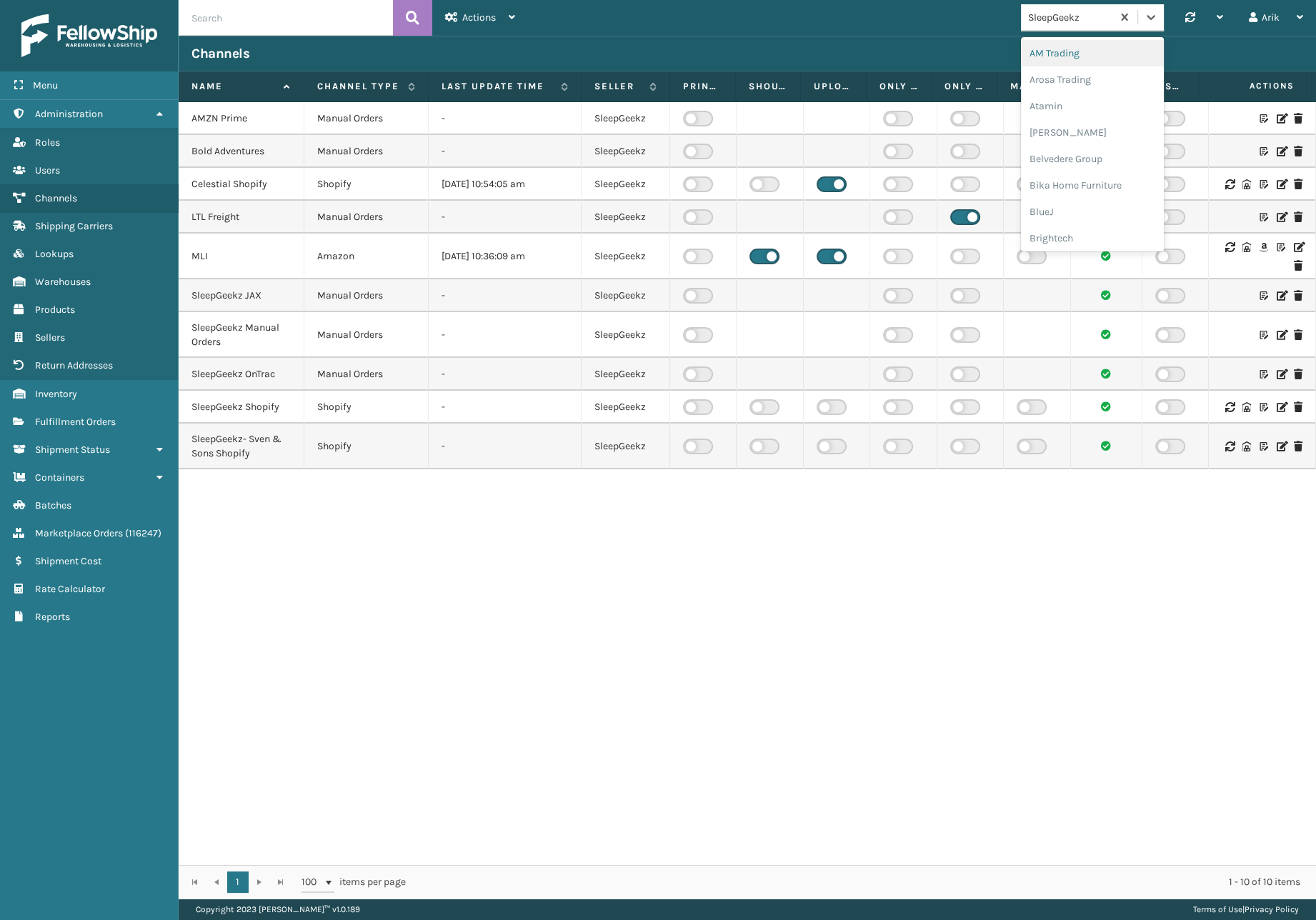
click at [1086, 18] on div "SleepGeekz" at bounding box center [1070, 17] width 85 height 15
click at [1065, 195] on div "[PERSON_NAME] Brands" at bounding box center [1092, 197] width 143 height 26
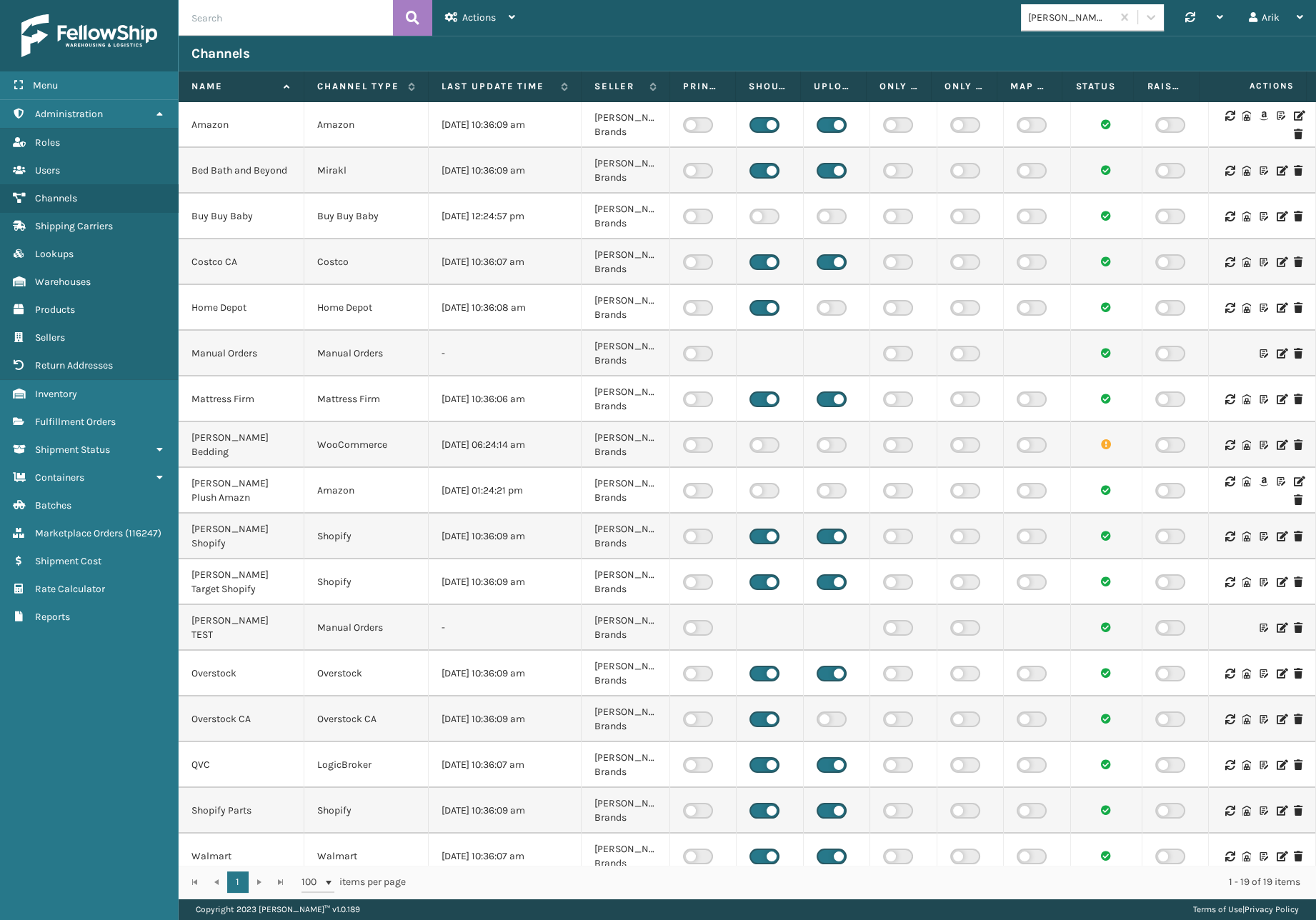
click at [353, 94] on th "Channel Type" at bounding box center [366, 86] width 124 height 31
click at [352, 91] on label "Channel Type" at bounding box center [359, 87] width 83 height 13
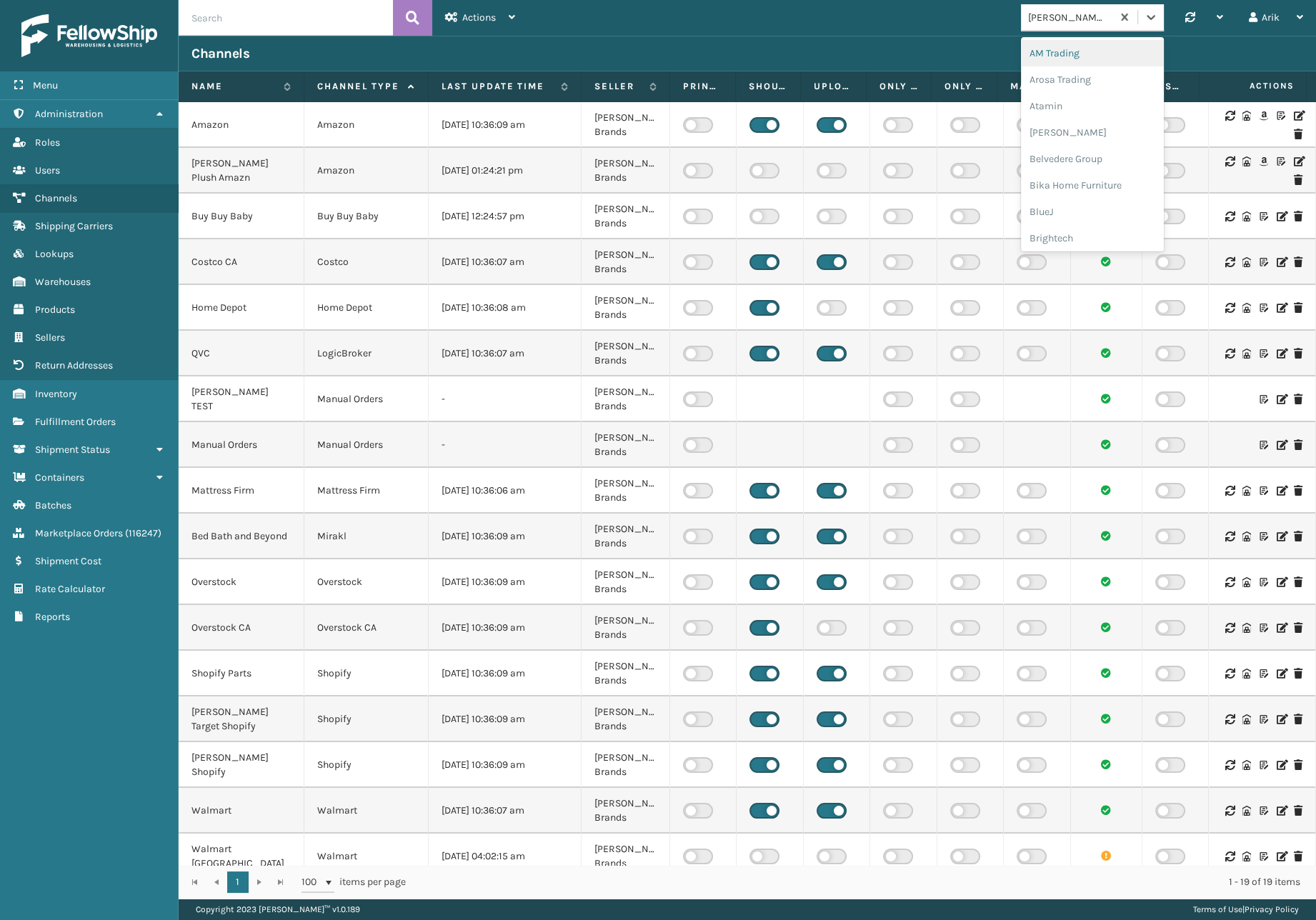
click at [1079, 15] on div "[PERSON_NAME] Brands" at bounding box center [1070, 17] width 85 height 15
click at [1063, 159] on div "Plush Collections" at bounding box center [1092, 161] width 143 height 26
